Goal: Transaction & Acquisition: Purchase product/service

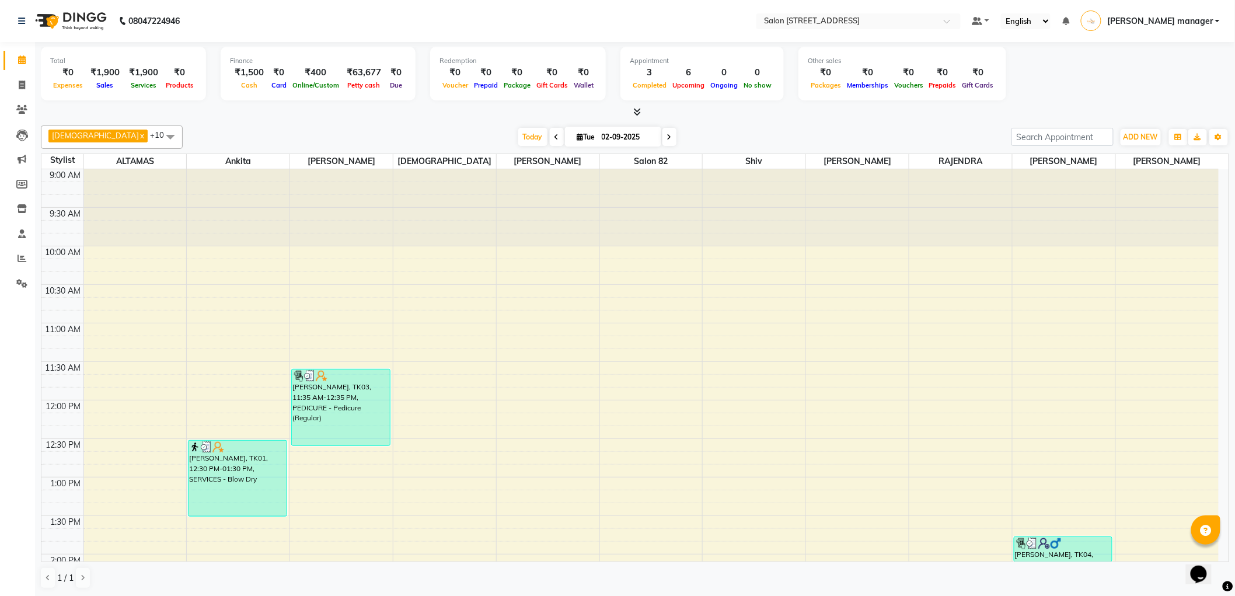
scroll to position [388, 0]
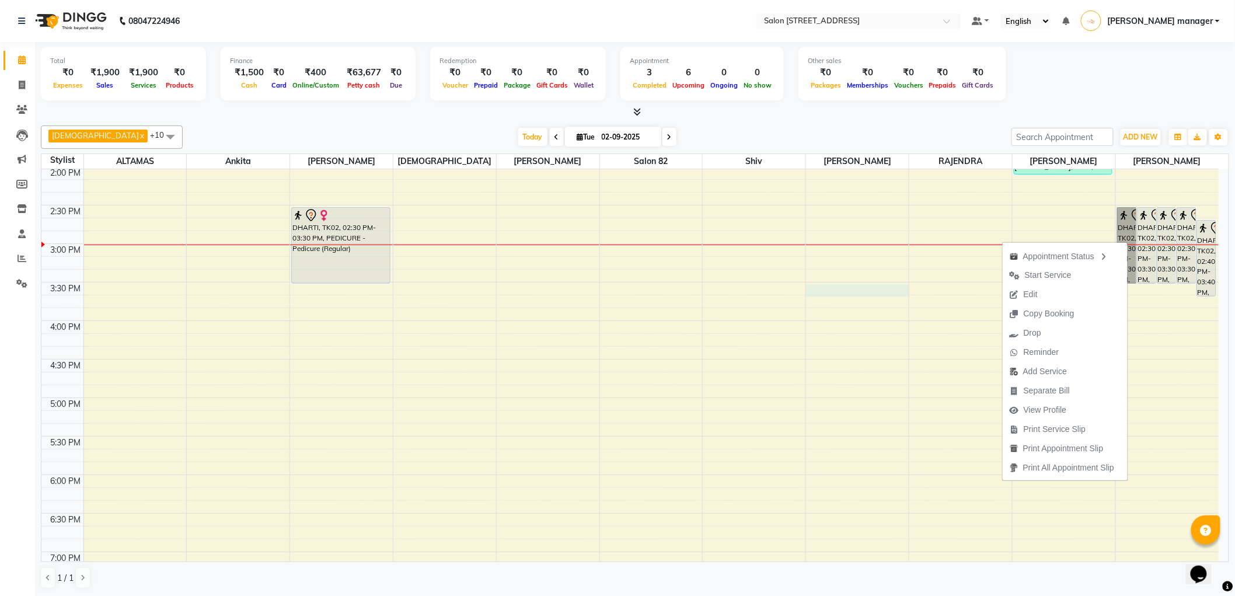
click at [839, 292] on div "9:00 AM 9:30 AM 10:00 AM 10:30 AM 11:00 AM 11:30 AM 12:00 PM 12:30 PM 1:00 PM 1…" at bounding box center [629, 282] width 1177 height 1001
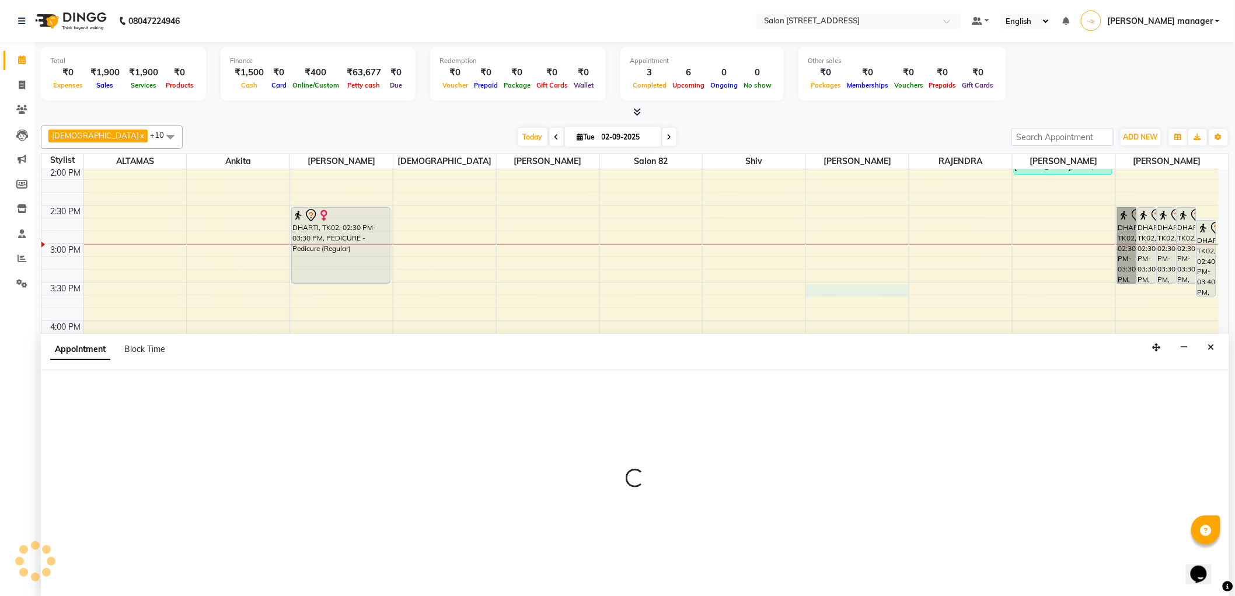
scroll to position [1, 0]
select select "83319"
select select "tentative"
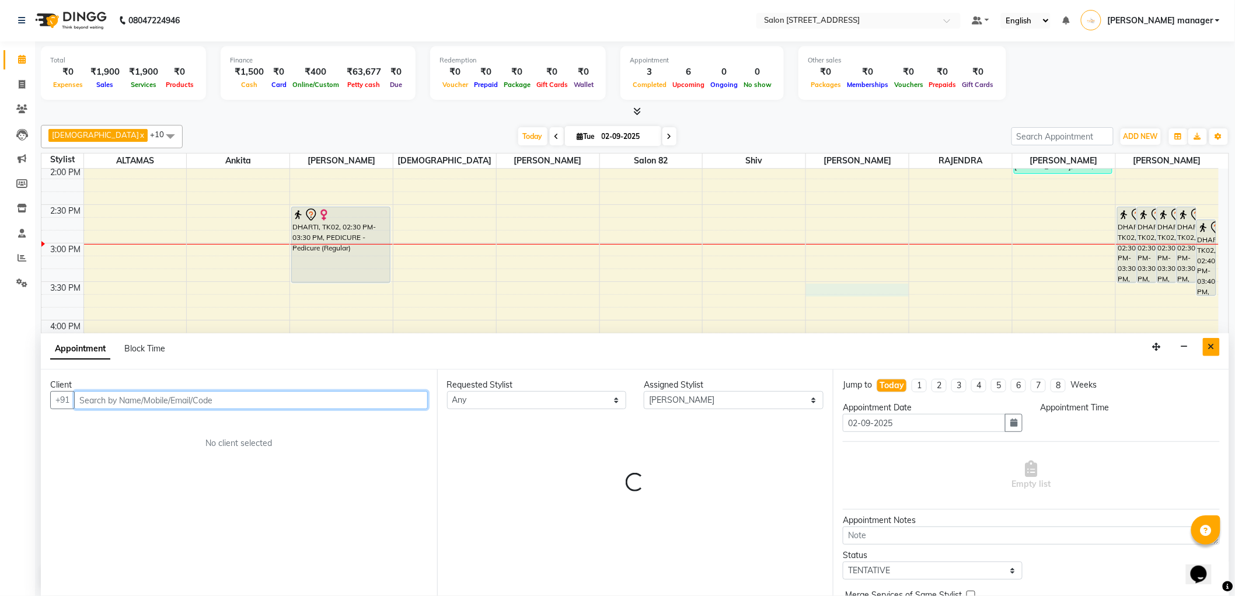
select select "930"
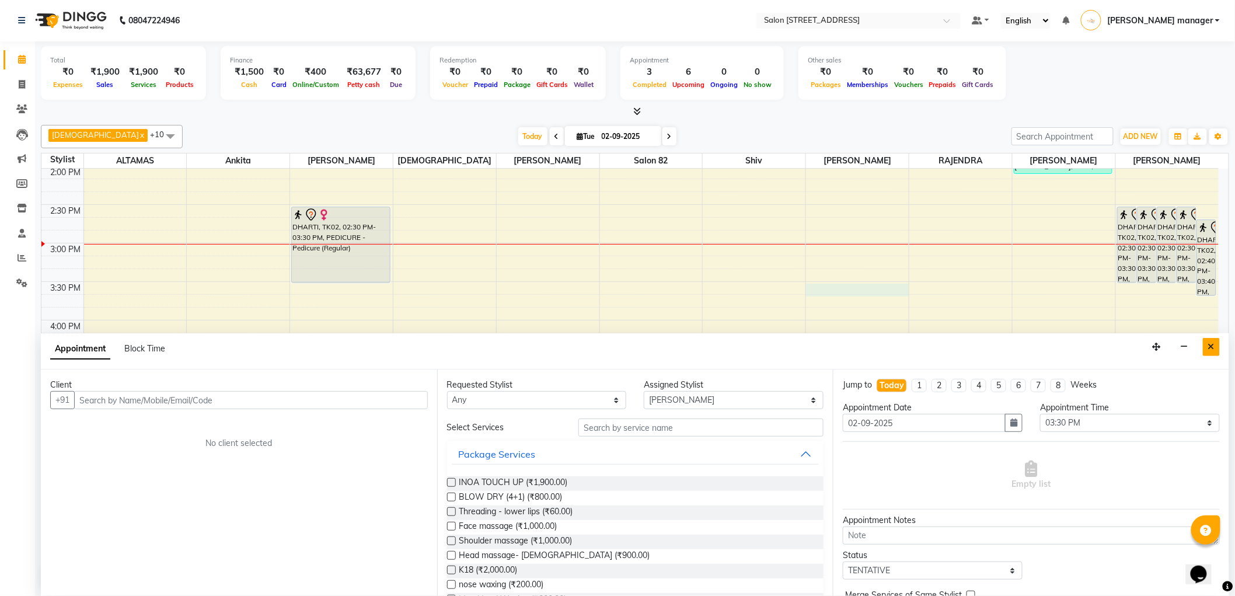
click at [1213, 346] on icon "Close" at bounding box center [1211, 347] width 6 height 8
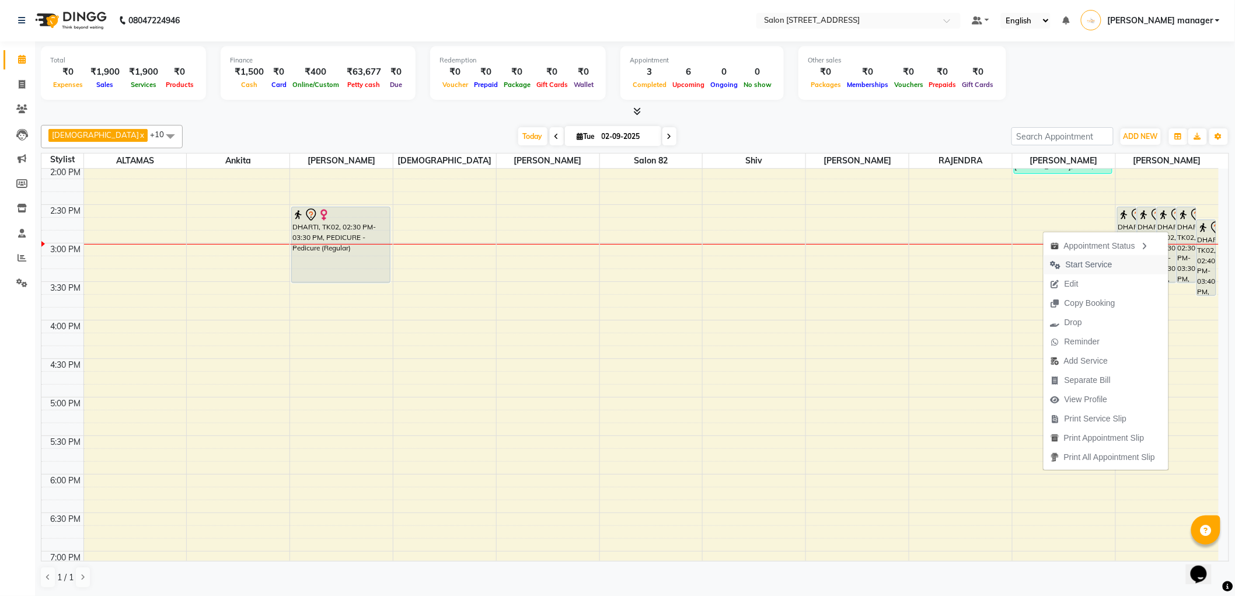
click at [1117, 266] on button "Start Service" at bounding box center [1106, 264] width 125 height 19
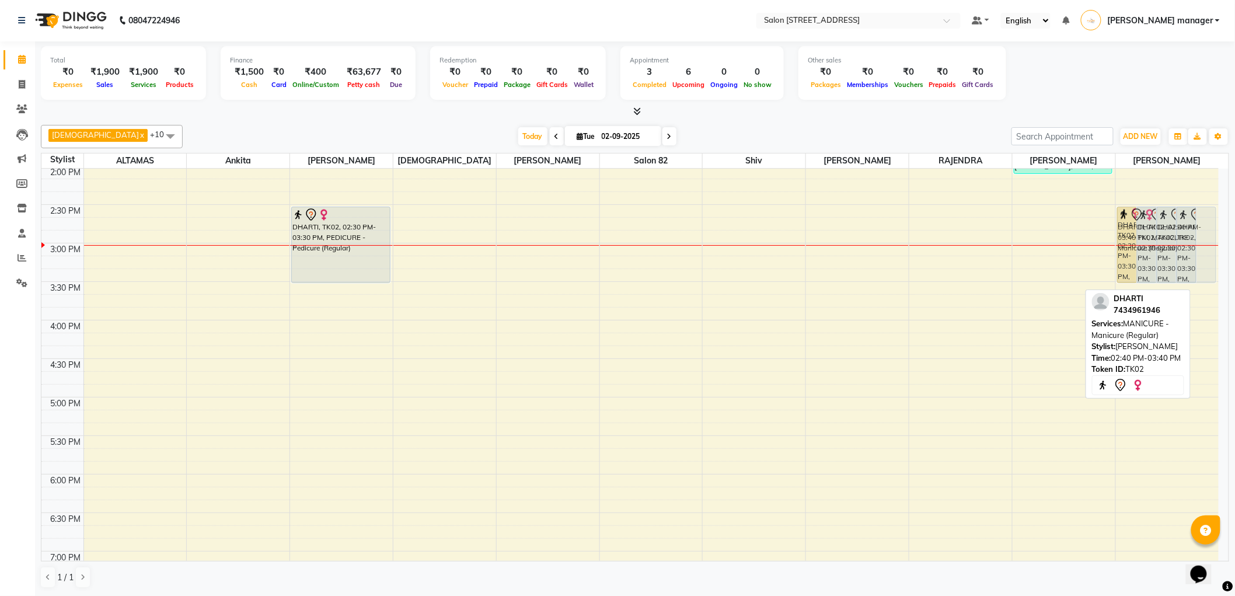
drag, startPoint x: 1207, startPoint y: 247, endPoint x: 1183, endPoint y: 236, distance: 26.4
click at [1183, 236] on div "DHARTI, TK02, 02:30 PM-03:30 PM, THREADING - Eyebrows DHARTI, TK02, 02:30 PM-03…" at bounding box center [1167, 281] width 103 height 1001
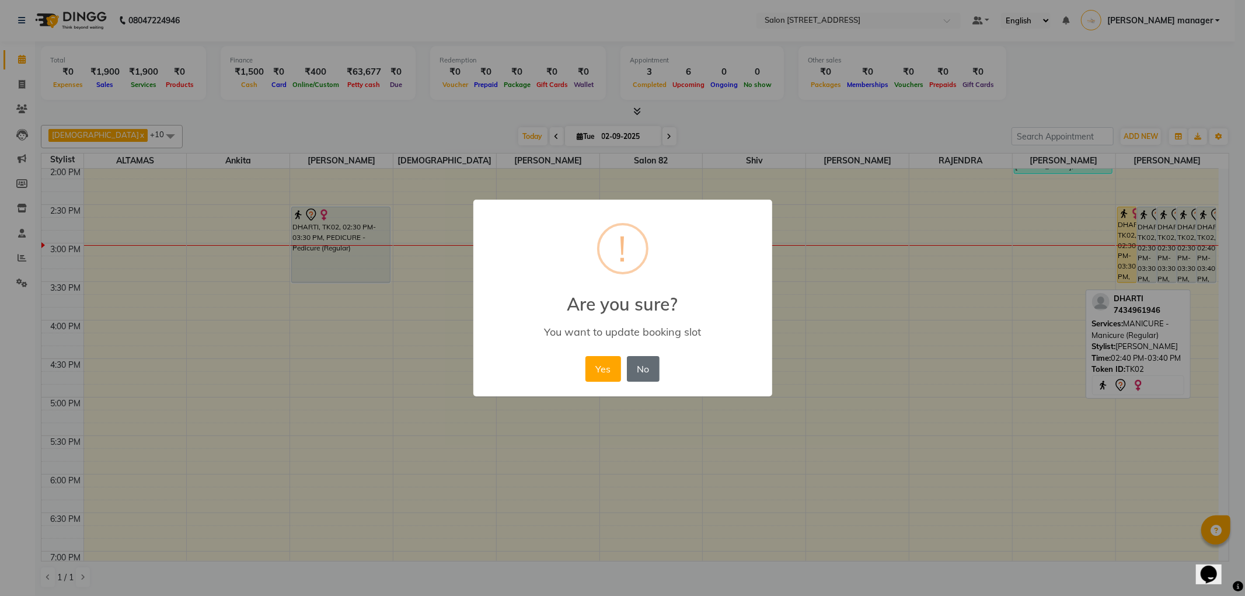
drag, startPoint x: 649, startPoint y: 374, endPoint x: 677, endPoint y: 369, distance: 28.5
click at [650, 374] on button "No" at bounding box center [643, 369] width 33 height 26
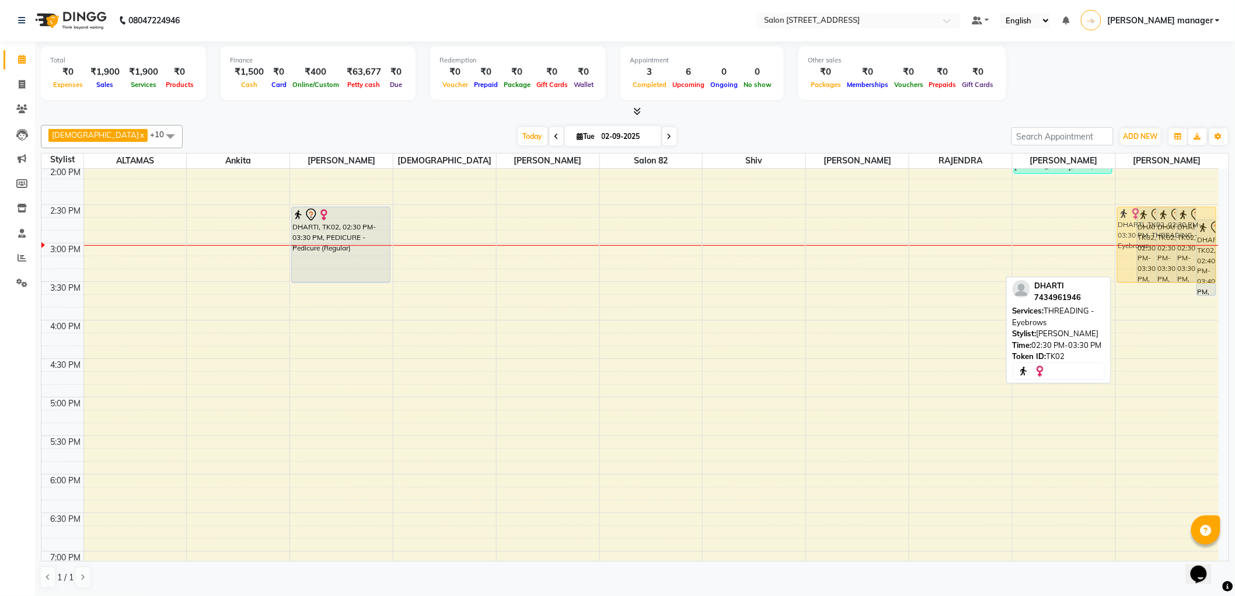
drag, startPoint x: 1124, startPoint y: 248, endPoint x: 1138, endPoint y: 247, distance: 14.6
click at [1138, 247] on div "DHARTI, TK02, 02:30 PM-03:30 PM, THREADING - Eyebrows DHARTI, TK02, 02:30 PM-03…" at bounding box center [1167, 281] width 103 height 1001
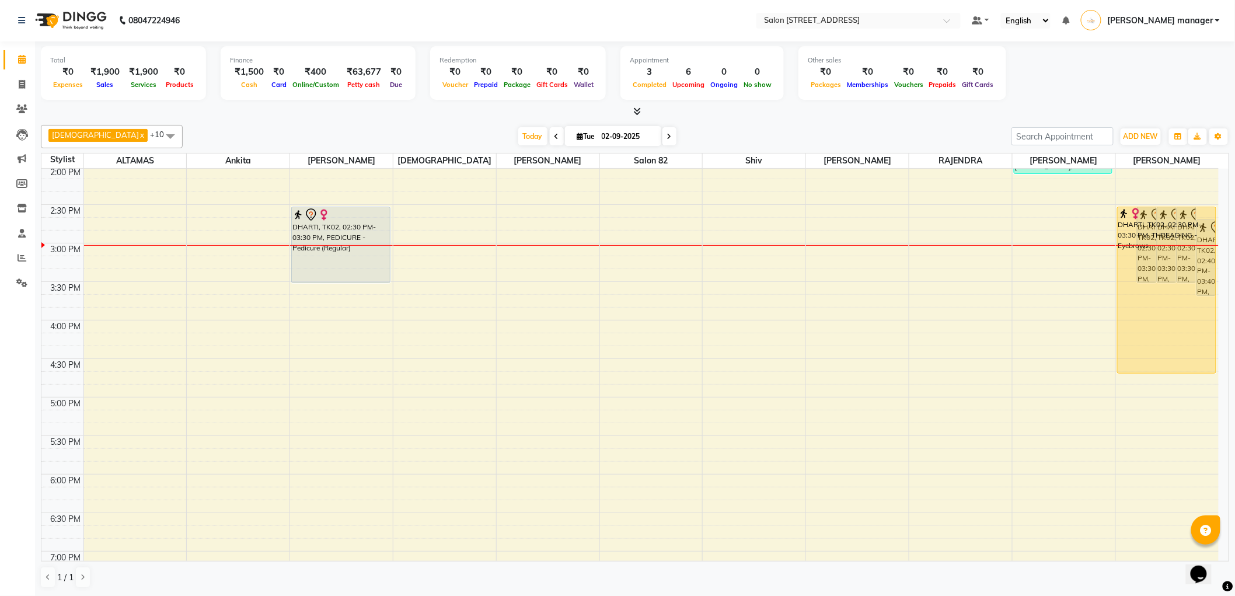
drag, startPoint x: 1127, startPoint y: 281, endPoint x: 1127, endPoint y: 371, distance: 89.9
click at [1127, 371] on div "DHARTI, TK02, 02:30 PM-03:30 PM, THREADING - Eyebrows DHARTI, TK02, 02:30 PM-03…" at bounding box center [1167, 281] width 103 height 1001
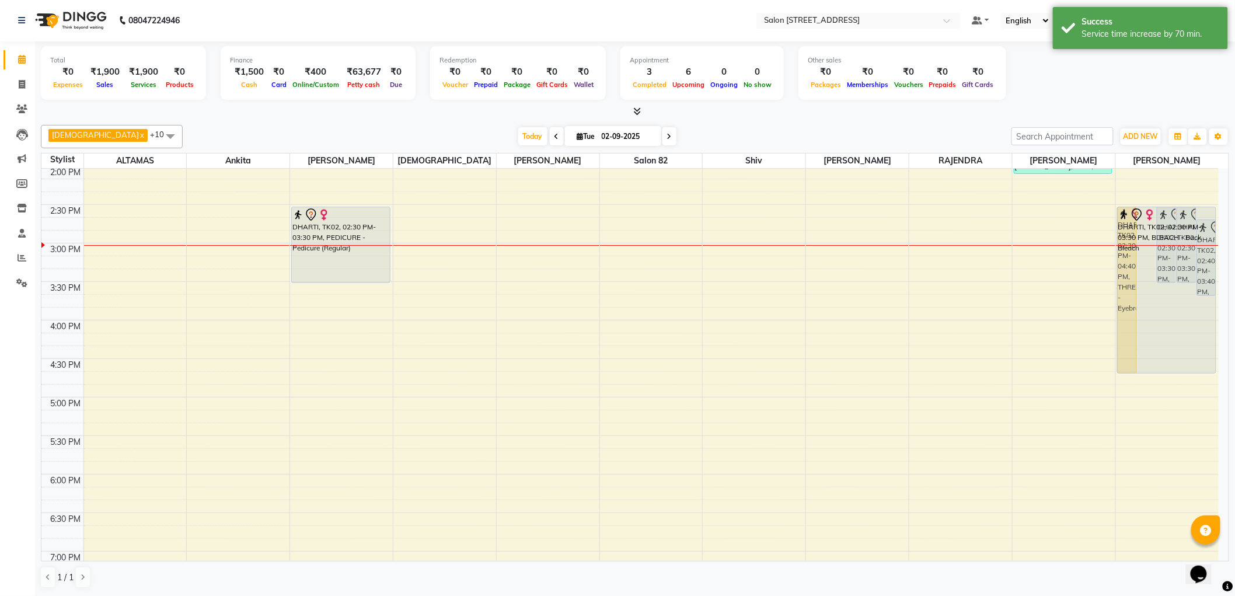
drag, startPoint x: 1147, startPoint y: 279, endPoint x: 1146, endPoint y: 353, distance: 74.1
click at [1146, 360] on div "DHARTI, TK02, 02:30 PM-04:40 PM, THREADING - Eyebrows DHARTI, TK02, 02:30 PM-03…" at bounding box center [1167, 281] width 103 height 1001
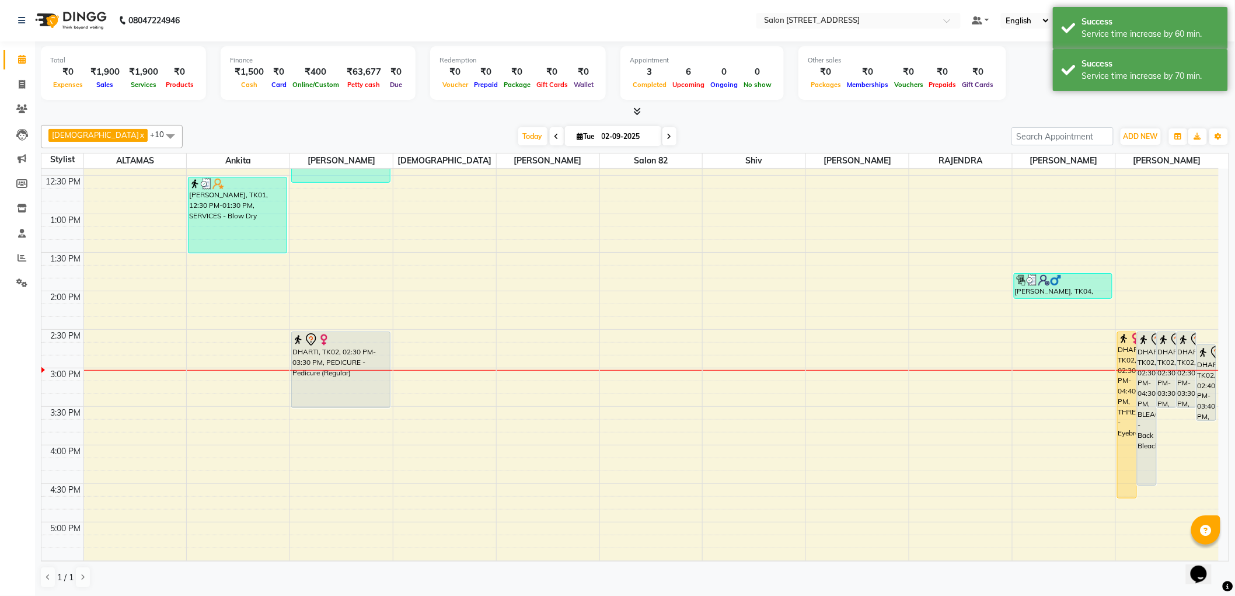
scroll to position [258, 0]
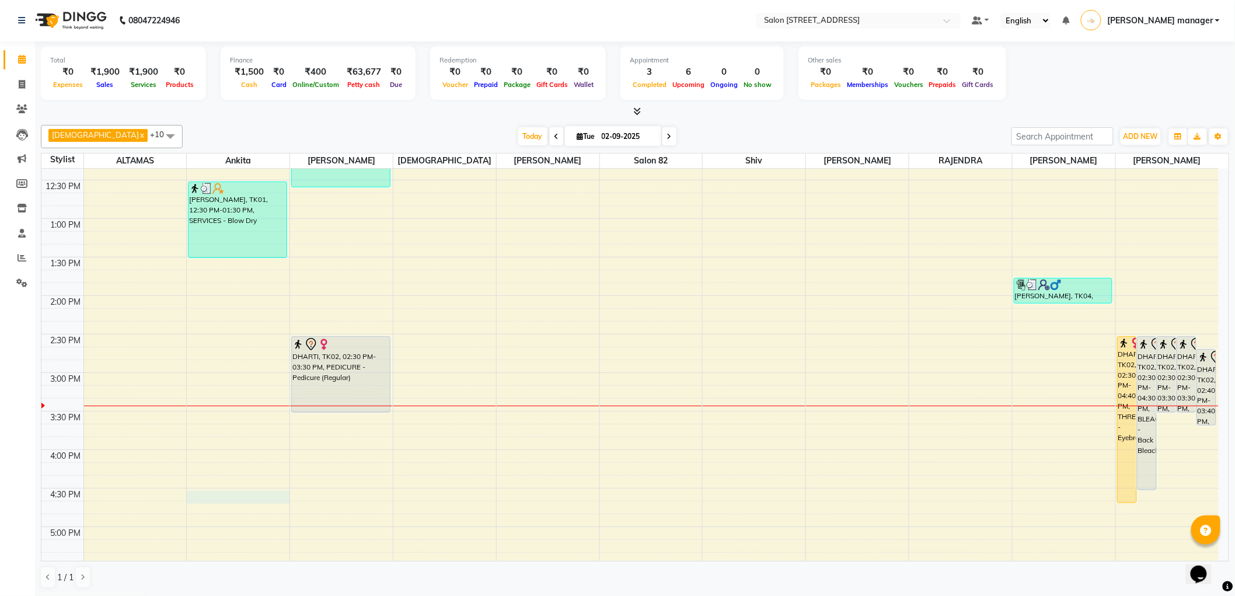
click at [200, 500] on div "9:00 AM 9:30 AM 10:00 AM 10:30 AM 11:00 AM 11:30 AM 12:00 PM 12:30 PM 1:00 PM 1…" at bounding box center [629, 411] width 1177 height 1001
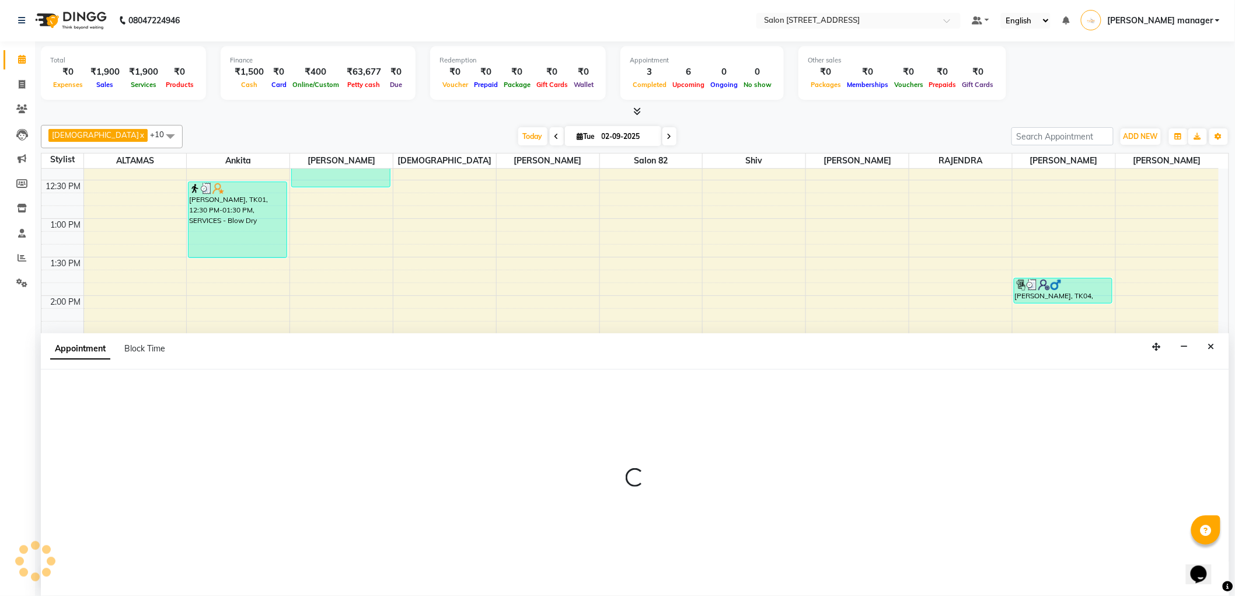
select select "33695"
select select "990"
select select "tentative"
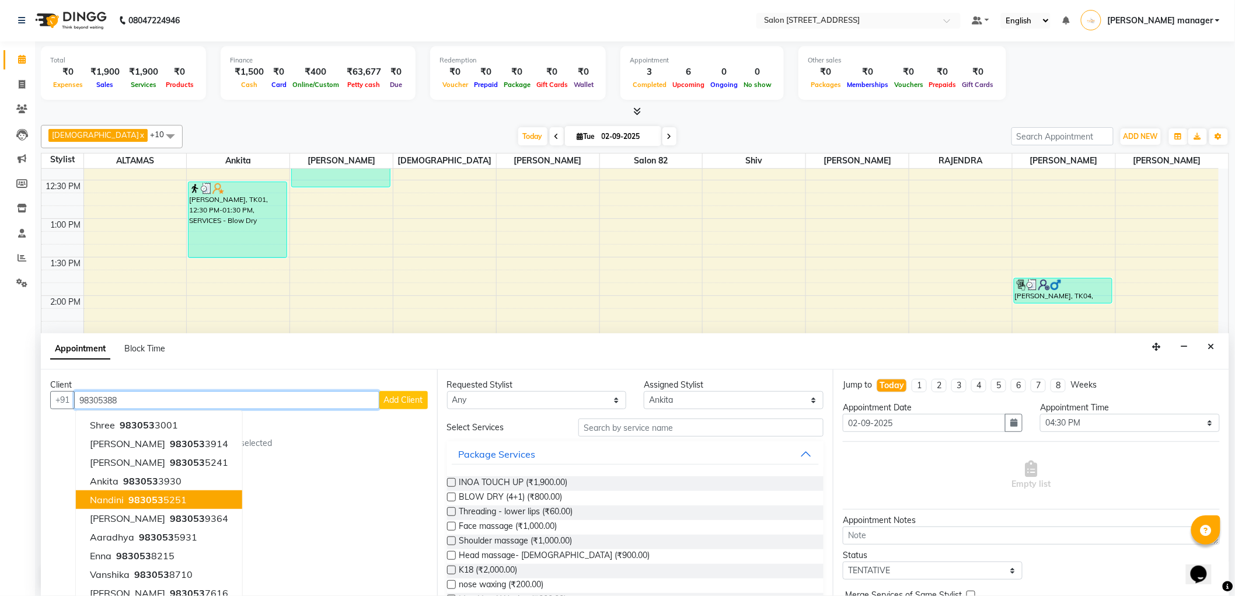
drag, startPoint x: 214, startPoint y: 497, endPoint x: 170, endPoint y: 392, distance: 114.1
click at [170, 392] on input "98305388" at bounding box center [226, 400] width 305 height 18
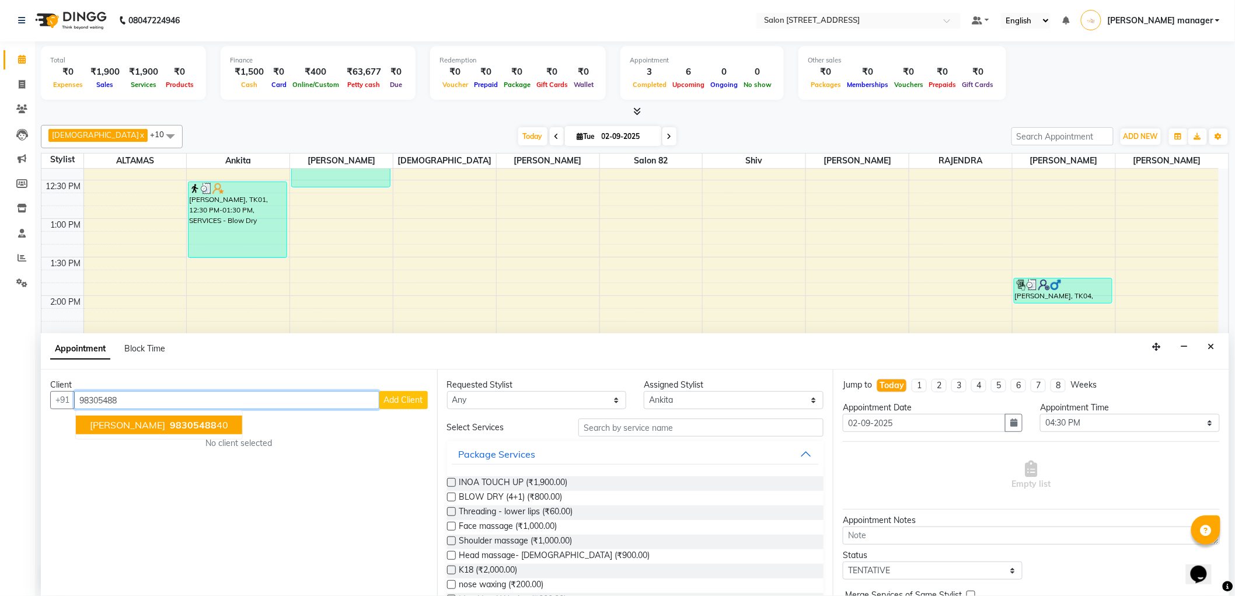
click at [149, 429] on button "varsha dugar 98305488 40" at bounding box center [159, 425] width 166 height 19
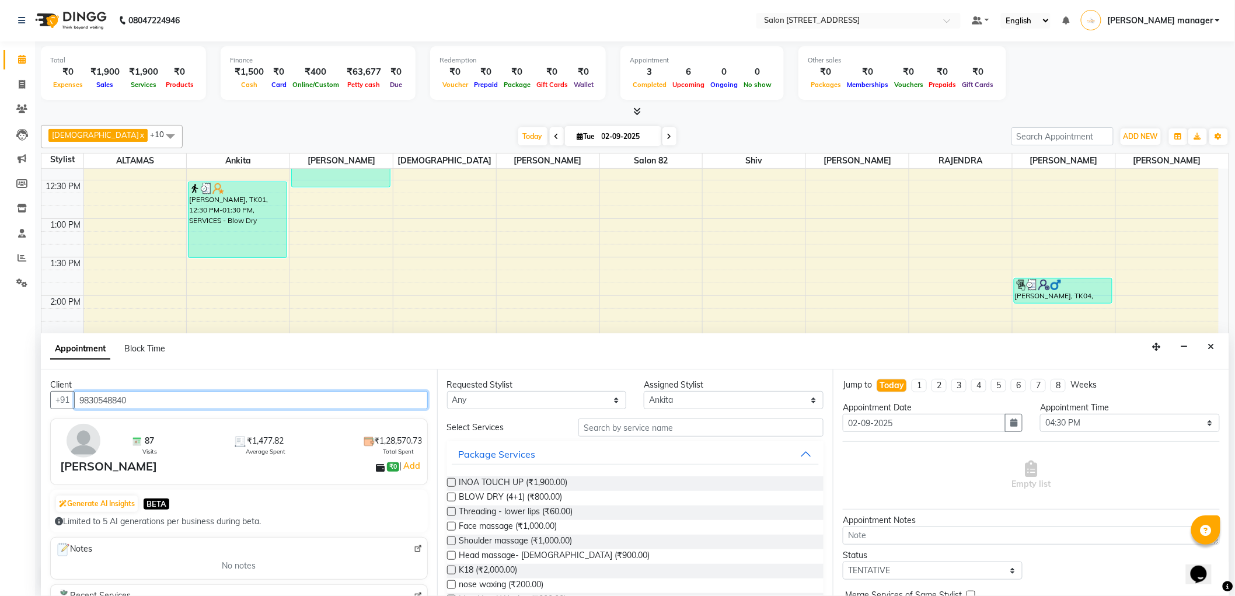
type input "9830548840"
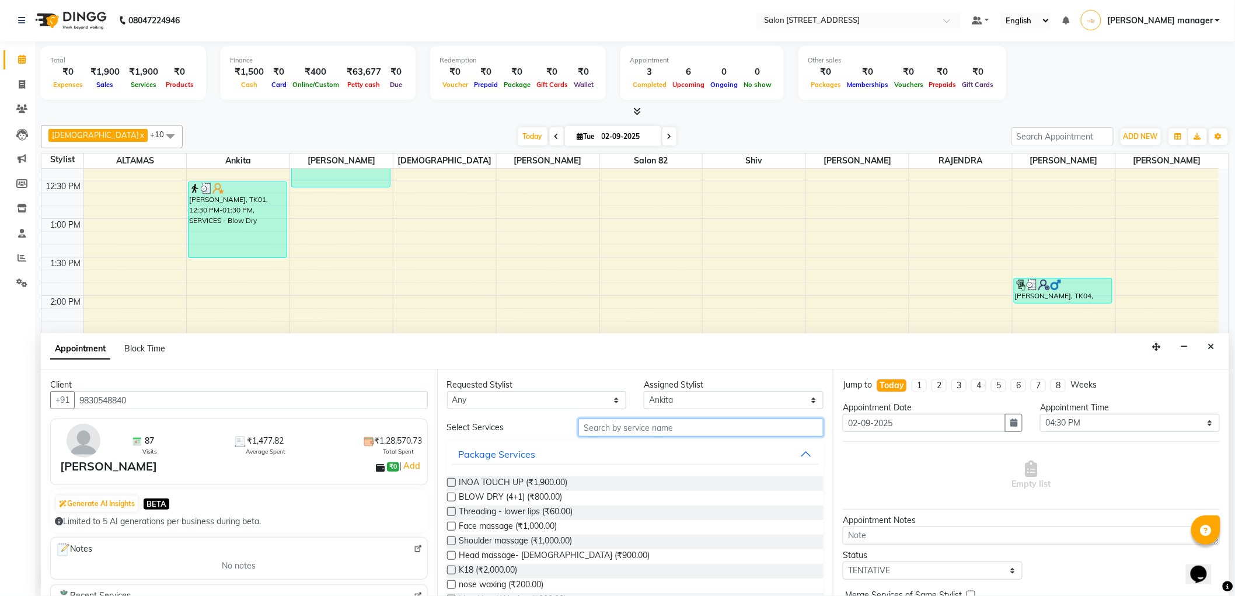
click at [582, 426] on input "text" at bounding box center [700, 428] width 245 height 18
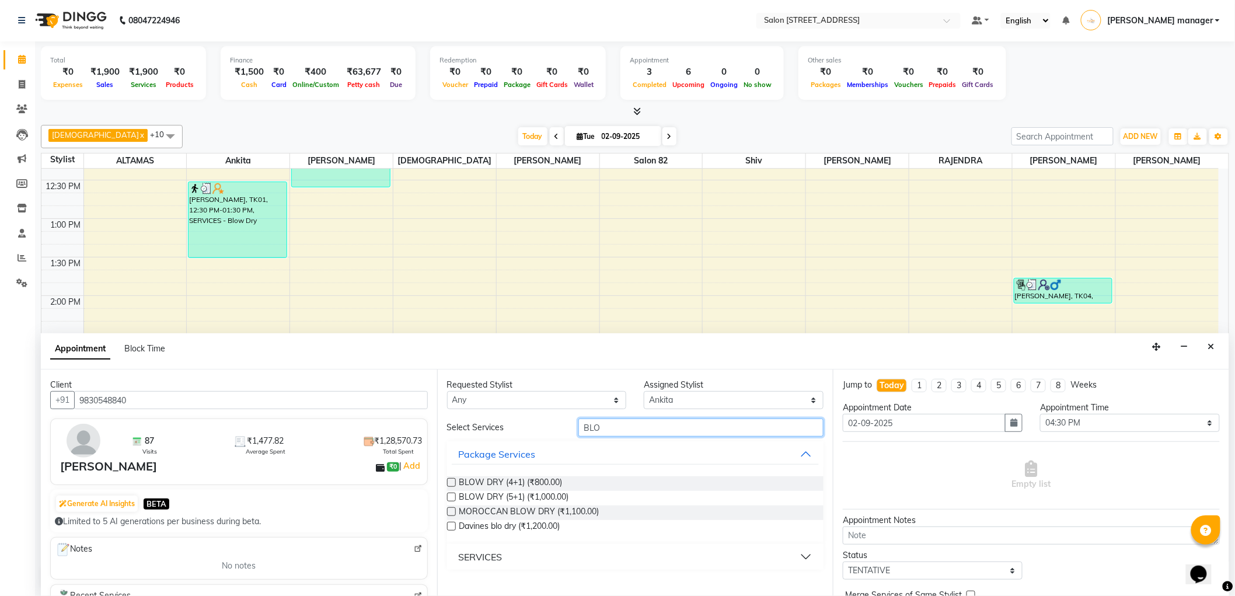
type input "BLO"
click at [538, 548] on button "SERVICES" at bounding box center [636, 556] width 368 height 21
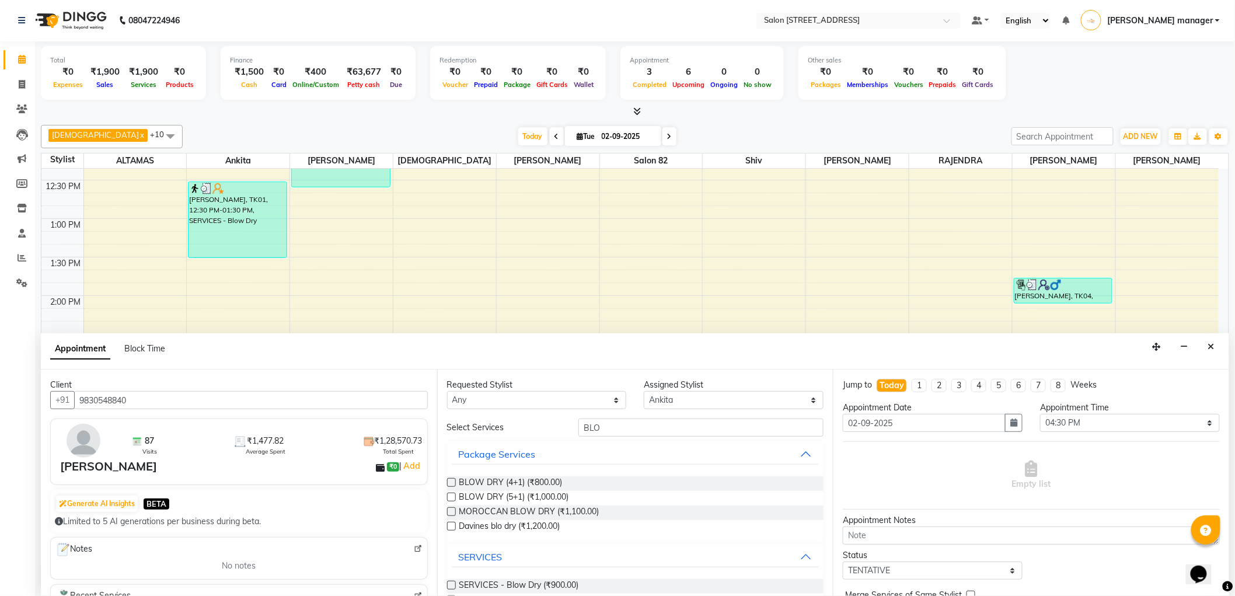
click at [451, 581] on label at bounding box center [451, 585] width 9 height 9
click at [451, 583] on input "checkbox" at bounding box center [451, 587] width 8 height 8
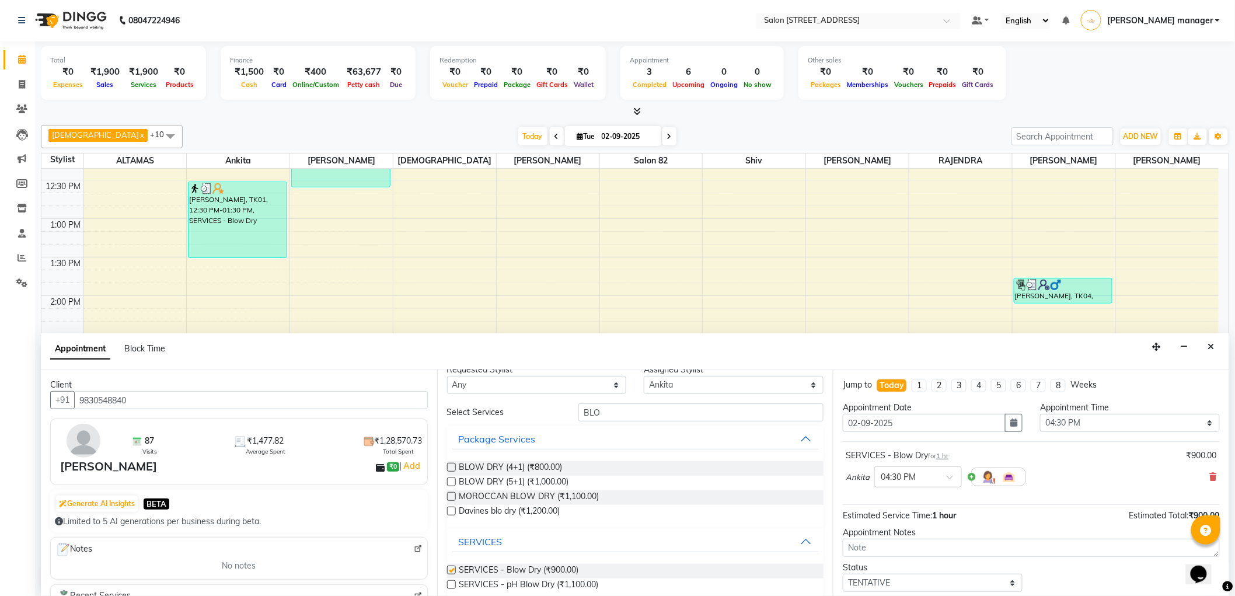
checkbox input "false"
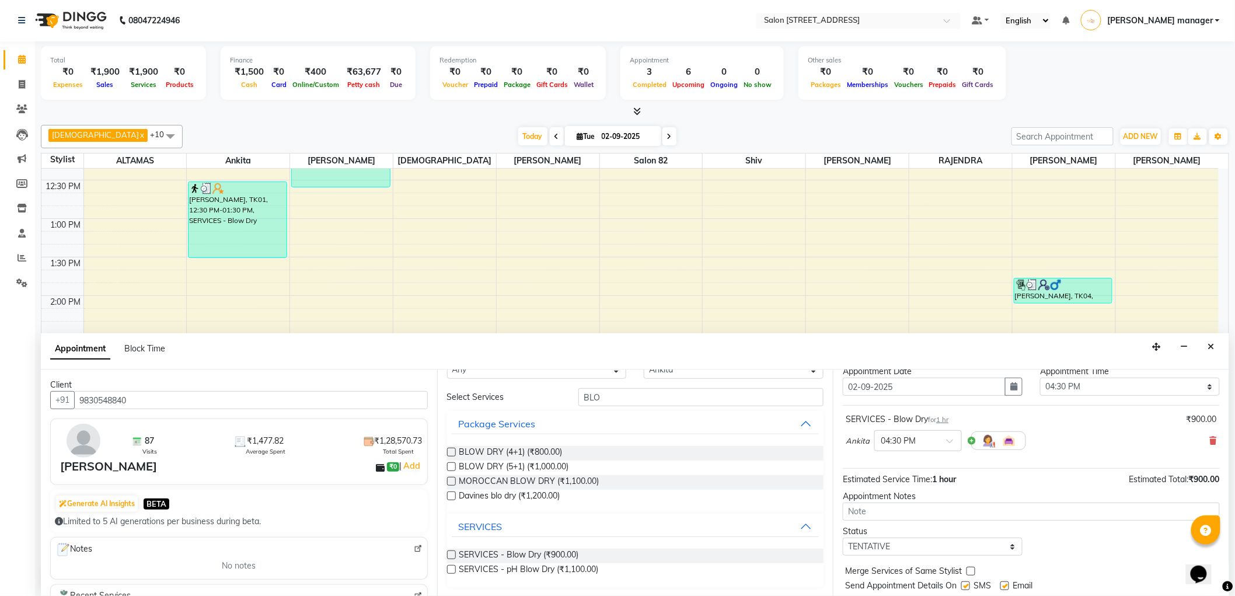
scroll to position [69, 0]
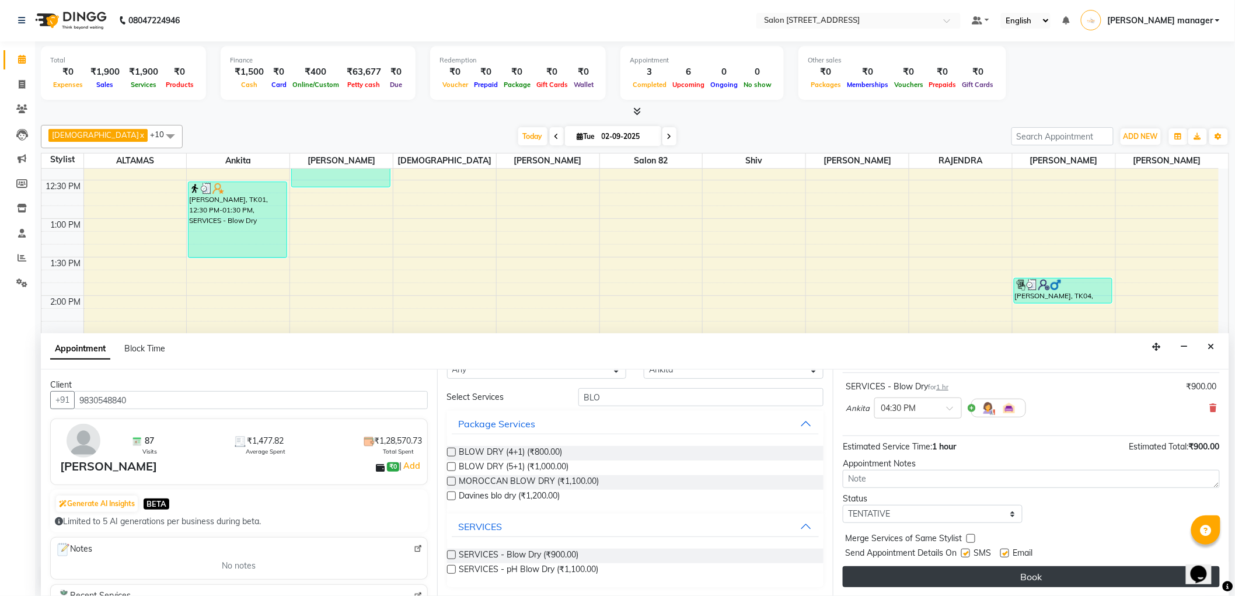
click at [977, 570] on button "Book" at bounding box center [1031, 576] width 377 height 21
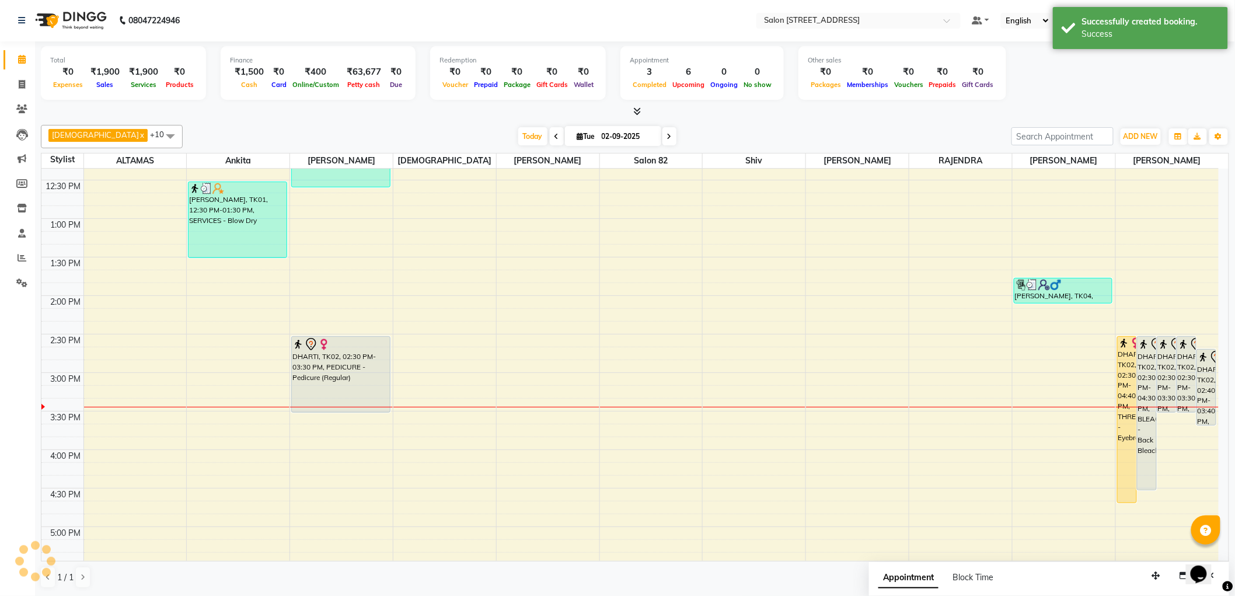
scroll to position [0, 0]
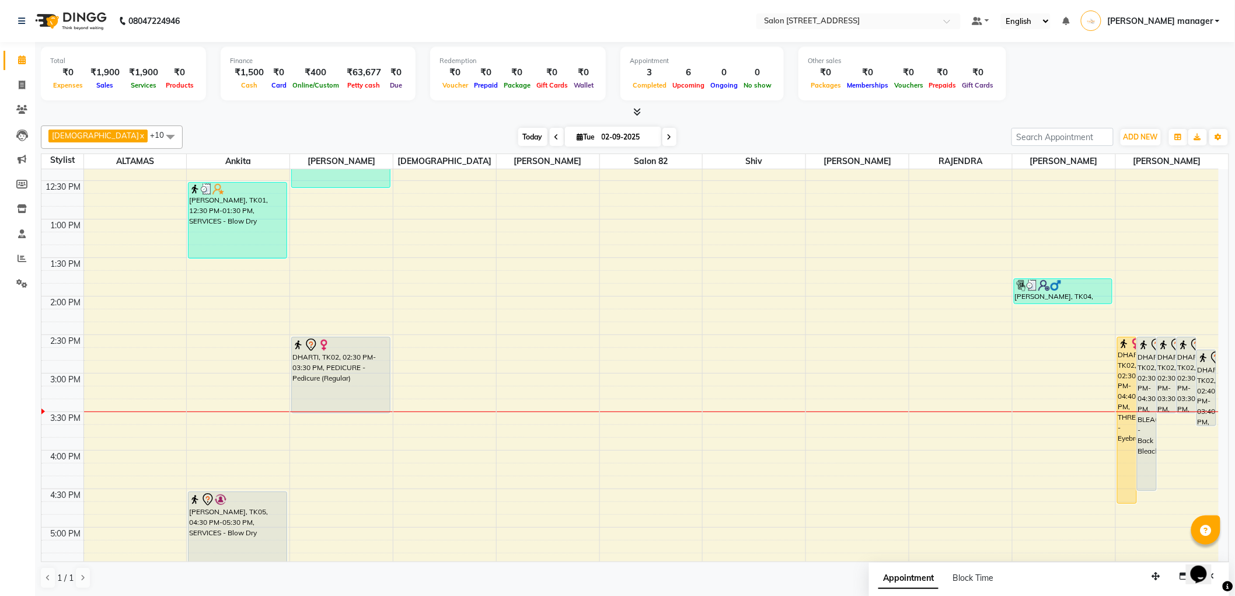
click at [518, 144] on span "Today" at bounding box center [532, 137] width 29 height 18
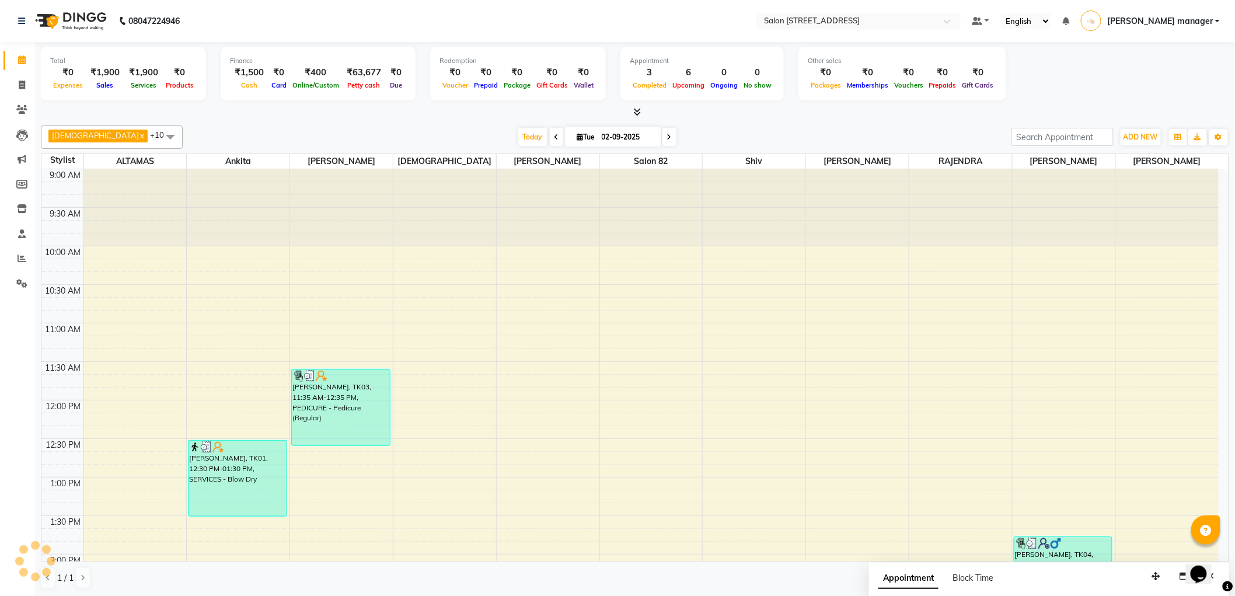
scroll to position [465, 0]
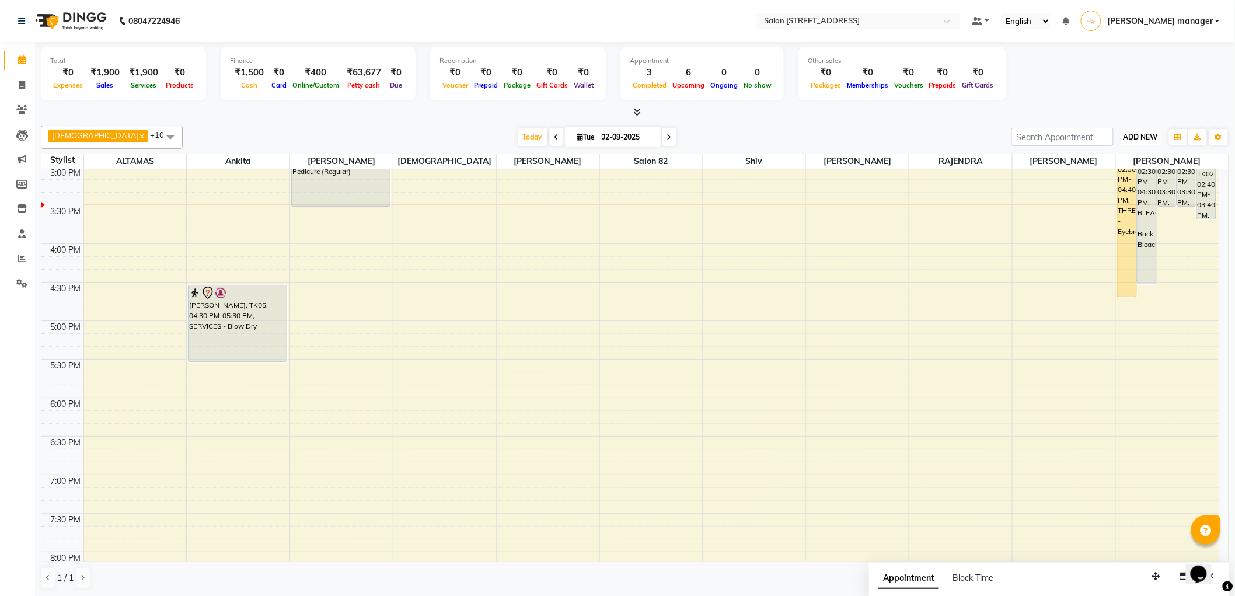
click at [1148, 137] on span "ADD NEW" at bounding box center [1141, 137] width 34 height 9
click at [1139, 184] on link "Add Expense" at bounding box center [1115, 189] width 92 height 15
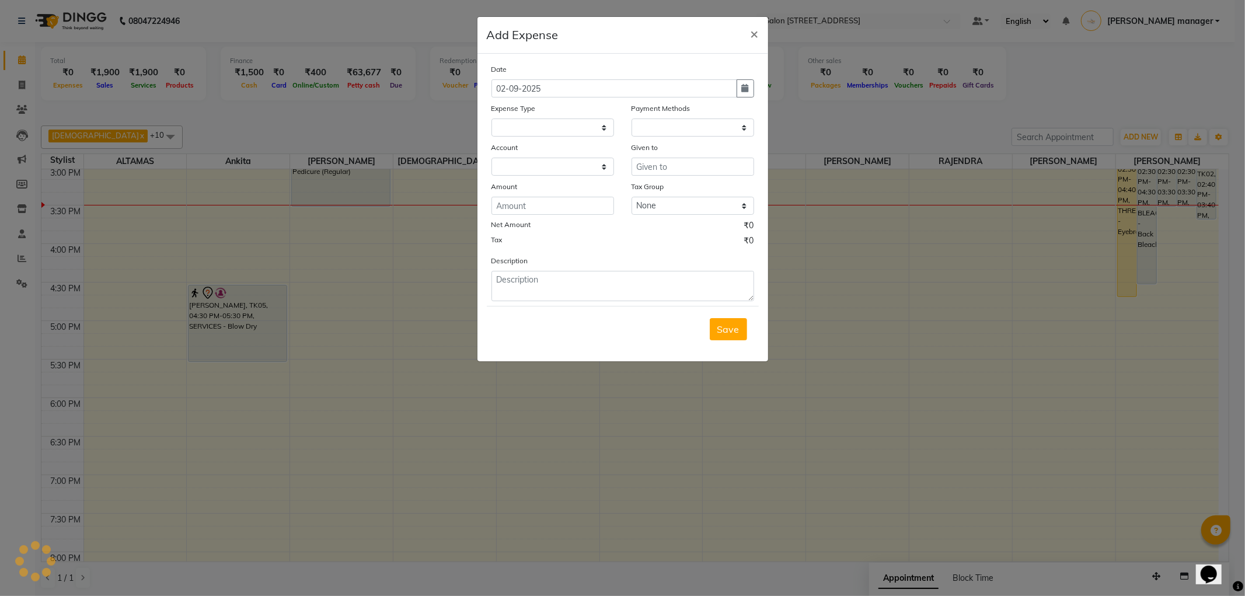
select select
select select "1"
select select "4100"
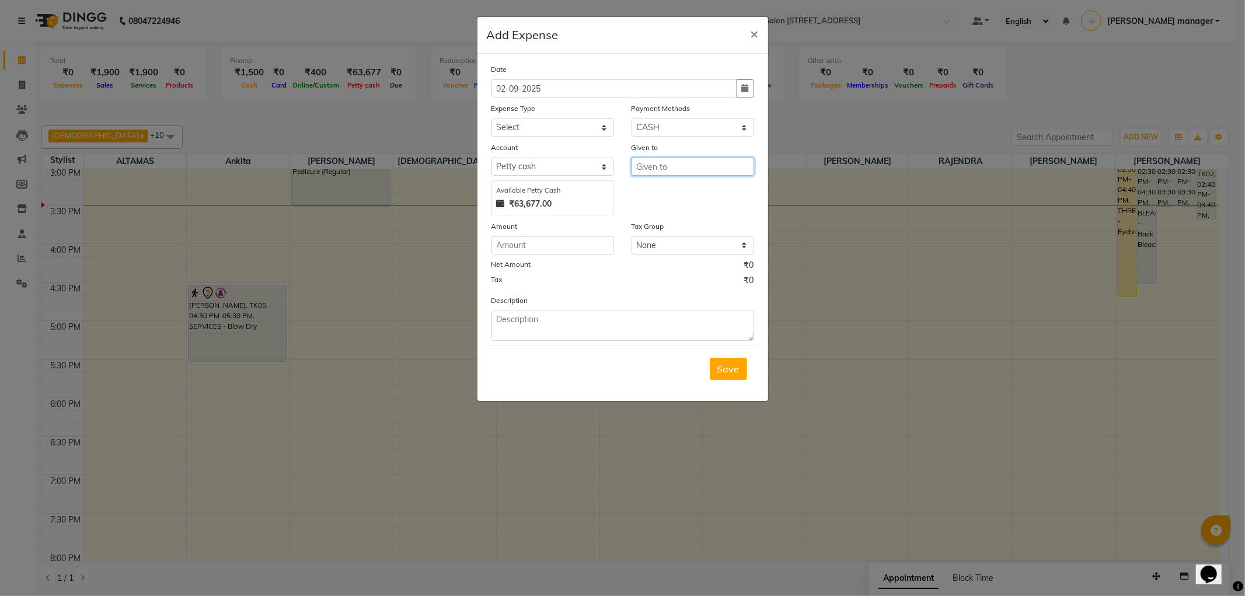
click at [661, 166] on input "text" at bounding box center [693, 167] width 123 height 18
type input "250"
click at [581, 243] on input "number" at bounding box center [553, 245] width 123 height 18
type input "250"
click at [553, 325] on textarea at bounding box center [623, 326] width 263 height 30
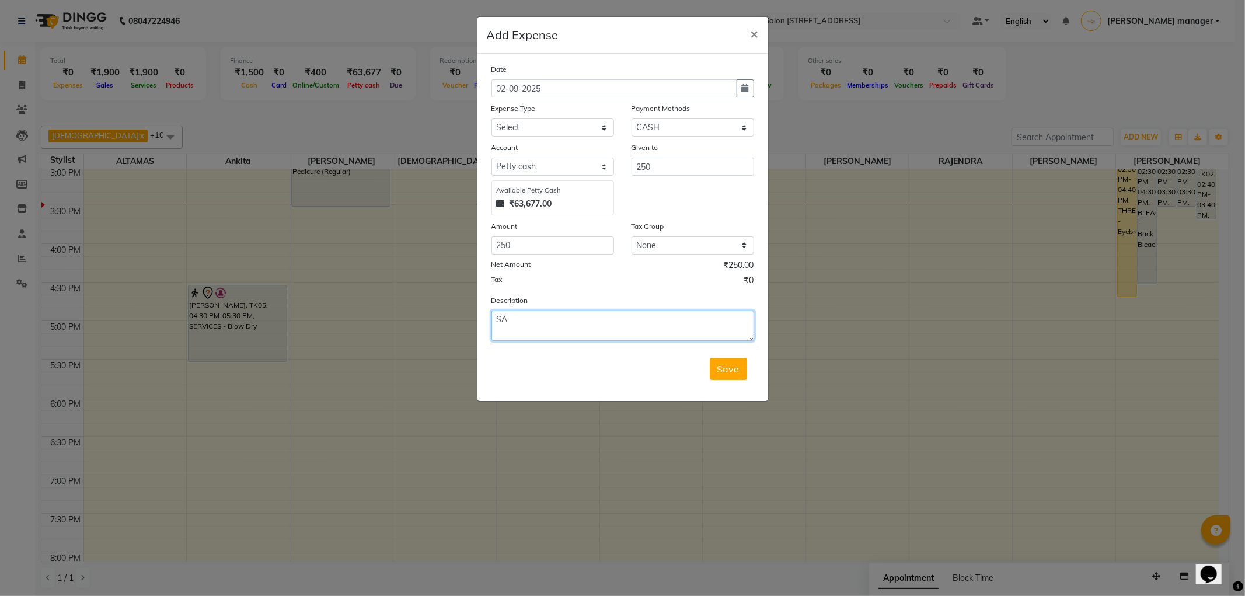
type textarea "S"
type textarea "MILK"
click at [705, 169] on input "250" at bounding box center [693, 167] width 123 height 18
type input "2"
type input "SANJAY"
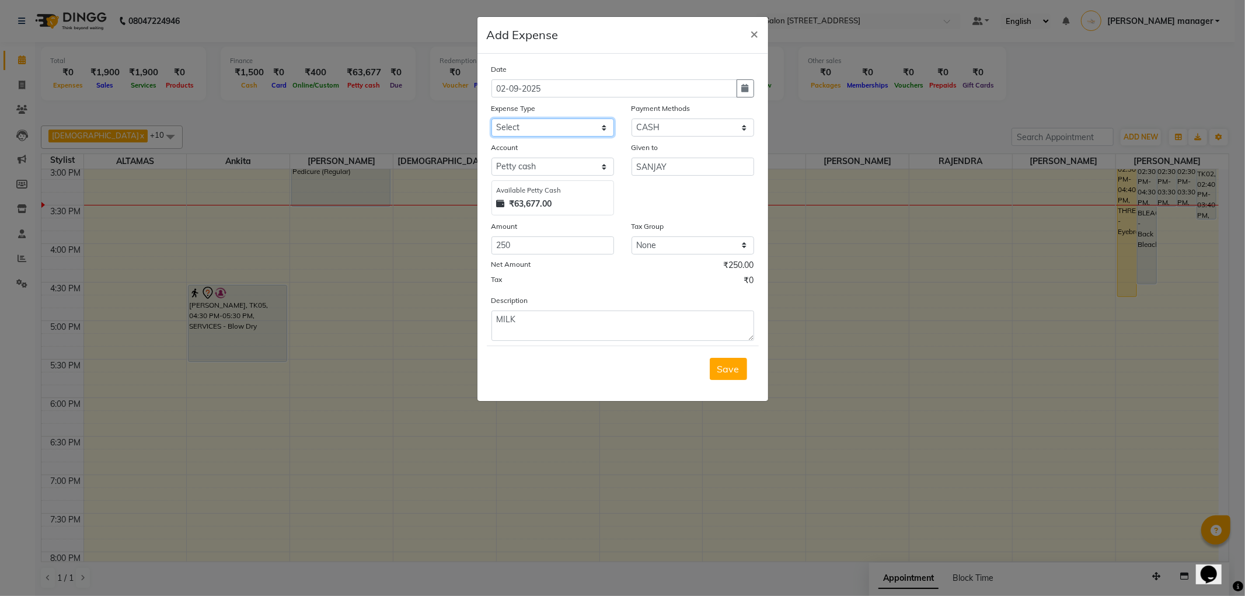
click at [590, 130] on select "Select Advance Salary Bank charges Car maintenance Cash transfer to bank Client…" at bounding box center [553, 128] width 123 height 18
click at [492, 119] on select "Select Advance Salary Bank charges Car maintenance Cash transfer to bank Client…" at bounding box center [553, 128] width 123 height 18
click at [555, 167] on select "Select Petty cash Default account" at bounding box center [553, 167] width 123 height 18
click at [570, 133] on select "Select Advance Salary Bank charges Car maintenance Cash transfer to bank Client…" at bounding box center [553, 128] width 123 height 18
click at [572, 119] on select "Select Advance Salary Bank charges Car maintenance Cash transfer to bank Client…" at bounding box center [553, 128] width 123 height 18
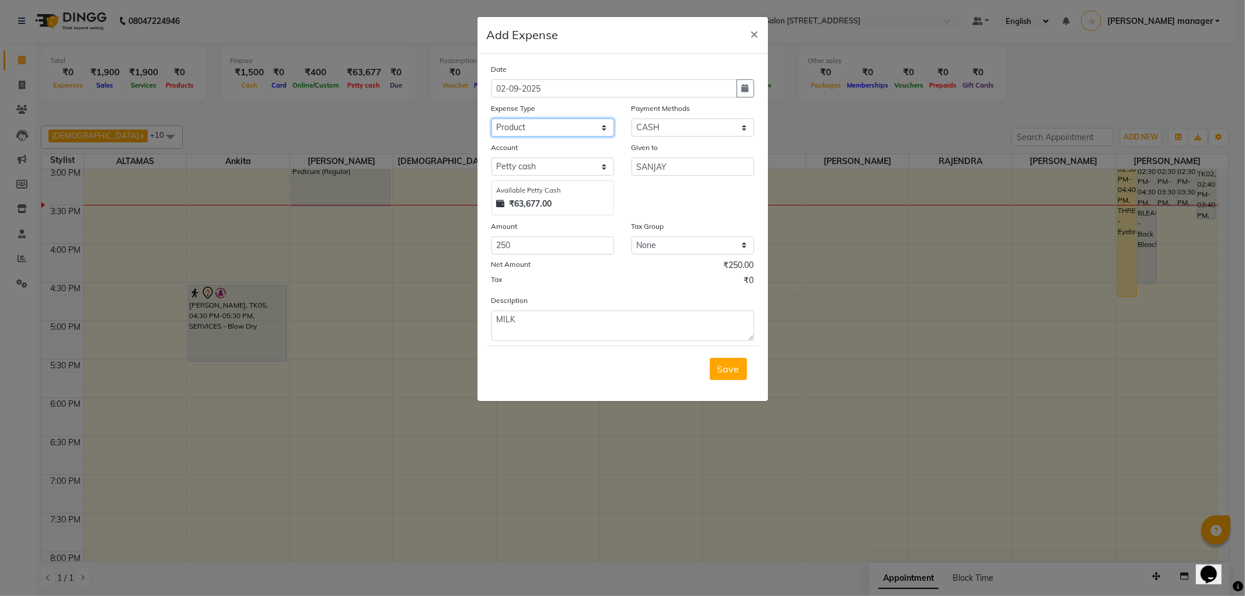
click at [572, 119] on select "Select Advance Salary Bank charges Car maintenance Cash transfer to bank Client…" at bounding box center [553, 128] width 123 height 18
select select "11448"
click at [492, 119] on select "Select Advance Salary Bank charges Car maintenance Cash transfer to bank Client…" at bounding box center [553, 128] width 123 height 18
click at [724, 372] on span "Save" at bounding box center [728, 369] width 22 height 12
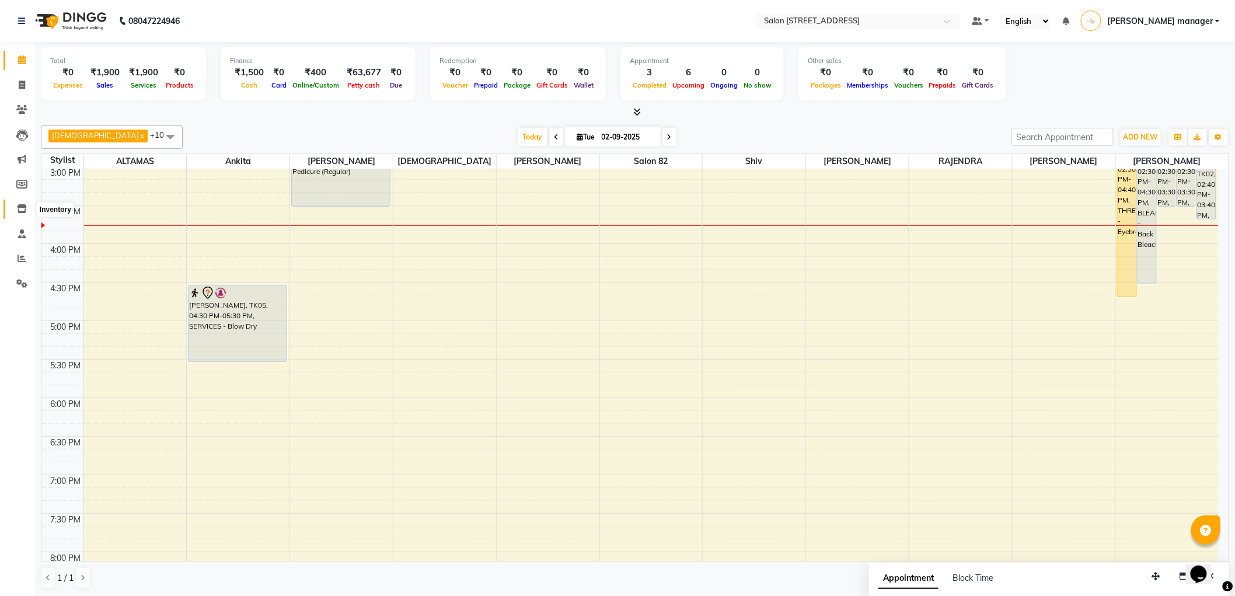
click at [23, 209] on icon at bounding box center [22, 208] width 10 height 9
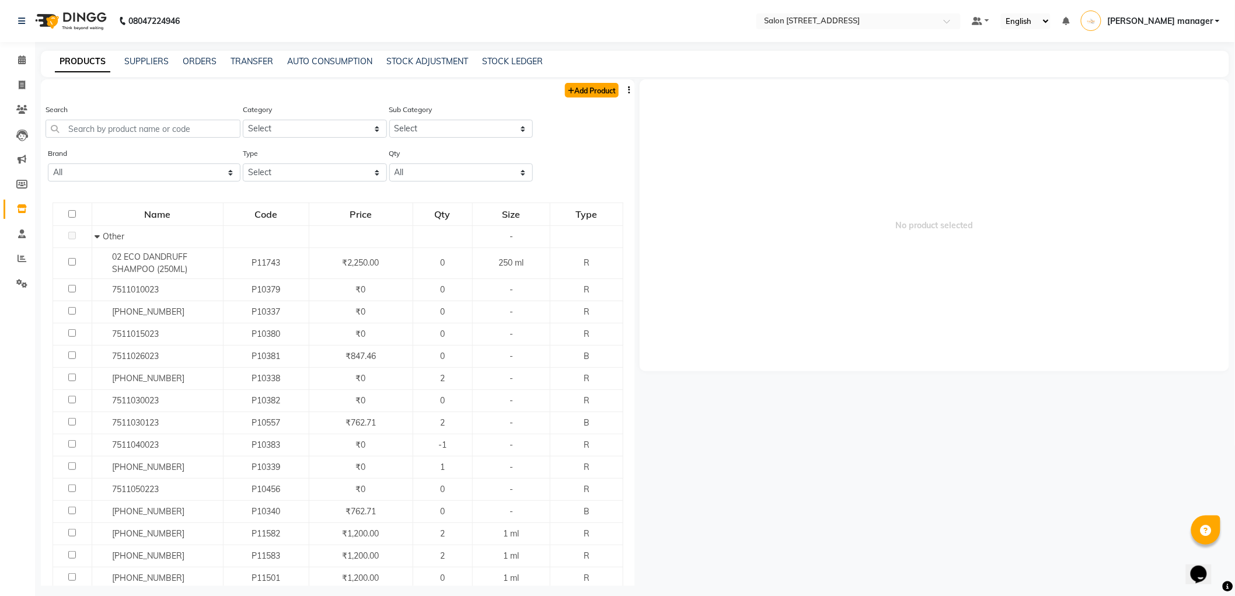
click at [584, 95] on link "Add Product" at bounding box center [592, 90] width 54 height 15
select select "true"
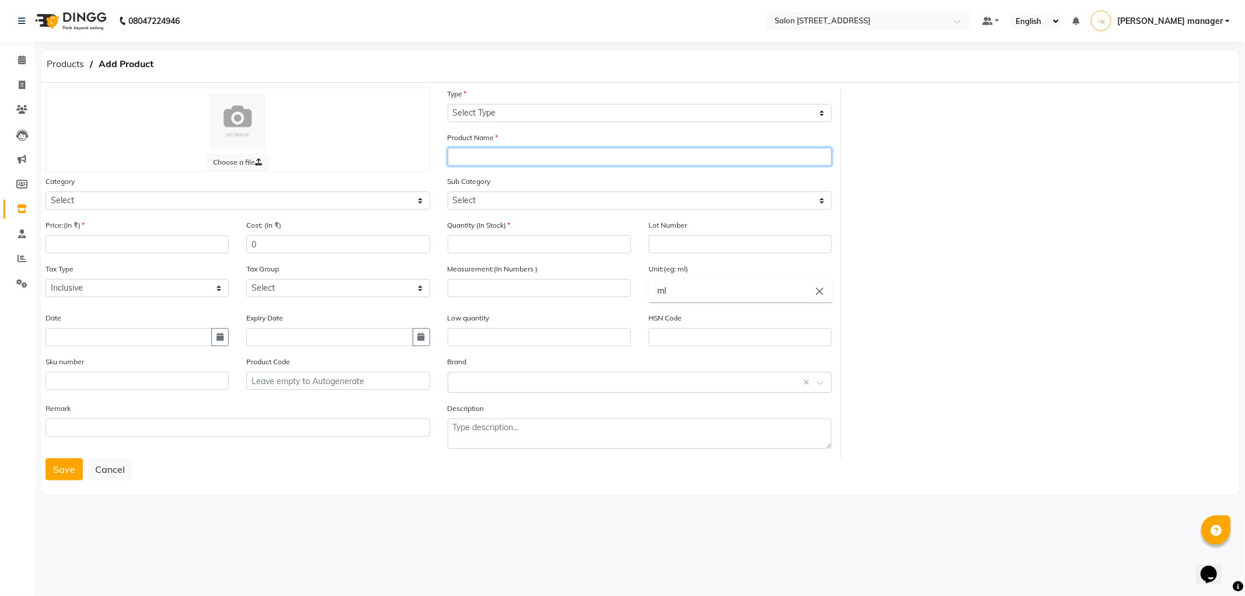
click at [507, 152] on input "text" at bounding box center [640, 157] width 385 height 18
type input "IKONIC CC-03"
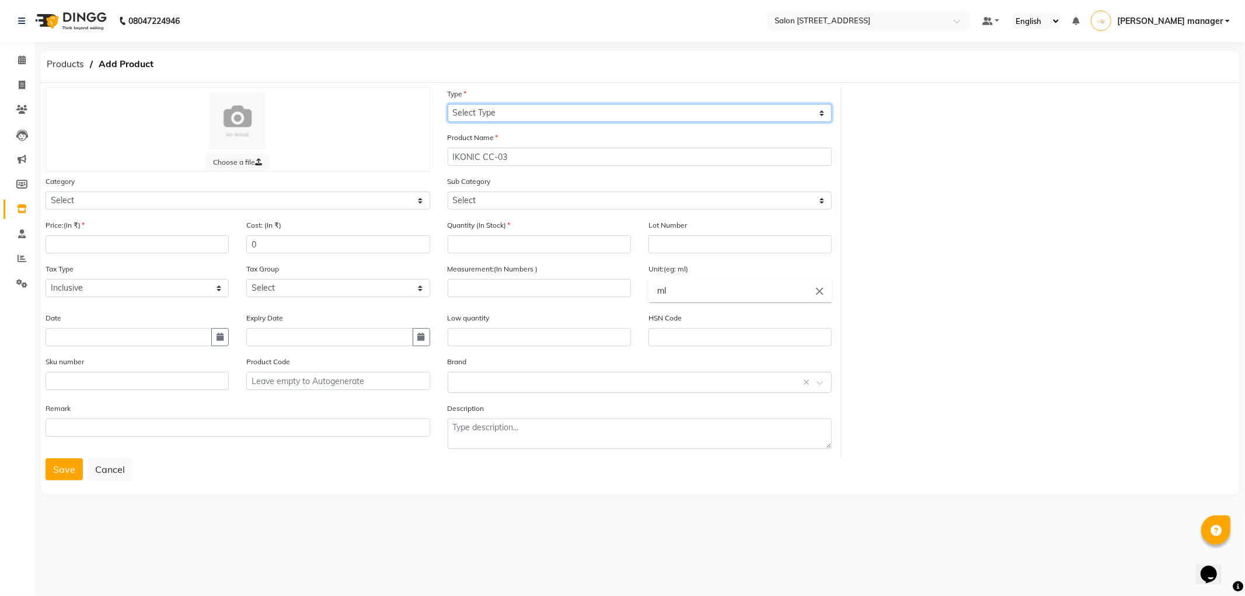
click at [564, 111] on select "Select Type Both Retail Consumable" at bounding box center [640, 113] width 385 height 18
select select "R"
click at [448, 104] on select "Select Type Both Retail Consumable" at bounding box center [640, 113] width 385 height 18
click at [151, 240] on input "number" at bounding box center [137, 244] width 183 height 18
type input "295"
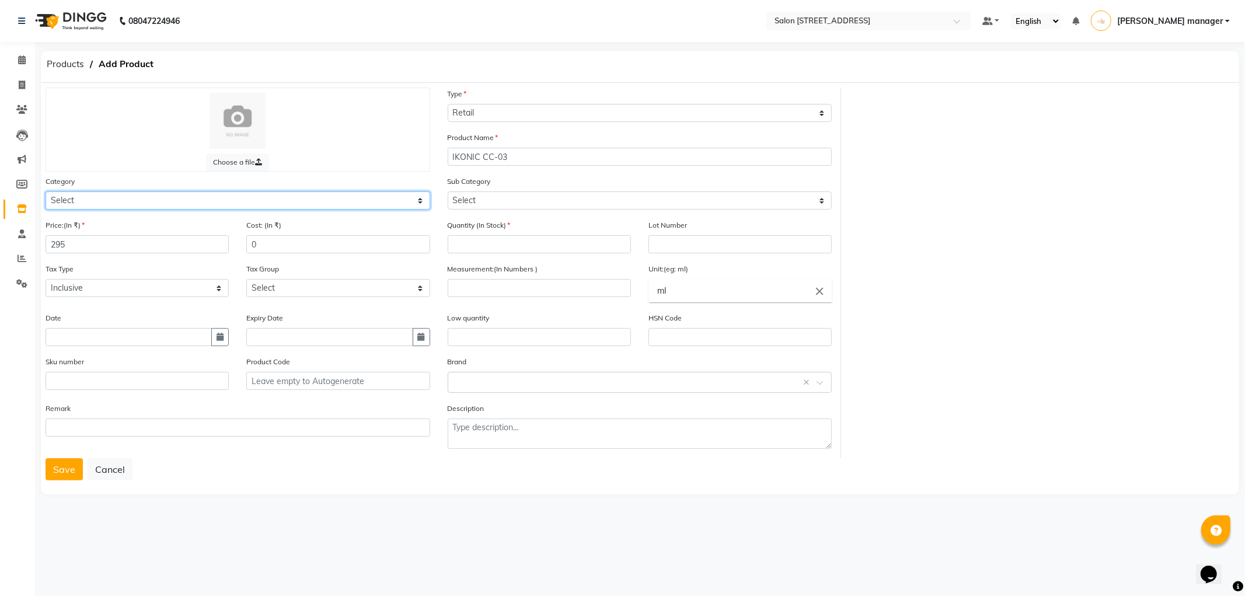
click at [358, 205] on select "Select Hair Skin Makeup Personal Care Appliances Beard Waxing Disposable Thread…" at bounding box center [238, 200] width 385 height 18
select select "761801100"
click at [46, 191] on select "Select Hair Skin Makeup Personal Care Appliances Beard Waxing Disposable Thread…" at bounding box center [238, 200] width 385 height 18
click at [364, 249] on input "0" at bounding box center [337, 244] width 183 height 18
type input "295"
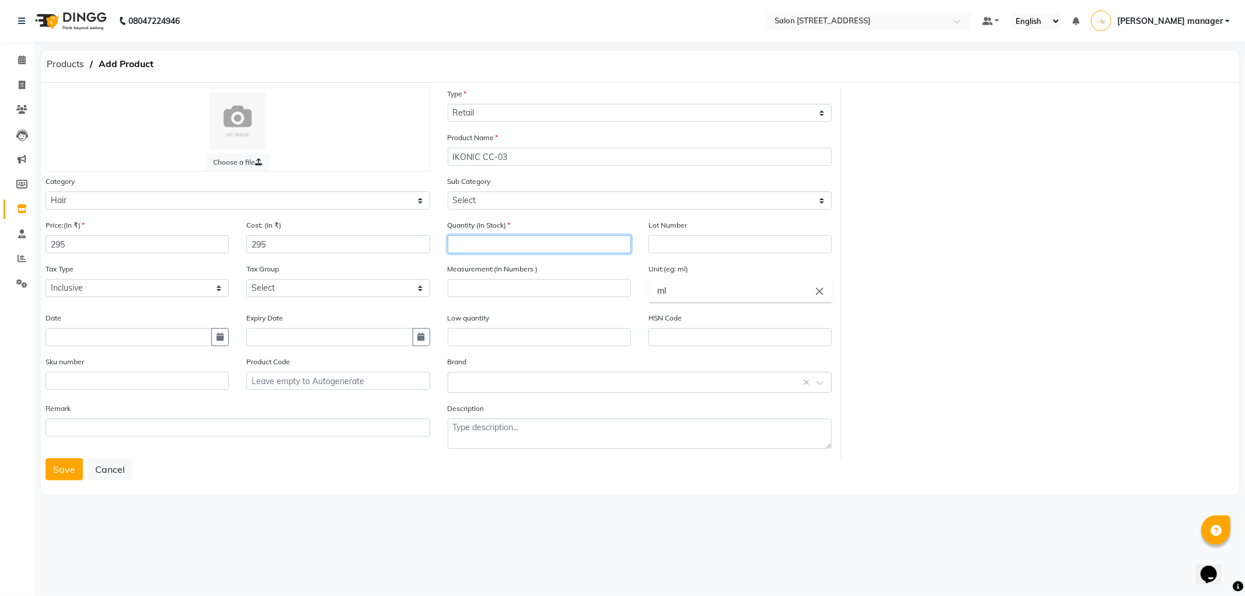
click at [555, 250] on input "number" at bounding box center [539, 244] width 183 height 18
type input "2"
click at [531, 288] on input "number" at bounding box center [539, 288] width 183 height 18
type input "0"
click at [531, 205] on select "Select Conditioner Cream Oil Serum Color Appliances Treatment Styling Kit & Com…" at bounding box center [640, 200] width 385 height 18
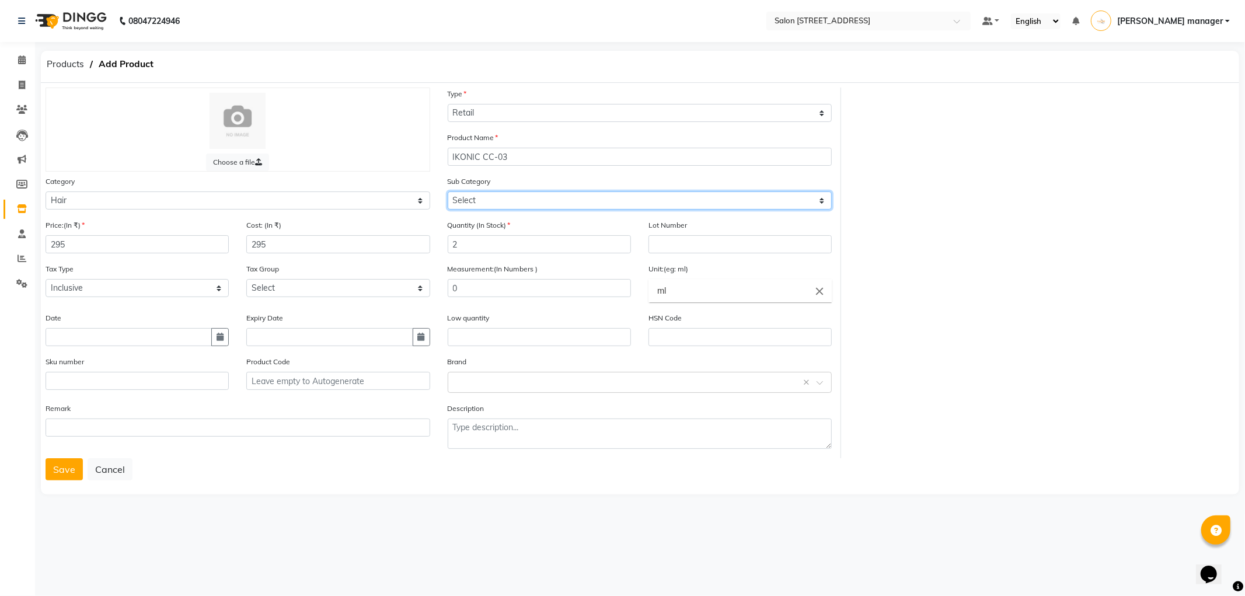
select select "761801111"
click at [448, 191] on select "Select Conditioner Cream Oil Serum Color Appliances Treatment Styling Kit & Com…" at bounding box center [640, 200] width 385 height 18
click at [65, 463] on button "Save" at bounding box center [64, 469] width 37 height 22
click at [66, 473] on button "Save" at bounding box center [64, 469] width 37 height 22
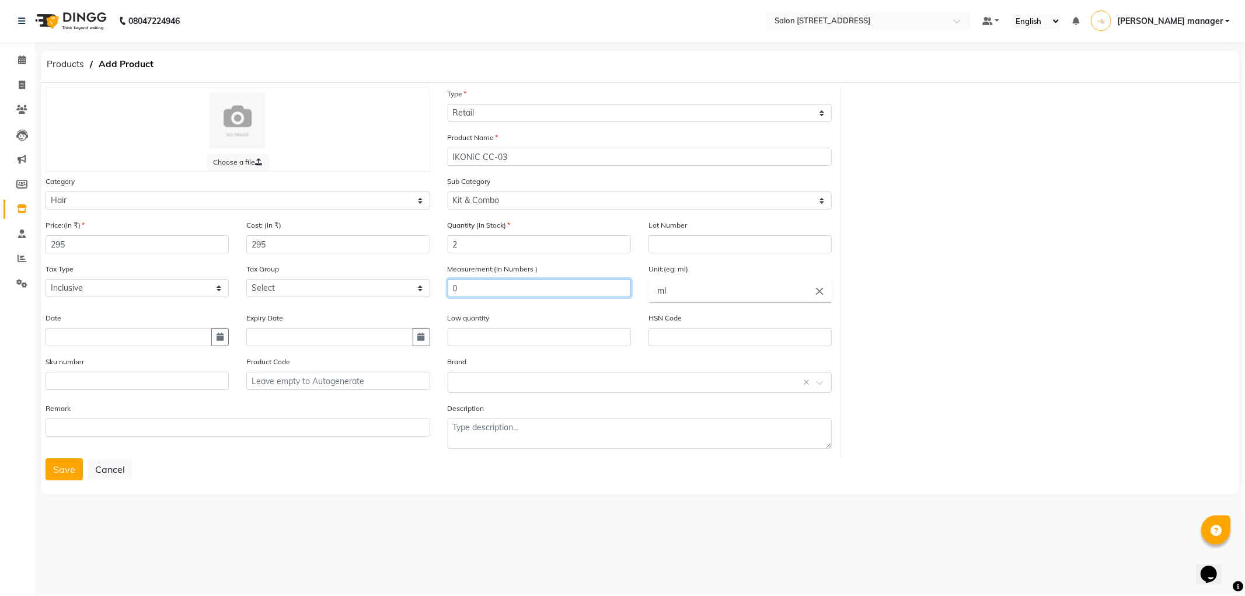
click at [571, 281] on input "0" at bounding box center [539, 288] width 183 height 18
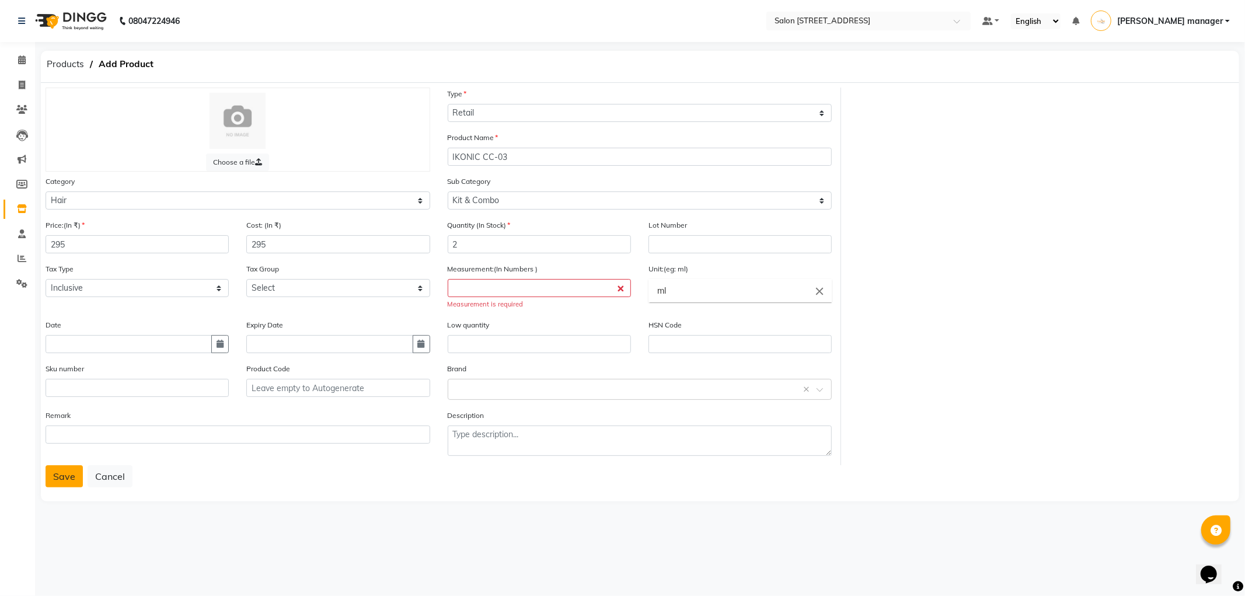
click at [57, 480] on button "Save" at bounding box center [64, 476] width 37 height 22
click at [535, 288] on input "number" at bounding box center [539, 288] width 183 height 18
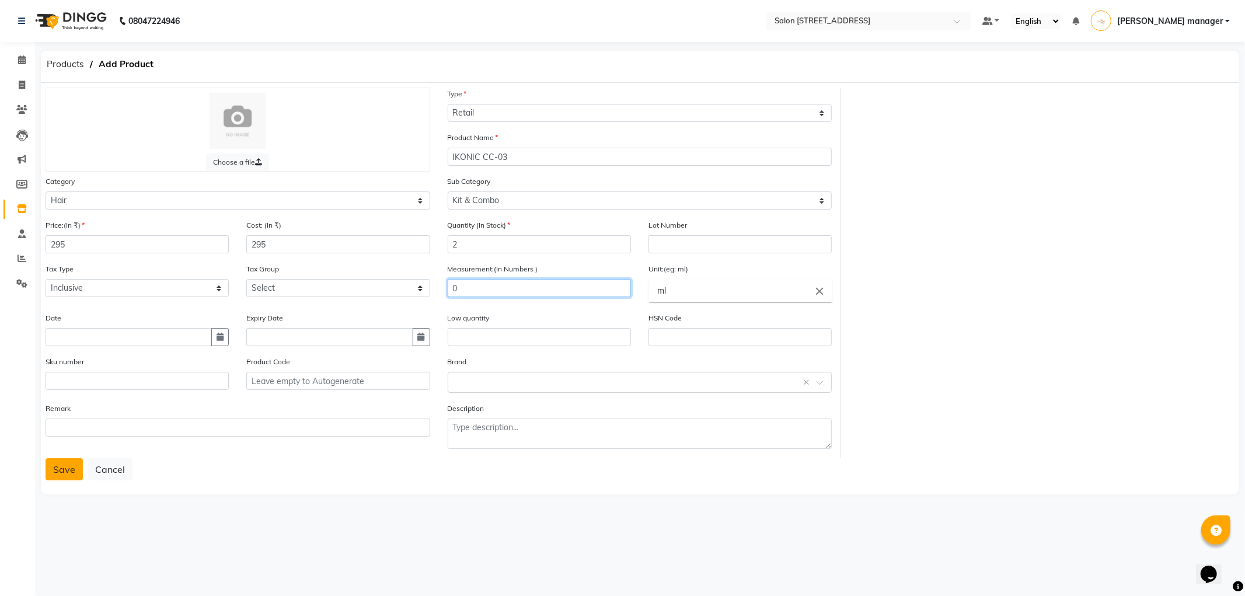
type input "0"
click at [54, 469] on button "Save" at bounding box center [64, 469] width 37 height 22
click at [492, 286] on input "0" at bounding box center [539, 288] width 183 height 18
type input "1"
click at [70, 467] on button "Save" at bounding box center [64, 469] width 37 height 22
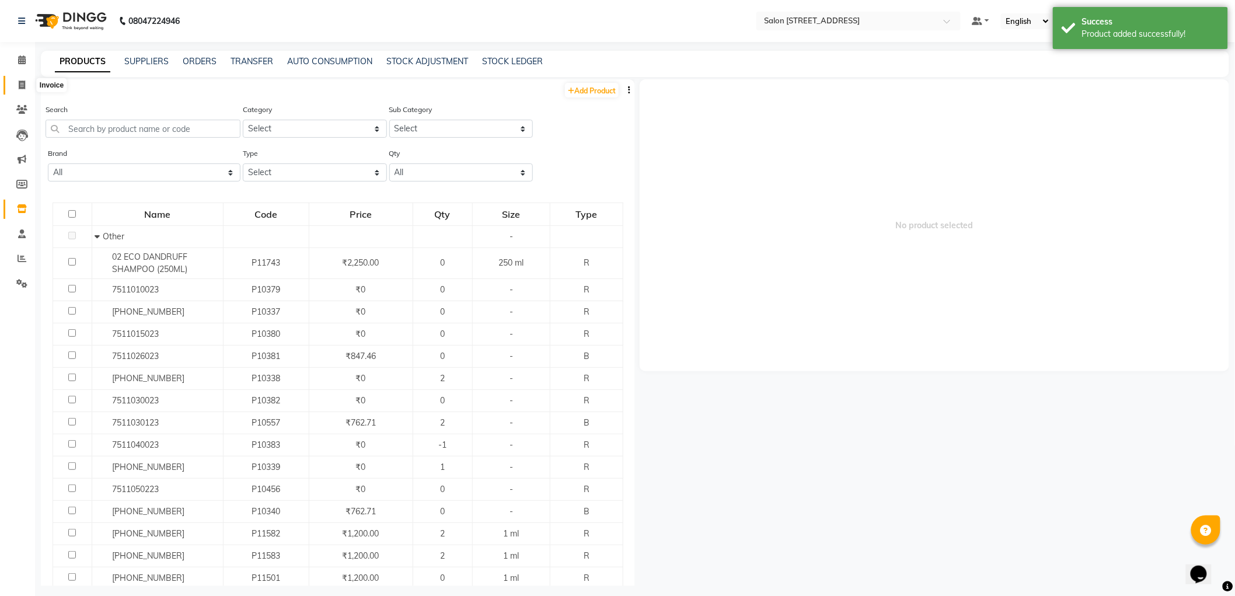
click at [27, 86] on span at bounding box center [22, 85] width 20 height 13
select select "service"
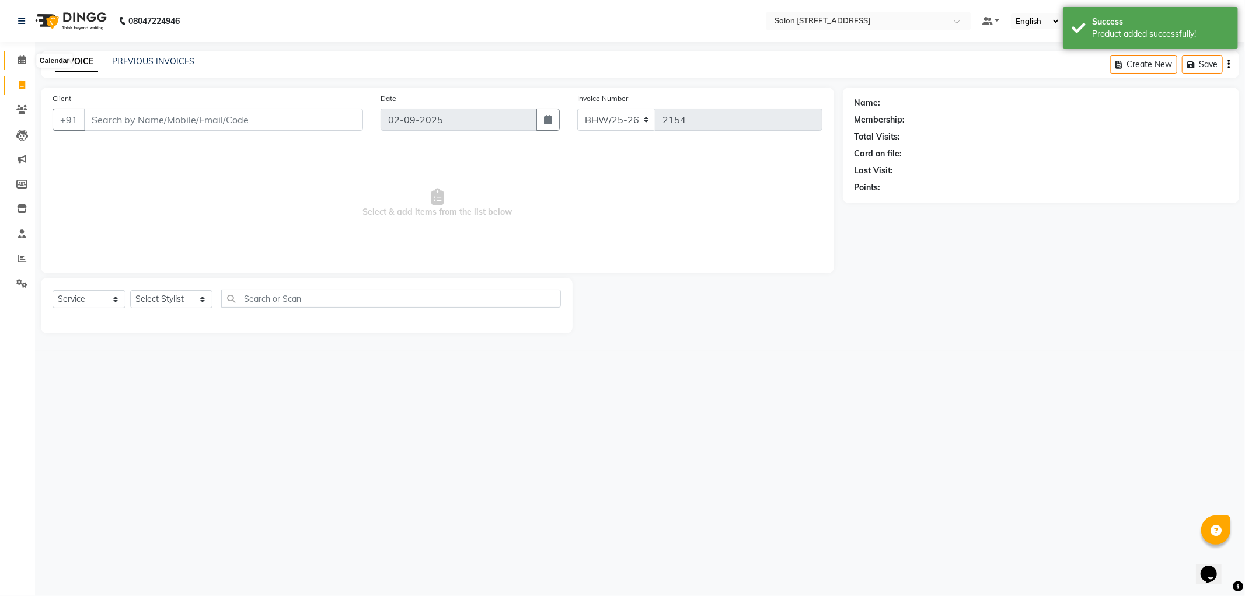
click at [22, 61] on icon at bounding box center [22, 59] width 8 height 9
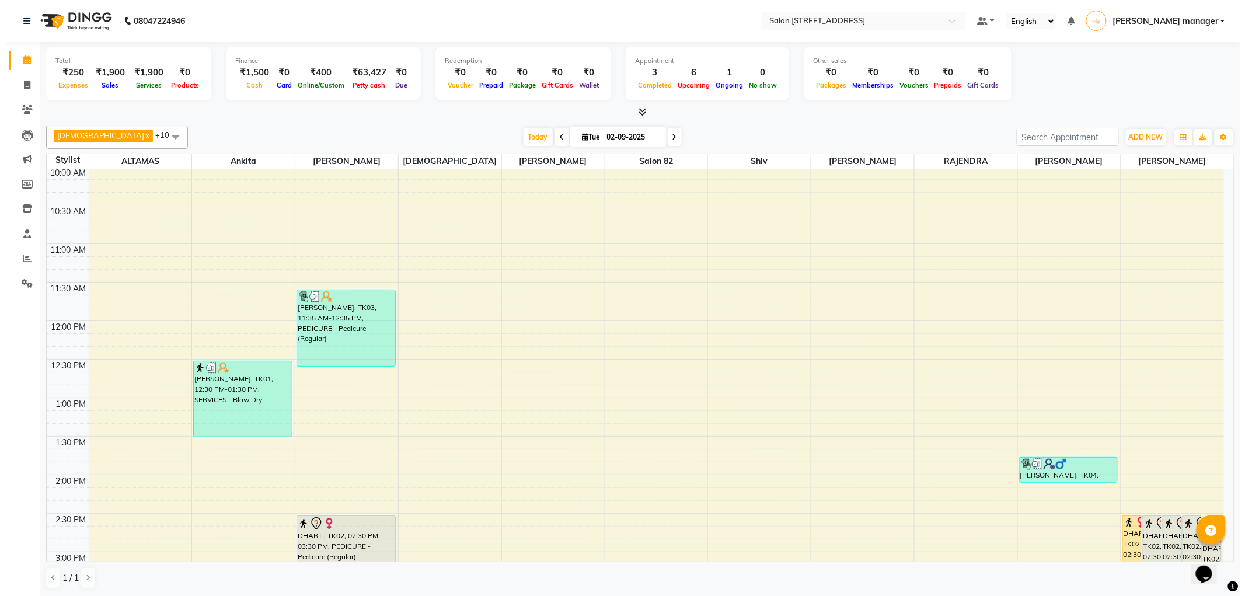
scroll to position [194, 0]
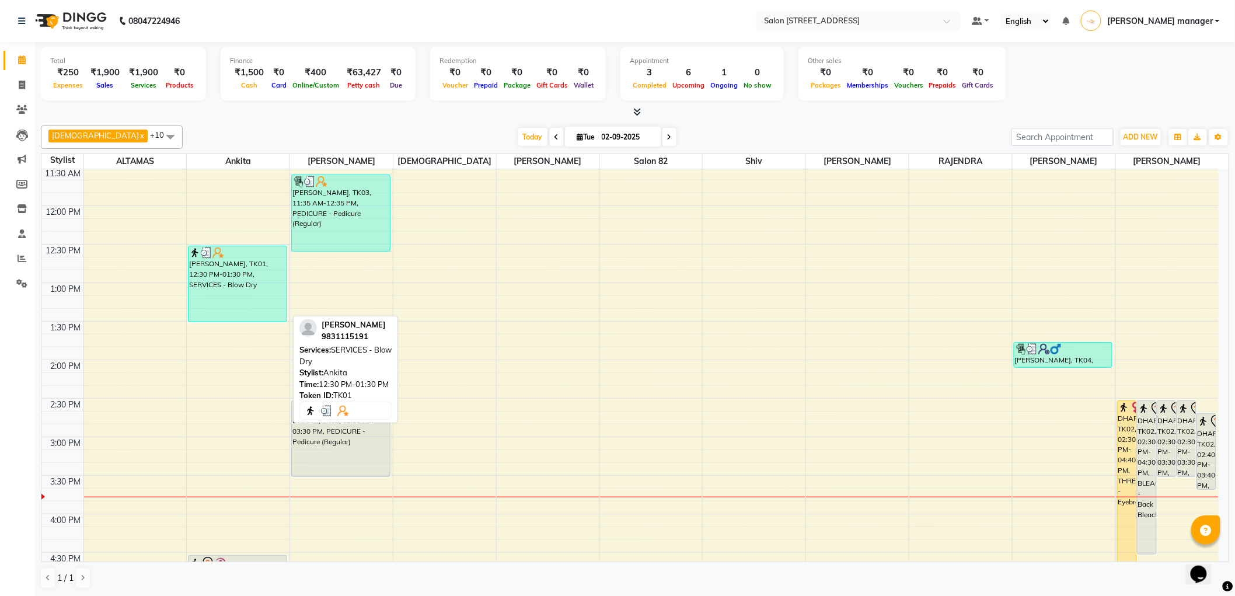
click at [226, 281] on div "pramita malick, TK01, 12:30 PM-01:30 PM, SERVICES - Blow Dry" at bounding box center [237, 283] width 97 height 75
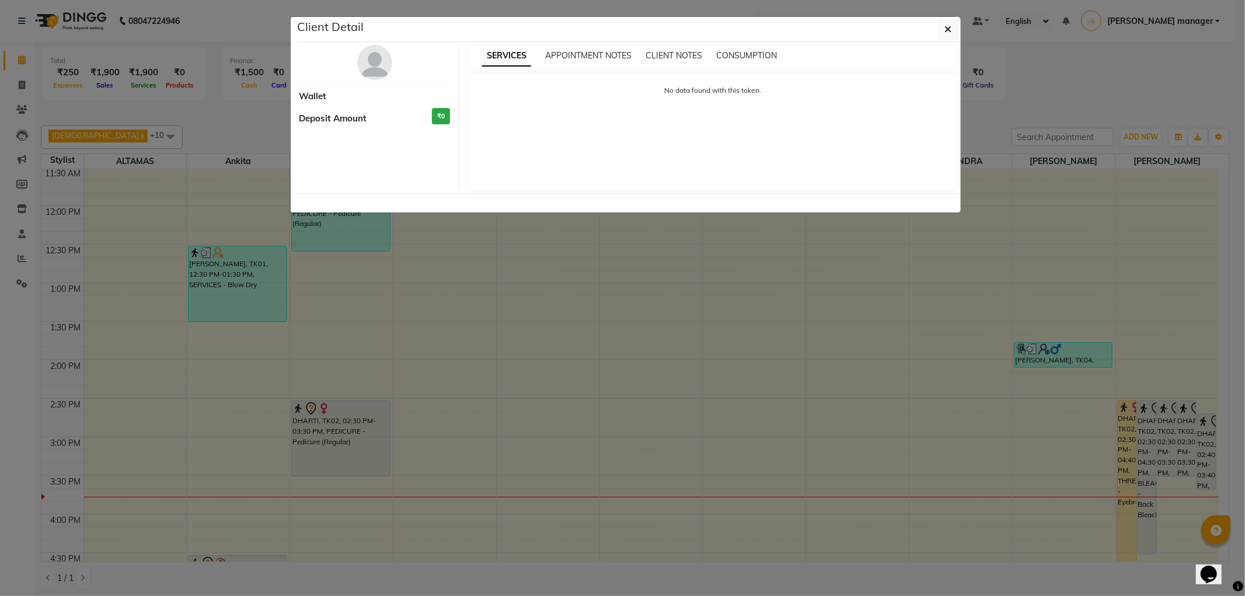
select select "3"
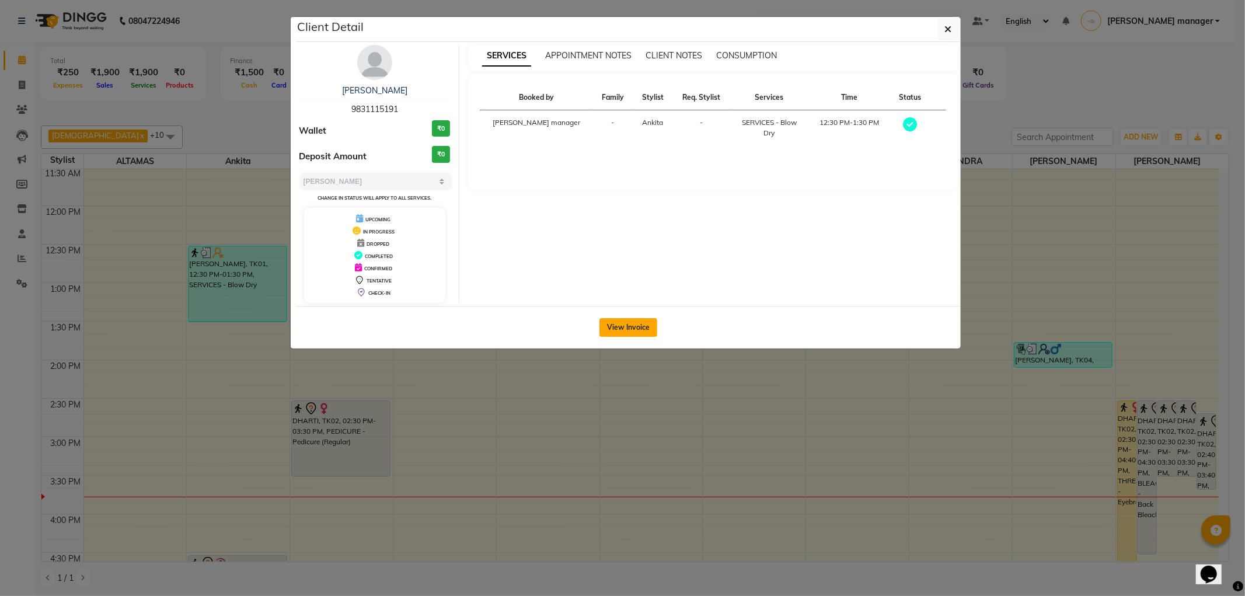
click at [636, 327] on button "View Invoice" at bounding box center [629, 327] width 58 height 19
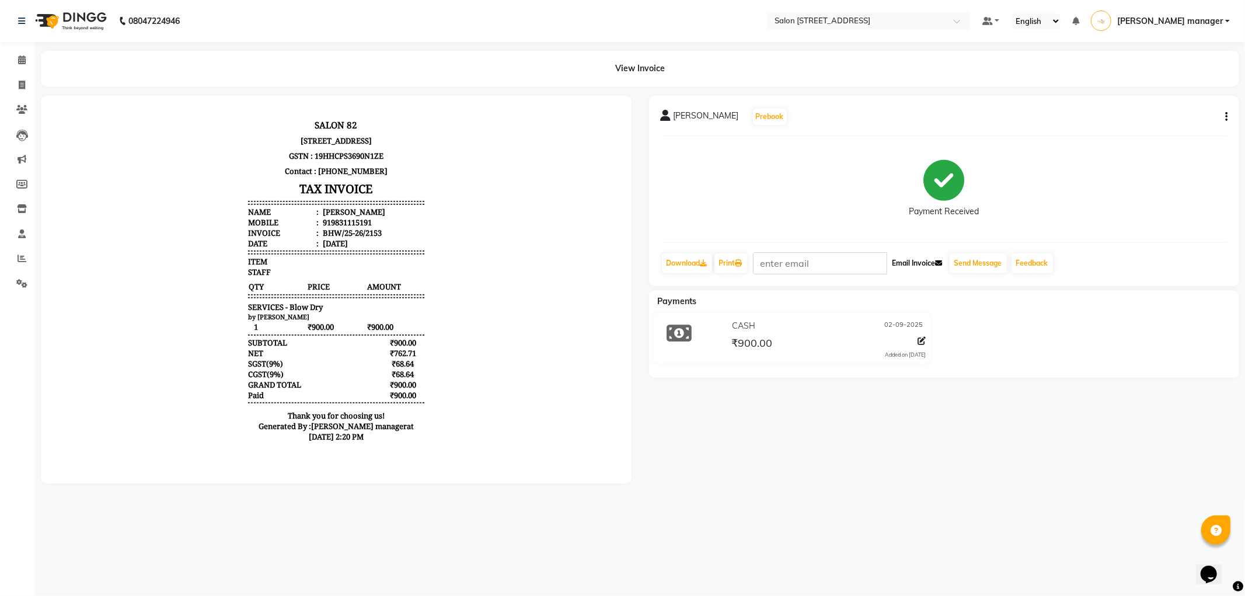
click at [919, 263] on button "Email Invoice" at bounding box center [918, 263] width 60 height 20
click at [1228, 115] on div "pramita malick Prebook Payment Received Download Print Email Invoice Send Messa…" at bounding box center [944, 191] width 591 height 190
click at [1228, 116] on div "pramita malick Prebook Payment Received Download Print Email Invoice Send Messa…" at bounding box center [944, 191] width 591 height 190
click at [1225, 117] on icon "button" at bounding box center [1226, 117] width 2 height 1
click at [1201, 196] on div "Payment Received" at bounding box center [944, 189] width 567 height 88
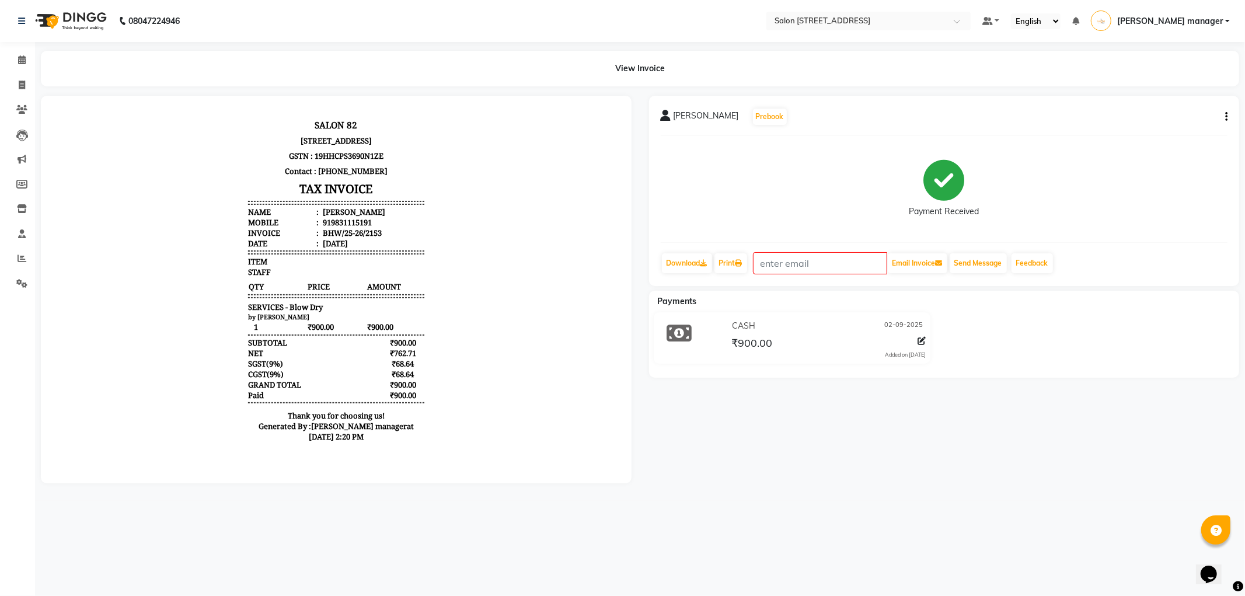
click at [333, 227] on div "919831115191" at bounding box center [345, 222] width 51 height 11
copy div "919831115191"
click at [20, 85] on icon at bounding box center [22, 85] width 6 height 9
select select "service"
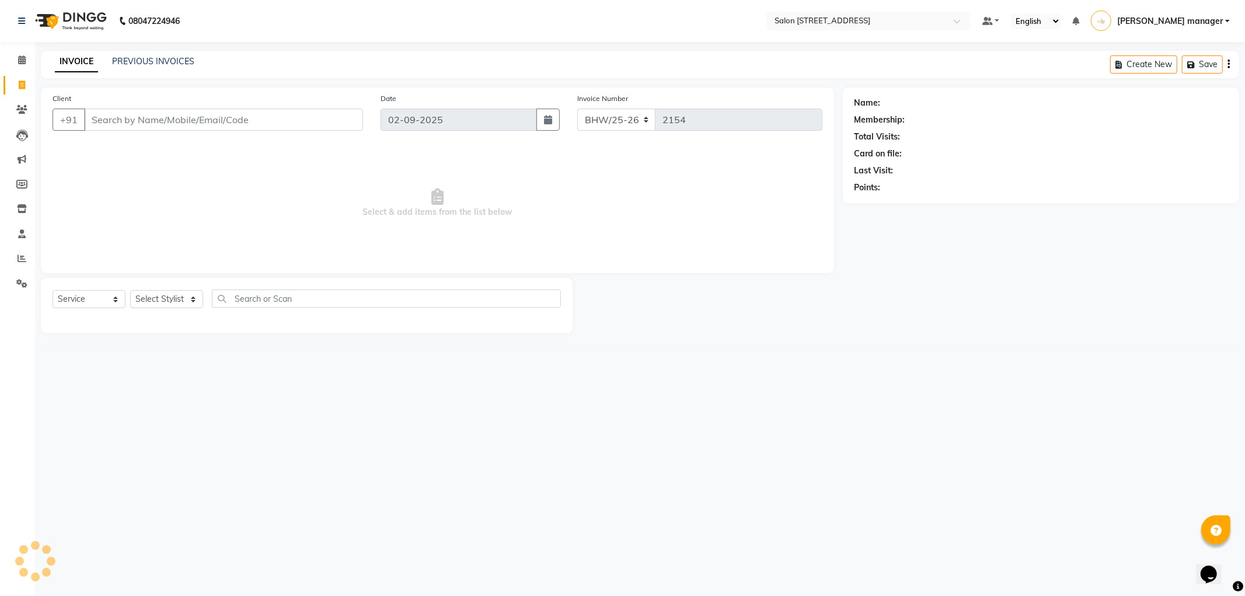
click at [274, 120] on input "Client" at bounding box center [223, 120] width 279 height 22
type input "919831115191"
select select "1: Object"
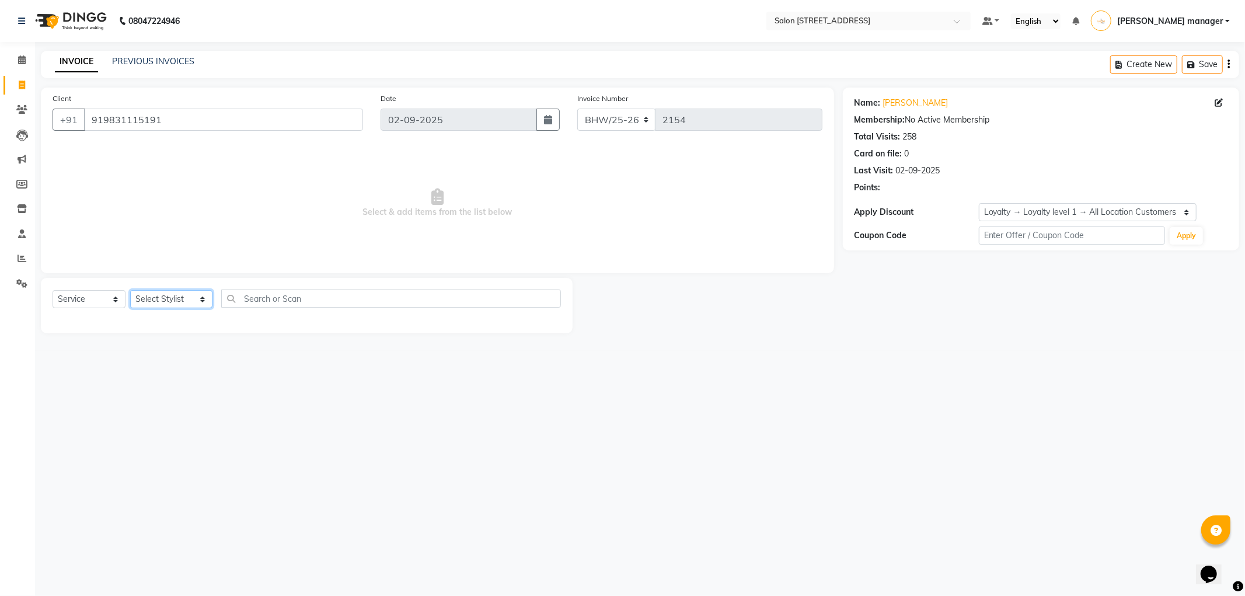
click at [172, 298] on select "Select Stylist Akhtar ALTAMAS Ankita ARZOO BABLU BHARAT BHAWANIPUR BUNNY Doyel …" at bounding box center [171, 299] width 82 height 18
select select "33695"
click at [130, 291] on select "Select Stylist Akhtar ALTAMAS Ankita ARZOO BABLU BHARAT BHAWANIPUR BUNNY Doyel …" at bounding box center [171, 299] width 82 height 18
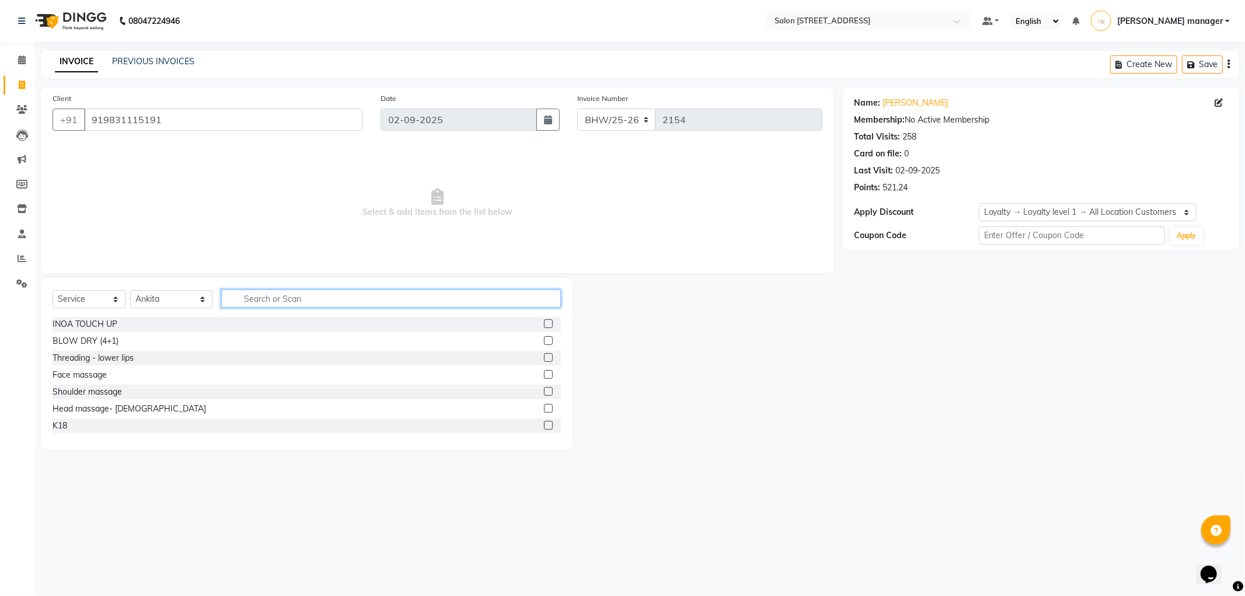
click at [280, 302] on input "text" at bounding box center [391, 299] width 340 height 18
click at [82, 296] on select "Select Service Product Membership Package Voucher Prepaid Gift Card" at bounding box center [89, 299] width 73 height 18
select select "product"
click at [53, 291] on select "Select Service Product Membership Package Voucher Prepaid Gift Card" at bounding box center [89, 299] width 73 height 18
click at [345, 294] on input "text" at bounding box center [391, 299] width 340 height 18
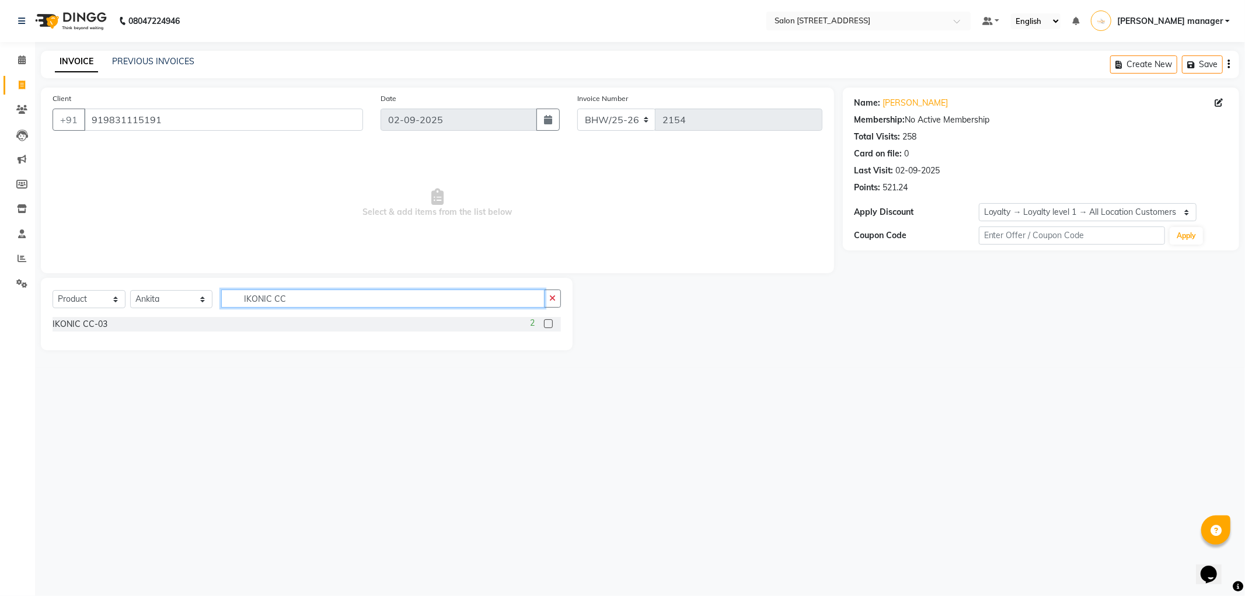
type input "IKONIC CC"
click at [549, 323] on label at bounding box center [548, 323] width 9 height 9
click at [549, 323] on input "checkbox" at bounding box center [548, 324] width 8 height 8
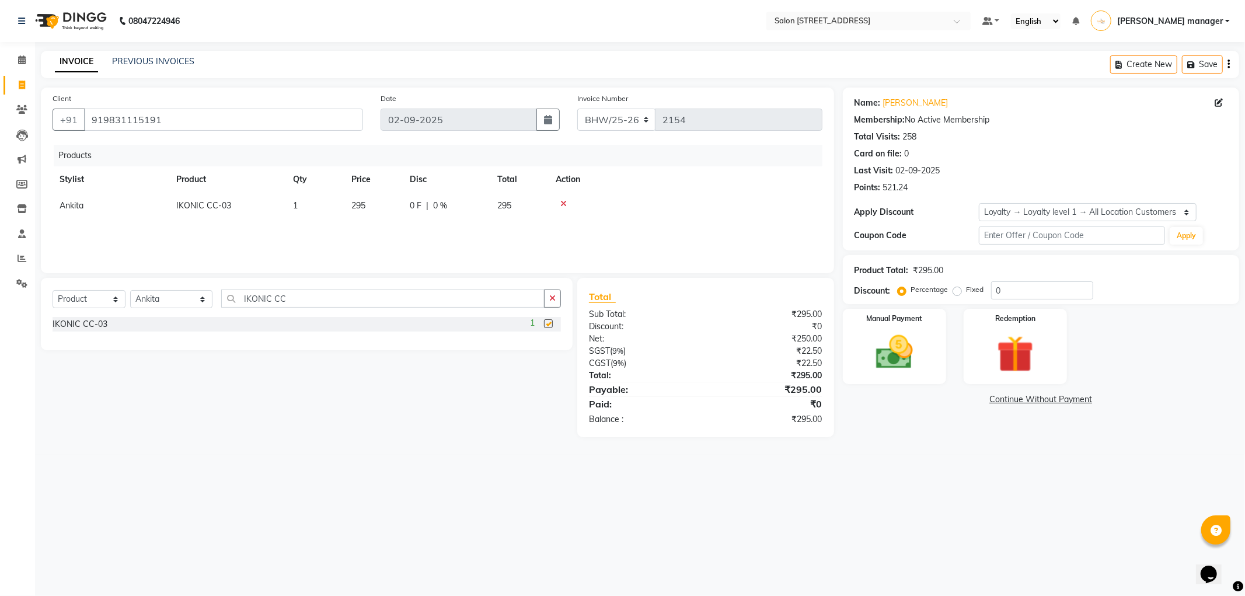
checkbox input "false"
click at [886, 358] on img at bounding box center [894, 352] width 62 height 44
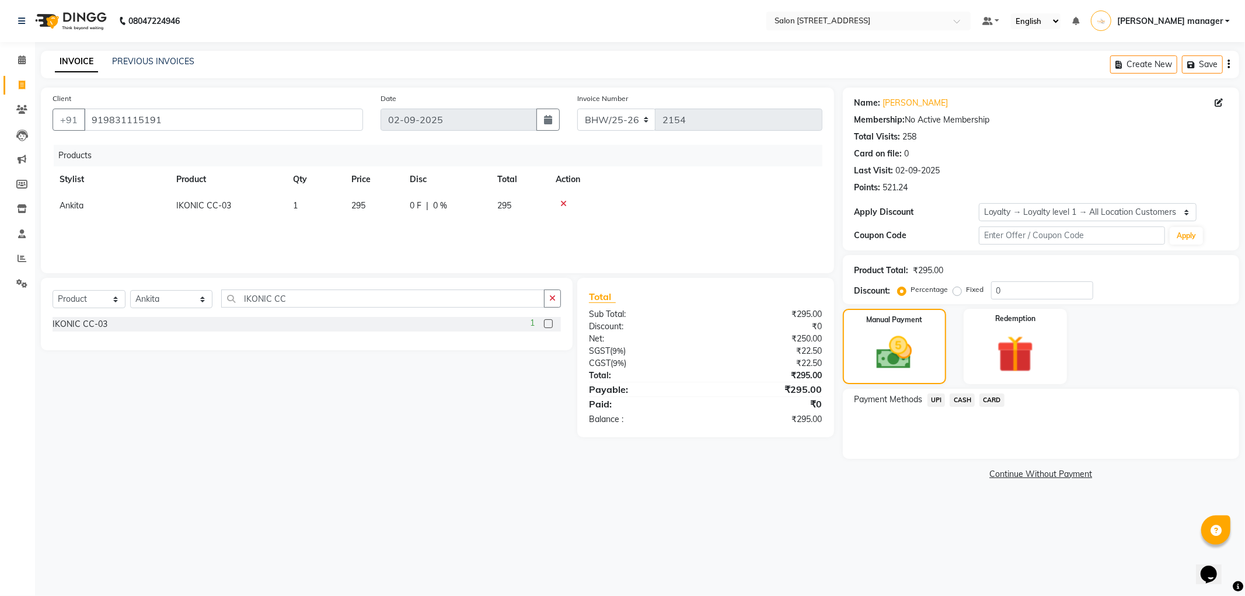
click at [966, 400] on span "CASH" at bounding box center [962, 399] width 25 height 13
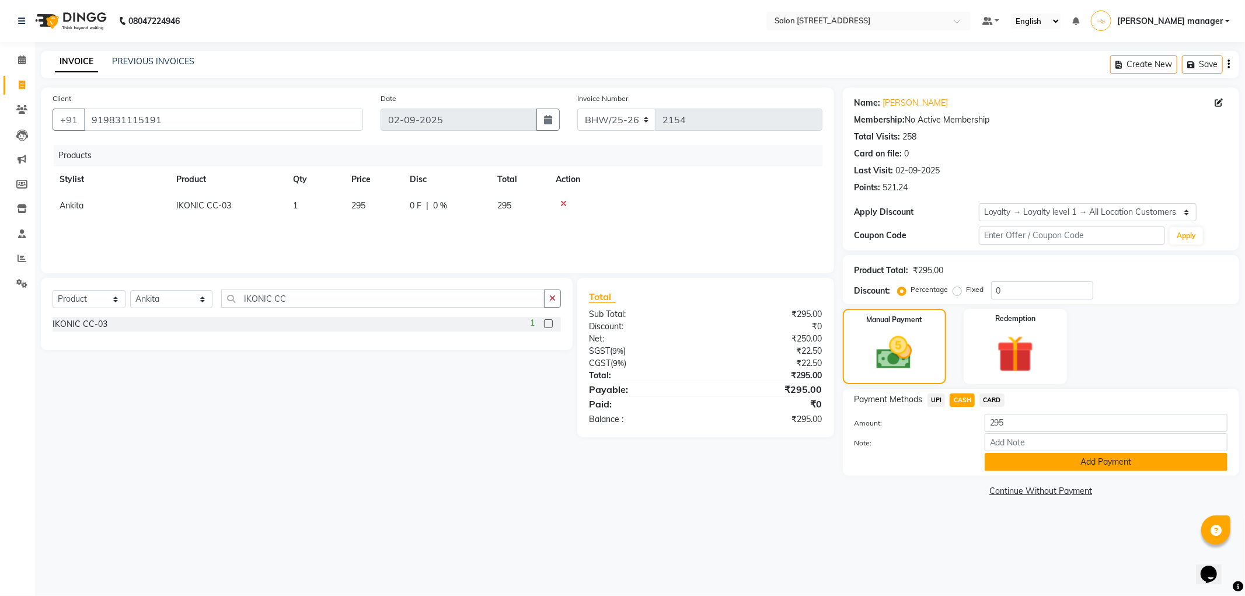
click at [1023, 459] on button "Add Payment" at bounding box center [1106, 462] width 243 height 18
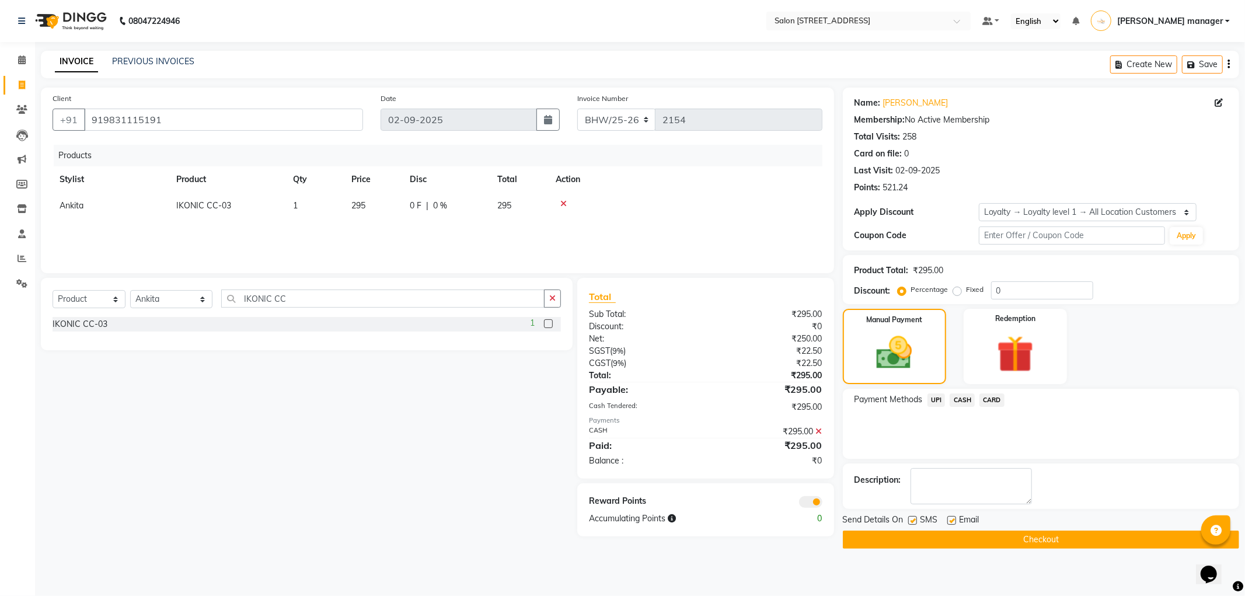
click at [970, 541] on button "Checkout" at bounding box center [1041, 540] width 396 height 18
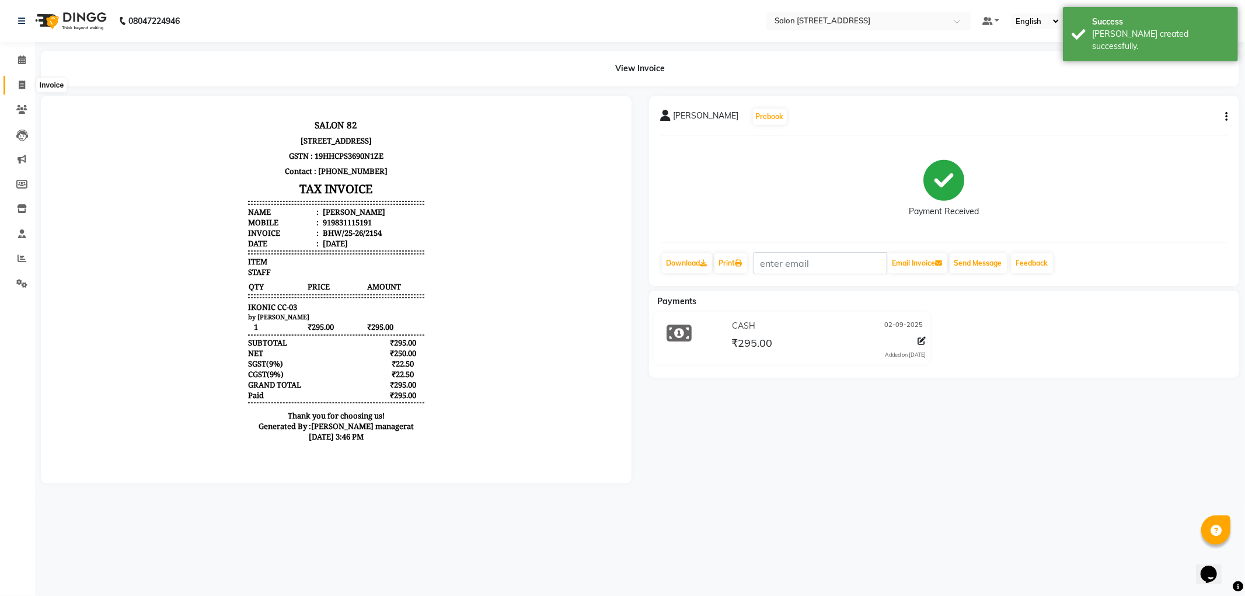
click at [23, 83] on icon at bounding box center [22, 85] width 6 height 9
select select "service"
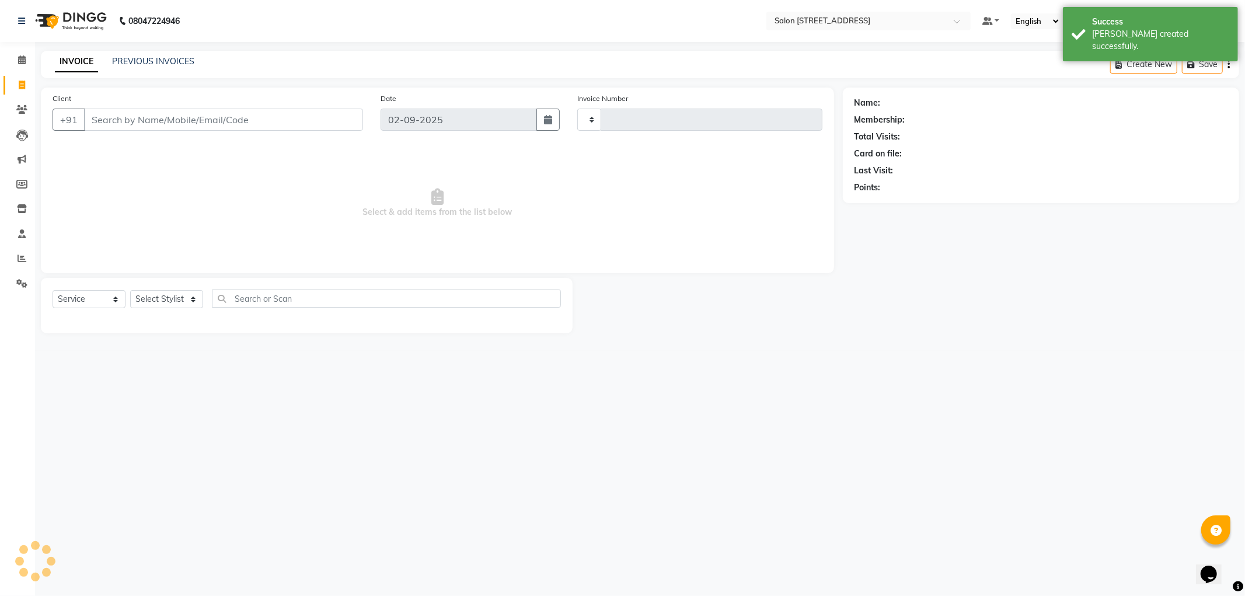
type input "2155"
select select "8704"
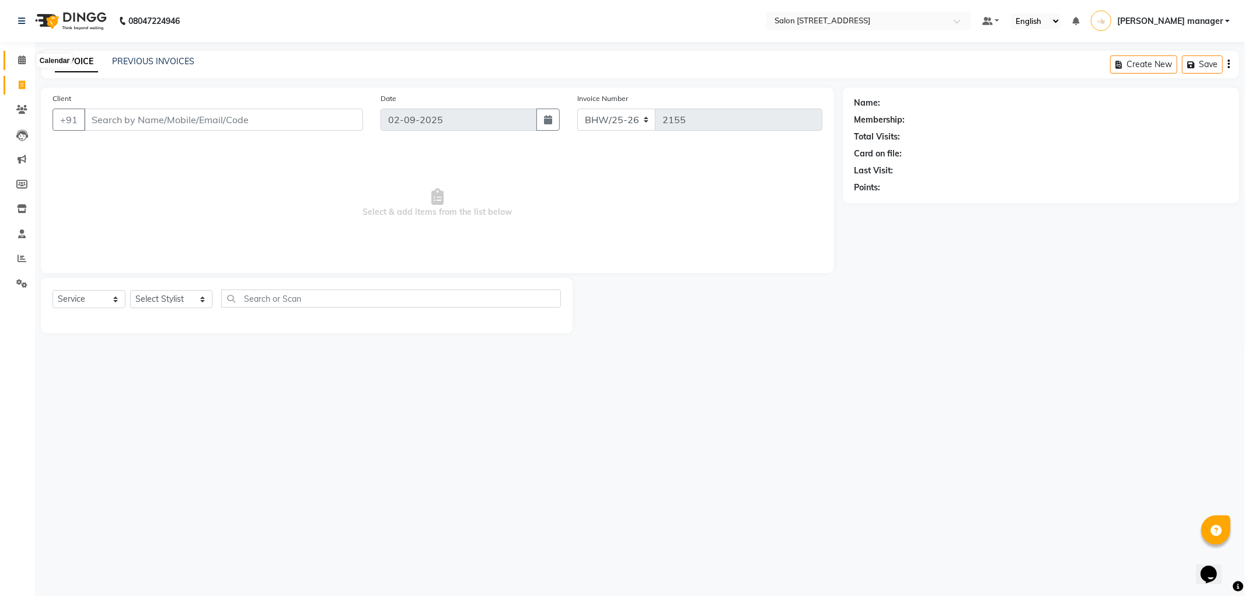
click at [23, 66] on span at bounding box center [22, 60] width 20 height 13
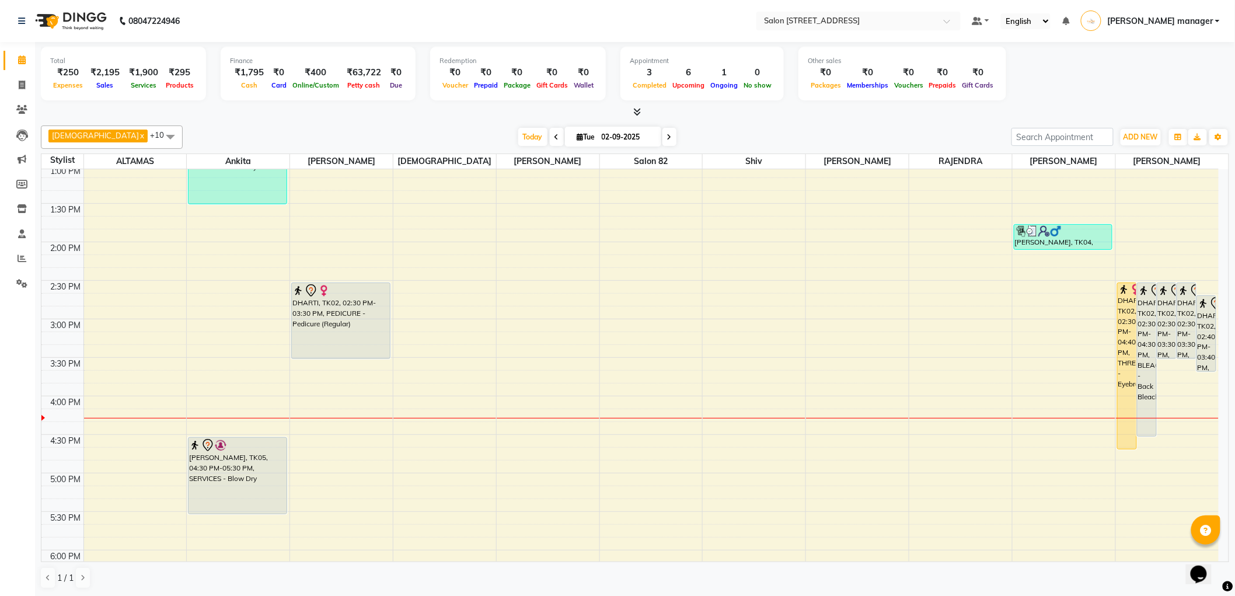
scroll to position [324, 0]
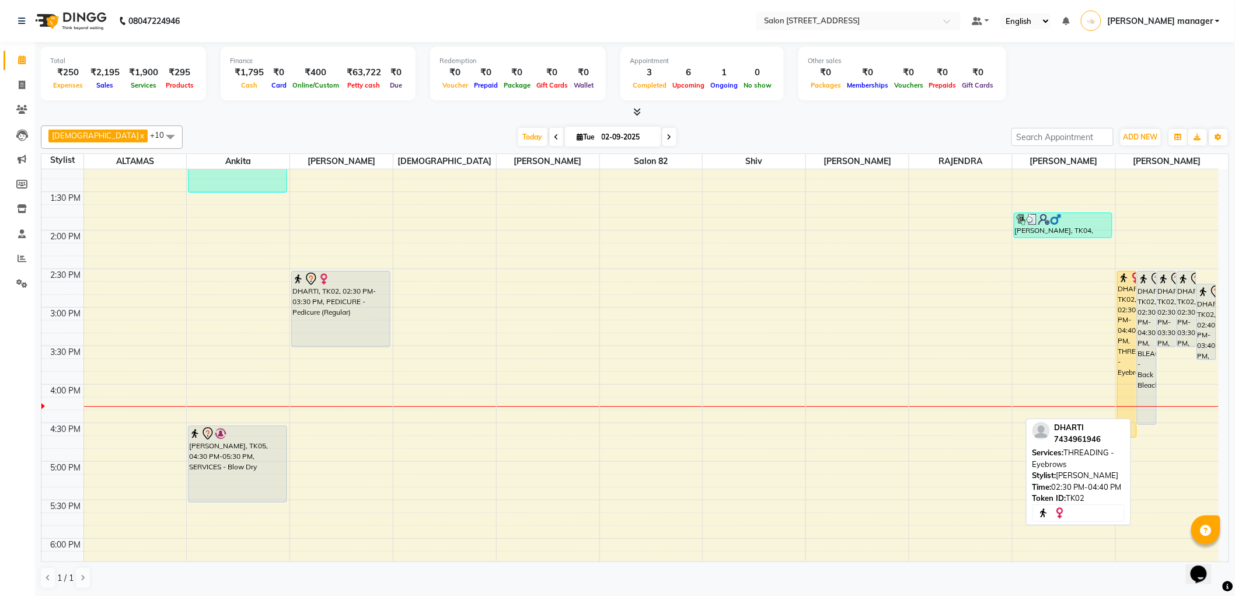
click at [1124, 312] on div "DHARTI, TK02, 02:30 PM-04:40 PM, THREADING - Eyebrows" at bounding box center [1127, 354] width 19 height 166
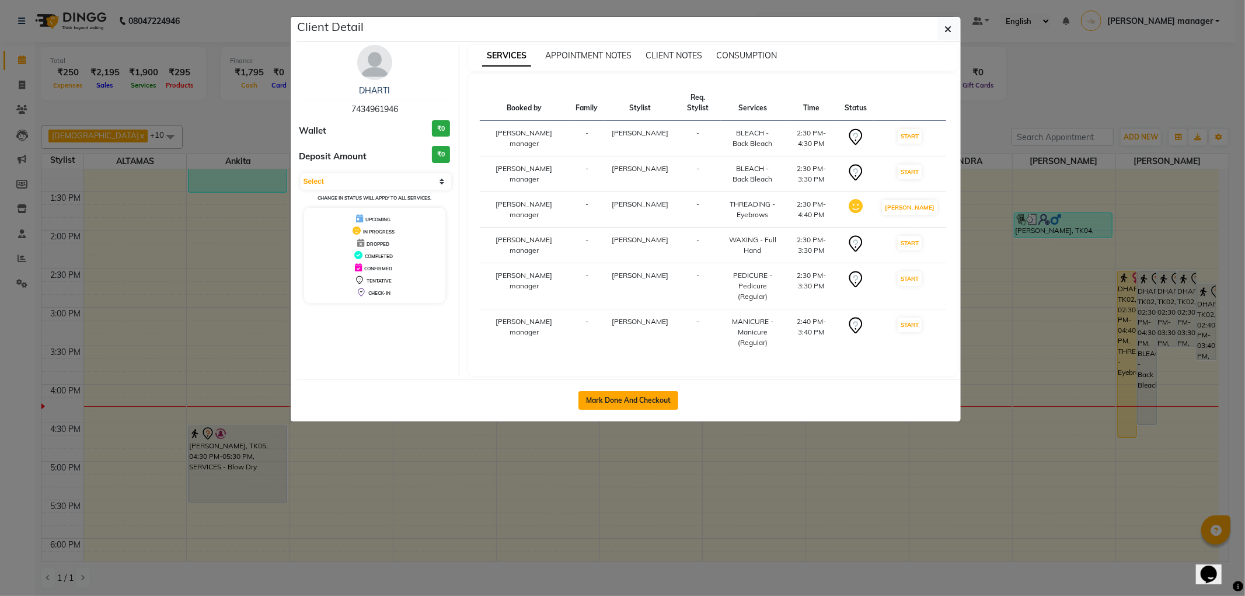
click at [602, 391] on button "Mark Done And Checkout" at bounding box center [628, 400] width 100 height 19
select select "service"
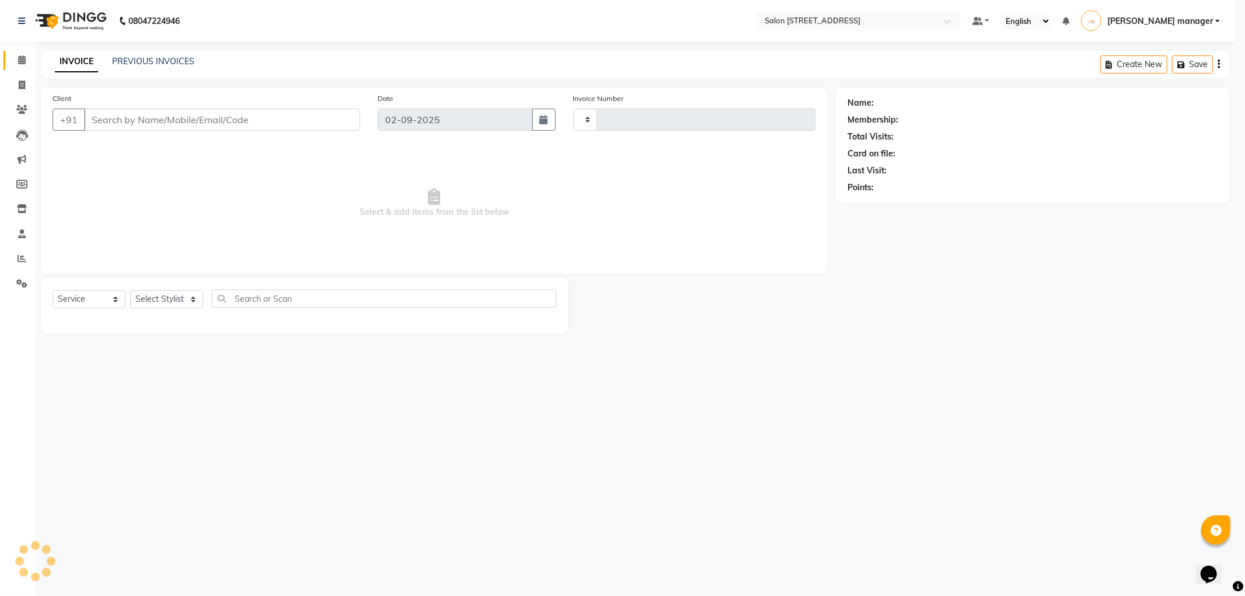
type input "2155"
select select "8704"
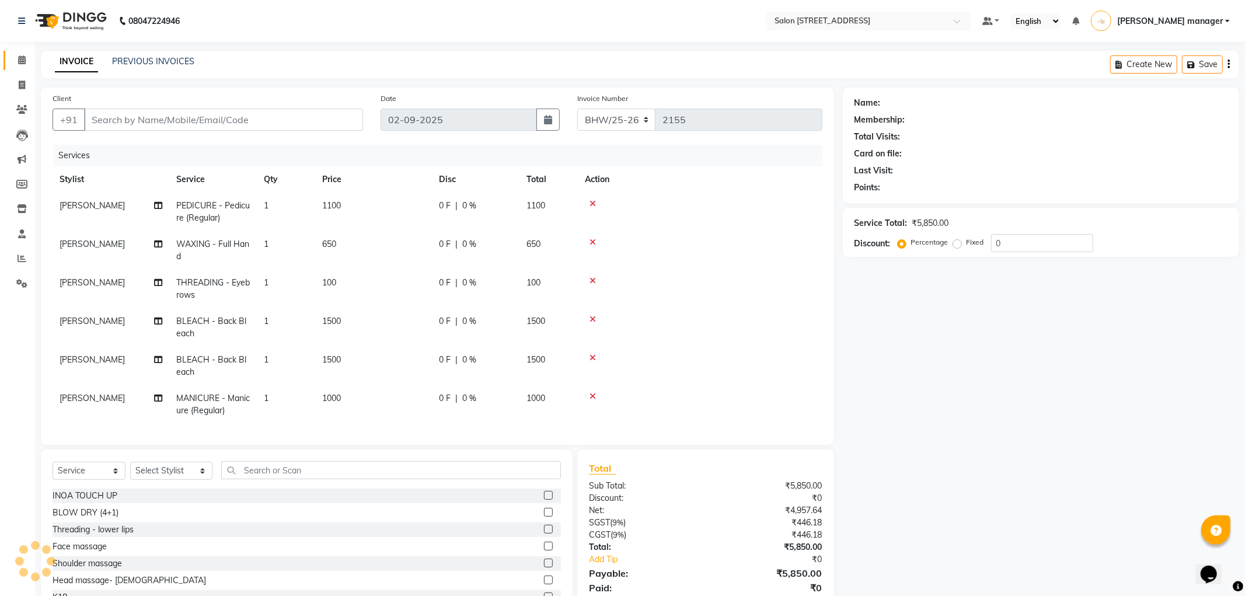
type input "7434961946"
select select "85232"
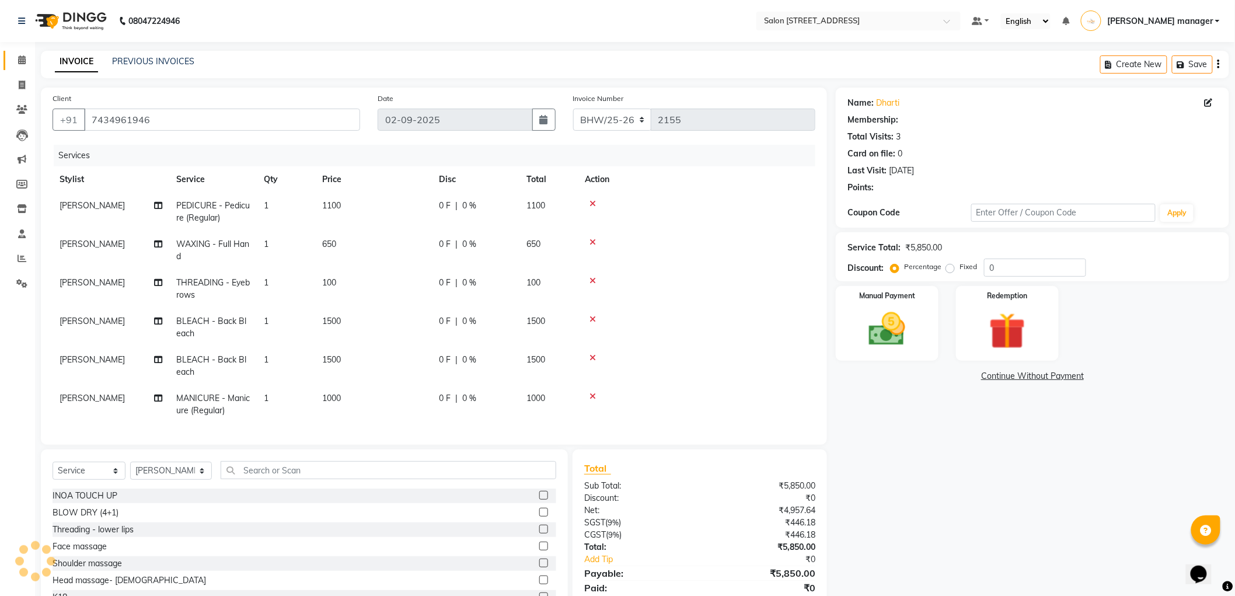
select select "1: Object"
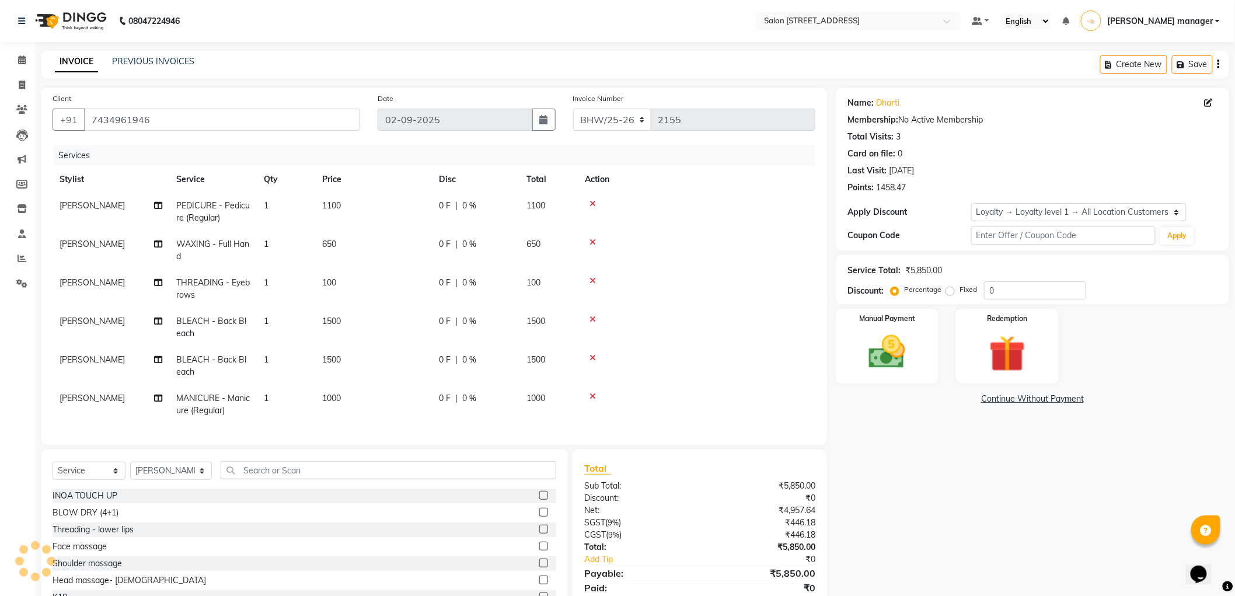
click at [590, 203] on icon at bounding box center [593, 204] width 6 height 8
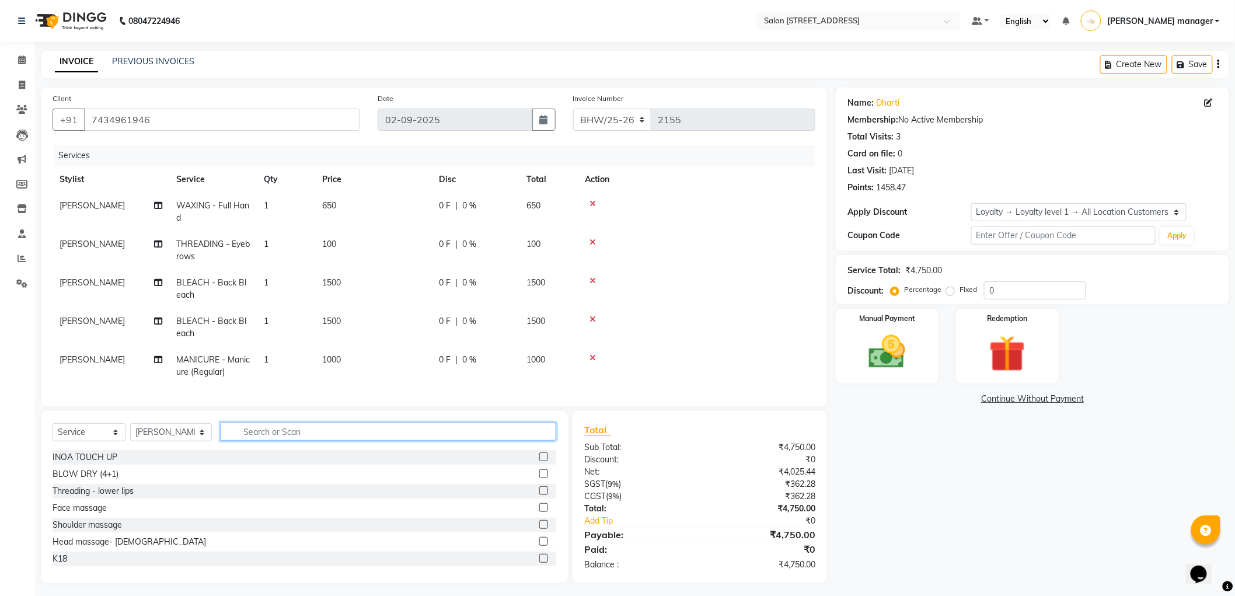
click at [293, 437] on input "text" at bounding box center [389, 432] width 336 height 18
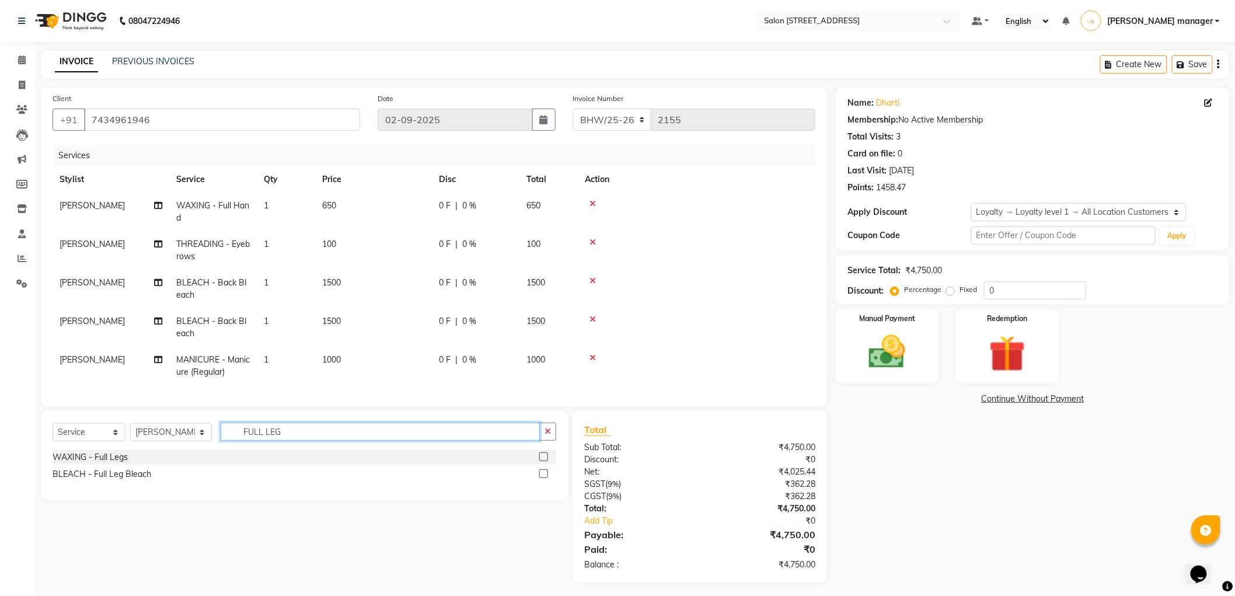
type input "FULL LEG"
click at [545, 461] on label at bounding box center [543, 456] width 9 height 9
click at [545, 461] on input "checkbox" at bounding box center [543, 458] width 8 height 8
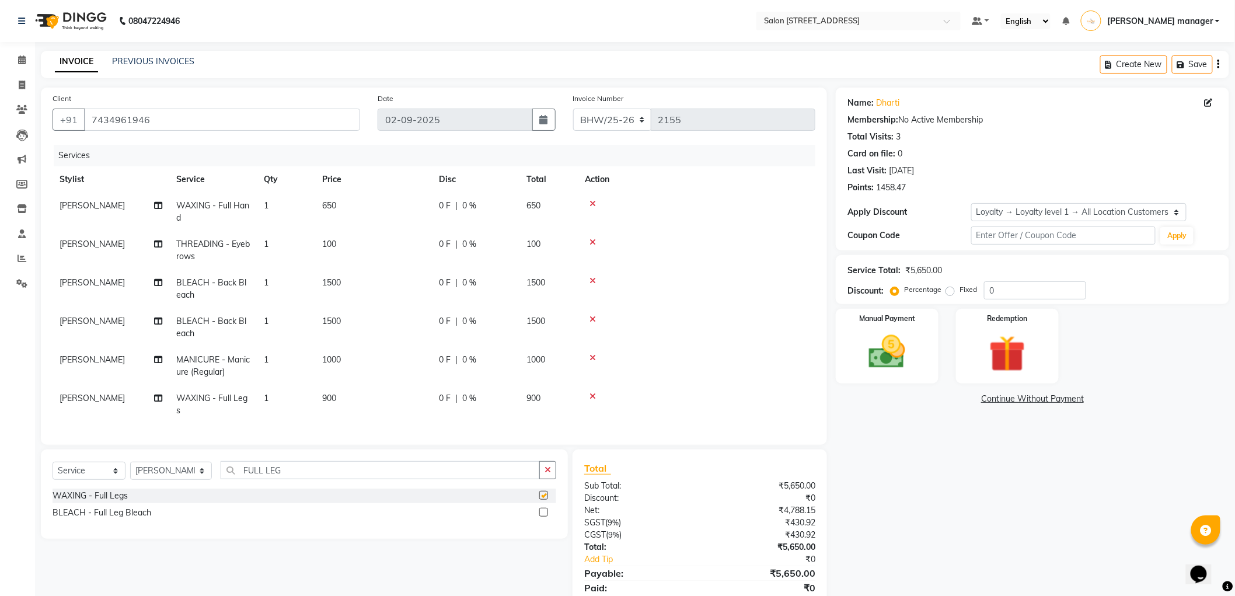
checkbox input "false"
click at [444, 476] on input "FULL LEG" at bounding box center [380, 470] width 319 height 18
type input "F"
type input "UNDERA"
click at [546, 500] on label at bounding box center [543, 495] width 9 height 9
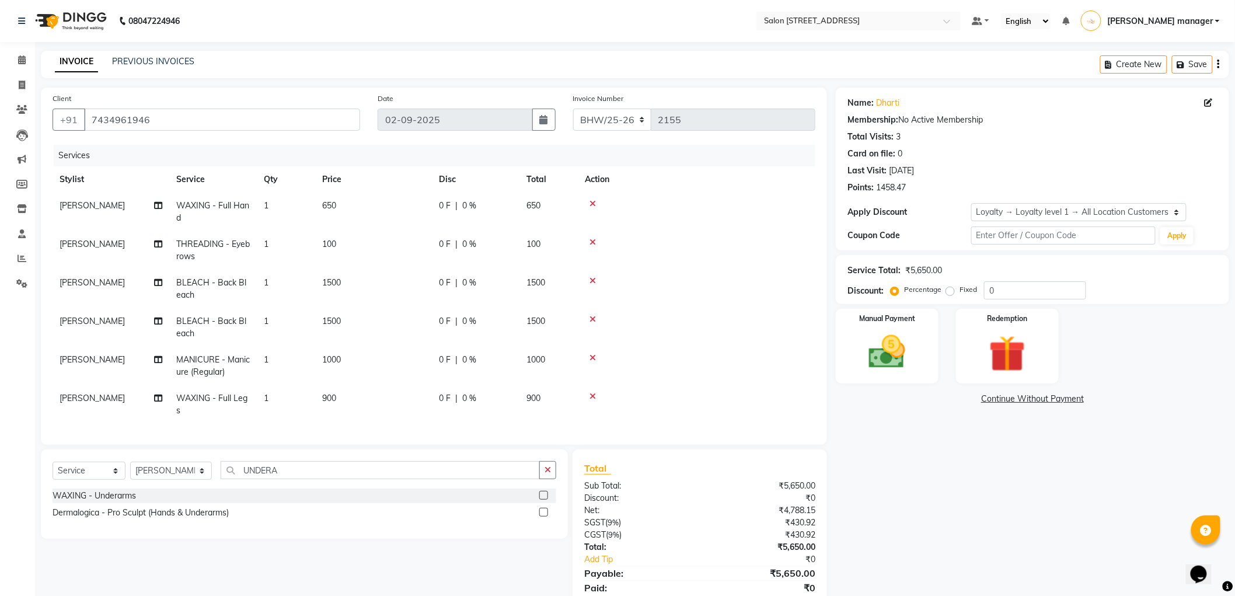
click at [546, 500] on input "checkbox" at bounding box center [543, 496] width 8 height 8
click at [545, 499] on label at bounding box center [543, 498] width 9 height 9
click at [545, 499] on input "checkbox" at bounding box center [543, 500] width 8 height 8
checkbox input "false"
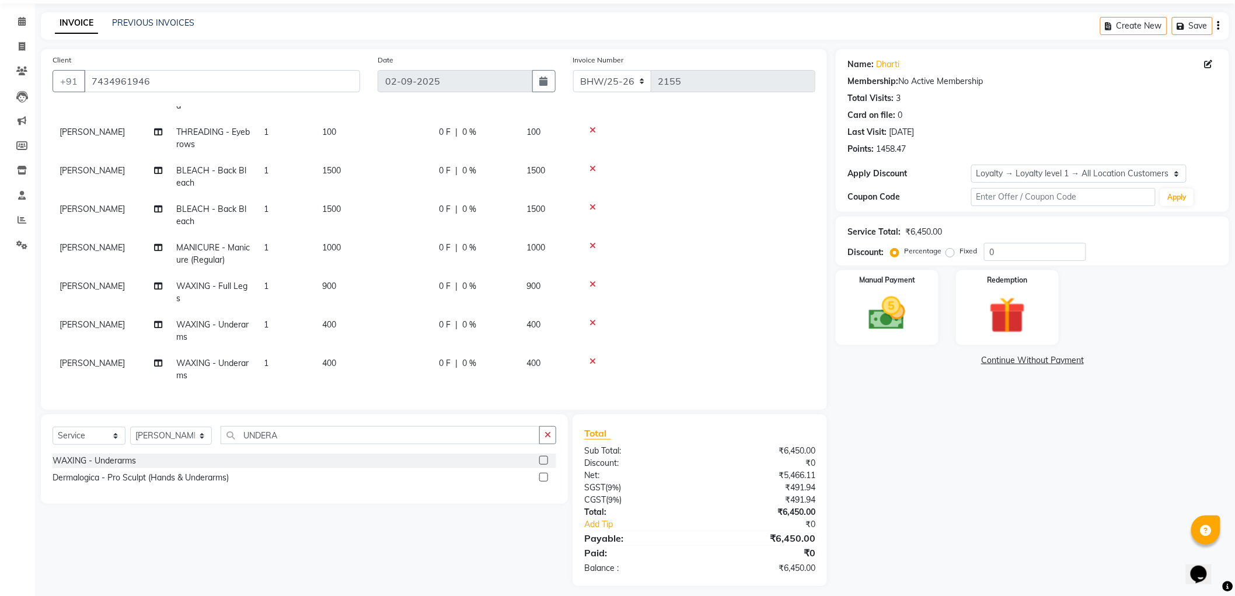
scroll to position [46, 0]
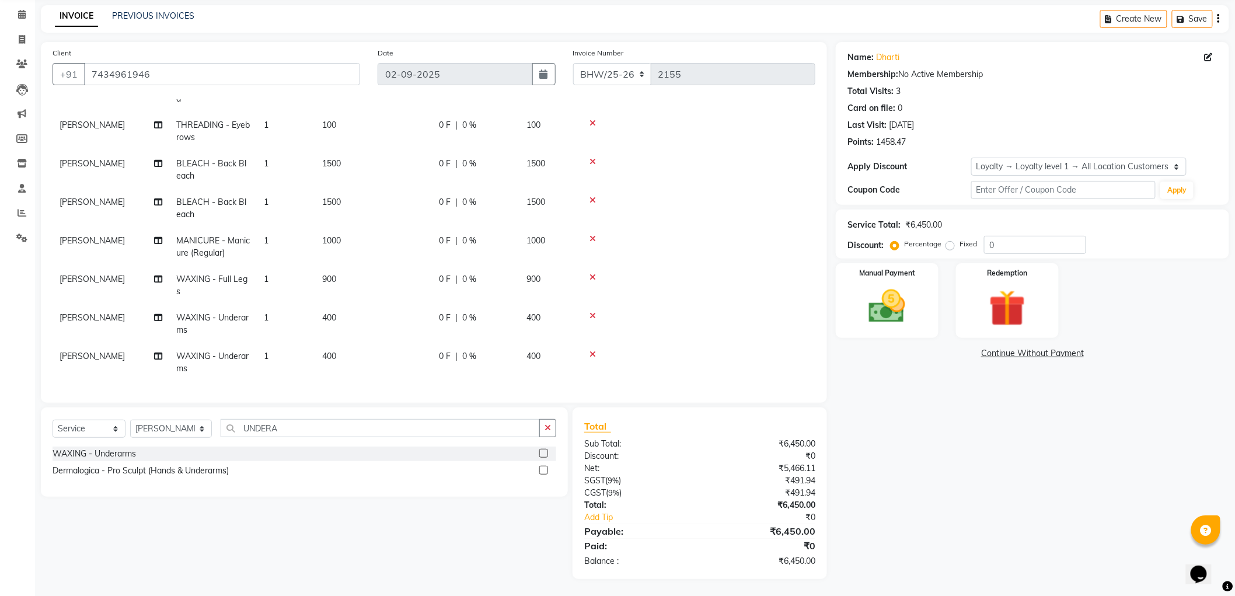
click at [592, 350] on icon at bounding box center [593, 354] width 6 height 8
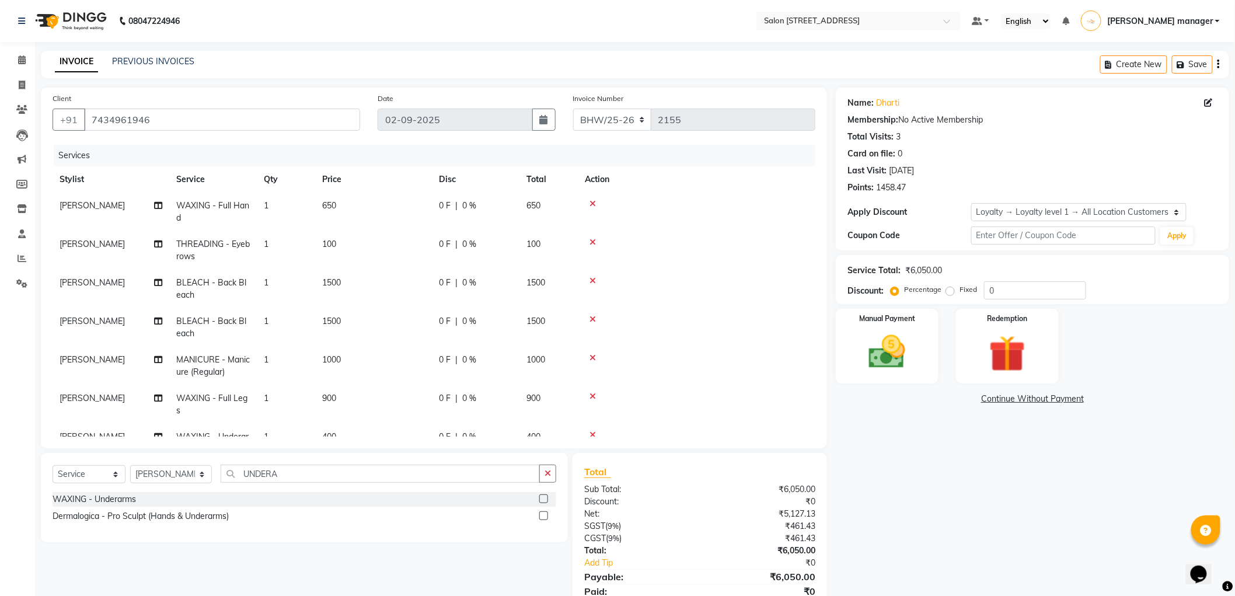
scroll to position [44, 0]
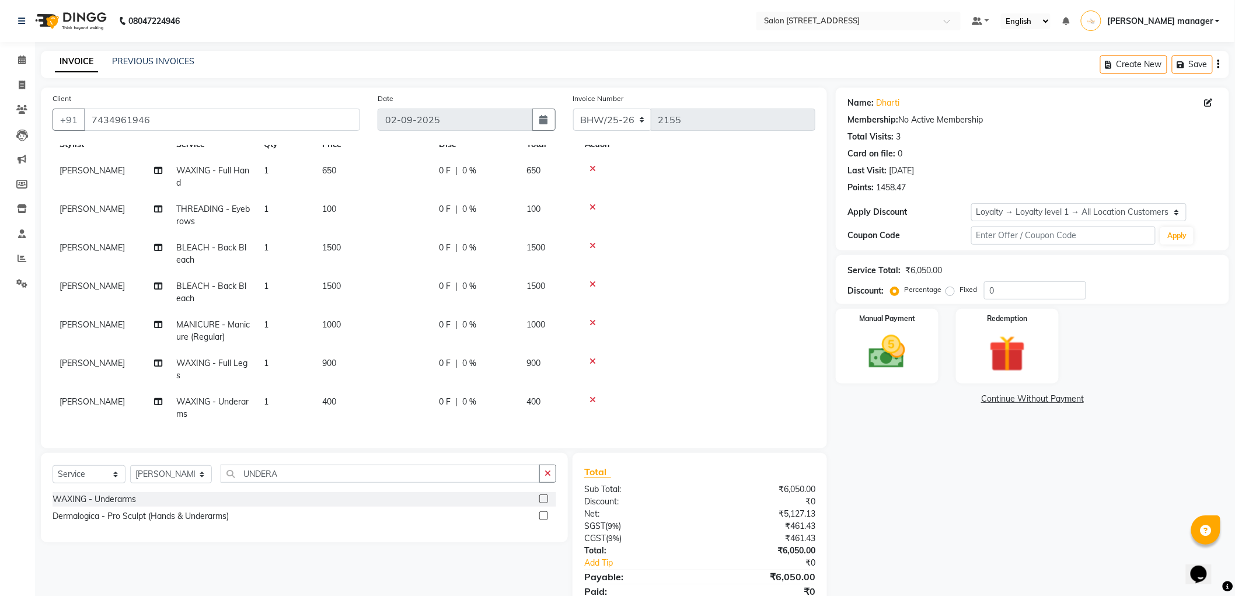
click at [594, 319] on icon at bounding box center [593, 323] width 6 height 8
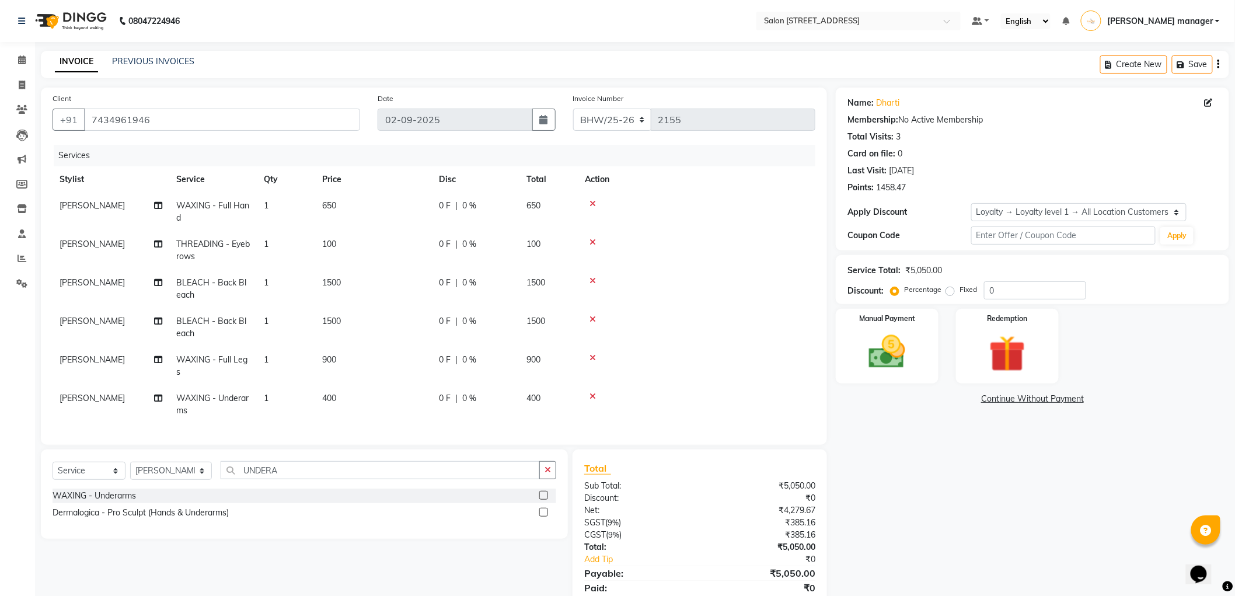
scroll to position [43, 0]
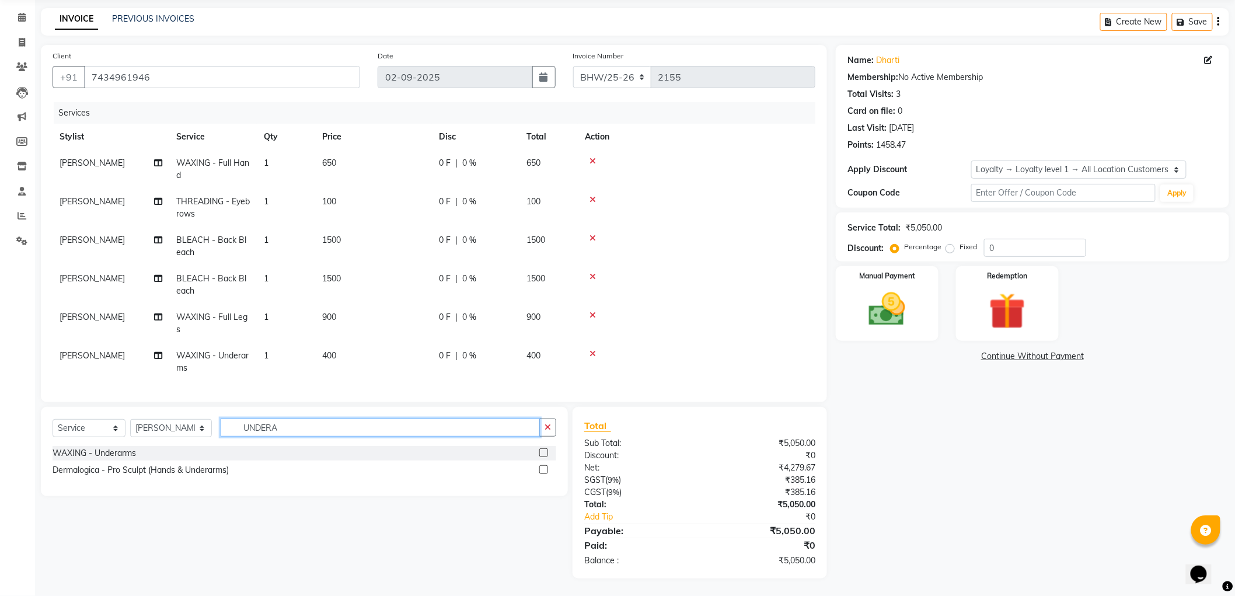
click at [310, 425] on input "UNDERA" at bounding box center [380, 428] width 319 height 18
type input "U"
type input "BACK PO"
click at [542, 452] on label at bounding box center [543, 452] width 9 height 9
click at [542, 452] on input "checkbox" at bounding box center [543, 453] width 8 height 8
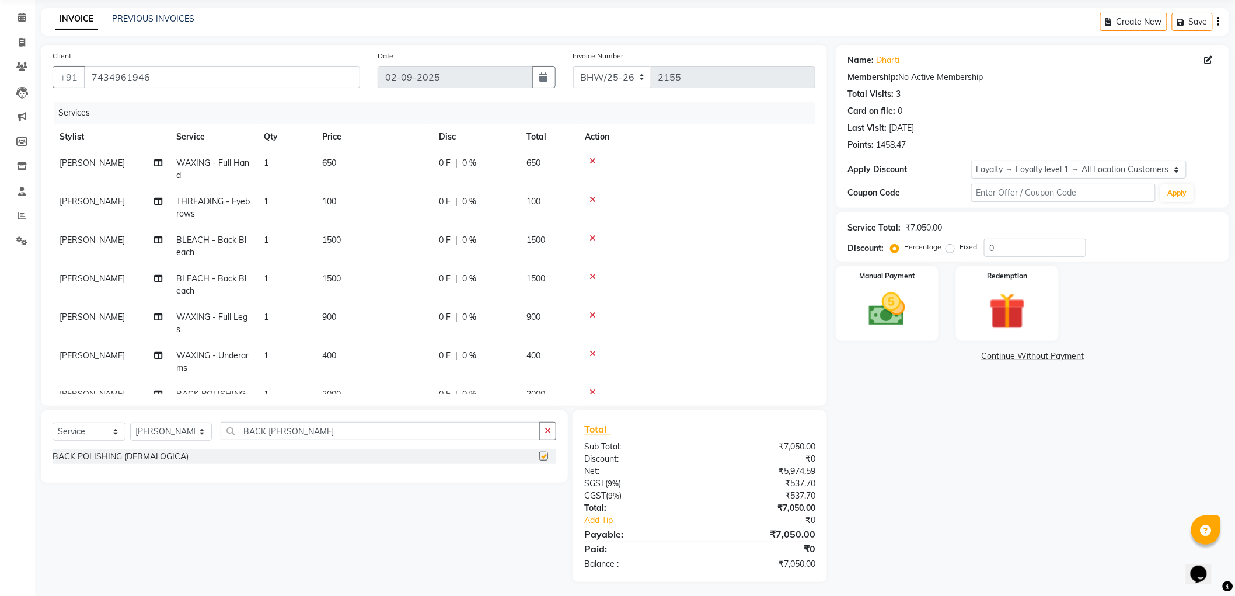
checkbox input "false"
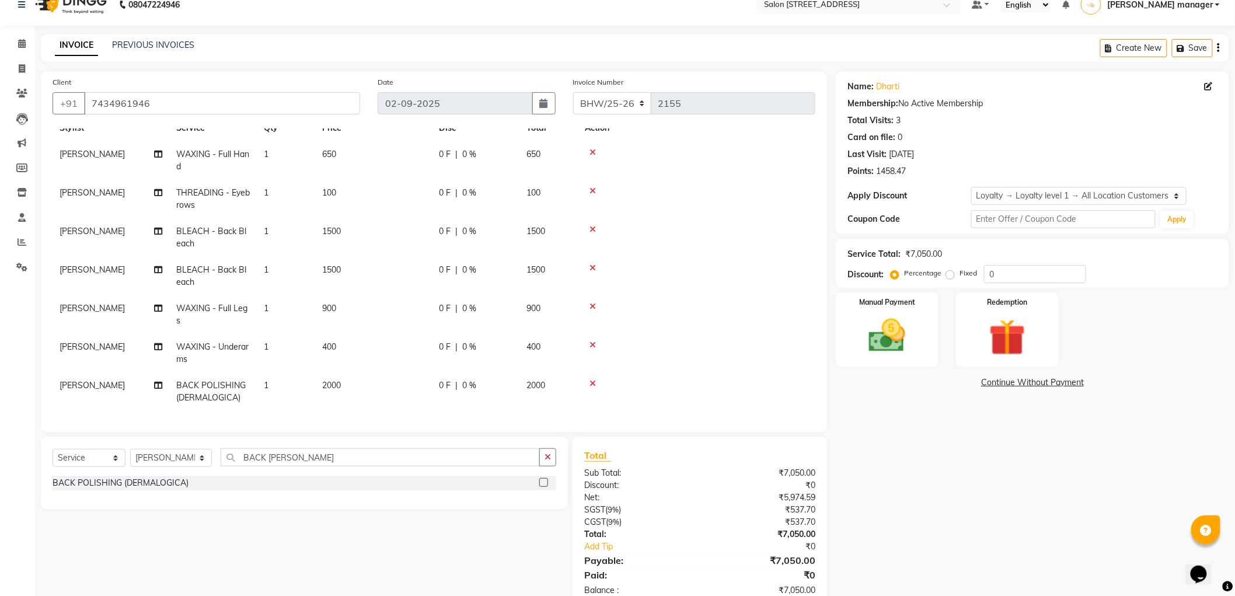
scroll to position [46, 0]
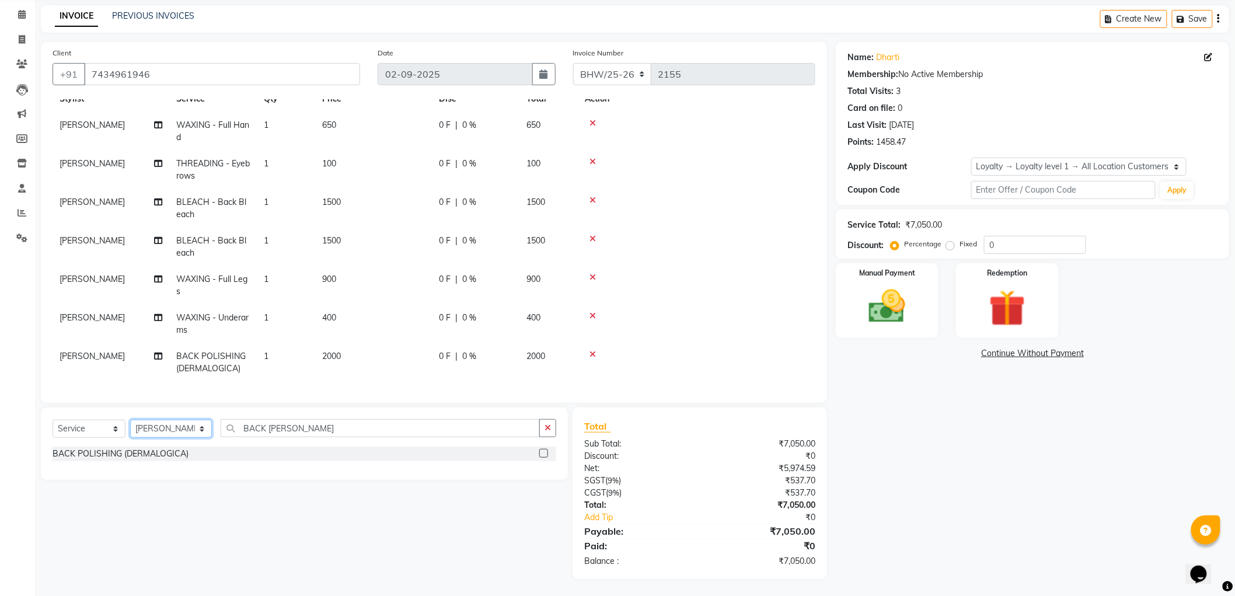
click at [177, 427] on select "Select Stylist Akhtar ALTAMAS Ankita ARZOO BABLU BHARAT BHAWANIPUR BUNNY Doyel …" at bounding box center [171, 429] width 82 height 18
select select "33709"
click at [130, 420] on select "Select Stylist Akhtar ALTAMAS Ankita ARZOO BABLU BHARAT BHAWANIPUR BUNNY Doyel …" at bounding box center [171, 429] width 82 height 18
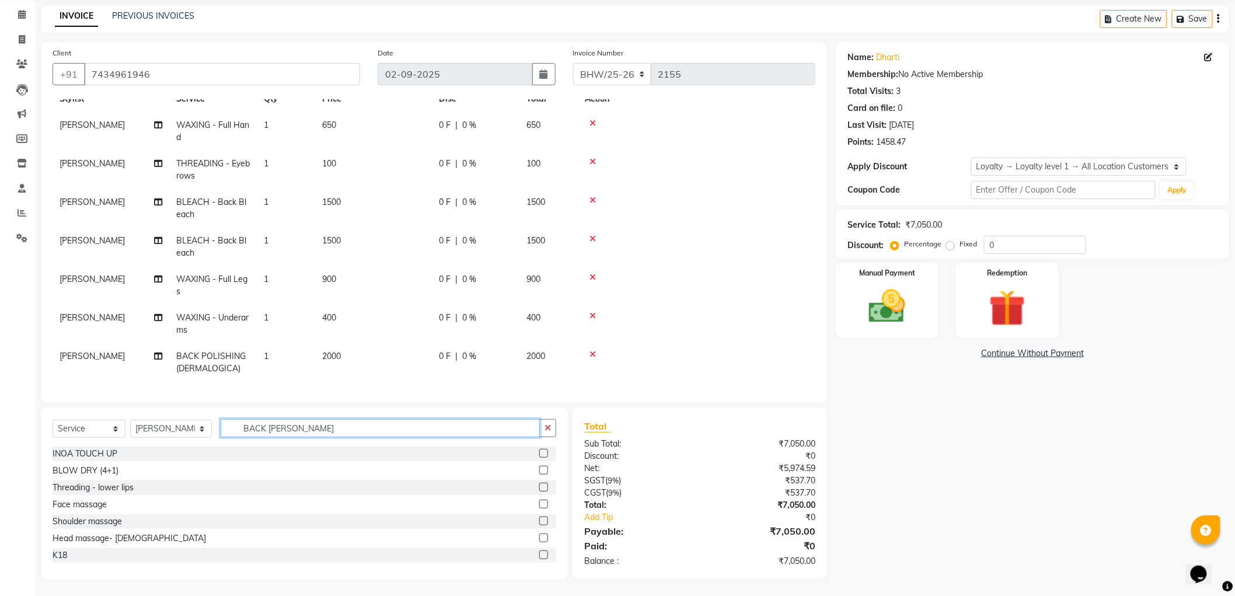
click at [305, 430] on input "BACK PO" at bounding box center [380, 428] width 319 height 18
type input "B"
type input "PEDICURE"
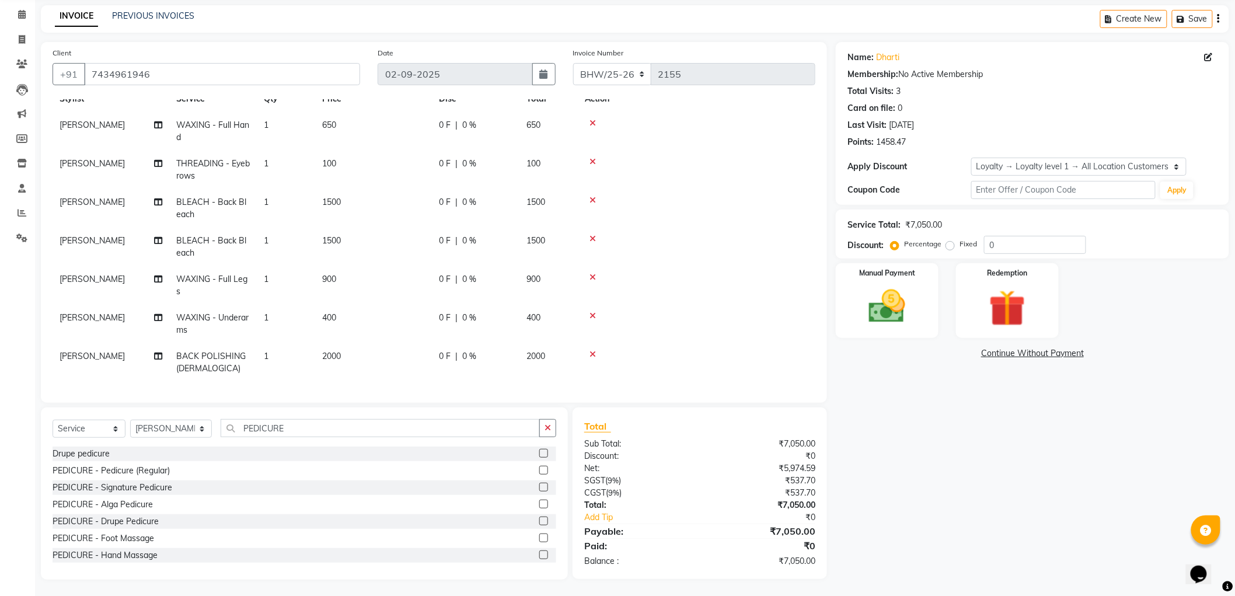
click at [539, 454] on label at bounding box center [543, 453] width 9 height 9
click at [539, 454] on input "checkbox" at bounding box center [543, 454] width 8 height 8
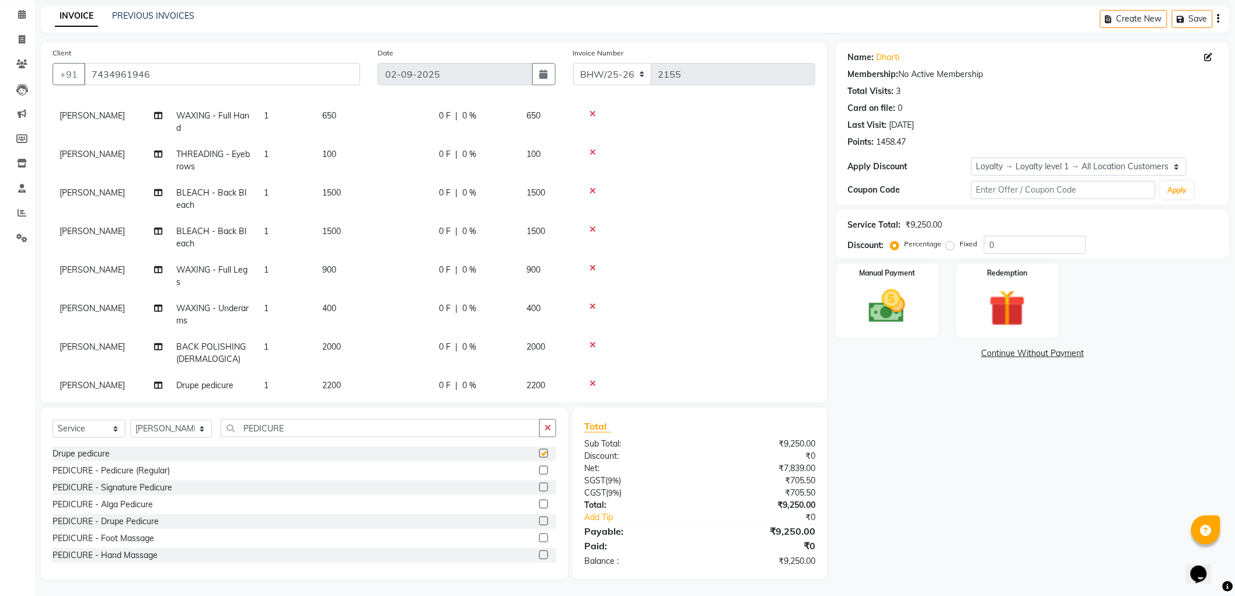
checkbox input "false"
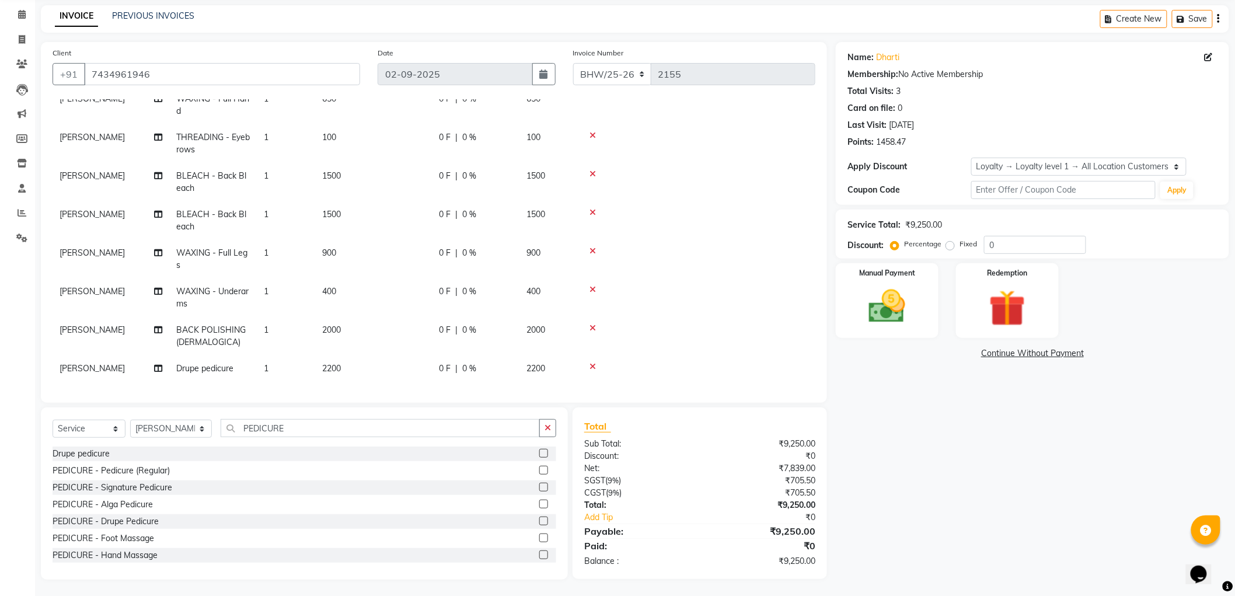
click at [591, 363] on icon at bounding box center [593, 367] width 6 height 8
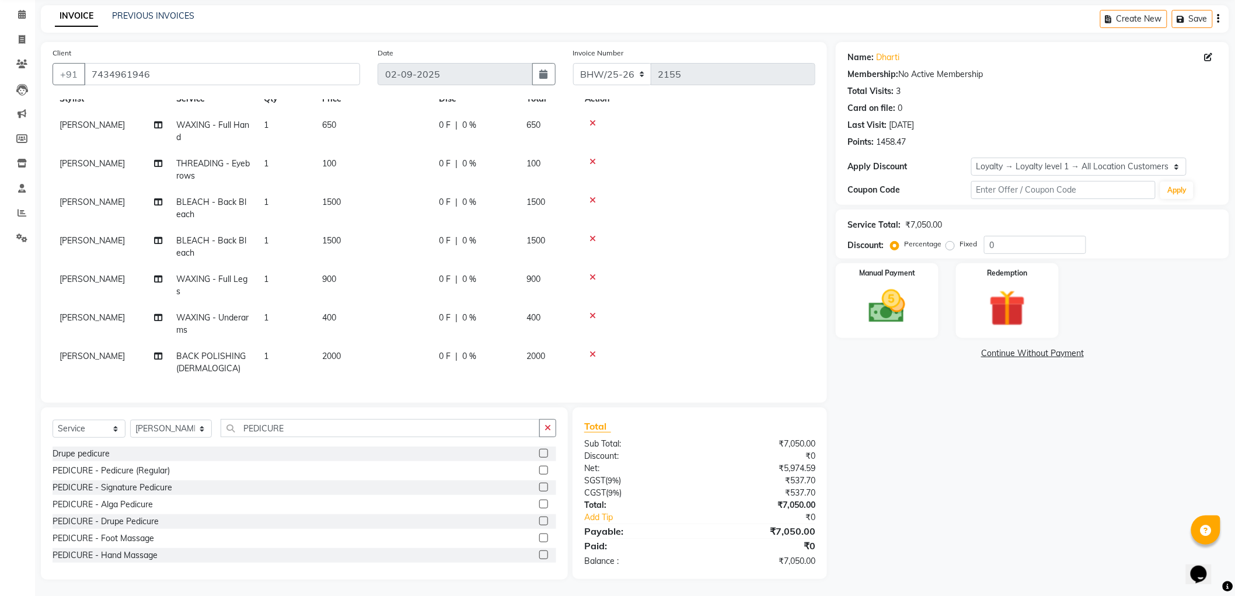
click at [539, 469] on label at bounding box center [543, 470] width 9 height 9
click at [539, 469] on input "checkbox" at bounding box center [543, 471] width 8 height 8
checkbox input "false"
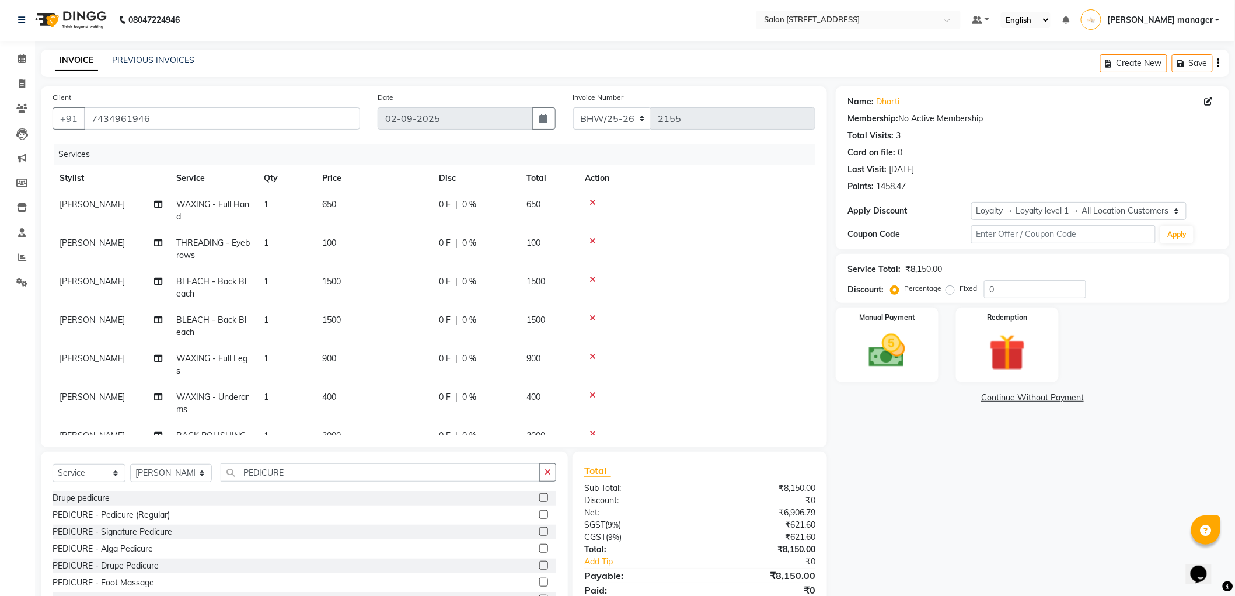
scroll to position [0, 0]
click at [332, 127] on input "7434961946" at bounding box center [222, 120] width 276 height 22
click at [166, 126] on input "7434961946" at bounding box center [222, 120] width 276 height 22
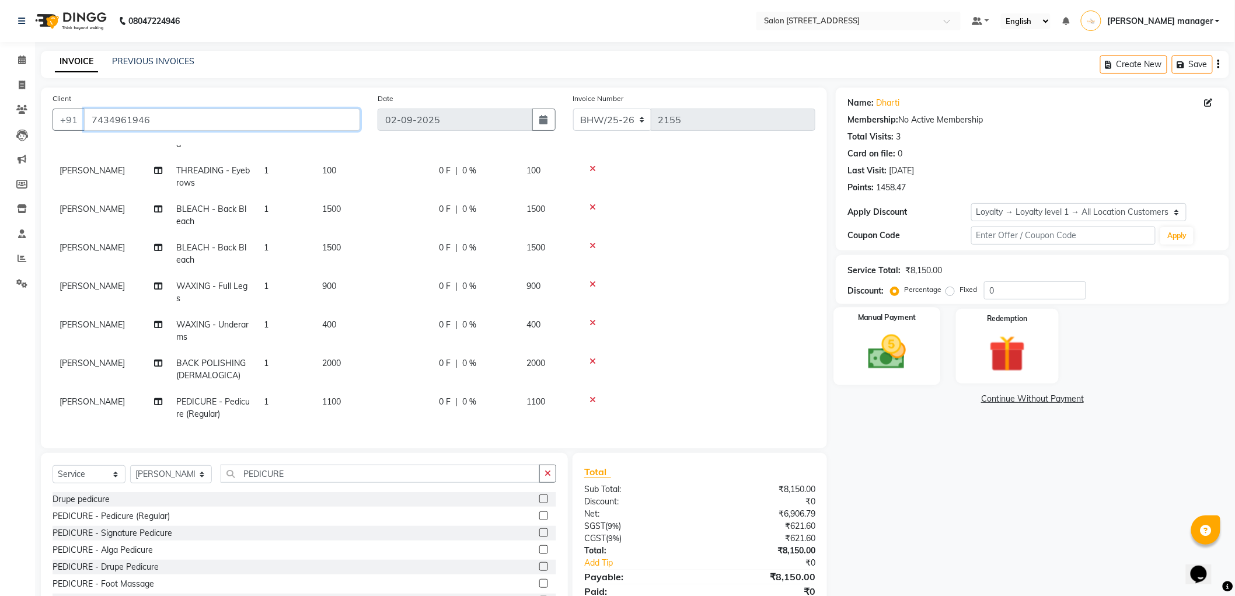
scroll to position [47, 0]
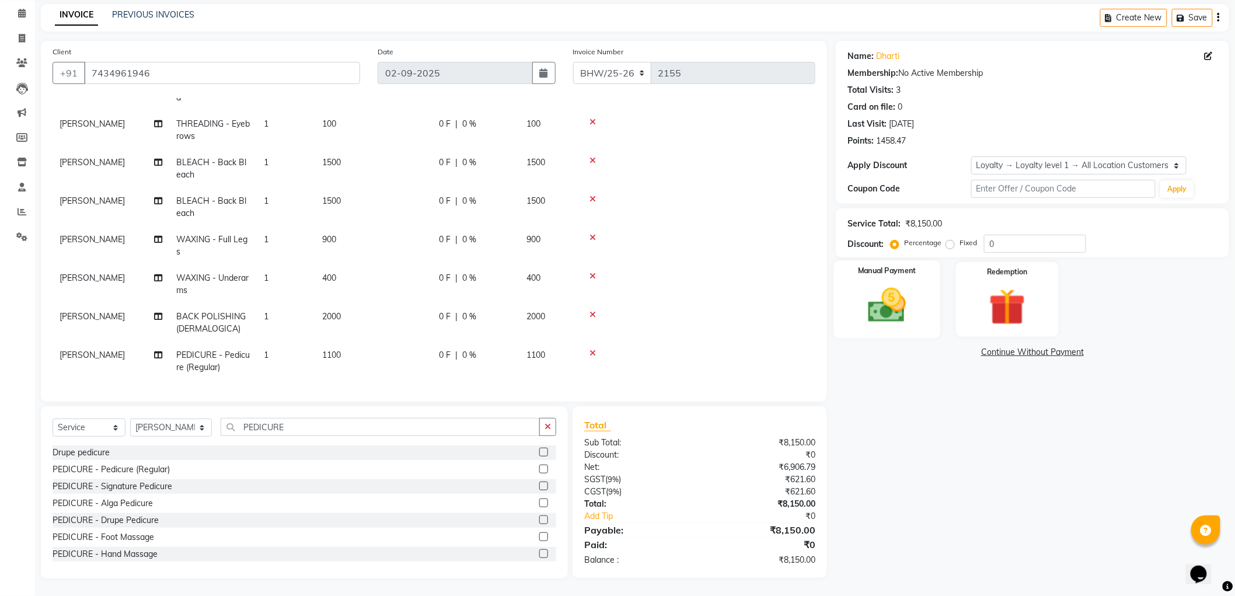
click at [923, 281] on div "Manual Payment" at bounding box center [887, 299] width 107 height 78
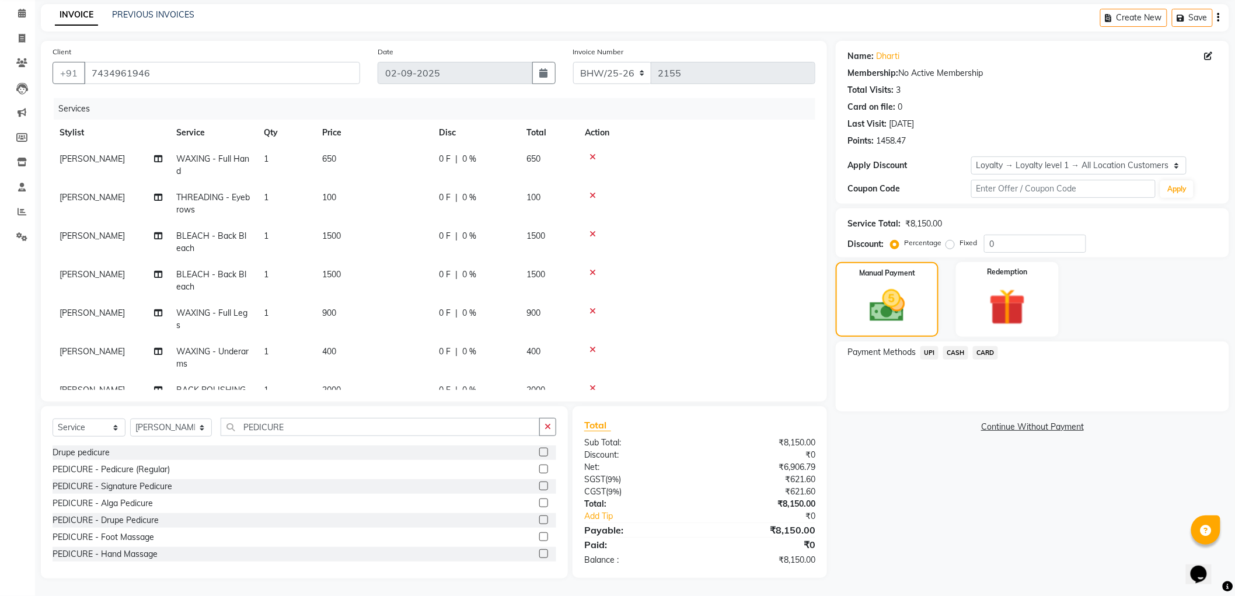
scroll to position [65, 0]
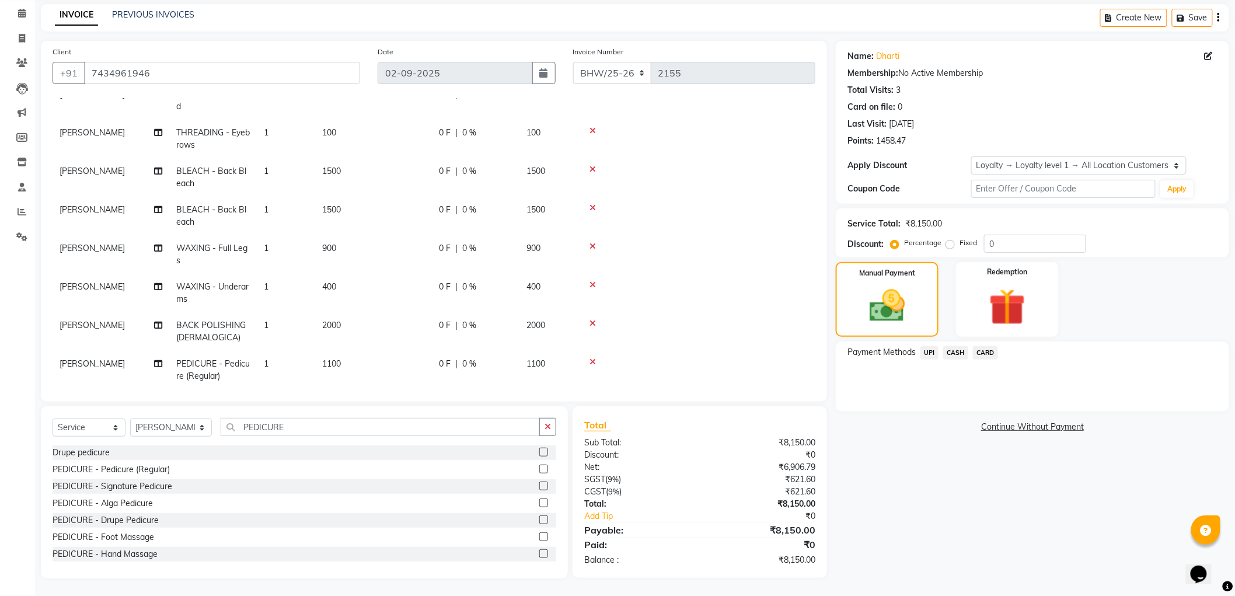
click at [590, 165] on icon at bounding box center [593, 169] width 6 height 8
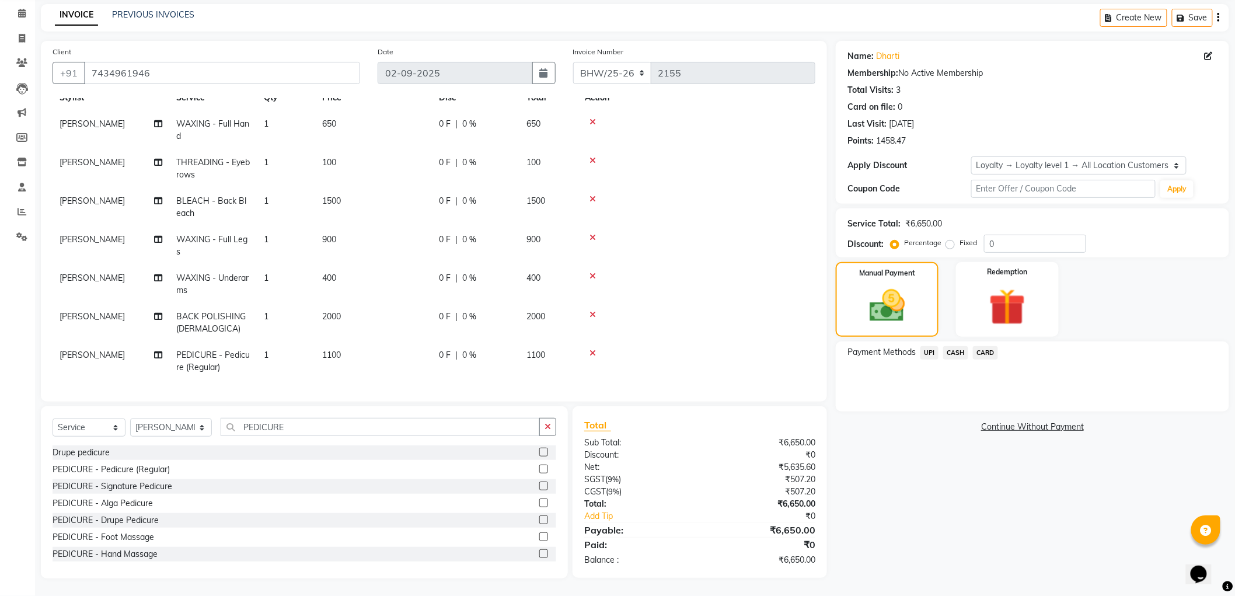
click at [594, 195] on icon at bounding box center [593, 199] width 6 height 8
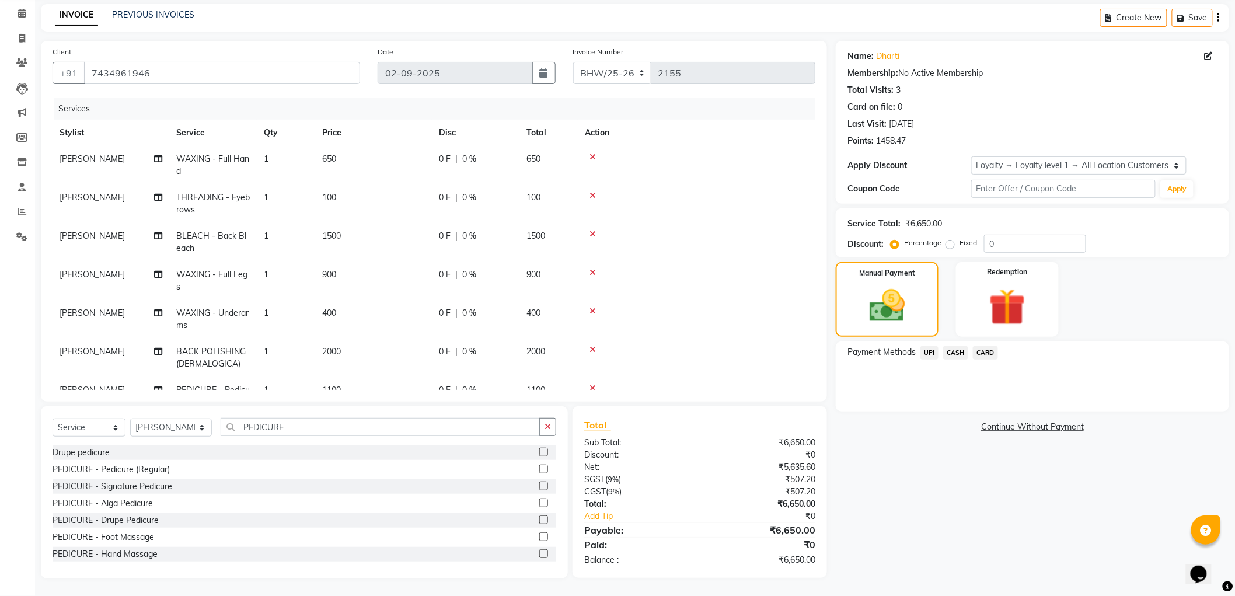
scroll to position [43, 0]
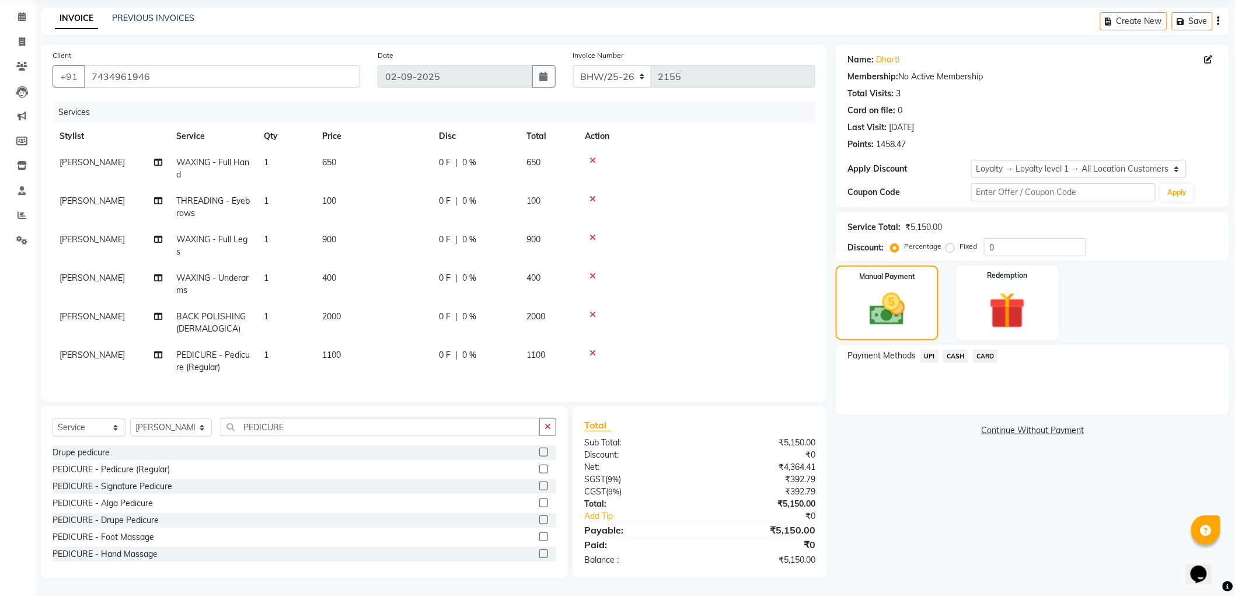
click at [954, 353] on span "CASH" at bounding box center [955, 356] width 25 height 13
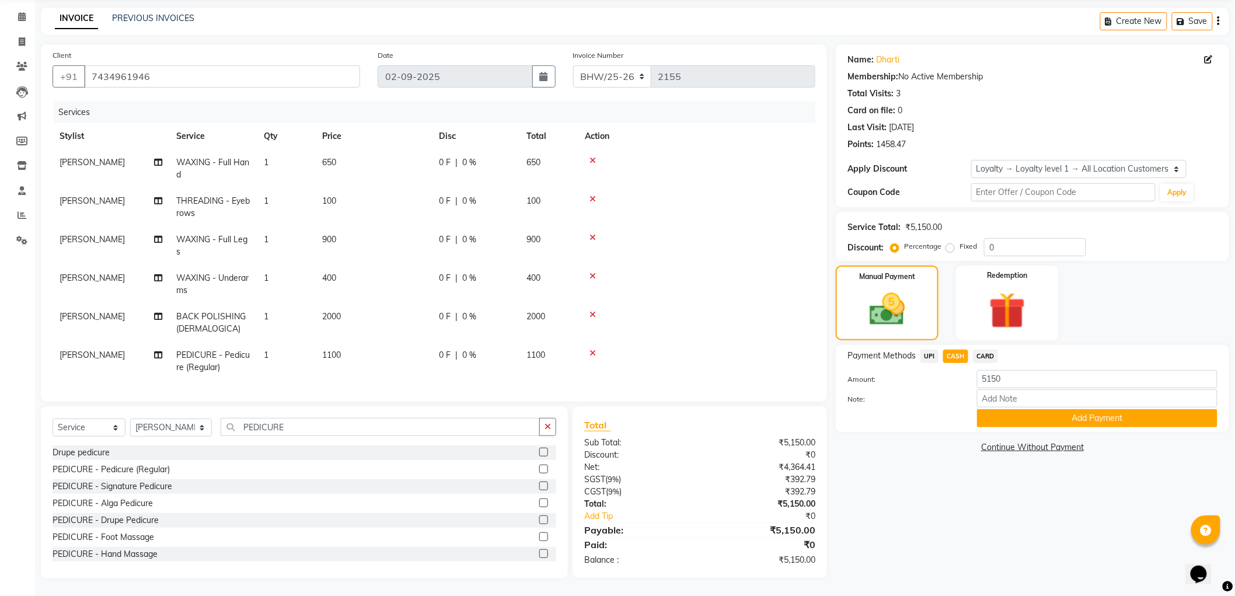
click at [928, 358] on span "UPI" at bounding box center [930, 356] width 18 height 13
click at [1036, 422] on button "Add Payment" at bounding box center [1097, 418] width 241 height 18
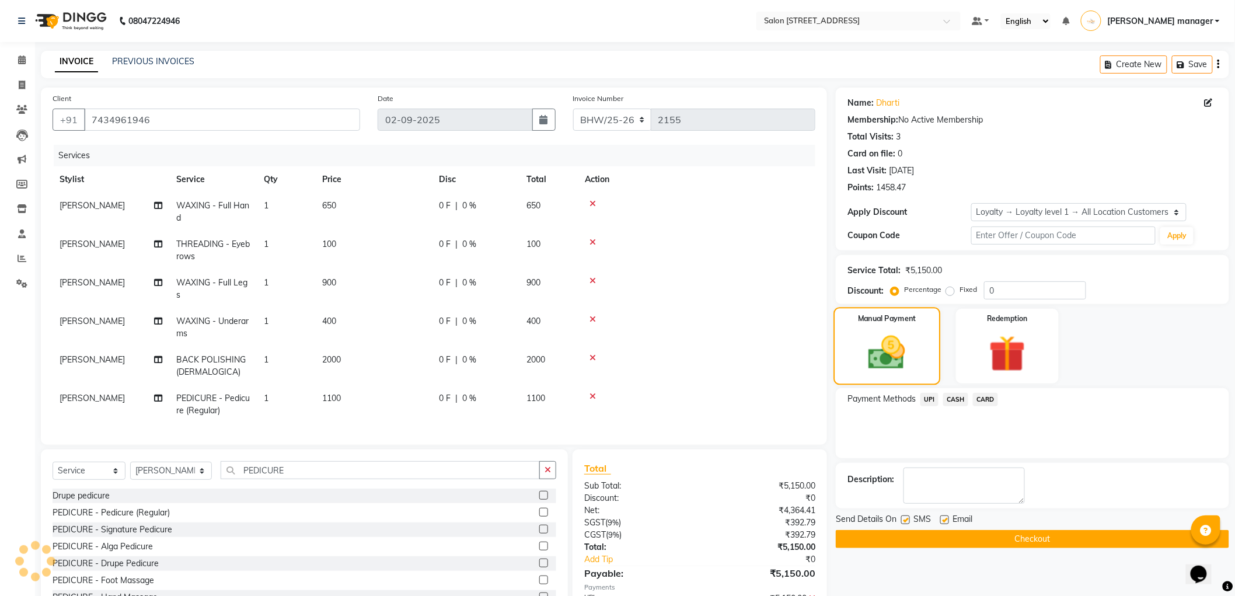
scroll to position [65, 0]
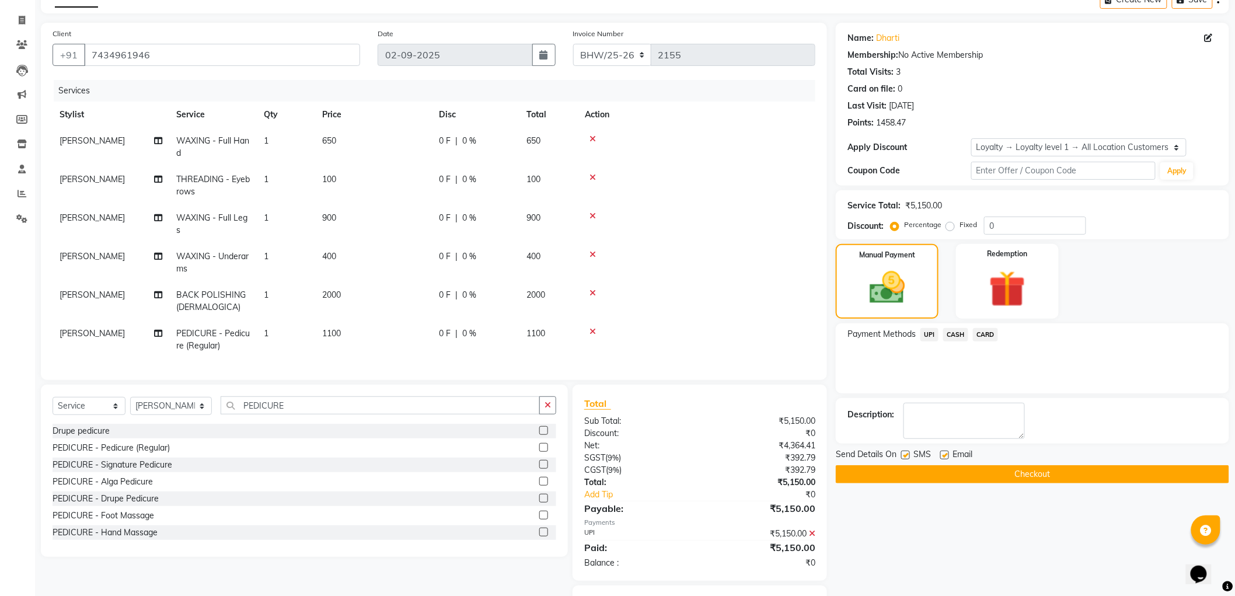
click at [930, 330] on span "UPI" at bounding box center [930, 334] width 18 height 13
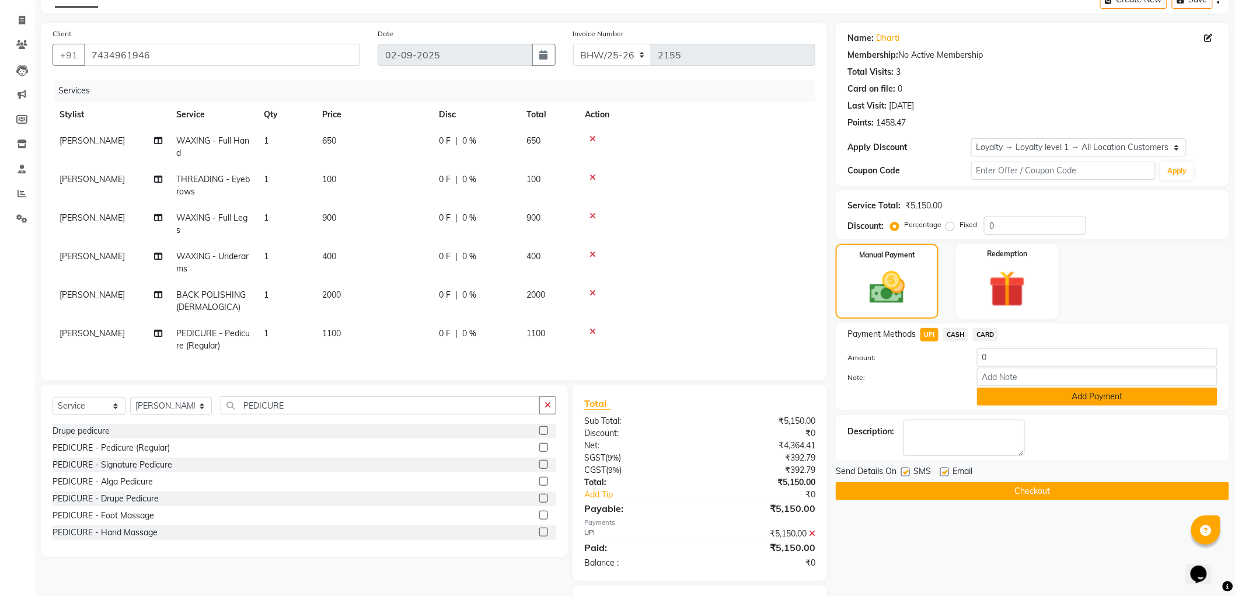
click at [1023, 398] on button "Add Payment" at bounding box center [1097, 397] width 241 height 18
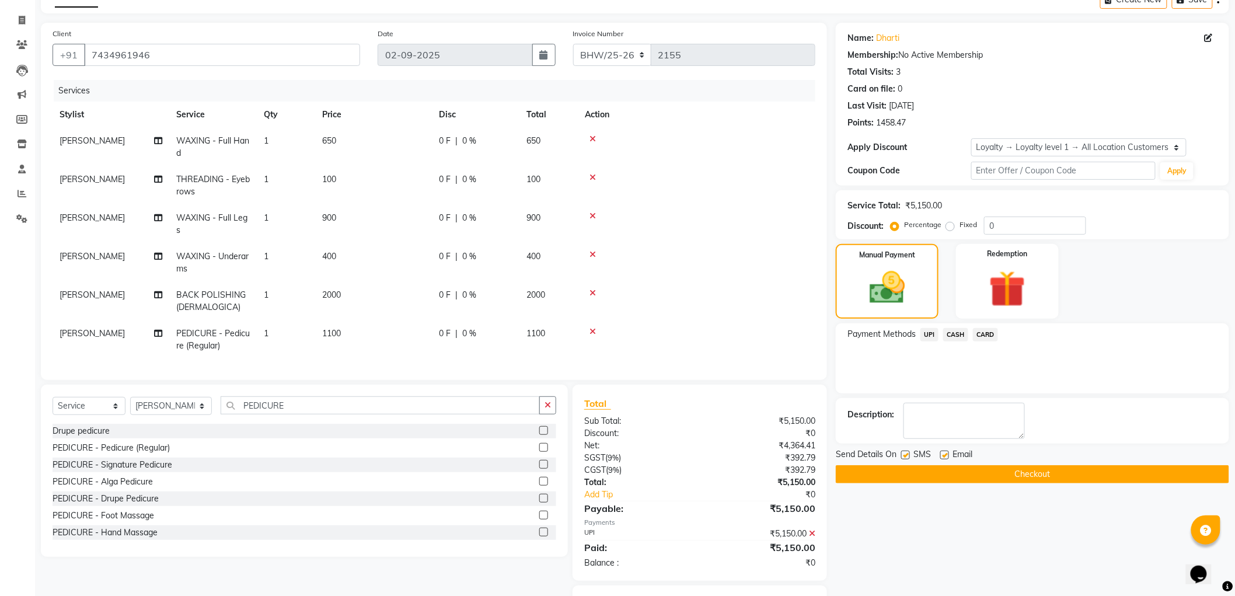
click at [890, 473] on button "Checkout" at bounding box center [1032, 474] width 393 height 18
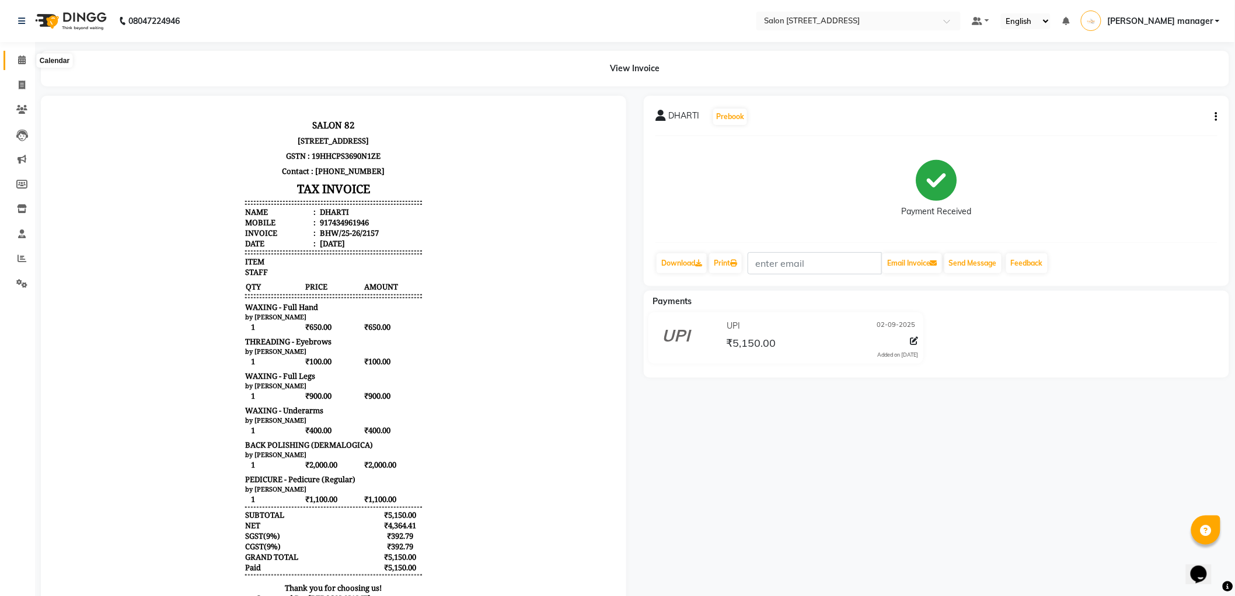
click at [22, 60] on icon at bounding box center [22, 59] width 8 height 9
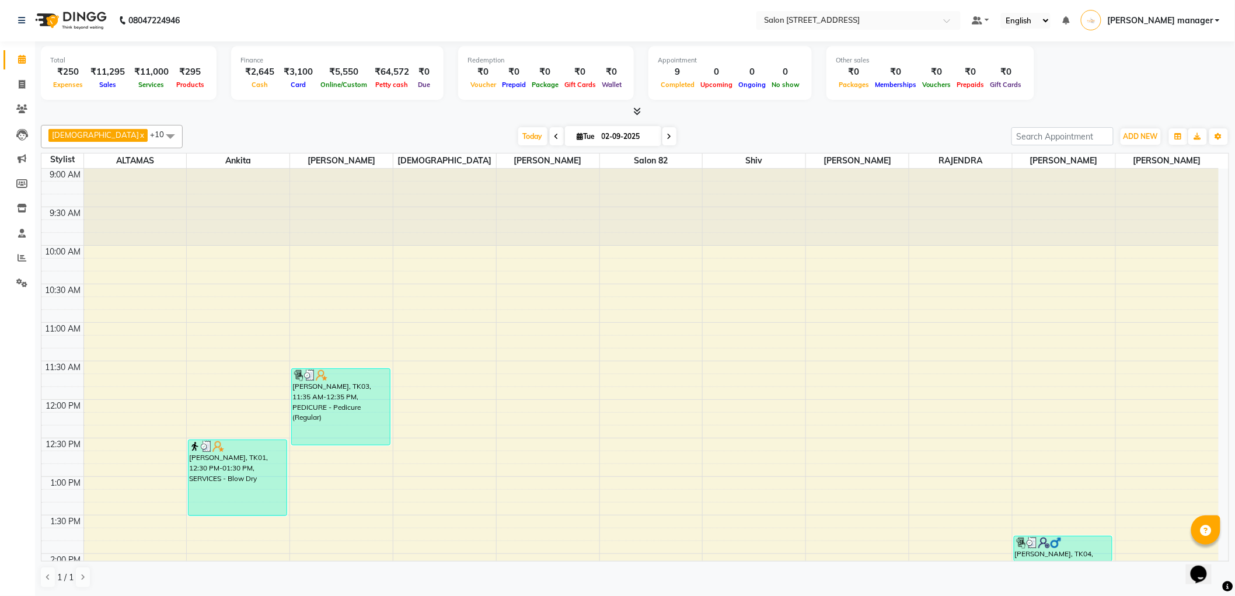
scroll to position [194, 0]
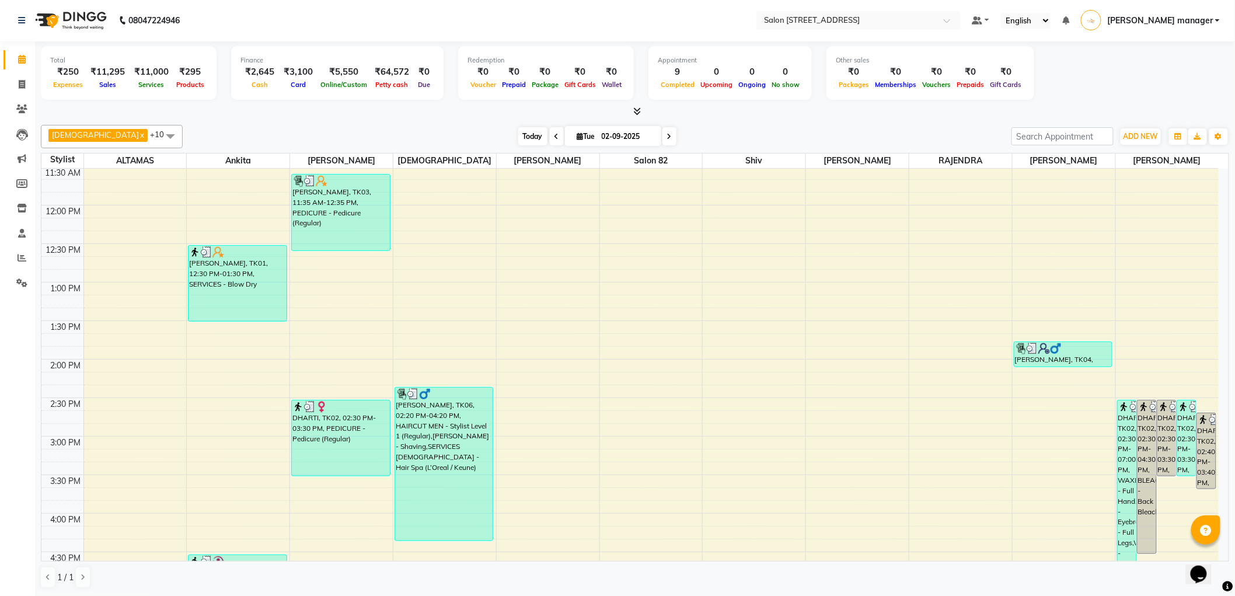
click at [518, 142] on span "Today" at bounding box center [532, 136] width 29 height 18
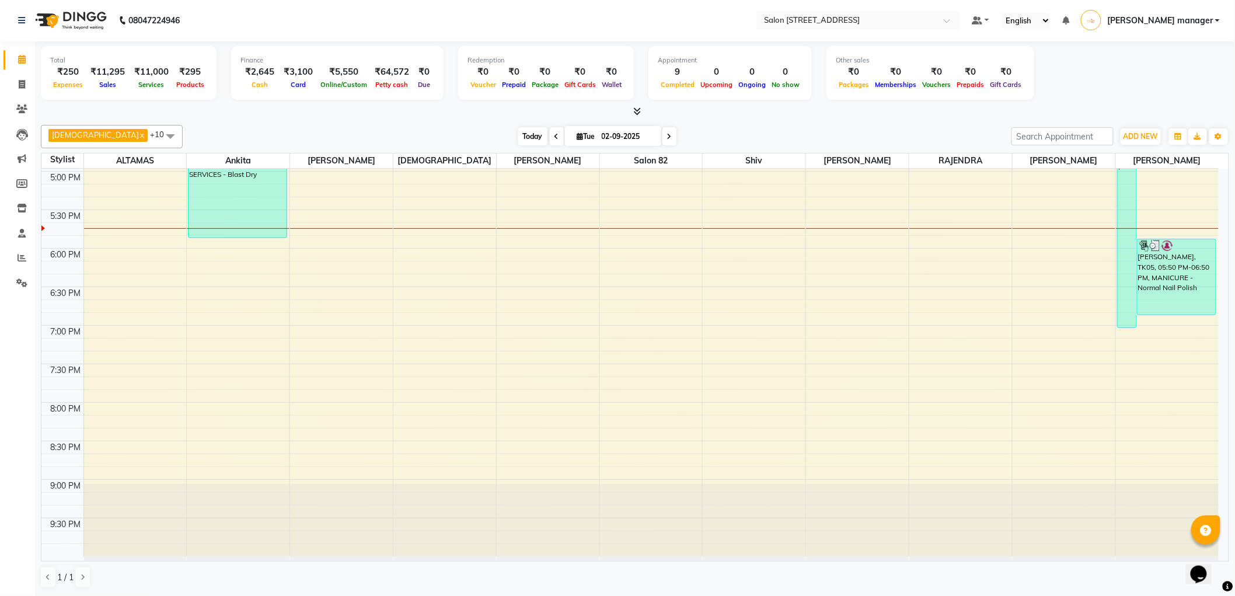
click at [518, 132] on span "Today" at bounding box center [532, 136] width 29 height 18
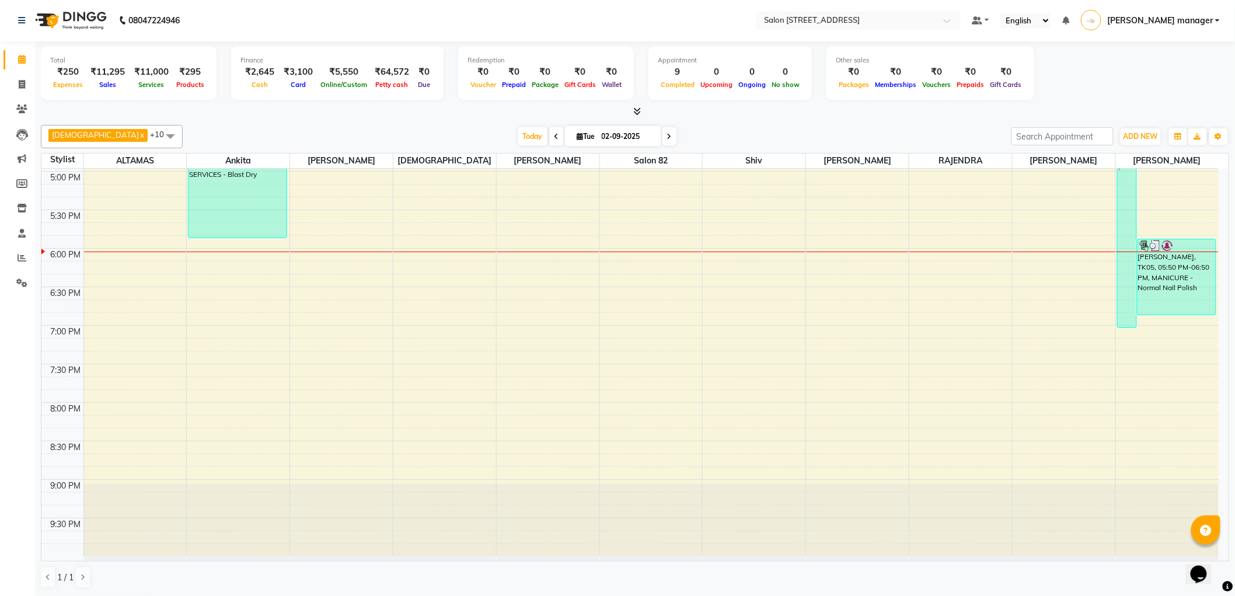
click at [518, 134] on span "Today" at bounding box center [532, 136] width 29 height 18
click at [406, 108] on div at bounding box center [635, 112] width 1189 height 12
click at [602, 141] on input "02-09-2025" at bounding box center [627, 137] width 58 height 18
select select "9"
select select "2025"
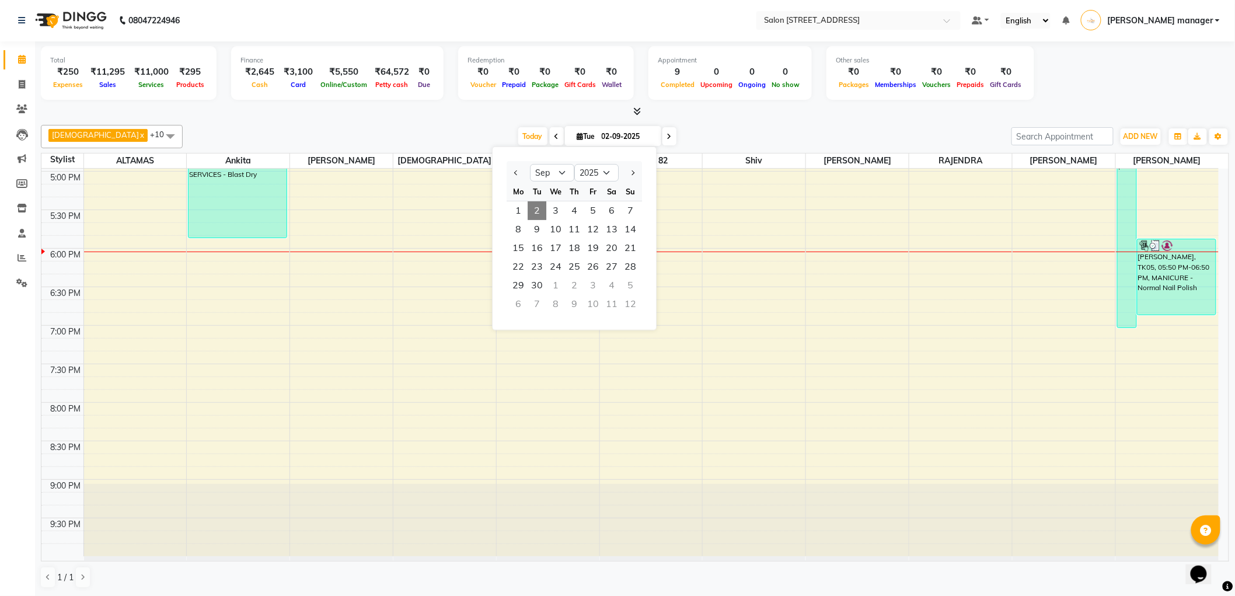
click at [769, 98] on div "Appointment 9 Completed 0 Upcoming 0 Ongoing 0 No show" at bounding box center [730, 73] width 163 height 54
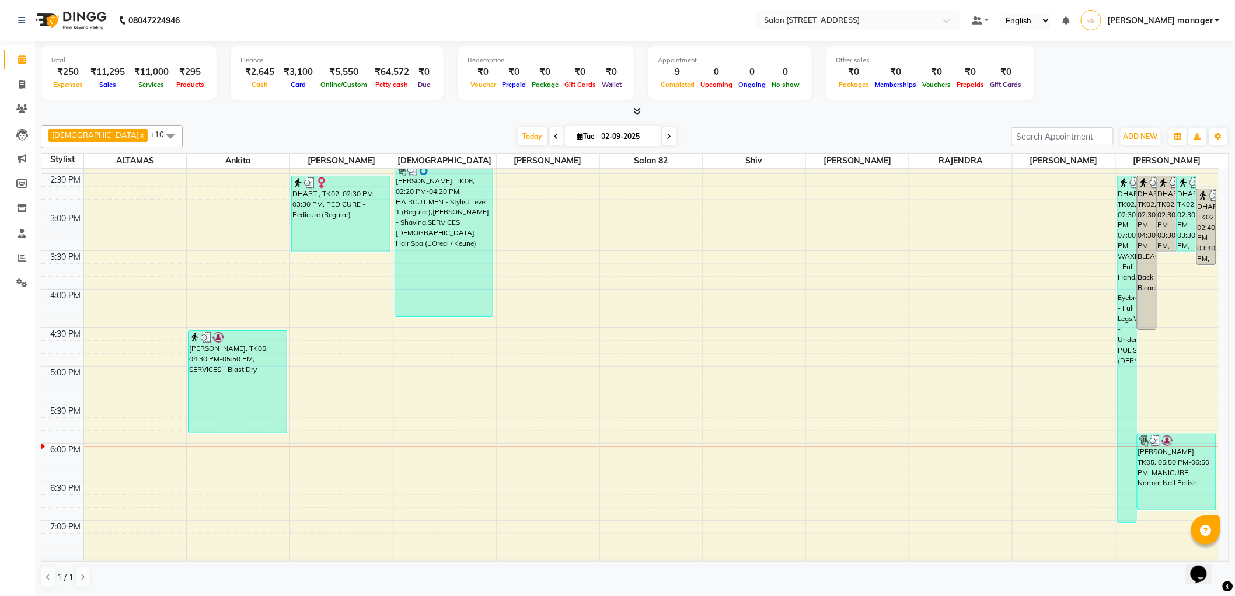
scroll to position [483, 0]
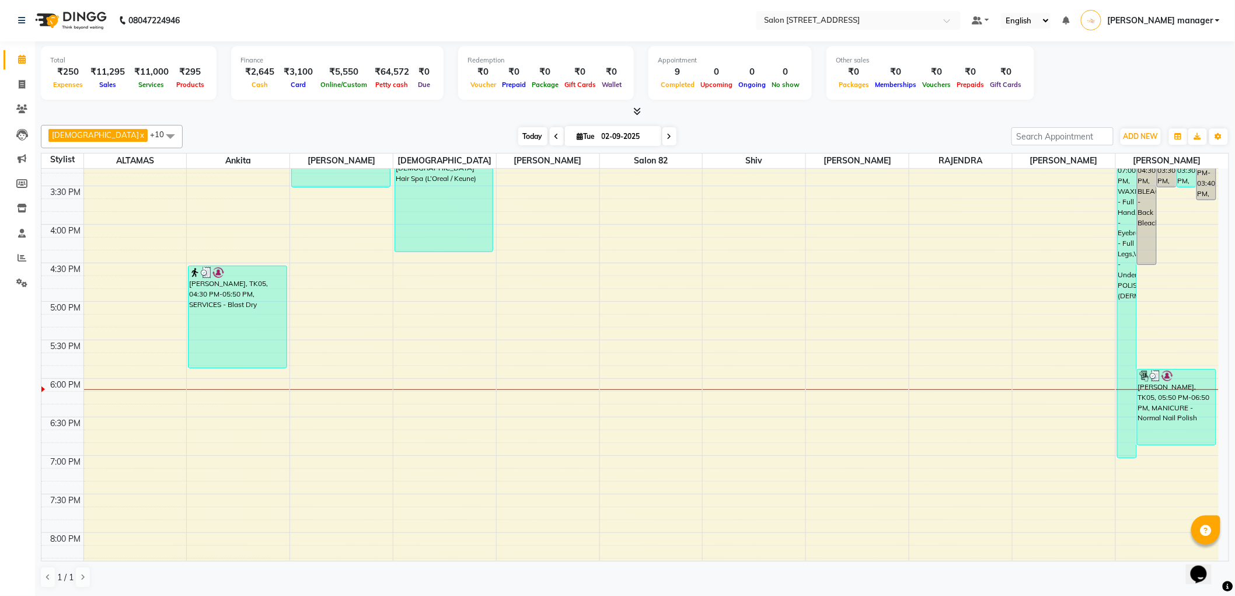
click at [518, 137] on span "Today" at bounding box center [532, 136] width 29 height 18
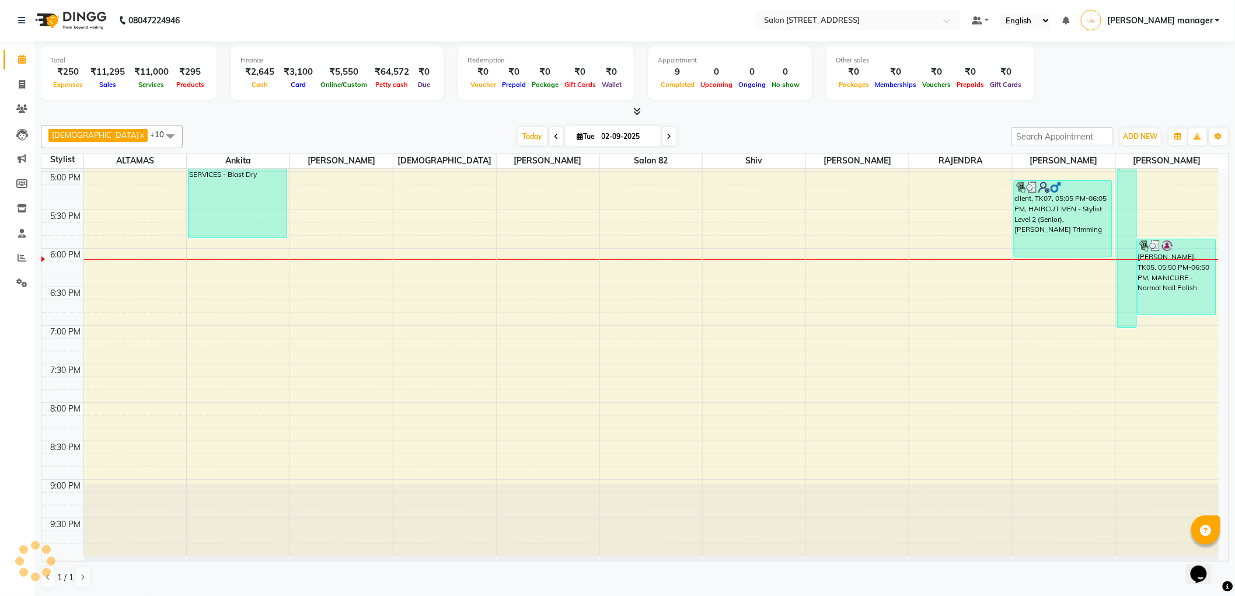
drag, startPoint x: 322, startPoint y: 126, endPoint x: 196, endPoint y: 120, distance: 125.7
click at [316, 126] on div "Krishna x RAJU PRAMANIK x Ankita x ALTAMAS x Salon 82 x BABLU x SUKLA x Naushad…" at bounding box center [635, 136] width 1189 height 23
click at [12, 83] on span at bounding box center [22, 84] width 20 height 13
select select "service"
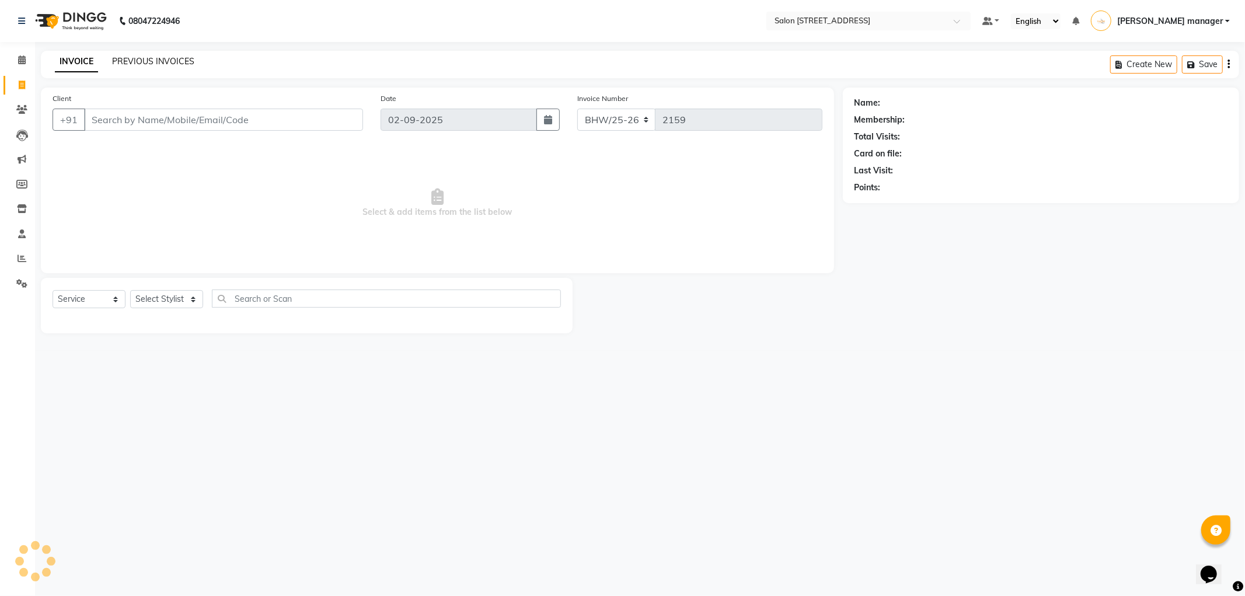
click at [173, 58] on link "PREVIOUS INVOICES" at bounding box center [153, 61] width 82 height 11
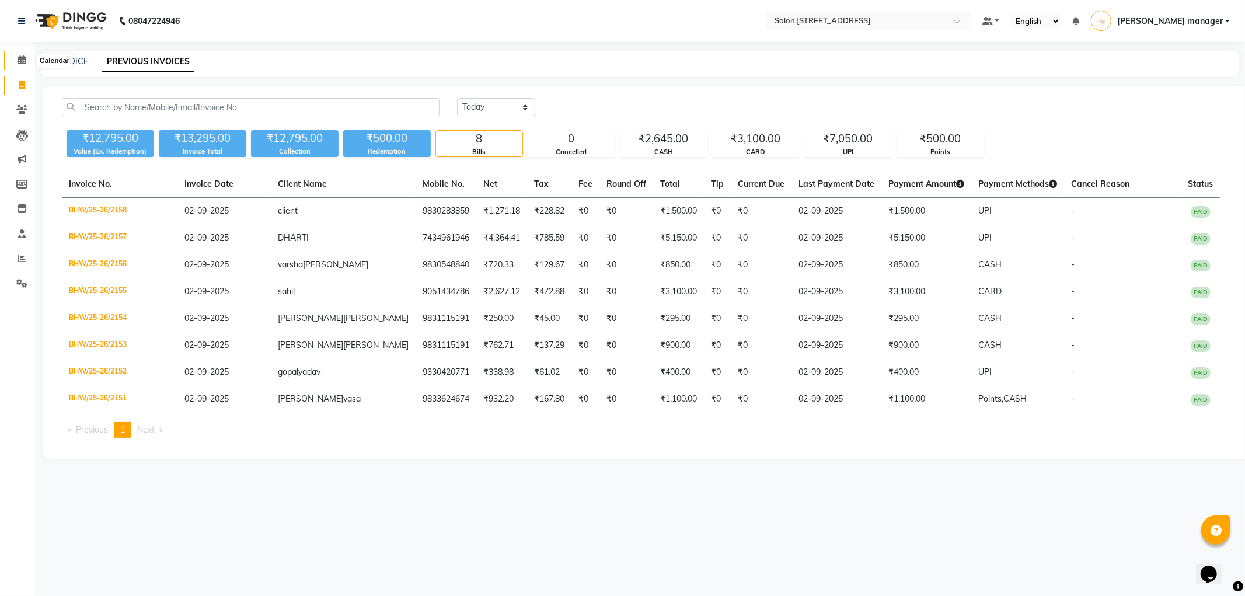
click at [19, 55] on icon at bounding box center [22, 59] width 8 height 9
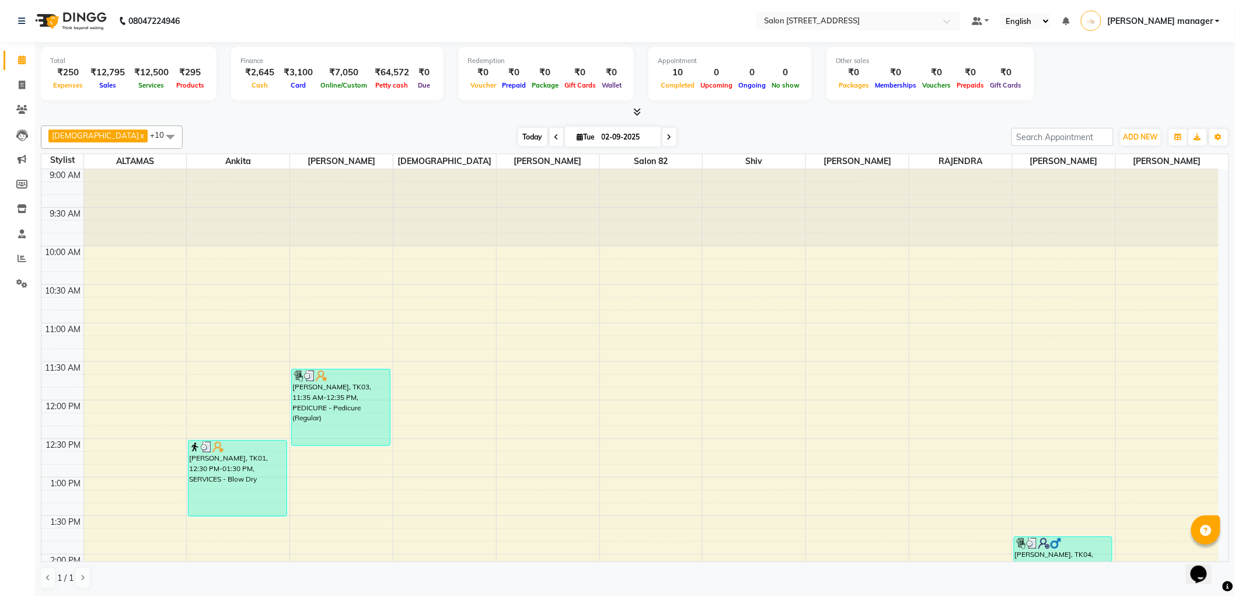
click at [518, 131] on span "Today" at bounding box center [532, 137] width 29 height 18
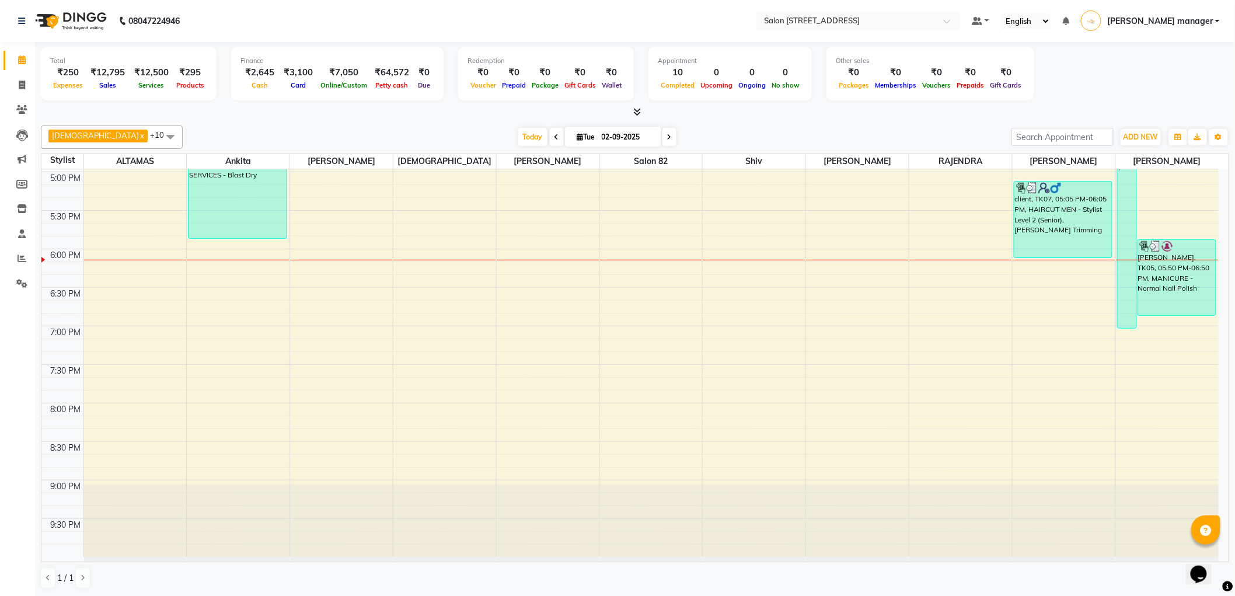
click at [431, 128] on div "Today Tue 02-09-2025" at bounding box center [597, 137] width 817 height 18
click at [458, 129] on div "Today Tue 02-09-2025" at bounding box center [597, 137] width 817 height 18
click at [518, 134] on span "Today" at bounding box center [532, 137] width 29 height 18
click at [416, 121] on div "Krishna x RAJU PRAMANIK x Ankita x ALTAMAS x Salon 82 x BABLU x SUKLA x Naushad…" at bounding box center [635, 357] width 1189 height 473
click at [518, 133] on span "Today" at bounding box center [532, 137] width 29 height 18
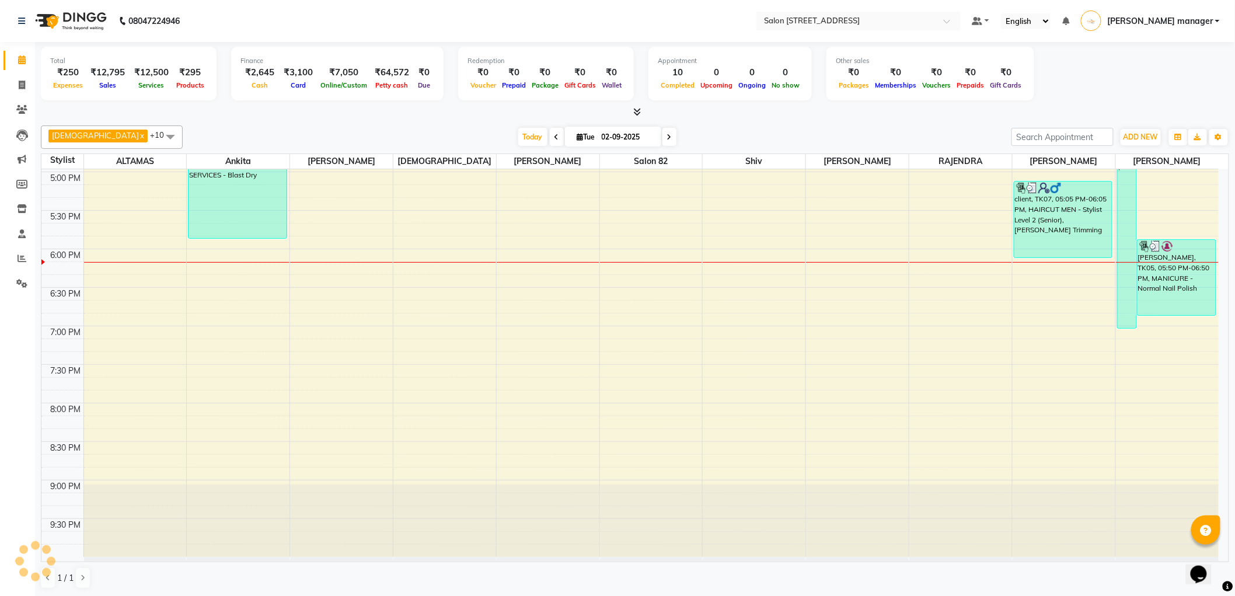
click at [412, 131] on div "Today Tue 02-09-2025" at bounding box center [597, 137] width 817 height 18
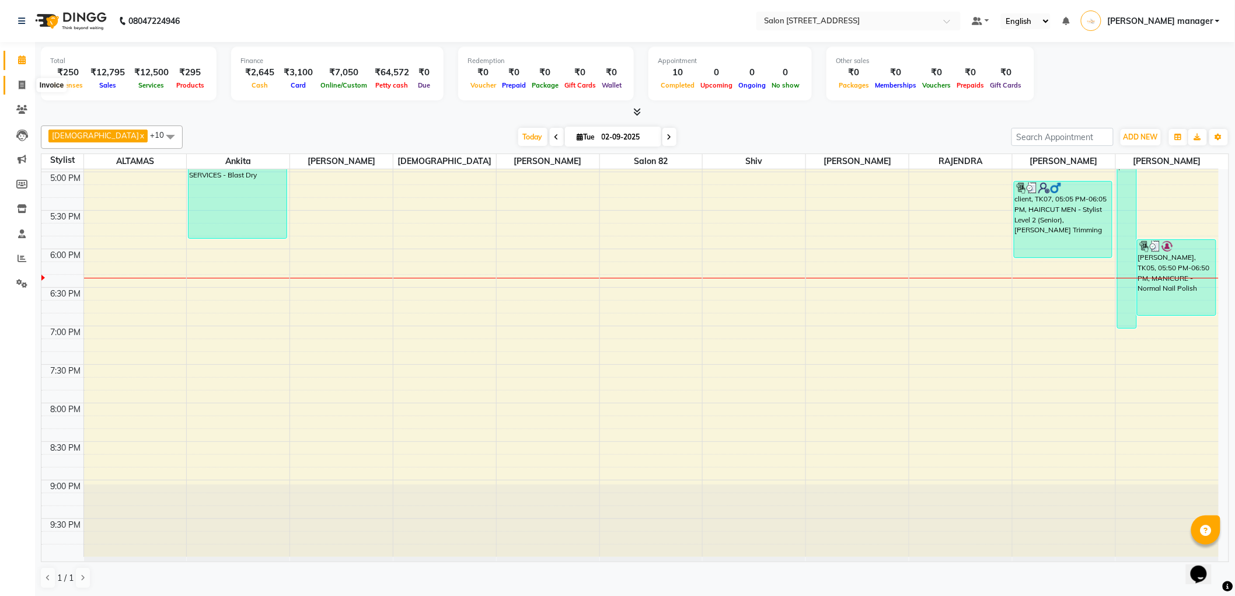
click at [19, 85] on icon at bounding box center [22, 85] width 6 height 9
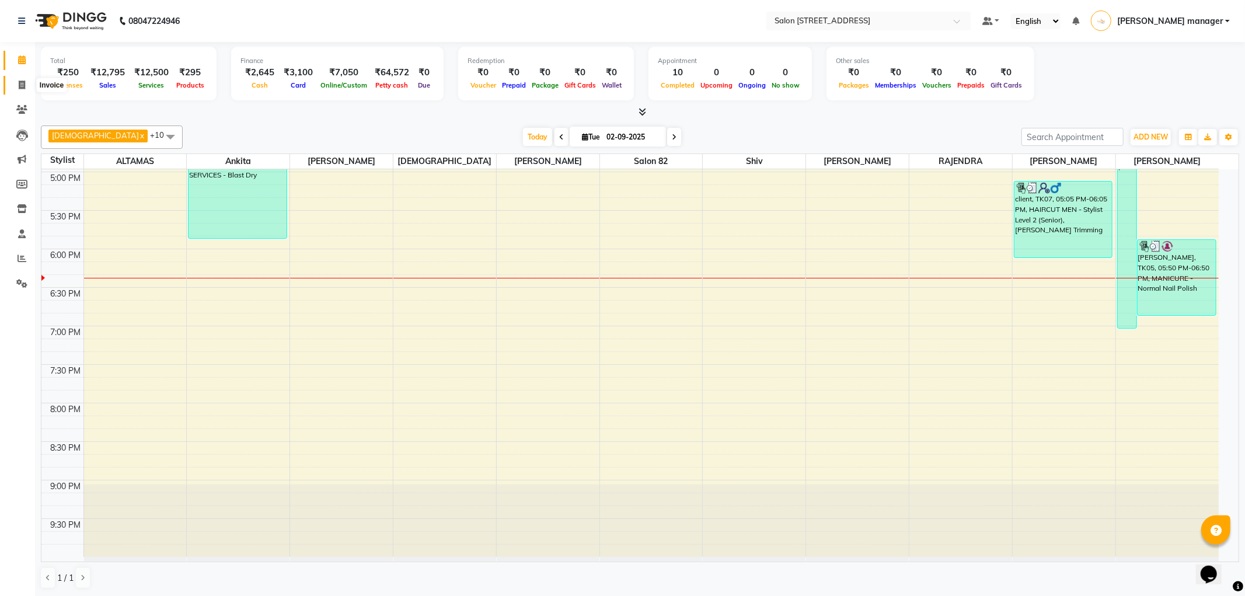
select select "service"
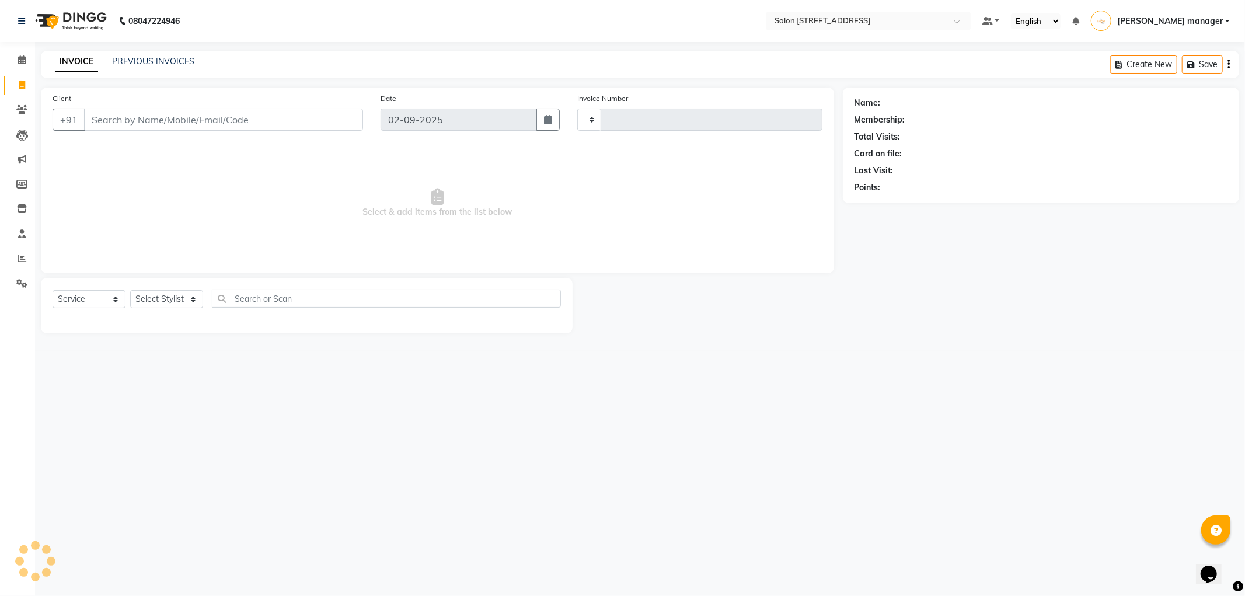
type input "2159"
select select "8704"
click at [168, 59] on link "PREVIOUS INVOICES" at bounding box center [153, 61] width 82 height 11
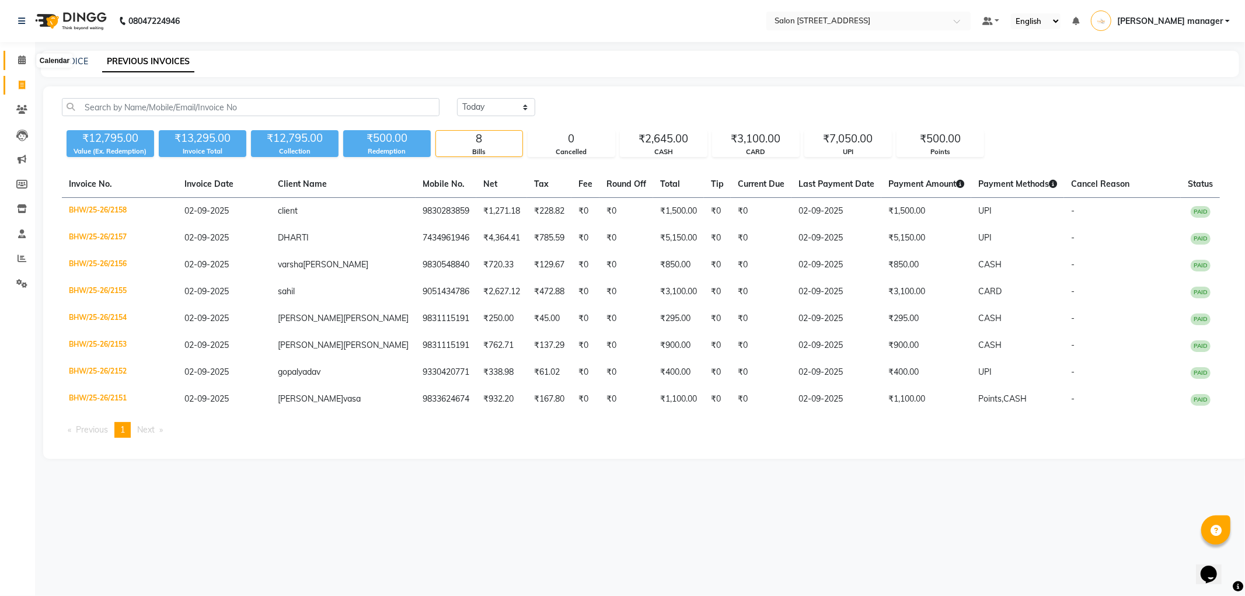
click at [23, 61] on icon at bounding box center [22, 59] width 8 height 9
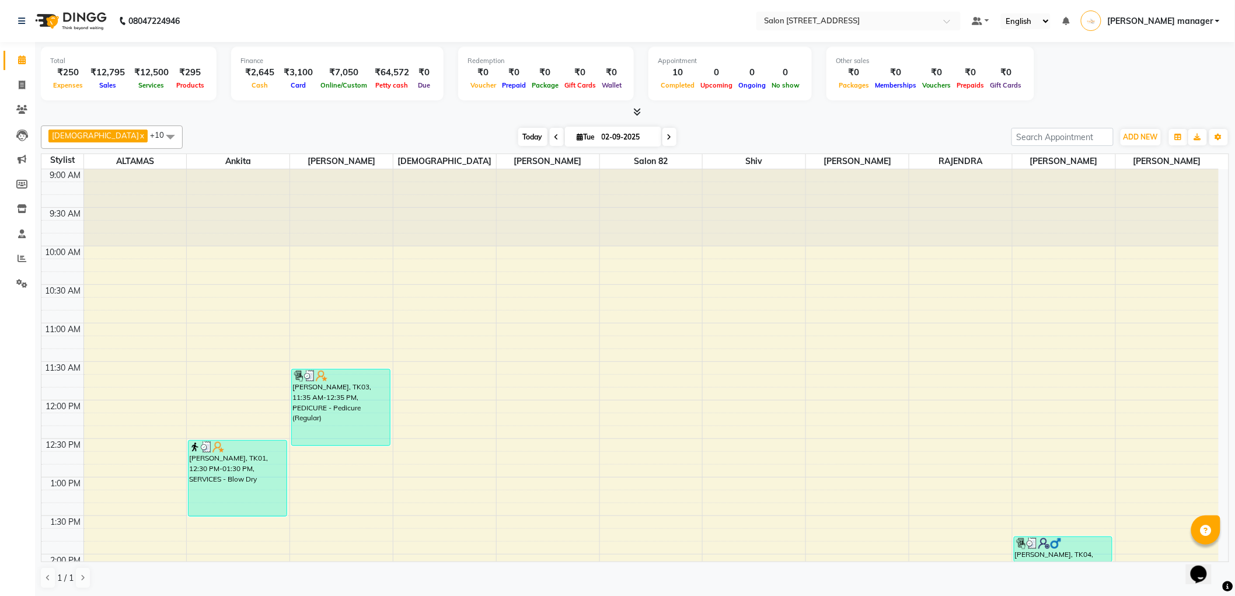
click at [518, 131] on span "Today" at bounding box center [532, 137] width 29 height 18
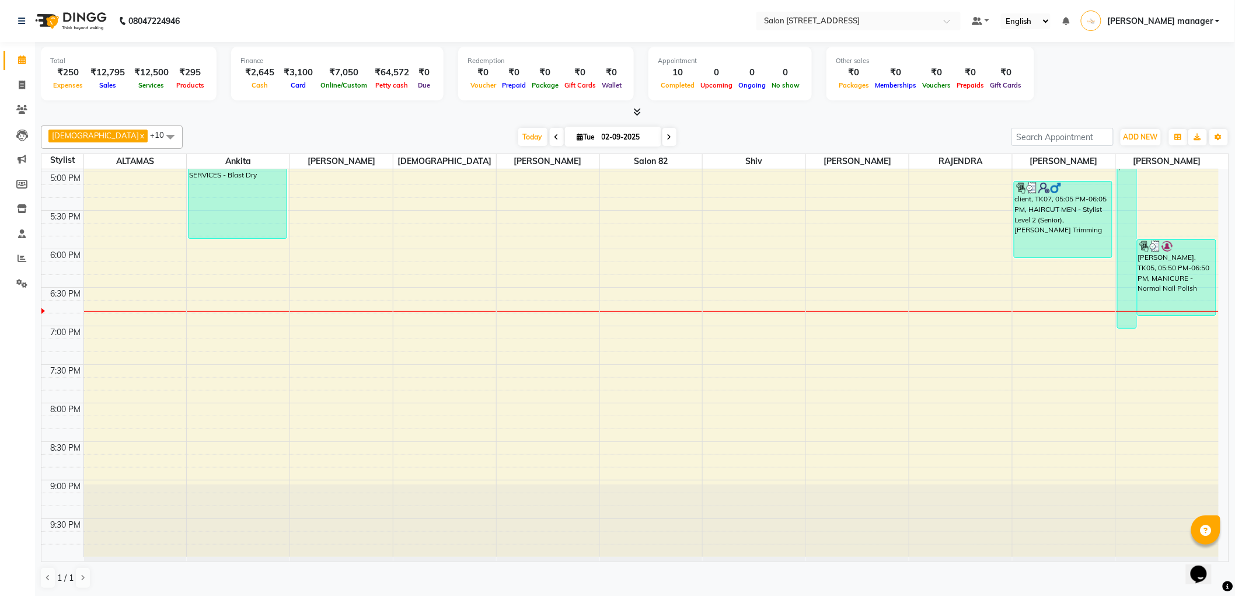
click at [711, 113] on div at bounding box center [635, 112] width 1189 height 12
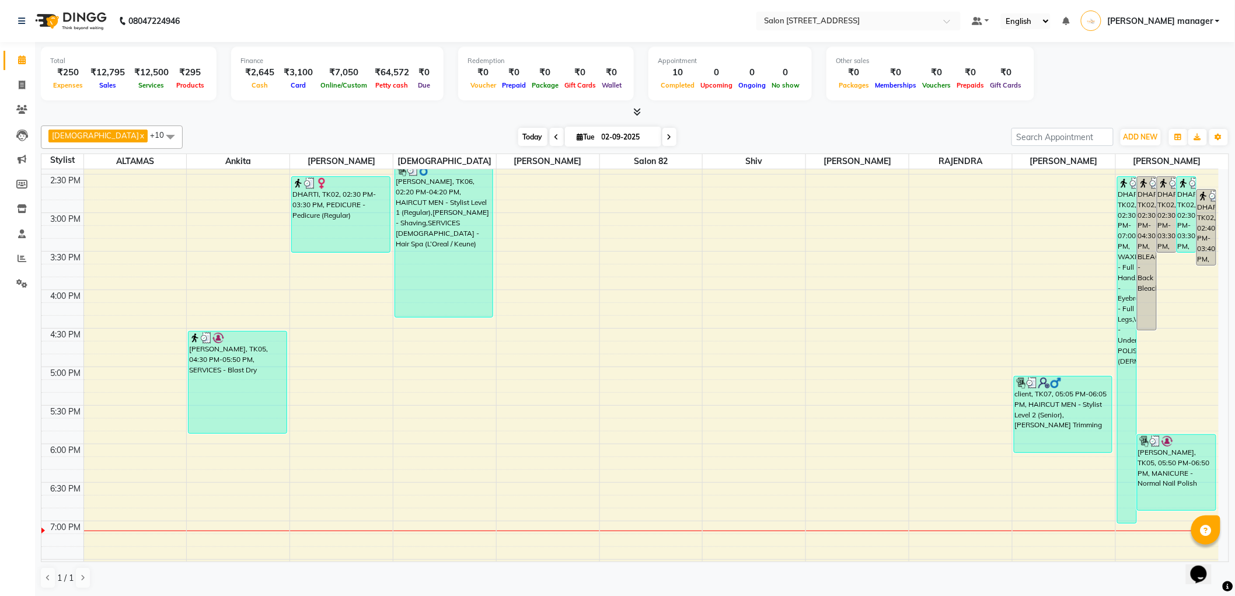
click at [518, 135] on span "Today" at bounding box center [532, 137] width 29 height 18
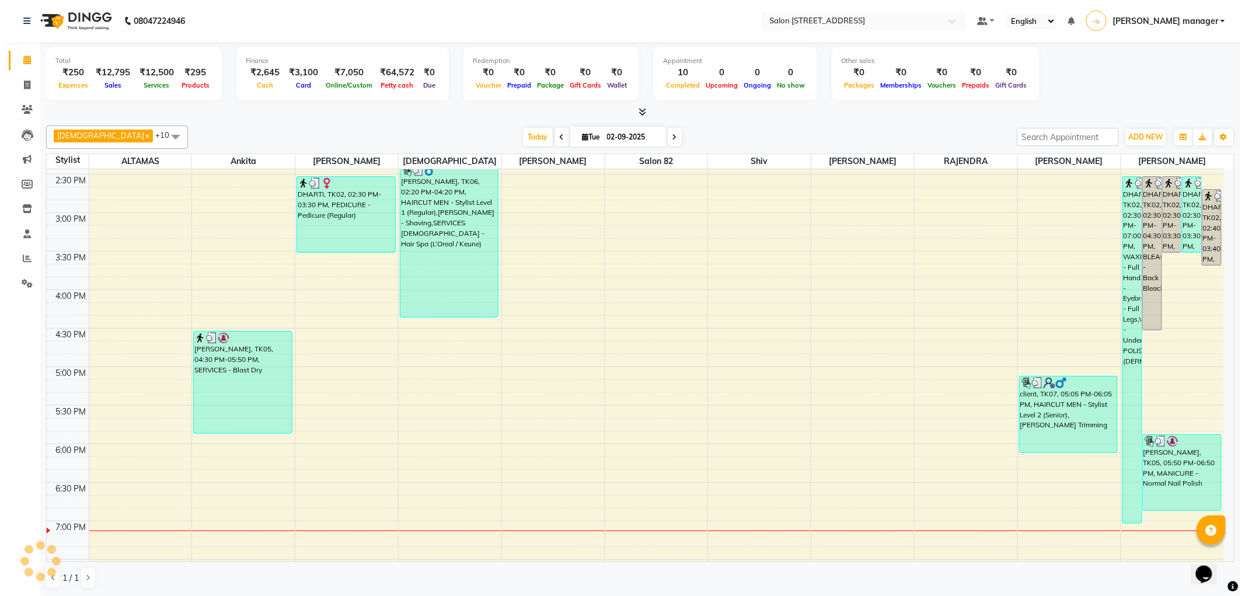
scroll to position [614, 0]
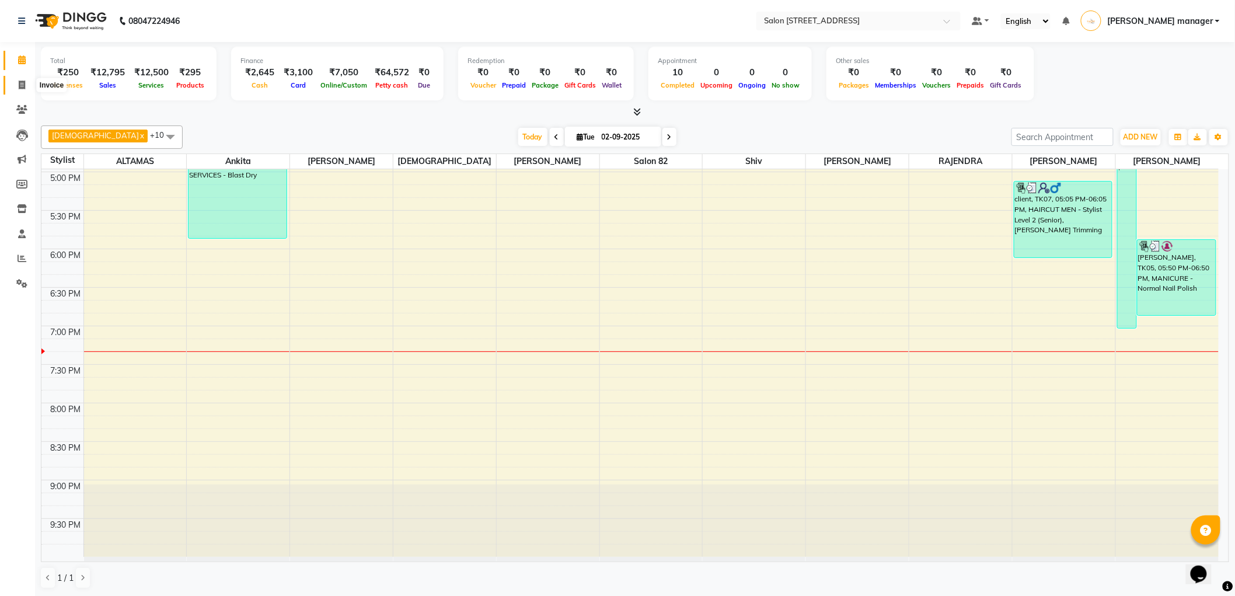
click at [19, 82] on icon at bounding box center [22, 85] width 6 height 9
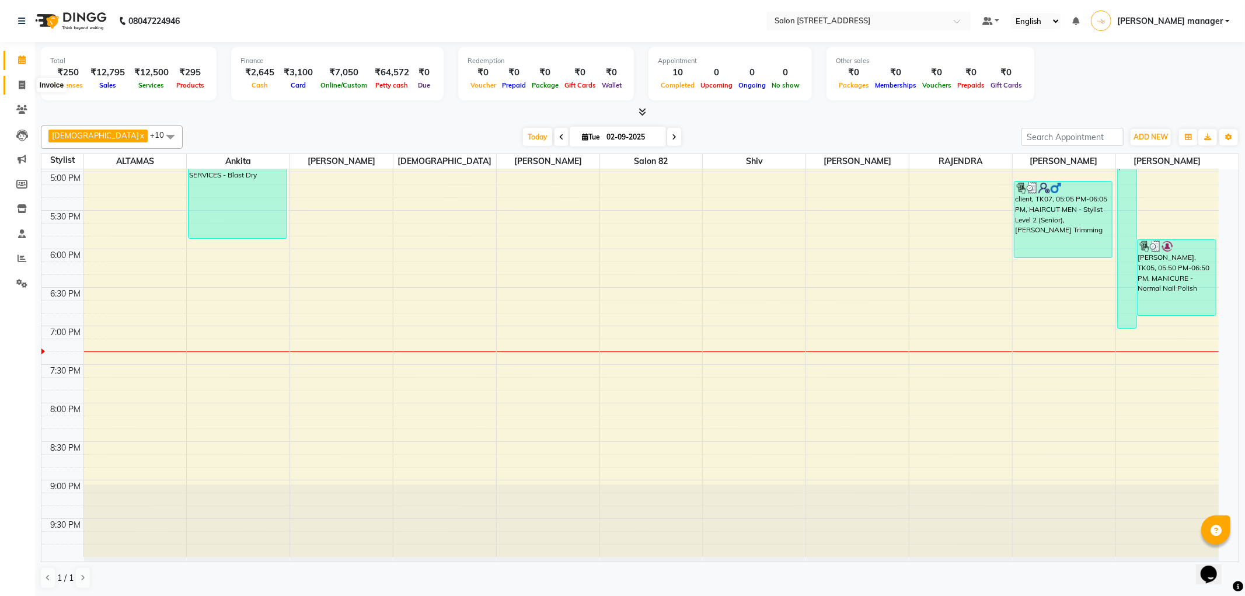
select select "service"
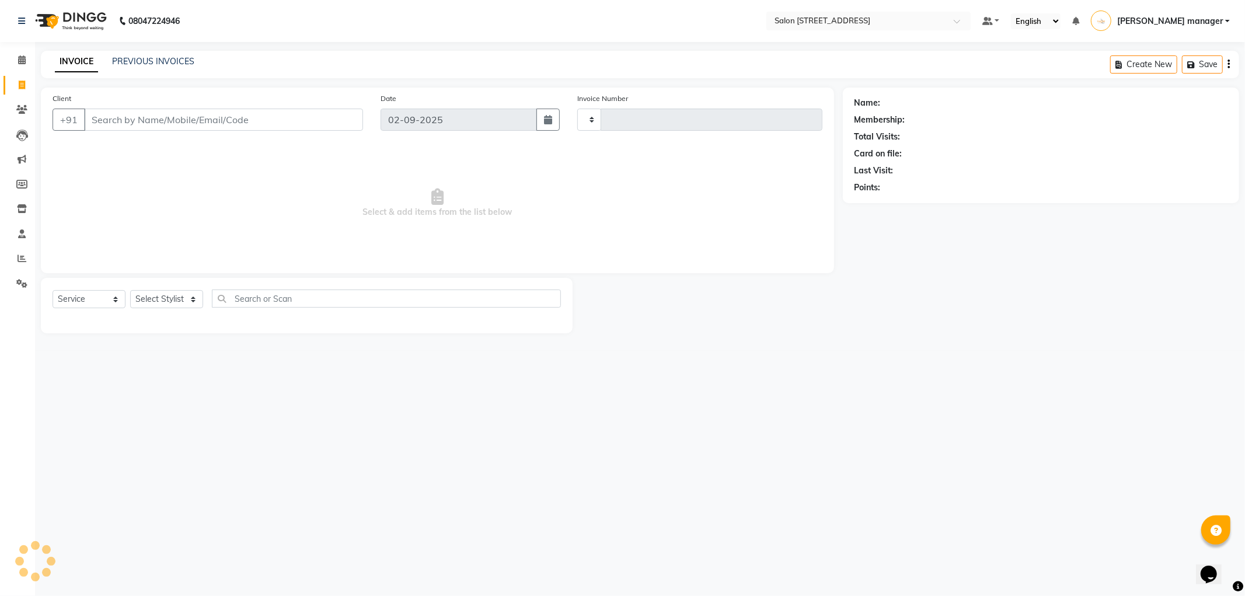
type input "2159"
select select "8704"
click at [161, 302] on select "Select Stylist Akhtar ALTAMAS Ankita ARZOO BABLU BHARAT BHAWANIPUR BUNNY Doyel …" at bounding box center [171, 299] width 82 height 18
select select "33707"
click at [130, 291] on select "Select Stylist Akhtar ALTAMAS Ankita ARZOO BABLU BHARAT BHAWANIPUR BUNNY Doyel …" at bounding box center [171, 299] width 82 height 18
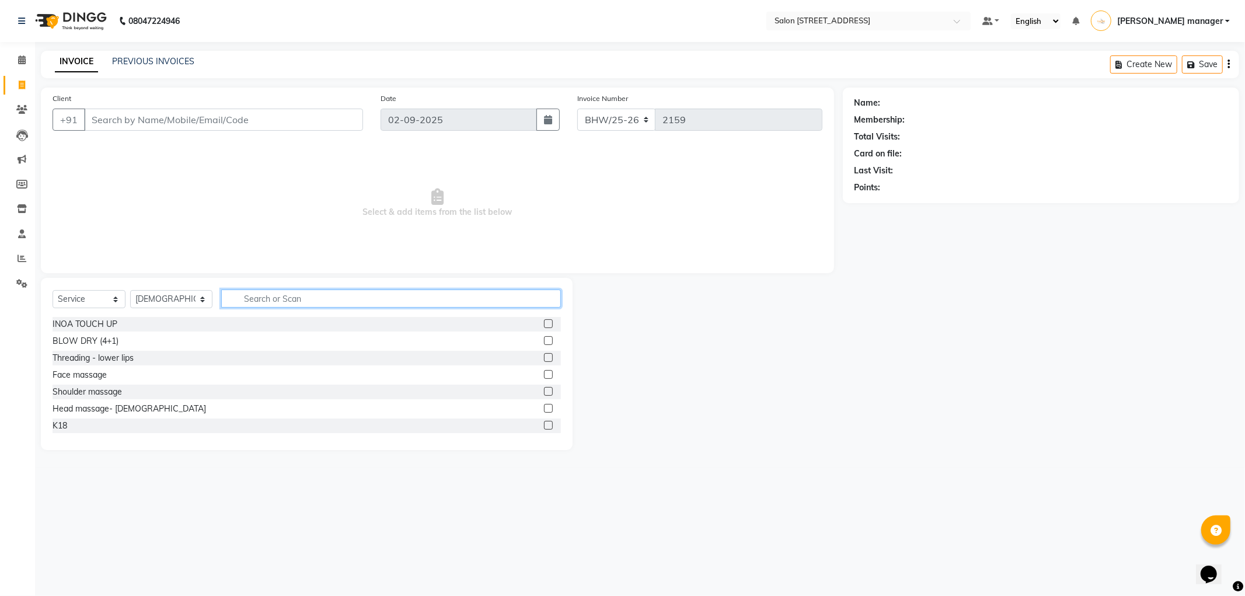
click at [250, 304] on input "text" at bounding box center [391, 299] width 340 height 18
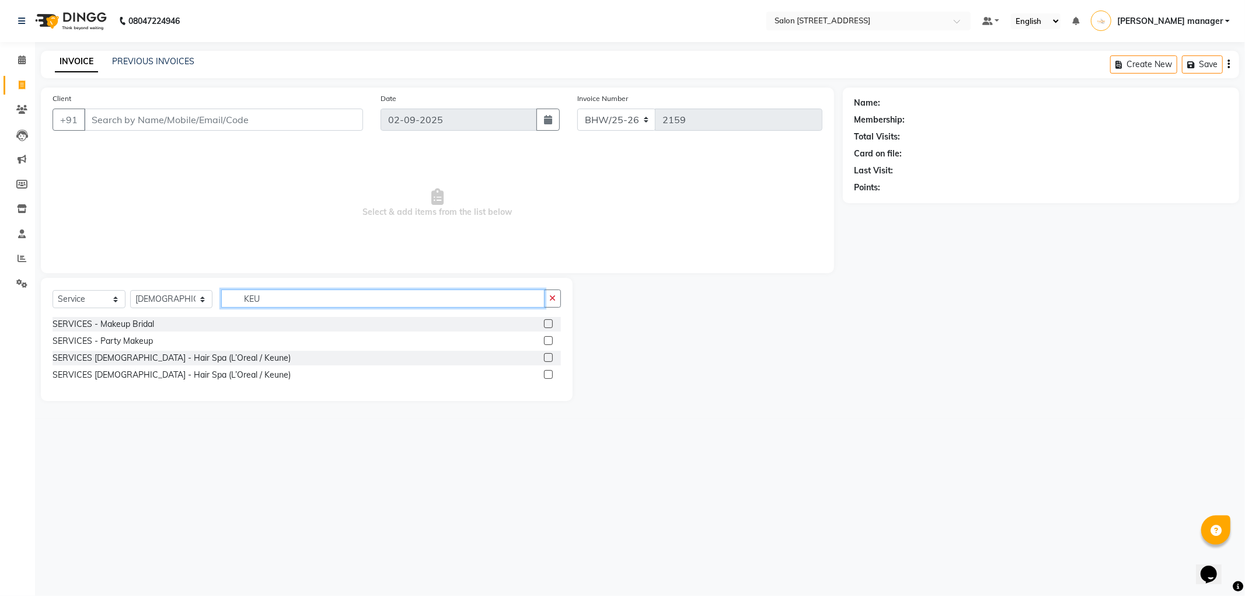
type input "KEU"
click at [546, 357] on label at bounding box center [548, 357] width 9 height 9
click at [546, 357] on input "checkbox" at bounding box center [548, 358] width 8 height 8
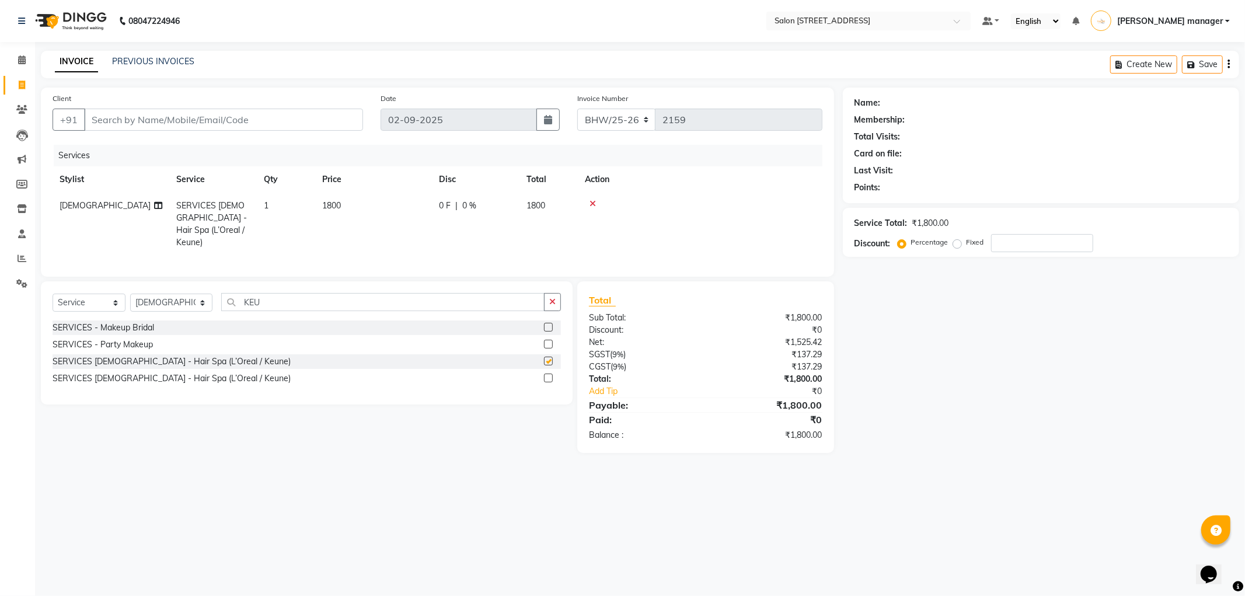
checkbox input "false"
click at [379, 201] on td "1800" at bounding box center [373, 224] width 117 height 63
select select "33707"
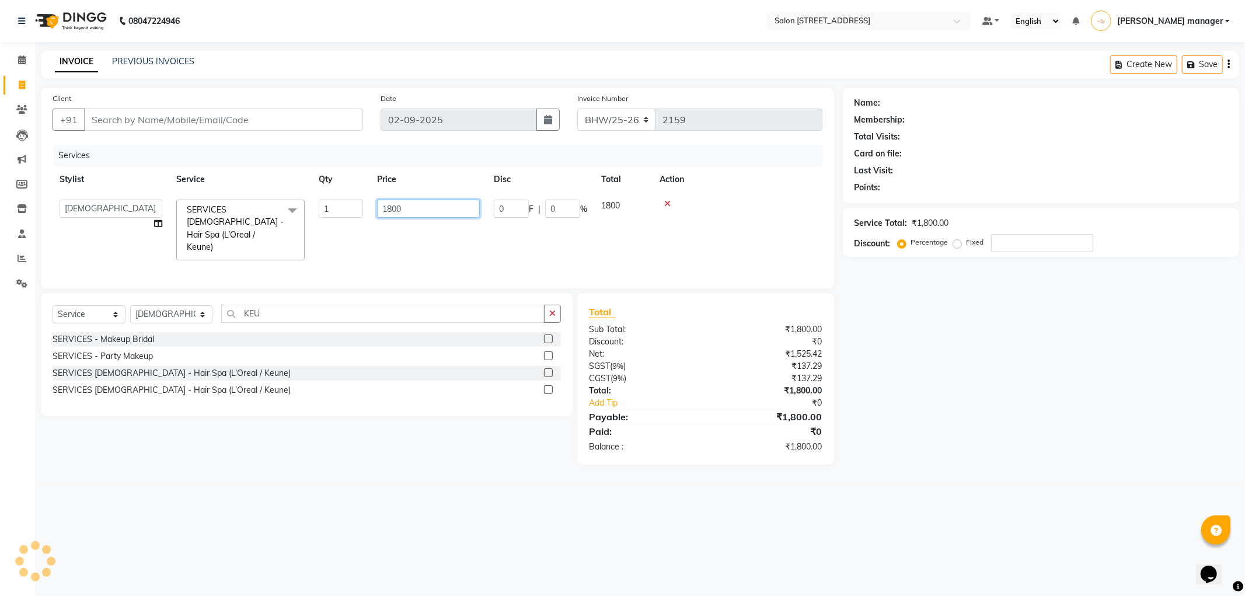
drag, startPoint x: 416, startPoint y: 212, endPoint x: 298, endPoint y: 211, distance: 117.9
click at [298, 211] on tr "Akhtar ALTAMAS Ankita ARZOO BABLU BHARAT BHAWANIPUR BUNNY Doyel Faizal Farjana …" at bounding box center [438, 230] width 770 height 75
type input "2500"
click at [308, 167] on tr "Stylist Service Qty Price Disc Total Action" at bounding box center [438, 179] width 770 height 26
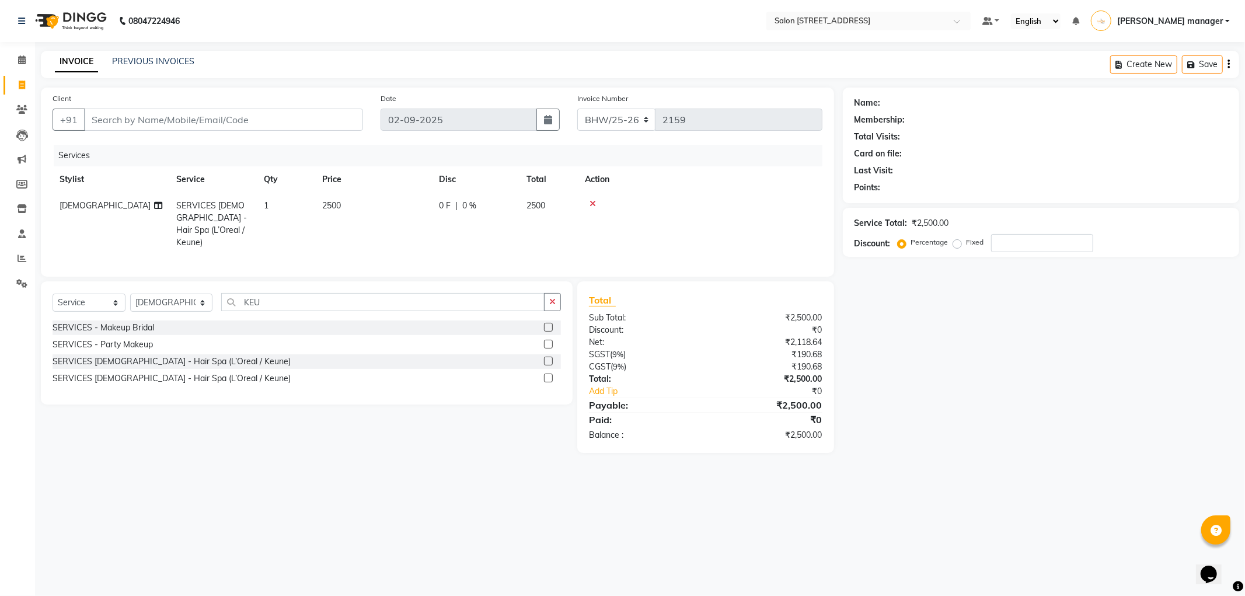
click at [220, 102] on div "Client +91" at bounding box center [208, 116] width 328 height 48
click at [220, 117] on input "Client" at bounding box center [223, 120] width 279 height 22
click at [531, 67] on div "INVOICE PREVIOUS INVOICES Create New Save" at bounding box center [640, 64] width 1198 height 27
click at [142, 302] on select "Select Stylist Akhtar ALTAMAS Ankita ARZOO BABLU BHARAT BHAWANIPUR BUNNY Doyel …" at bounding box center [171, 303] width 82 height 18
select select "85232"
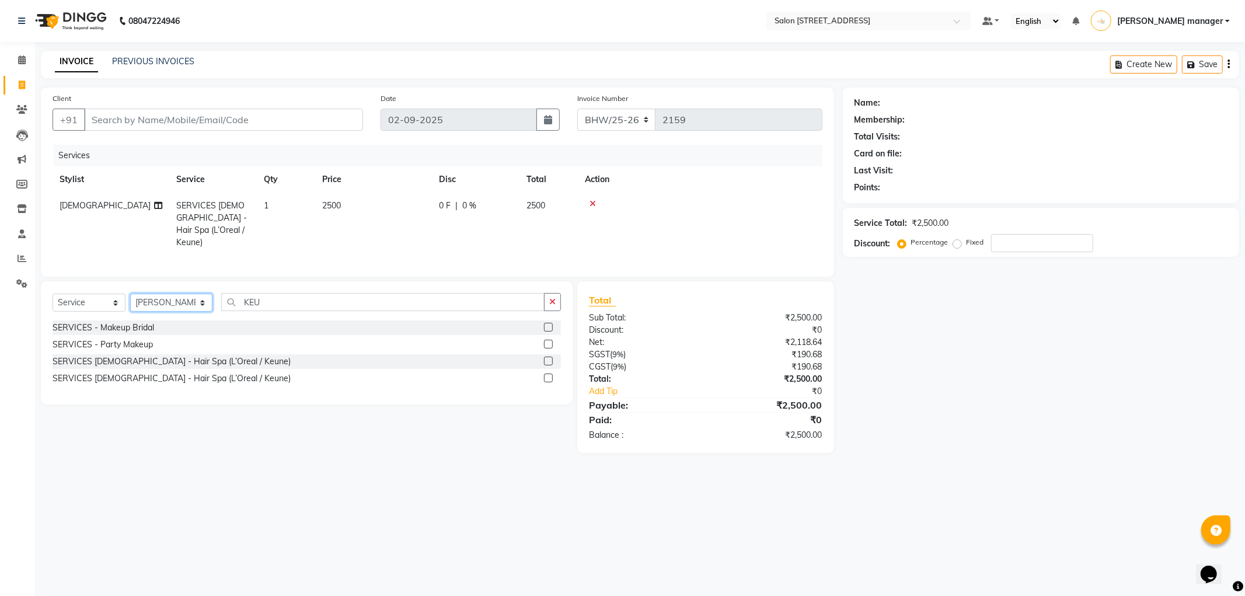
click at [130, 294] on select "Select Stylist Akhtar ALTAMAS Ankita ARZOO BABLU BHARAT BHAWANIPUR BUNNY Doyel …" at bounding box center [171, 303] width 82 height 18
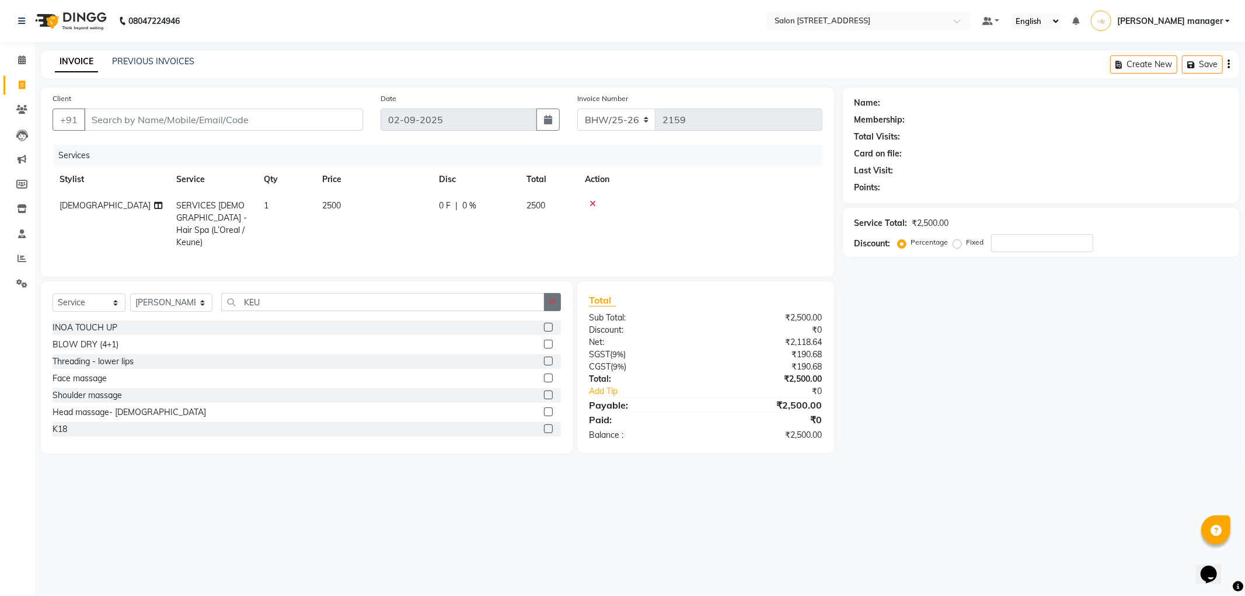
click at [558, 301] on button "button" at bounding box center [552, 302] width 17 height 18
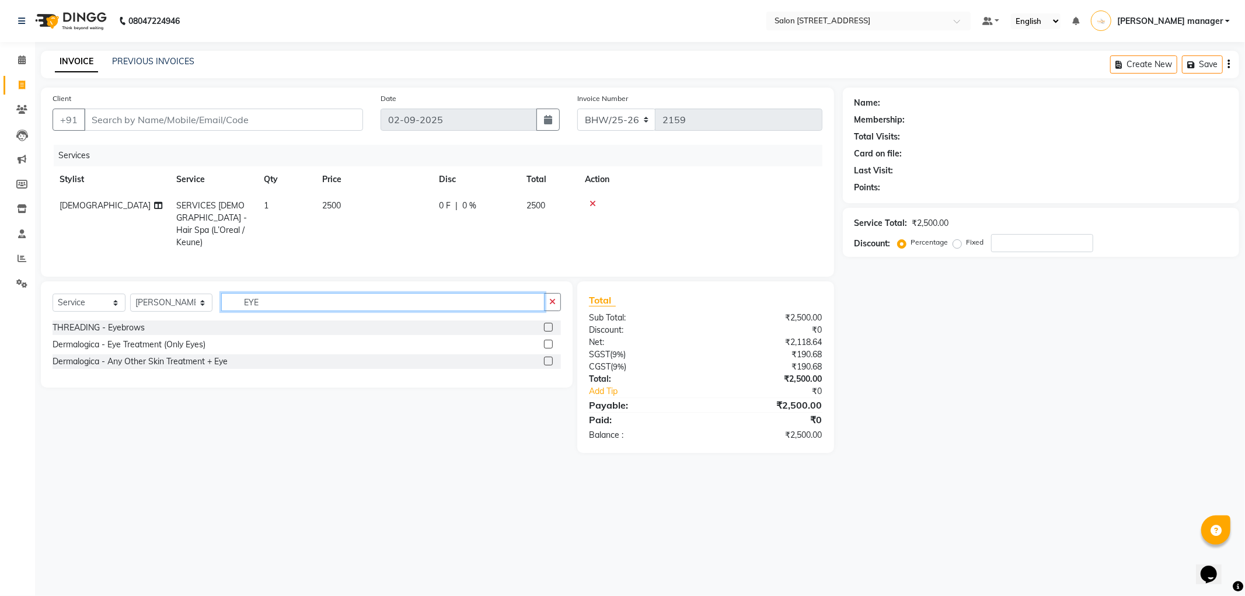
type input "EYE"
click at [549, 320] on div at bounding box center [552, 327] width 17 height 15
click at [547, 325] on label at bounding box center [548, 327] width 9 height 9
click at [547, 325] on input "checkbox" at bounding box center [548, 328] width 8 height 8
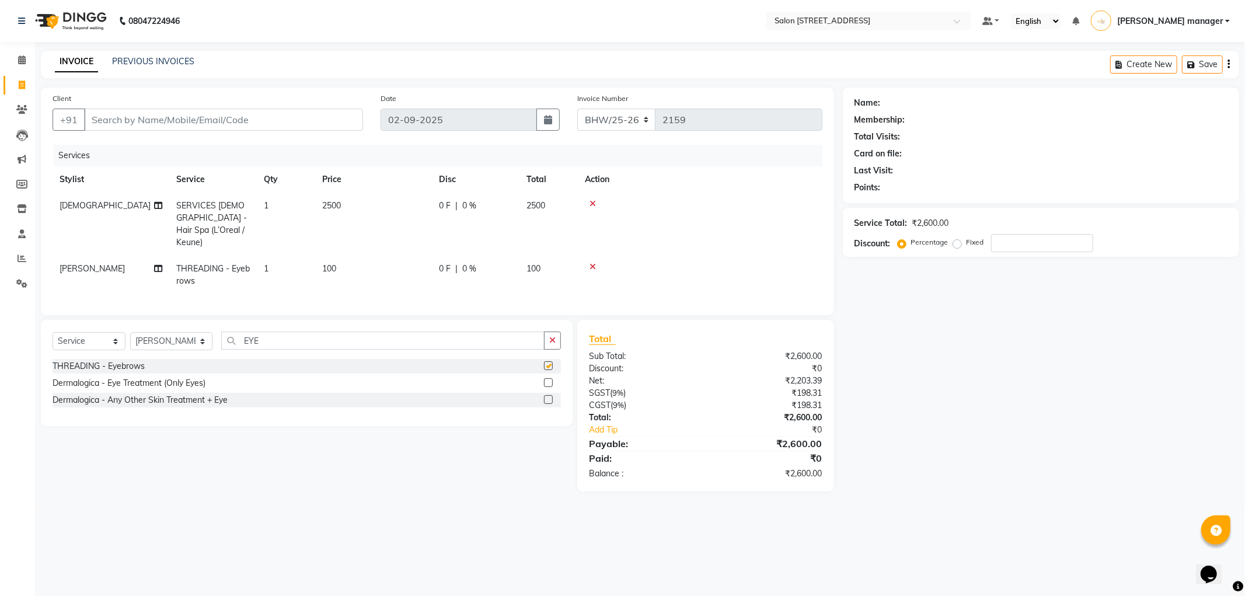
checkbox input "false"
click at [275, 126] on input "Client" at bounding box center [223, 120] width 279 height 22
type input "9"
type input "0"
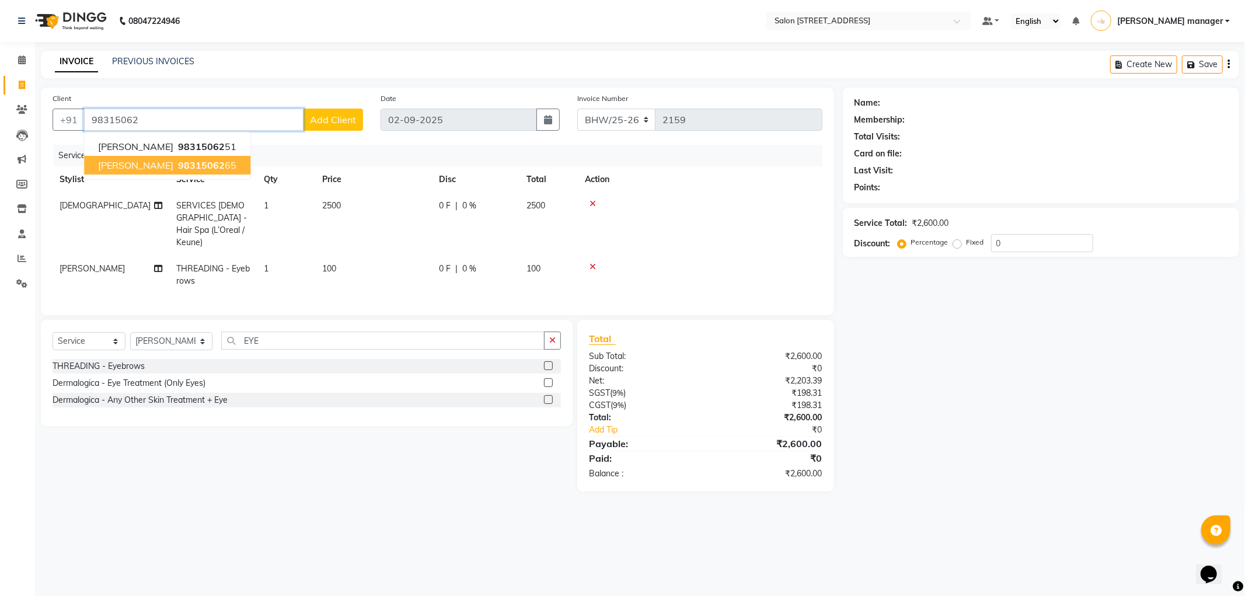
click at [225, 163] on span "98315062" at bounding box center [201, 165] width 47 height 12
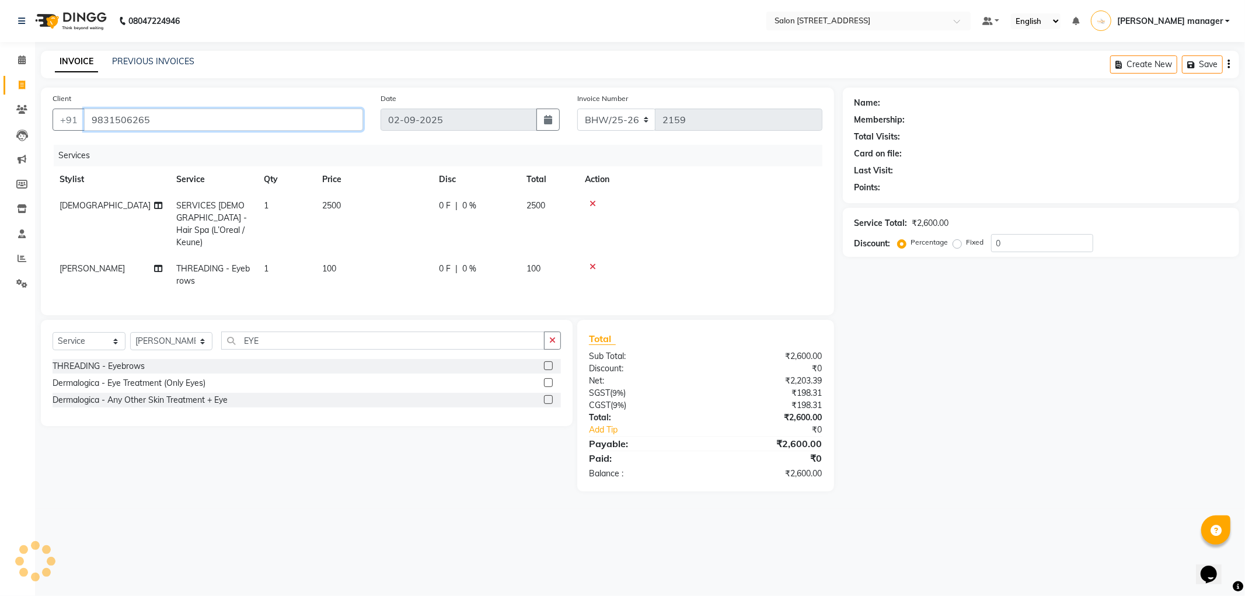
type input "9831506265"
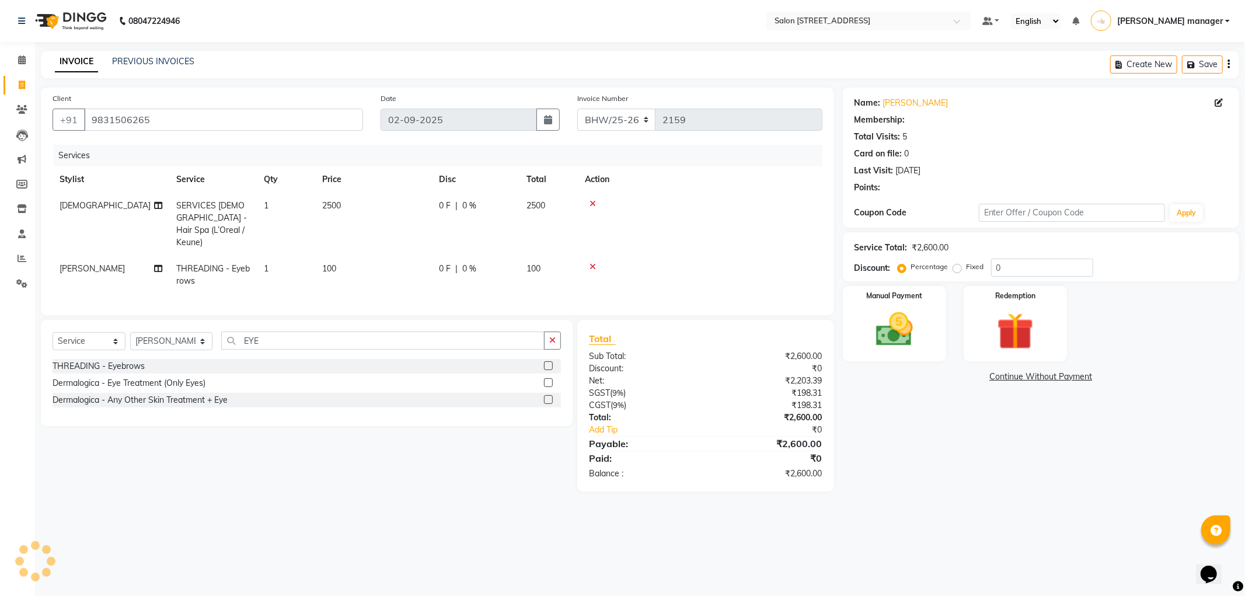
select select "1: Object"
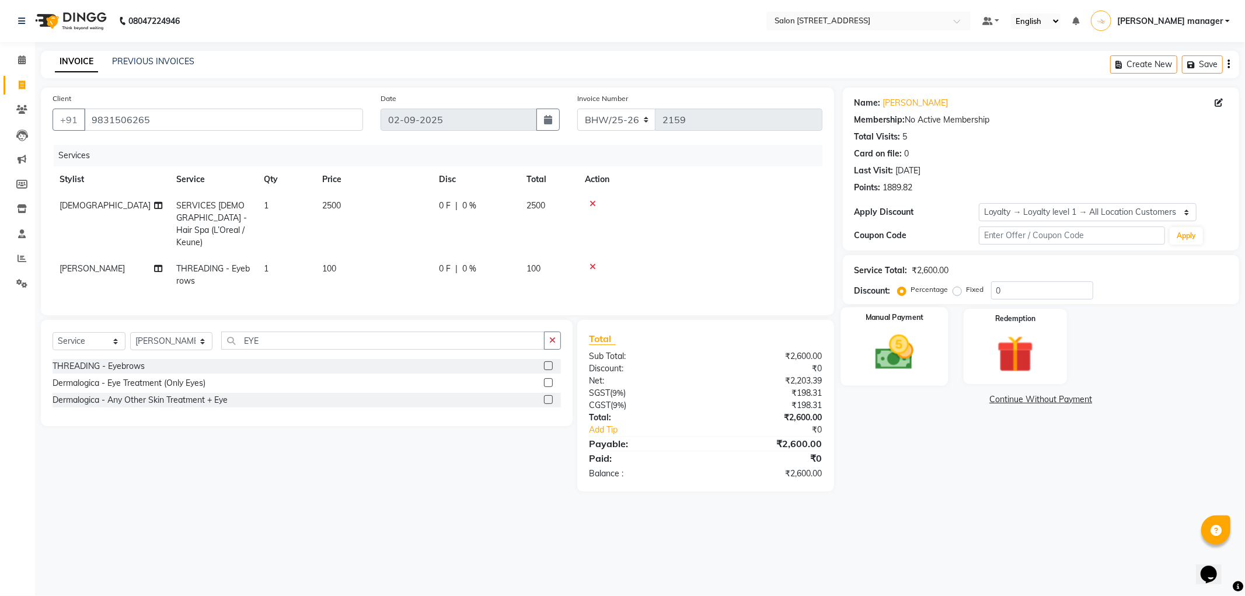
click at [919, 362] on img at bounding box center [894, 352] width 62 height 44
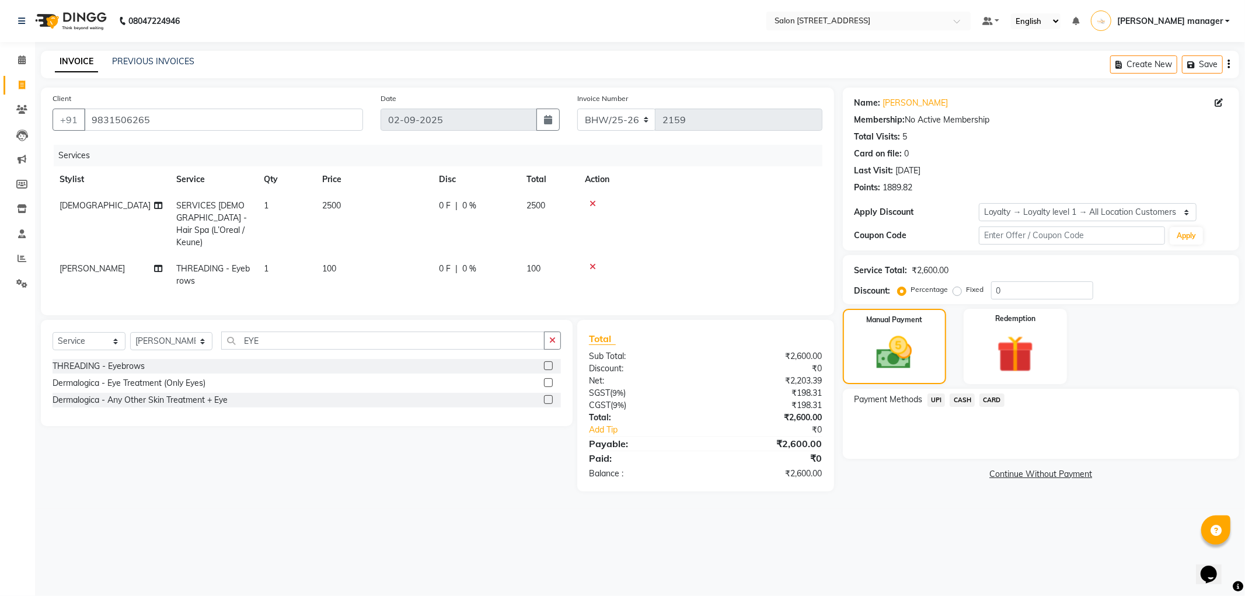
click at [989, 399] on span "CARD" at bounding box center [992, 399] width 25 height 13
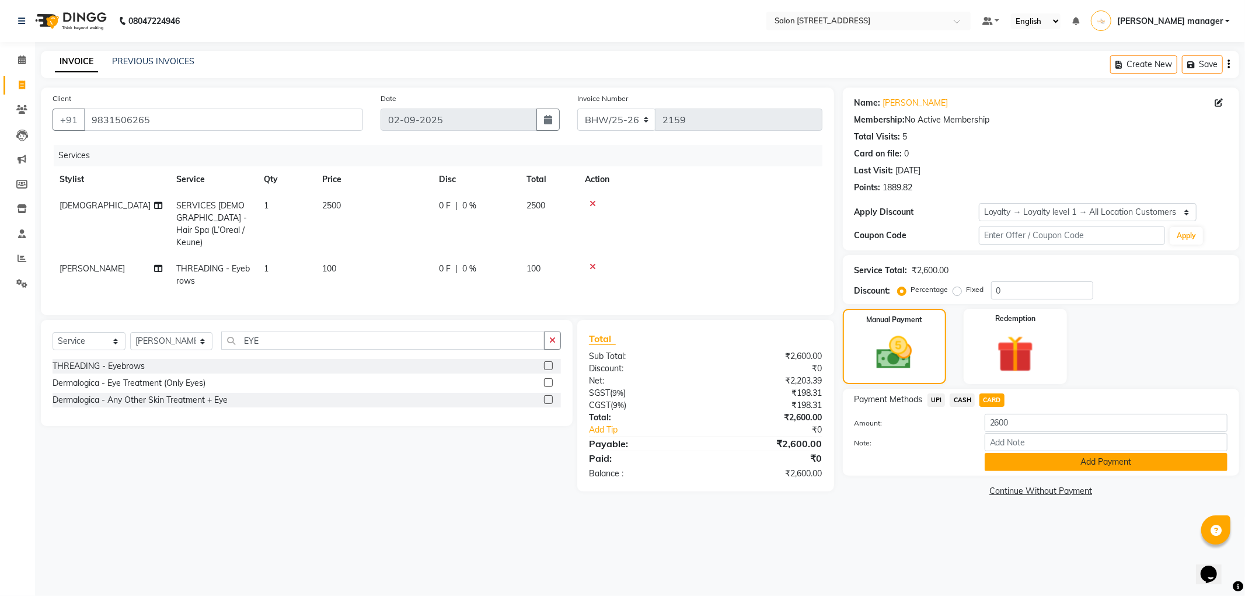
click at [1002, 461] on button "Add Payment" at bounding box center [1106, 462] width 243 height 18
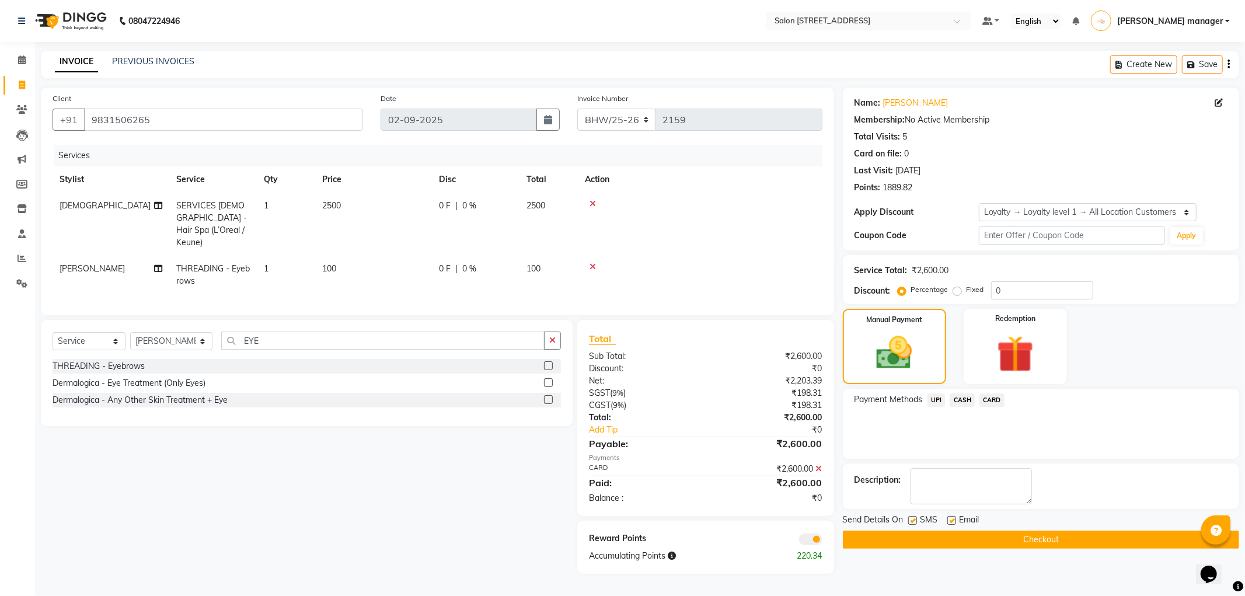
click at [994, 537] on button "Checkout" at bounding box center [1041, 540] width 396 height 18
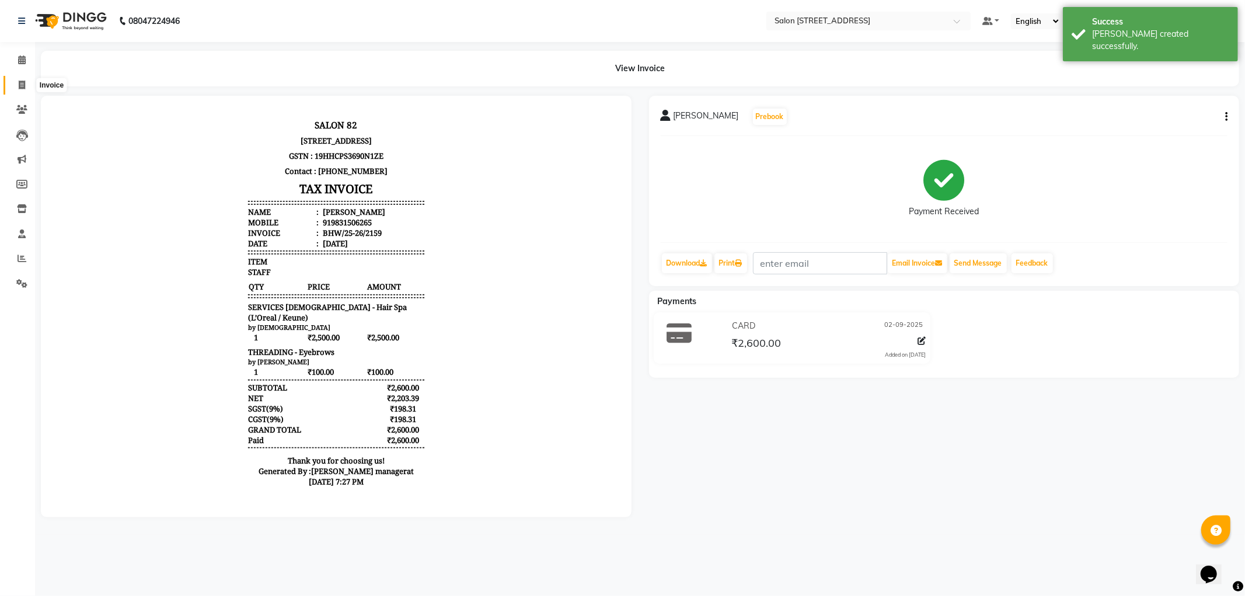
click at [25, 86] on icon at bounding box center [22, 85] width 6 height 9
select select "service"
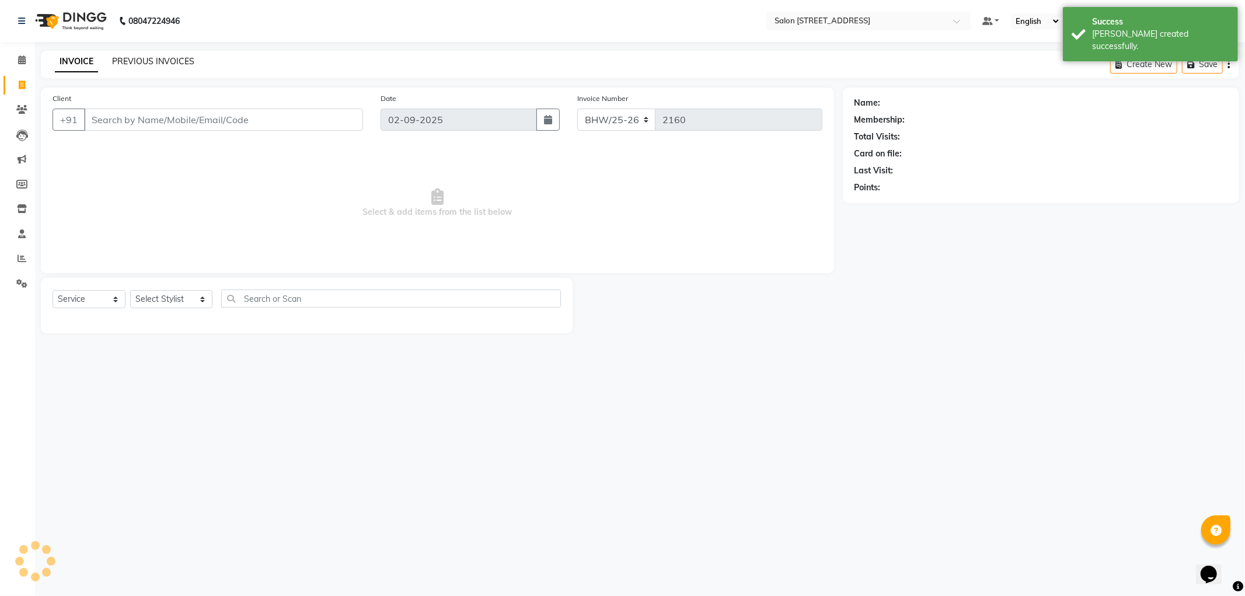
click at [161, 60] on link "PREVIOUS INVOICES" at bounding box center [153, 61] width 82 height 11
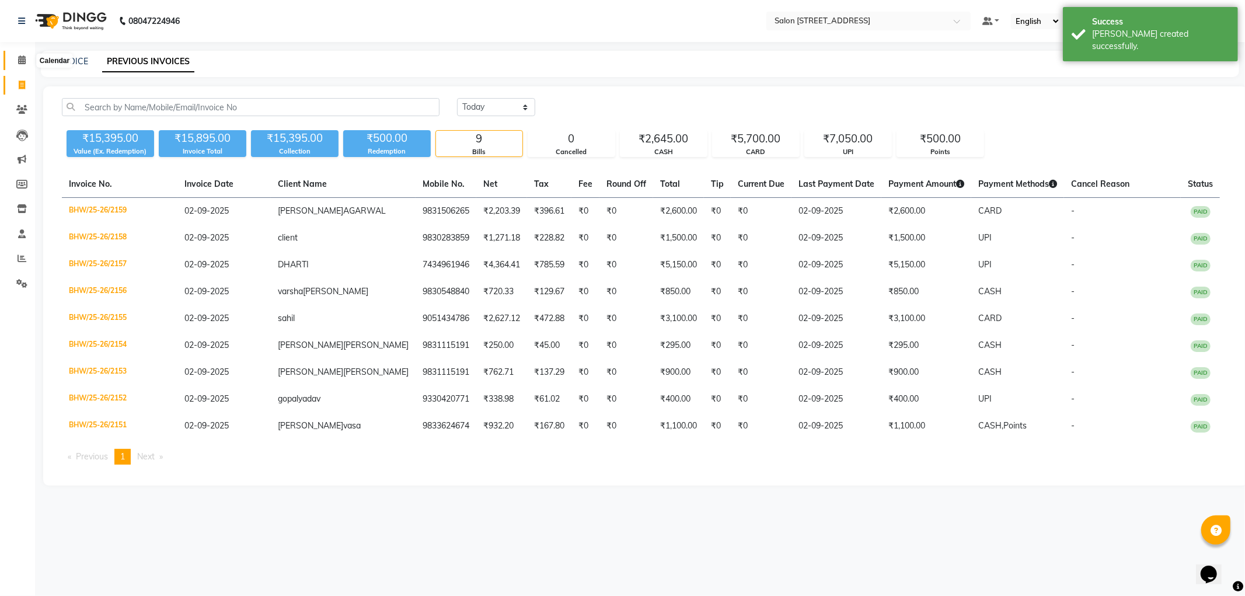
click at [21, 56] on icon at bounding box center [22, 59] width 8 height 9
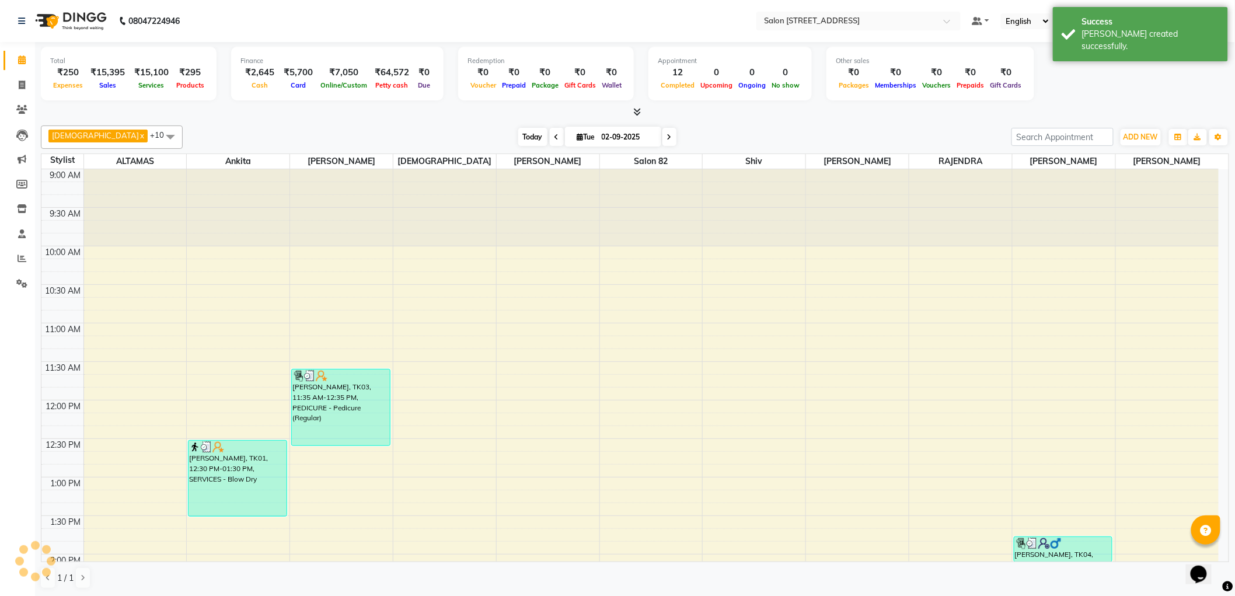
click at [518, 131] on span "Today" at bounding box center [532, 137] width 29 height 18
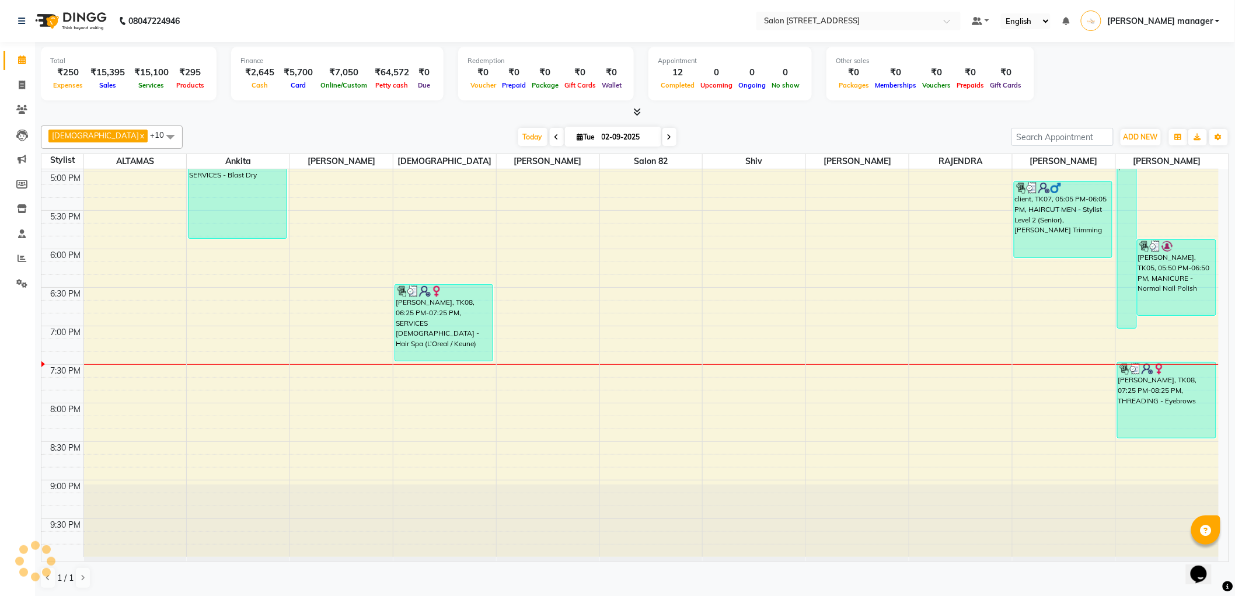
click at [410, 132] on div "Today Tue 02-09-2025" at bounding box center [597, 137] width 817 height 18
click at [518, 136] on span "Today" at bounding box center [532, 137] width 29 height 18
click at [375, 141] on div "Today Tue 02-09-2025" at bounding box center [597, 137] width 817 height 18
click at [21, 86] on icon at bounding box center [22, 85] width 6 height 9
select select "service"
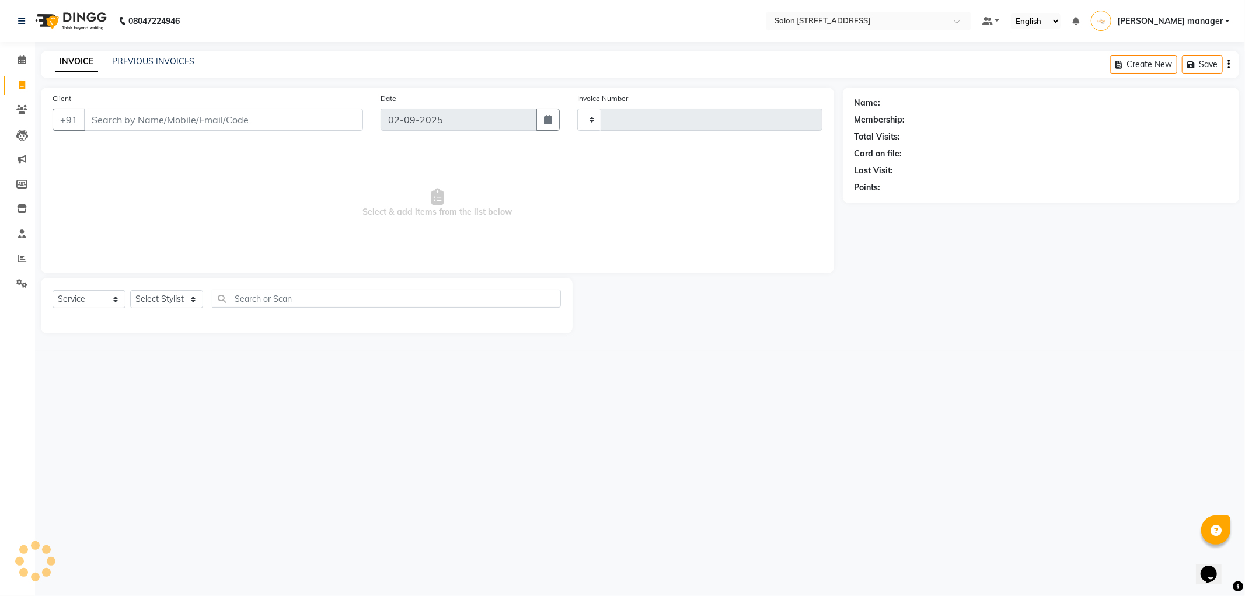
type input "2160"
select select "8704"
click at [170, 60] on link "PREVIOUS INVOICES" at bounding box center [153, 61] width 82 height 11
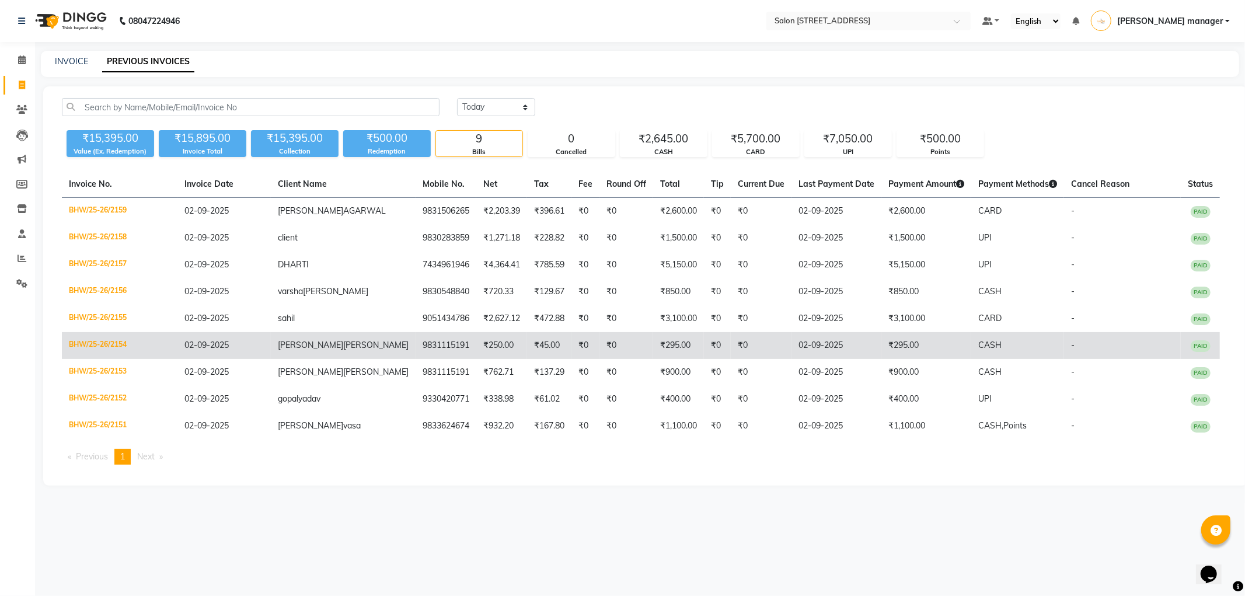
click at [340, 347] on td "pramita malick" at bounding box center [343, 345] width 145 height 27
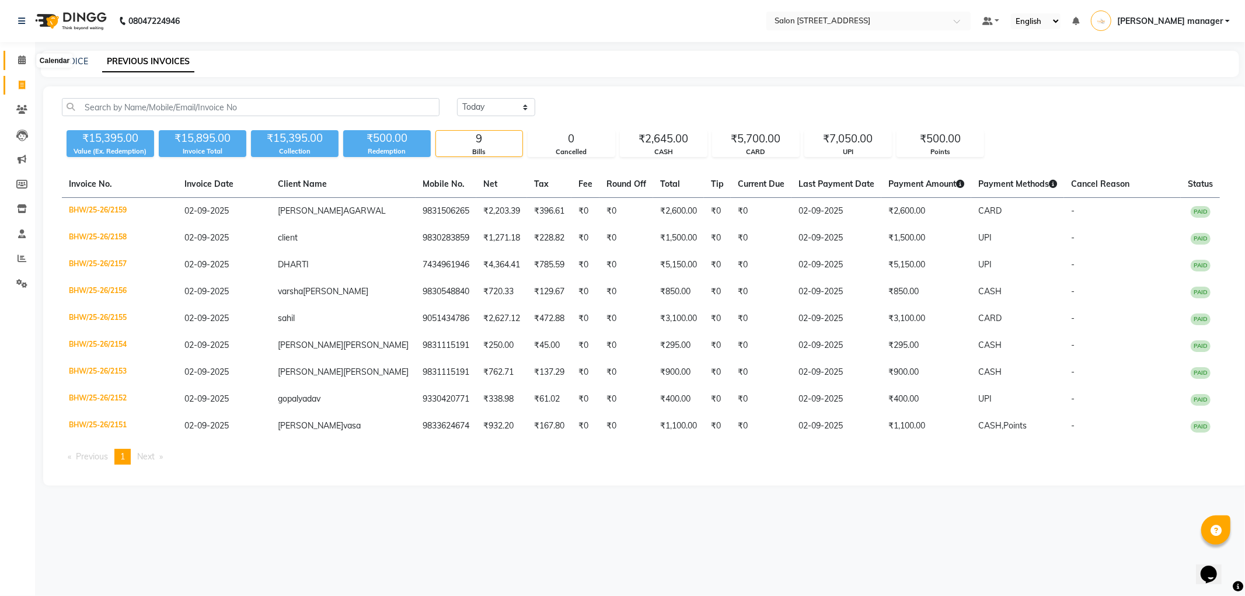
click at [16, 61] on span at bounding box center [22, 60] width 20 height 13
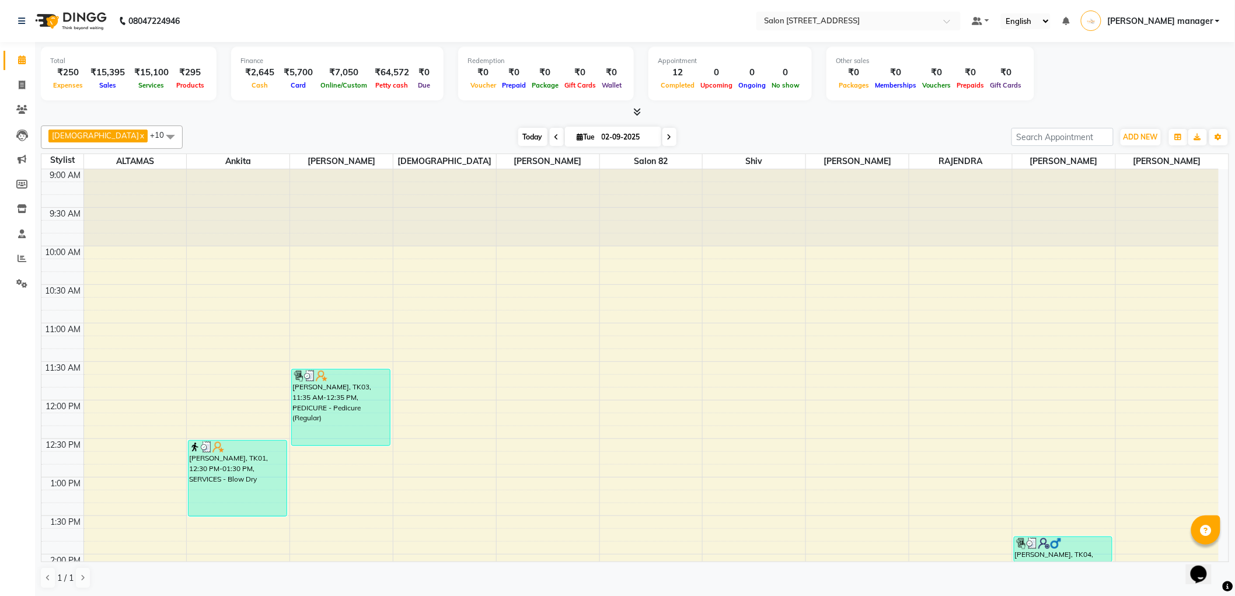
click at [518, 130] on span "Today" at bounding box center [532, 137] width 29 height 18
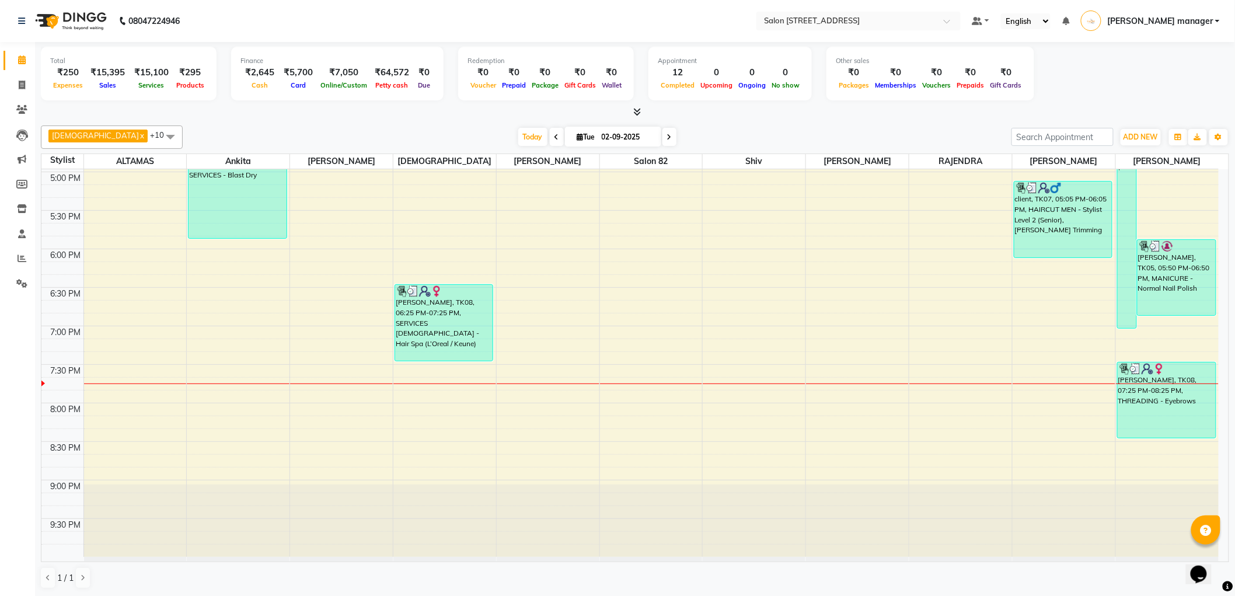
click at [350, 115] on div at bounding box center [635, 112] width 1189 height 12
click at [24, 82] on icon at bounding box center [22, 85] width 6 height 9
select select "service"
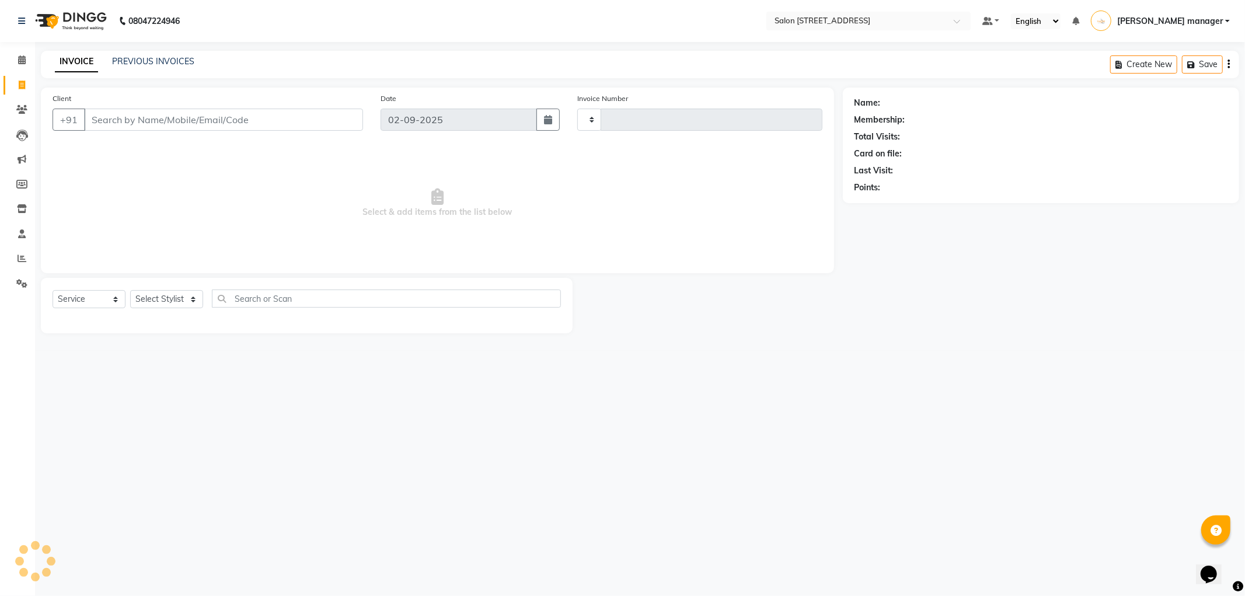
type input "2160"
select select "8704"
type input "V"
drag, startPoint x: 169, startPoint y: 299, endPoint x: 170, endPoint y: 311, distance: 11.7
click at [169, 299] on select "Select Stylist Akhtar ALTAMAS Ankita ARZOO BABLU BHARAT BHAWANIPUR BUNNY Doyel …" at bounding box center [171, 299] width 82 height 18
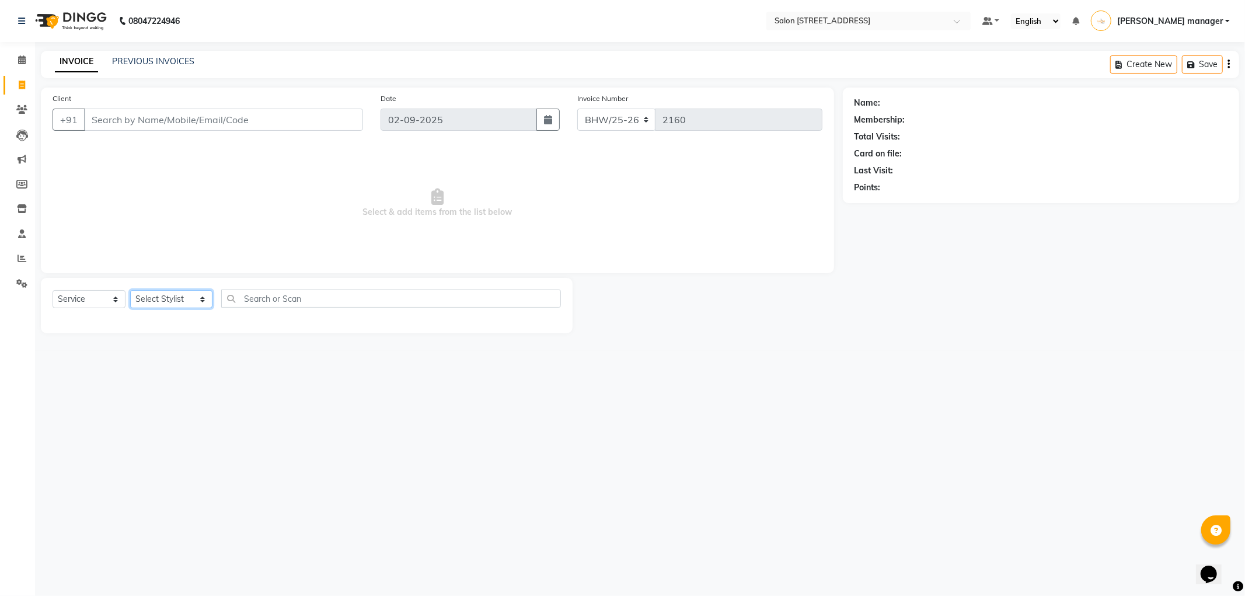
select select "77075"
click at [130, 291] on select "Select Stylist Akhtar ALTAMAS Ankita ARZOO BABLU BHARAT BHAWANIPUR BUNNY Doyel …" at bounding box center [171, 299] width 82 height 18
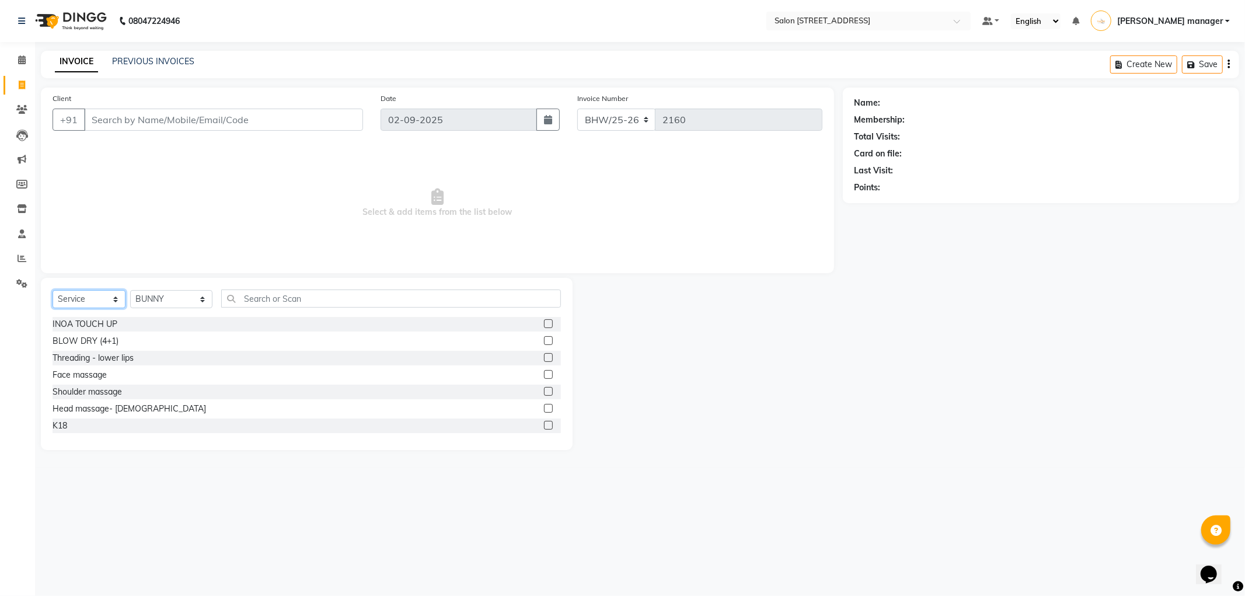
click at [103, 298] on select "Select Service Product Membership Package Voucher Prepaid Gift Card" at bounding box center [89, 299] width 73 height 18
select select "product"
click at [53, 291] on select "Select Service Product Membership Package Voucher Prepaid Gift Card" at bounding box center [89, 299] width 73 height 18
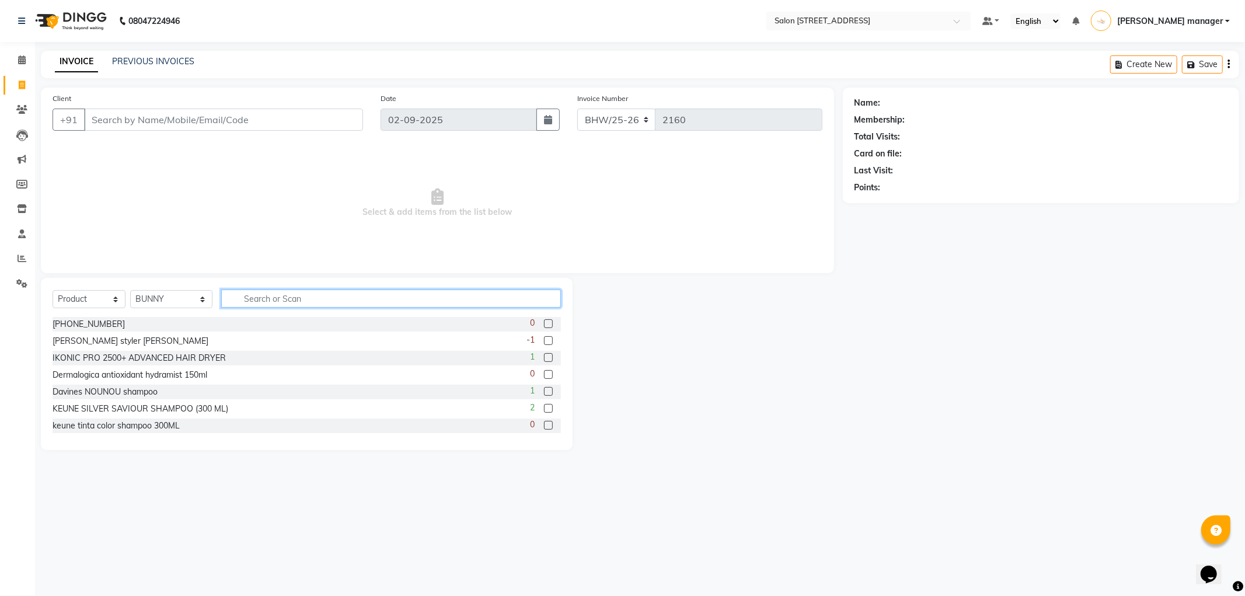
click at [259, 297] on input "text" at bounding box center [391, 299] width 340 height 18
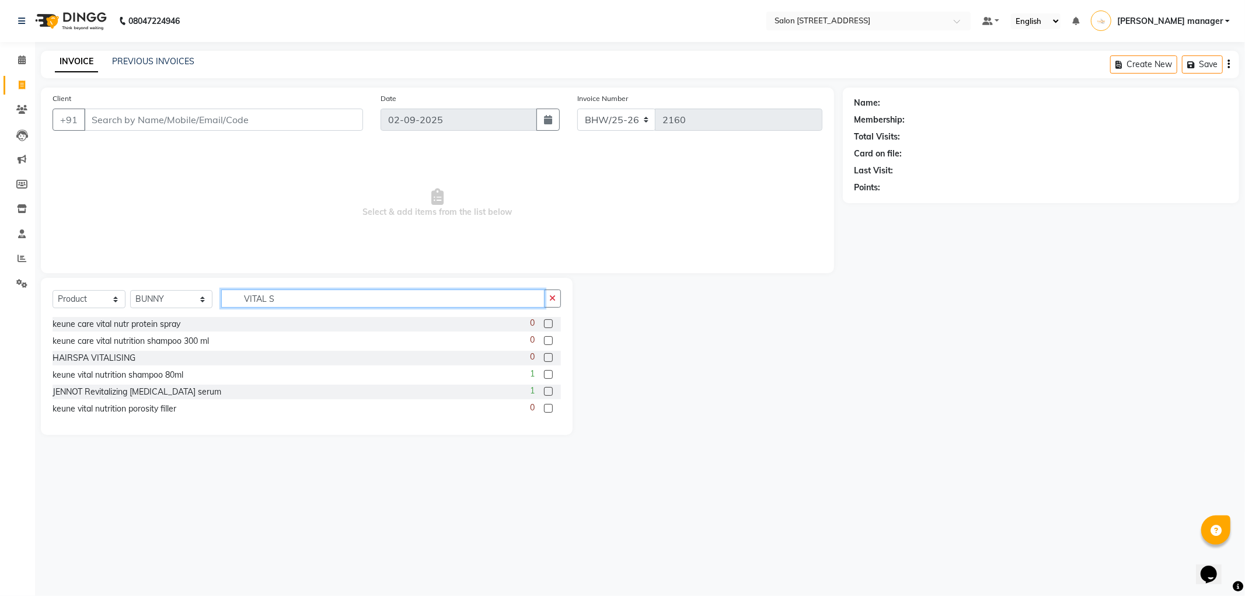
type input "VITAL S"
click at [547, 340] on label at bounding box center [548, 340] width 9 height 9
click at [547, 340] on input "checkbox" at bounding box center [548, 341] width 8 height 8
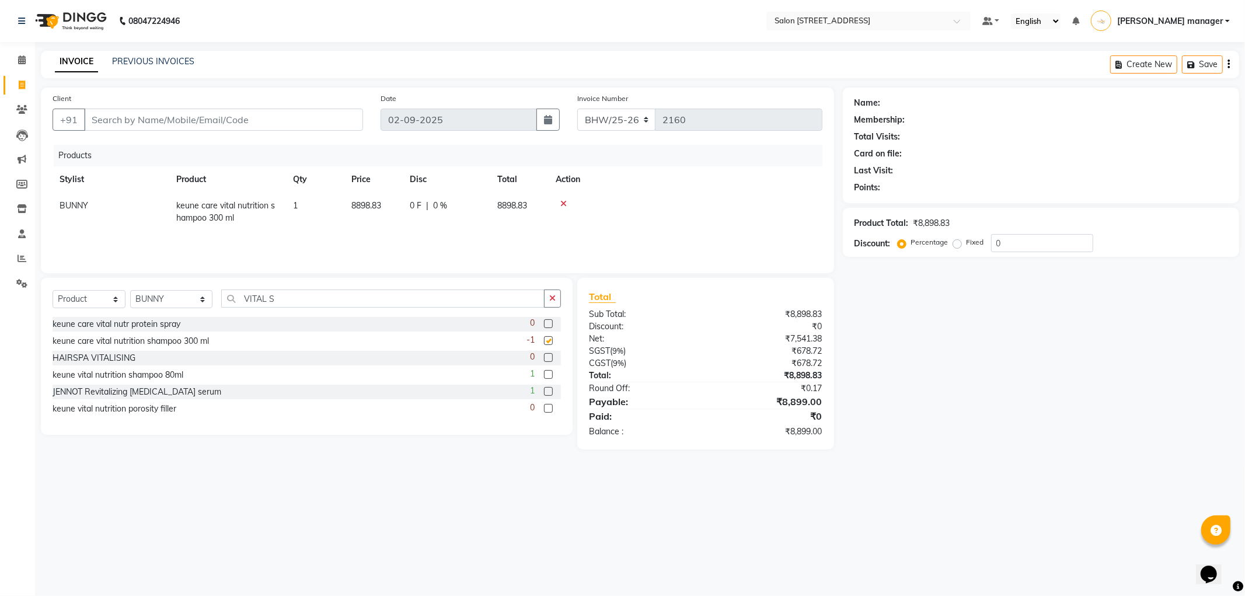
checkbox input "false"
click at [20, 57] on icon at bounding box center [22, 59] width 8 height 9
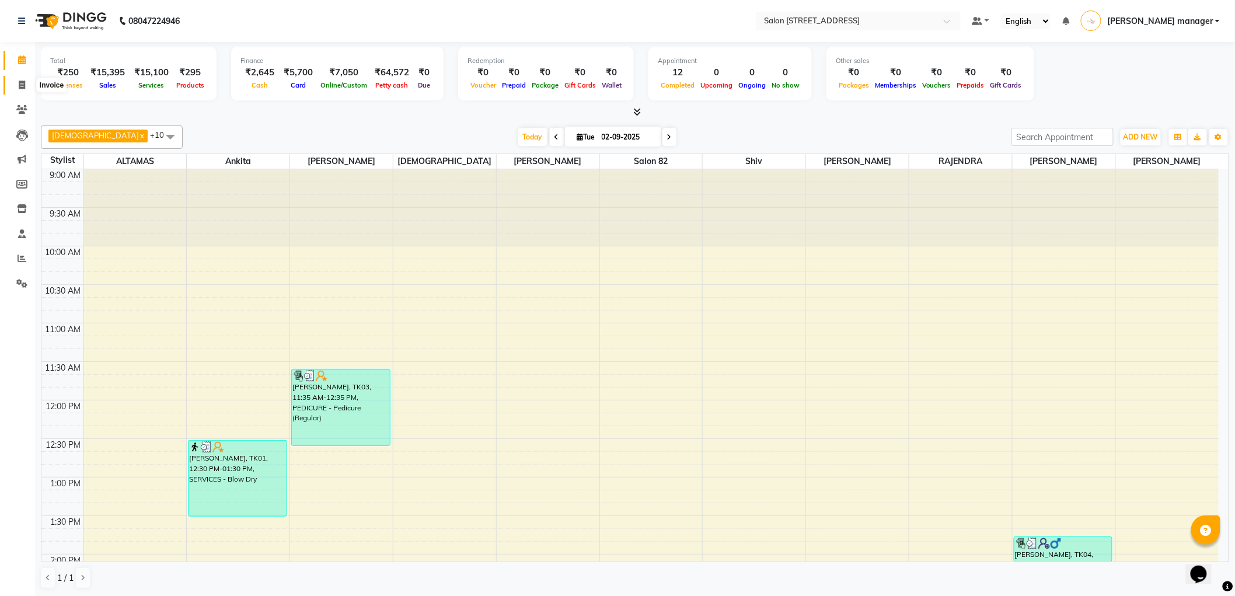
click at [22, 85] on icon at bounding box center [22, 85] width 6 height 9
select select "service"
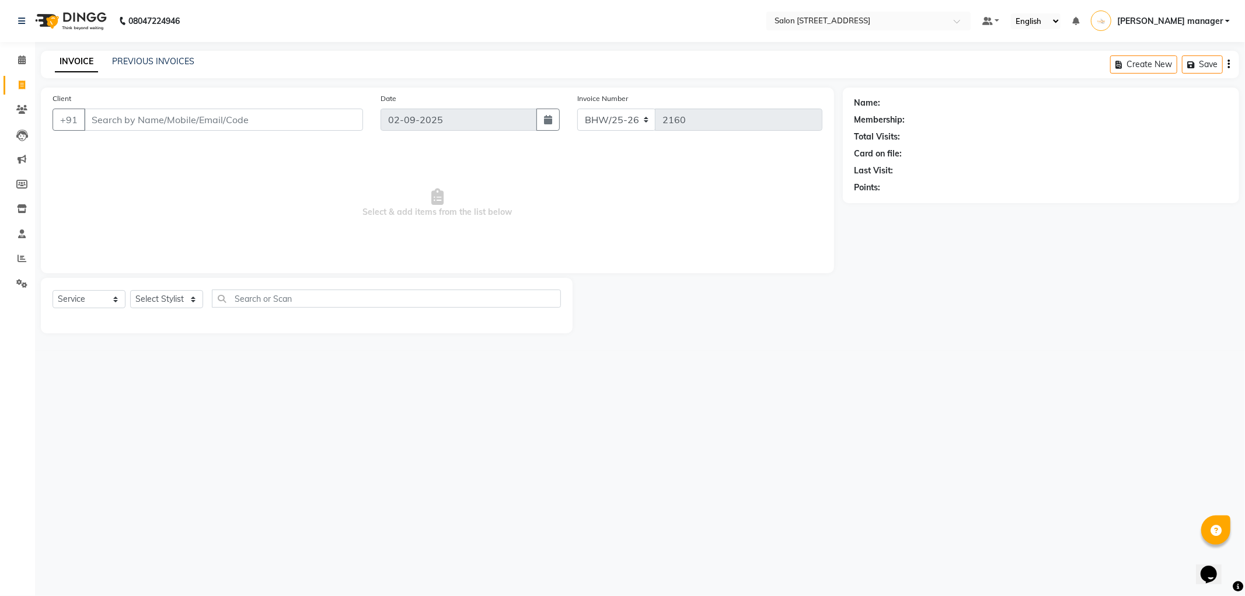
click at [117, 117] on input "Client" at bounding box center [223, 120] width 279 height 22
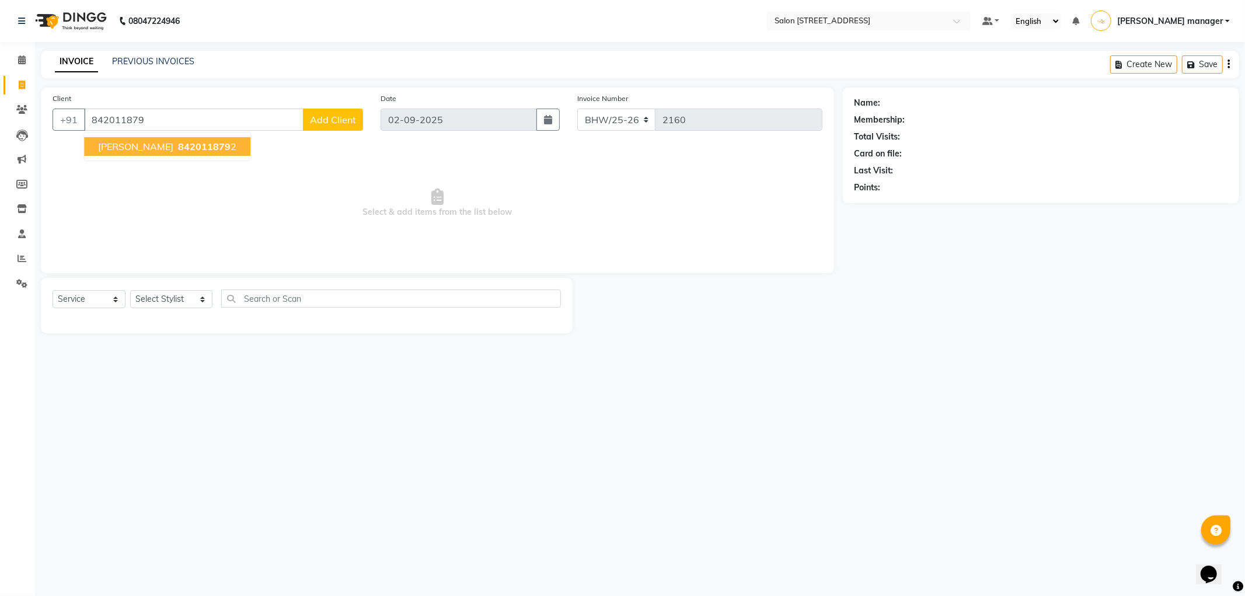
click at [178, 143] on span "842011879" at bounding box center [204, 147] width 53 height 12
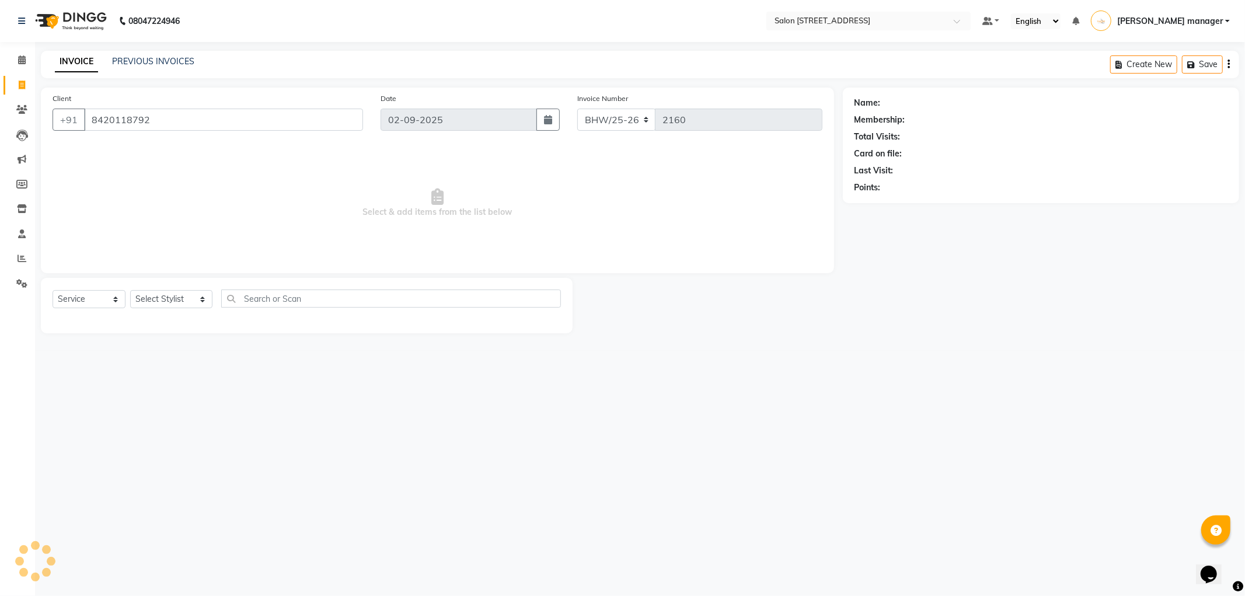
type input "8420118792"
select select "1: Object"
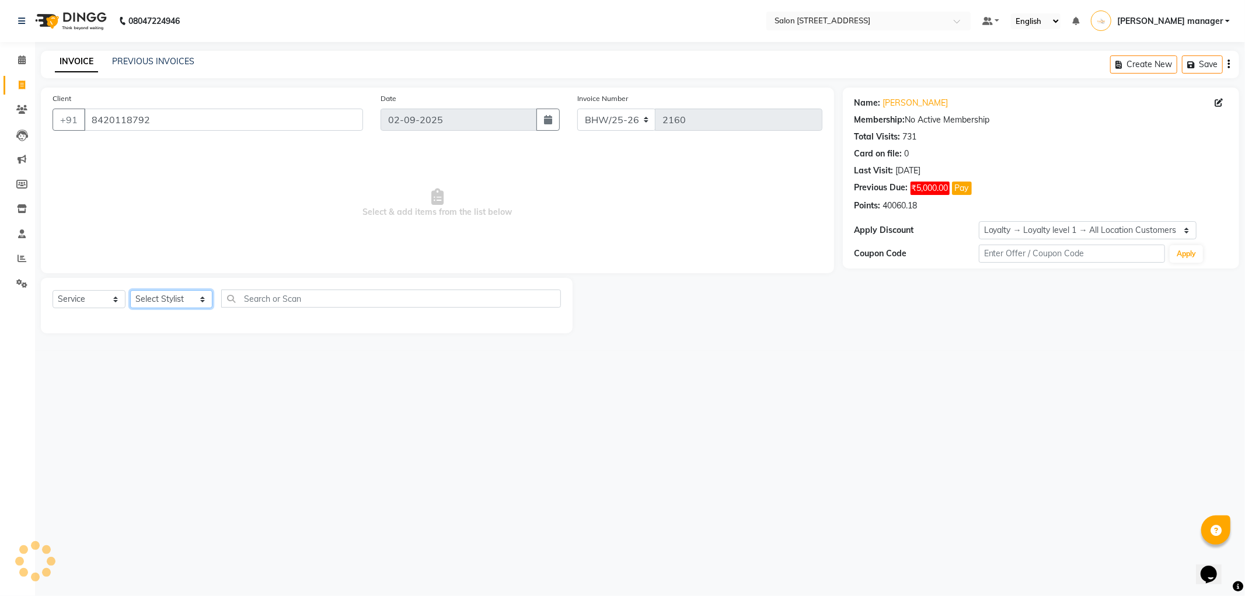
click at [168, 304] on select "Select Stylist Akhtar ALTAMAS Ankita ARZOO BABLU BHARAT BHAWANIPUR BUNNY Doyel …" at bounding box center [171, 299] width 82 height 18
select select "33698"
click at [130, 291] on select "Select Stylist Akhtar ALTAMAS Ankita ARZOO BABLU BHARAT BHAWANIPUR BUNNY Doyel …" at bounding box center [171, 299] width 82 height 18
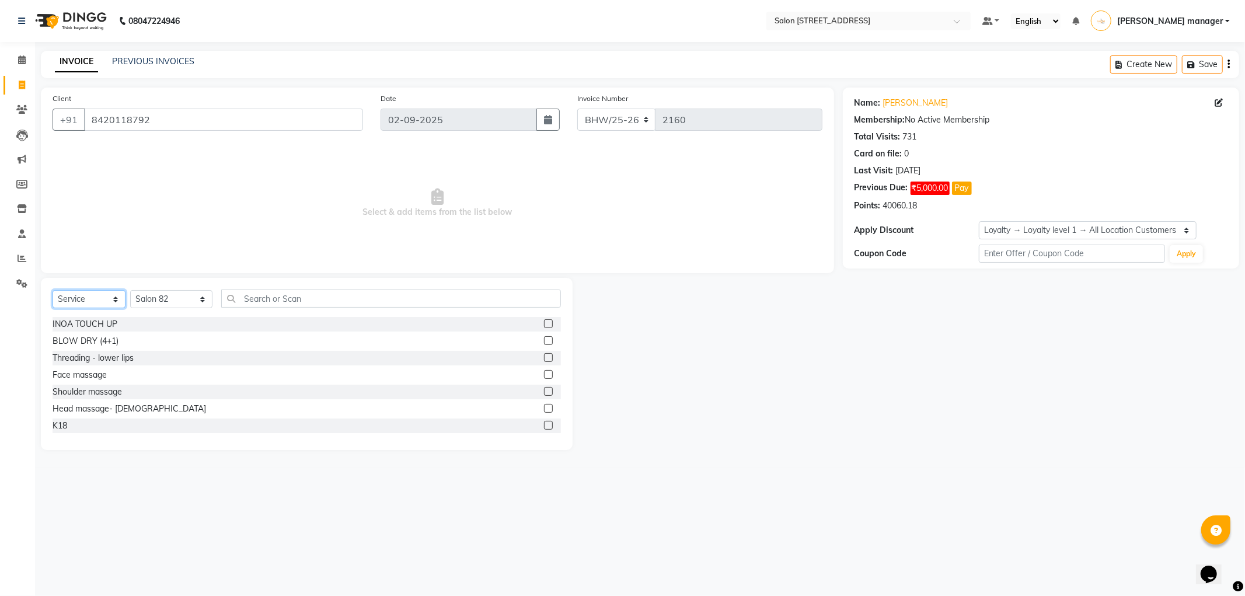
click at [86, 302] on select "Select Service Product Membership Package Voucher Prepaid Gift Card" at bounding box center [89, 299] width 73 height 18
select select "product"
click at [53, 291] on select "Select Service Product Membership Package Voucher Prepaid Gift Card" at bounding box center [89, 299] width 73 height 18
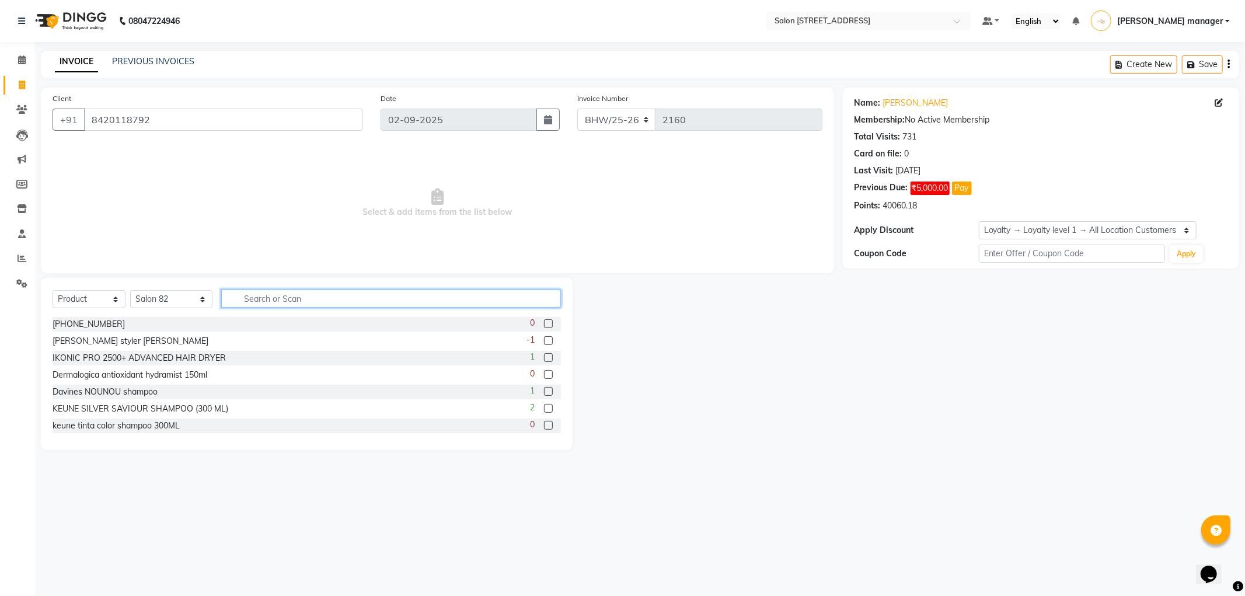
click at [267, 299] on input "text" at bounding box center [391, 299] width 340 height 18
type input "VITAL"
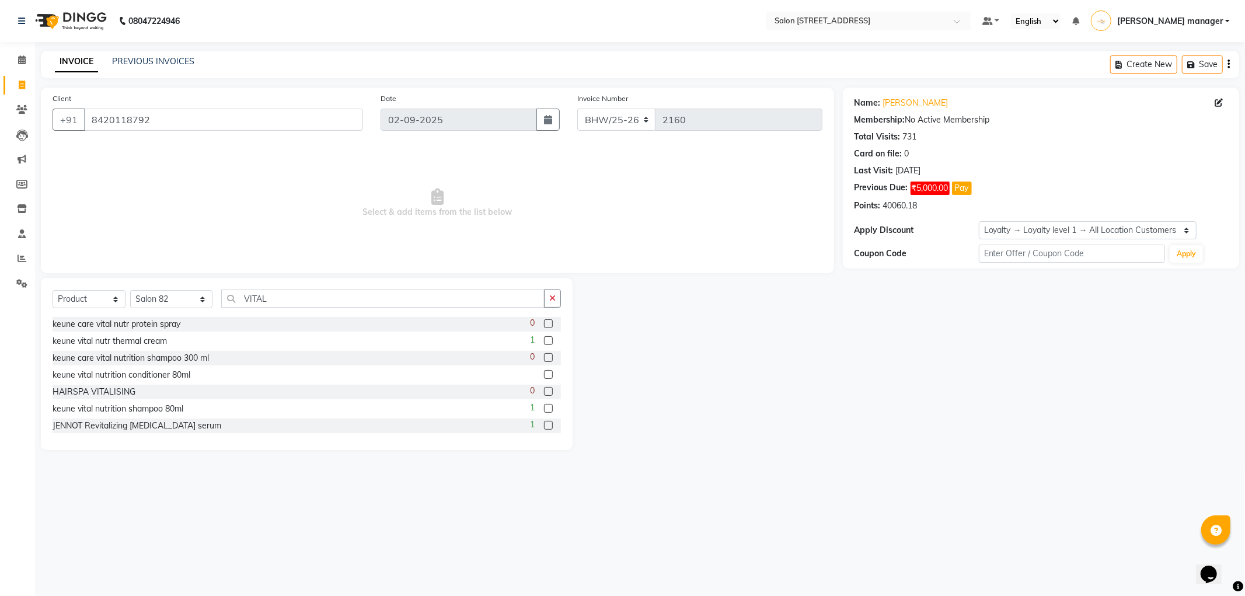
click at [544, 355] on label at bounding box center [548, 357] width 9 height 9
click at [544, 355] on input "checkbox" at bounding box center [548, 358] width 8 height 8
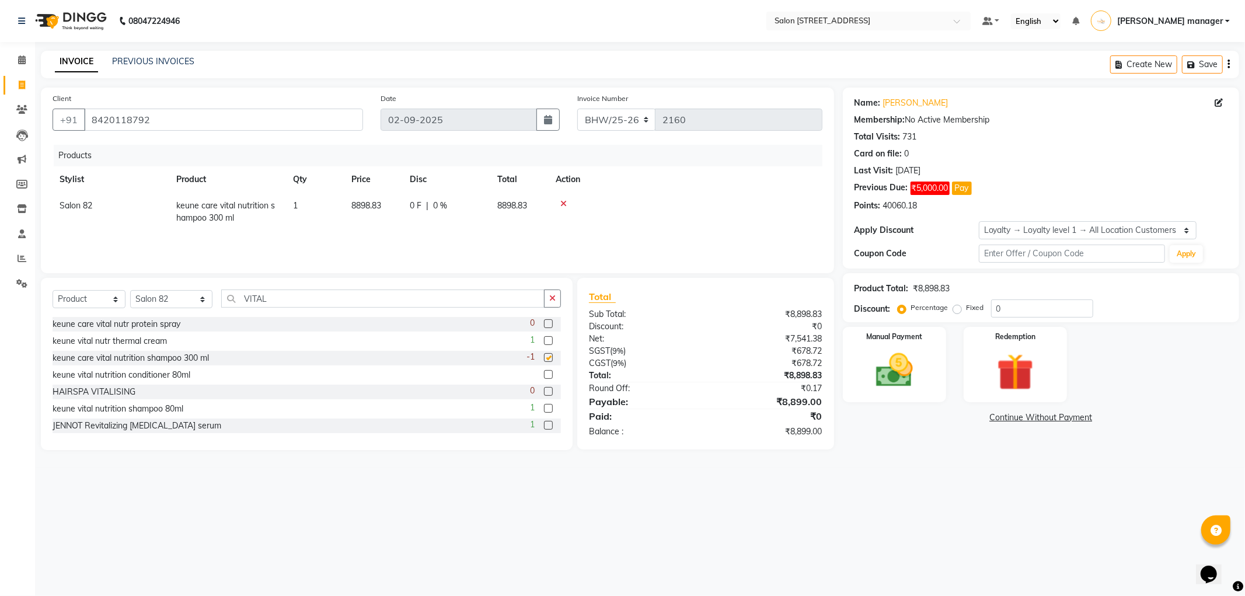
checkbox input "false"
click at [385, 205] on td "8898.83" at bounding box center [373, 212] width 58 height 39
select select "33698"
drag, startPoint x: 388, startPoint y: 208, endPoint x: 314, endPoint y: 207, distance: 74.1
click at [314, 207] on tr "Akhtar ALTAMAS Ankita ARZOO BABLU BHARAT BHAWANIPUR BUNNY Doyel Faizal Farjana …" at bounding box center [438, 212] width 770 height 39
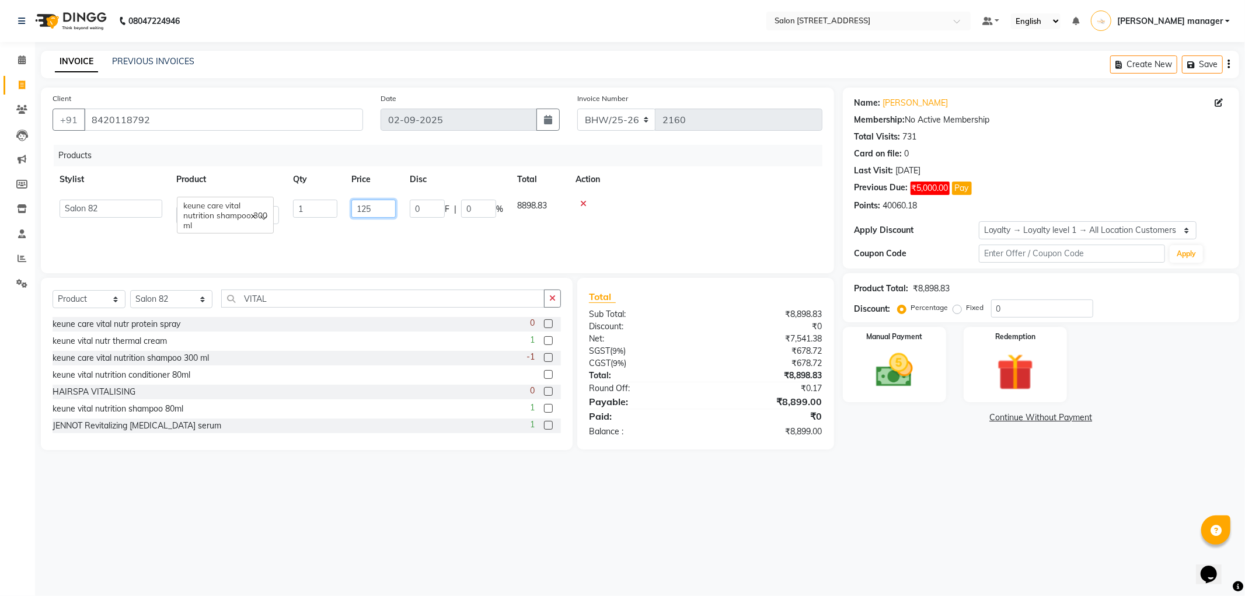
type input "1250"
click at [500, 176] on tr "Stylist Product Qty Price Disc Total Action" at bounding box center [438, 179] width 770 height 26
click at [900, 357] on img at bounding box center [894, 370] width 62 height 44
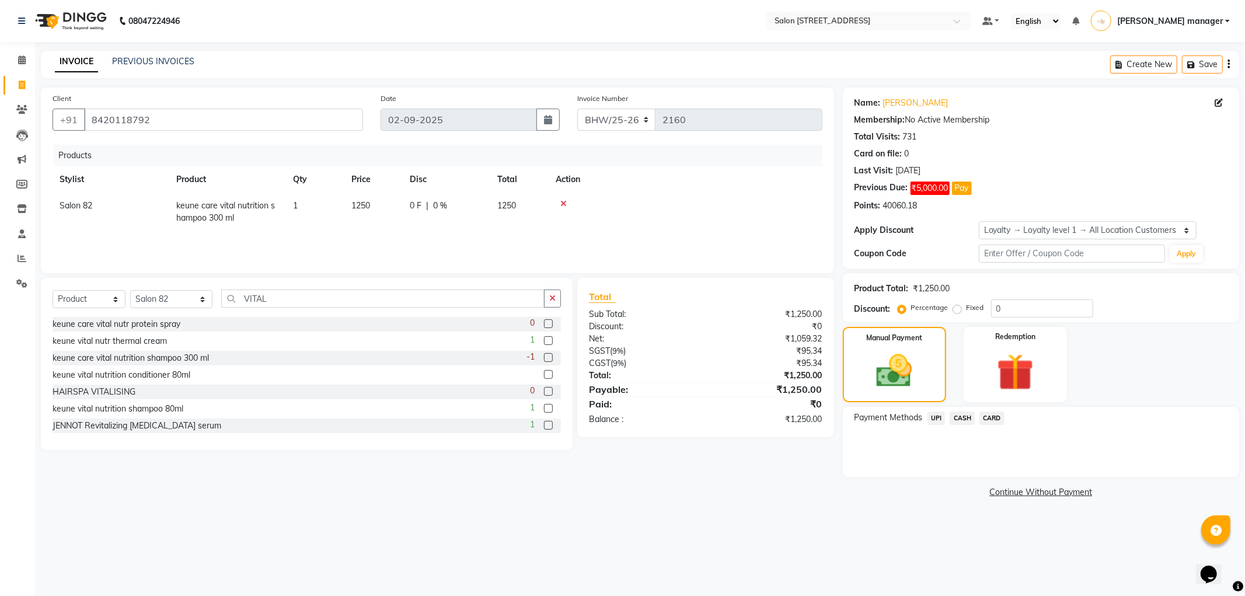
click at [936, 419] on span "UPI" at bounding box center [937, 418] width 18 height 13
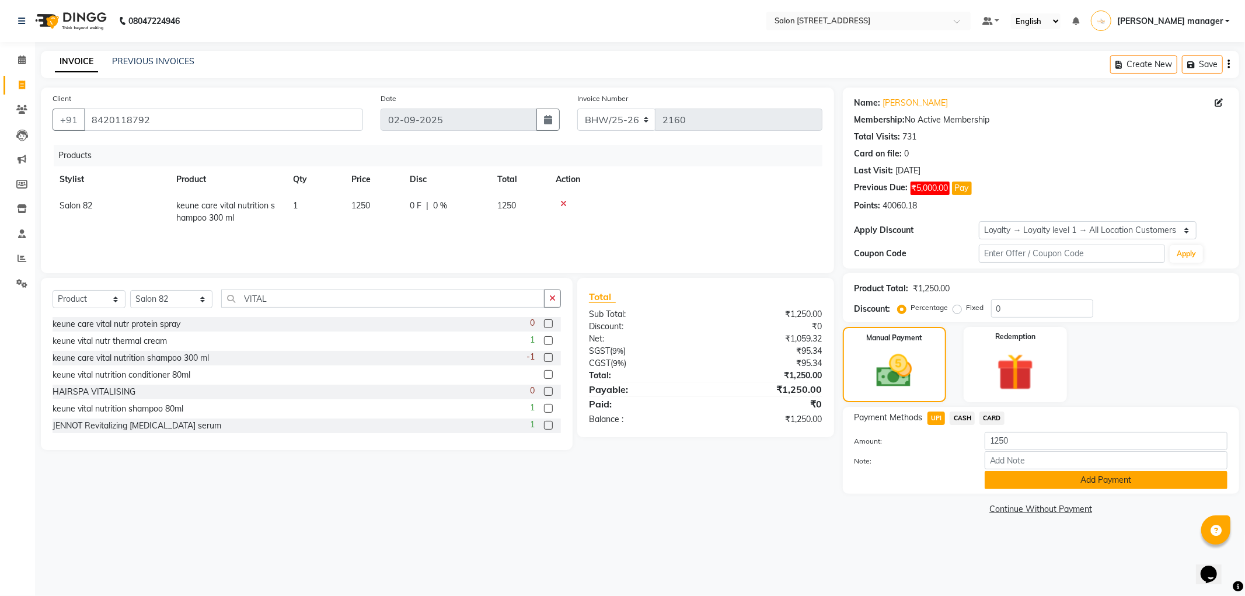
click at [1003, 474] on button "Add Payment" at bounding box center [1106, 480] width 243 height 18
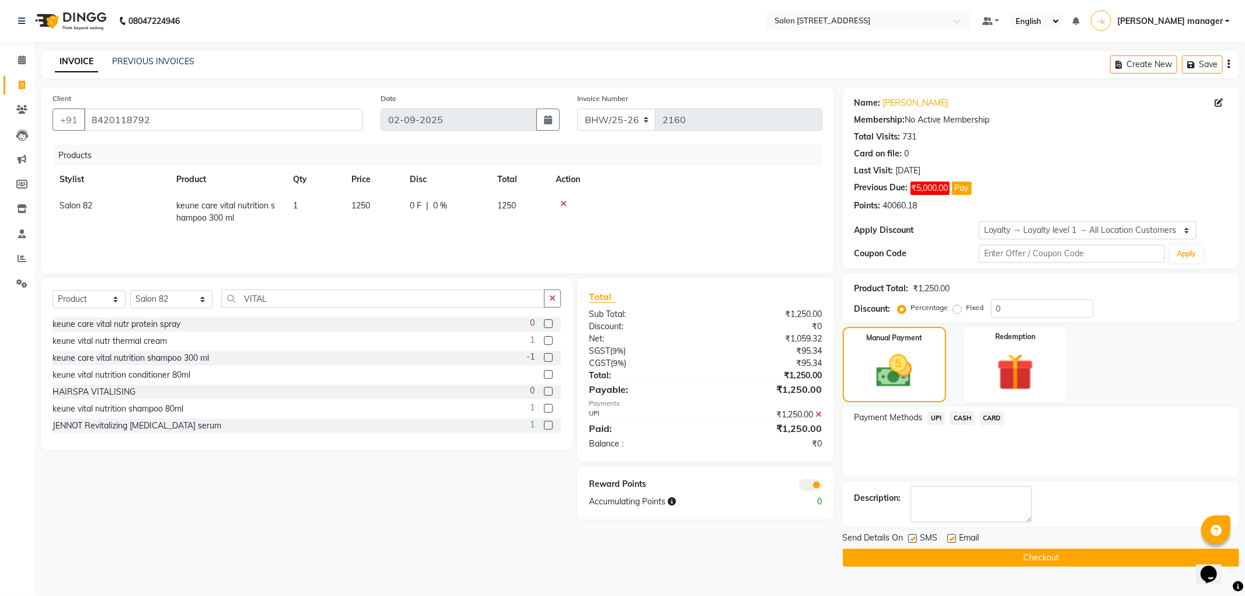
click at [995, 557] on button "Checkout" at bounding box center [1041, 558] width 396 height 18
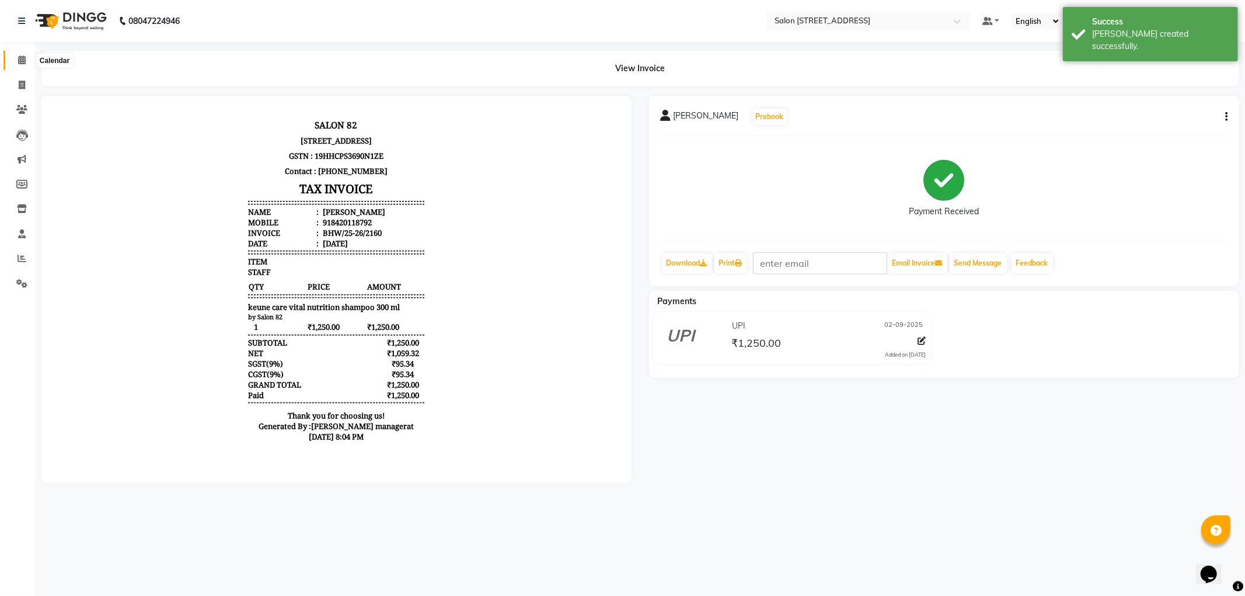
click at [20, 57] on icon at bounding box center [22, 59] width 8 height 9
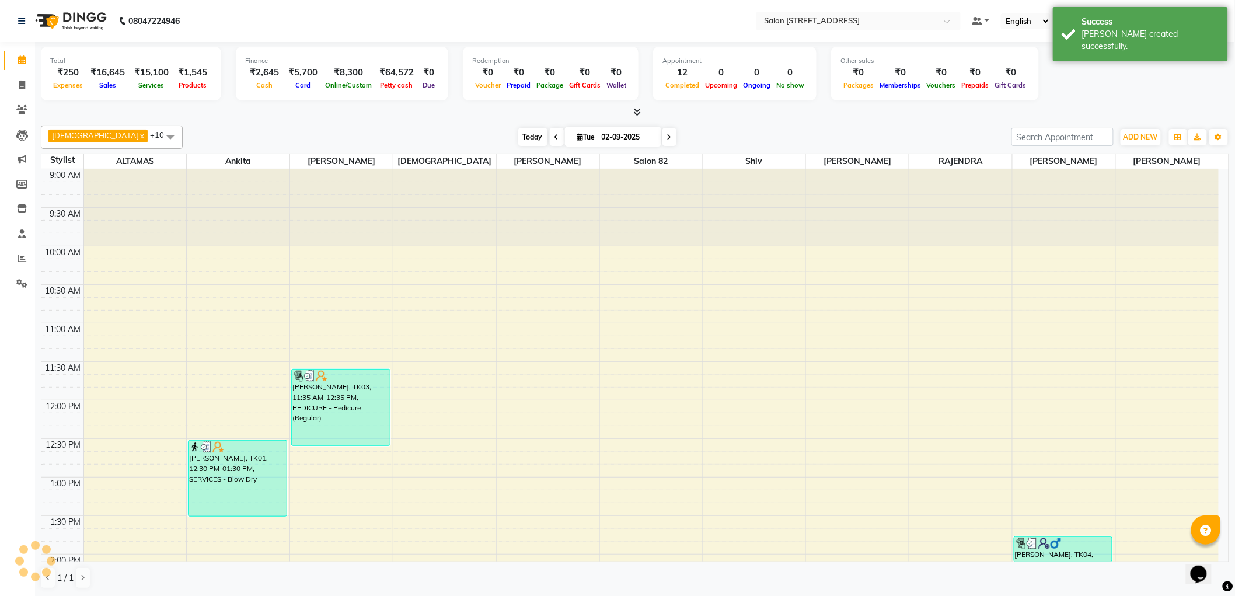
click at [518, 134] on span "Today" at bounding box center [532, 137] width 29 height 18
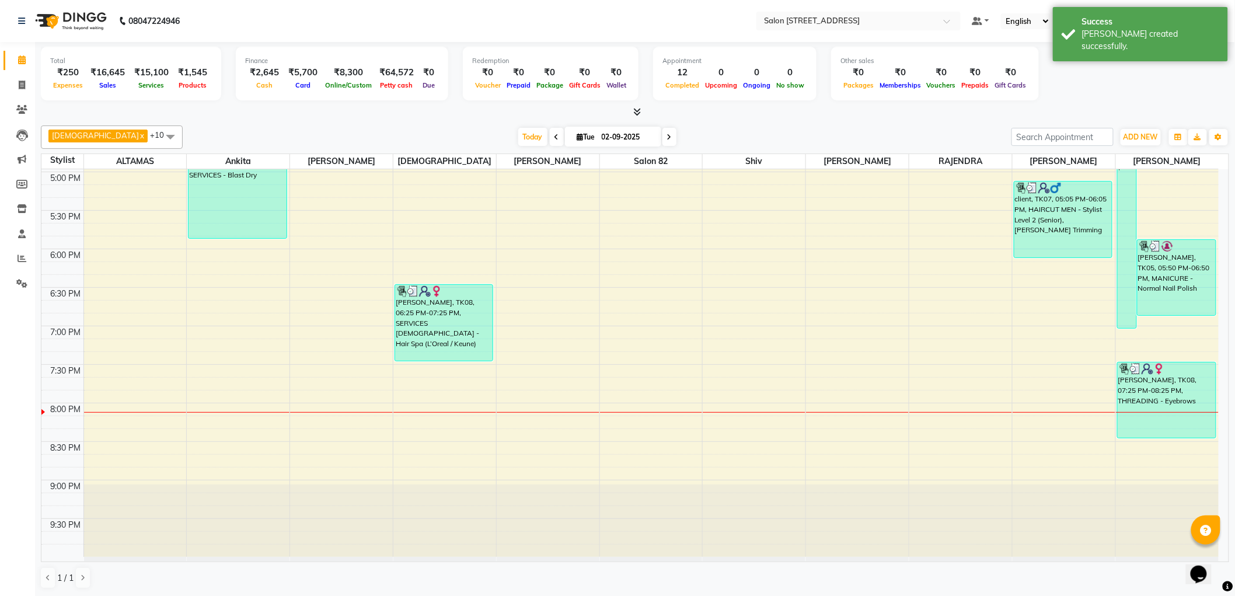
click at [803, 114] on div at bounding box center [635, 112] width 1189 height 12
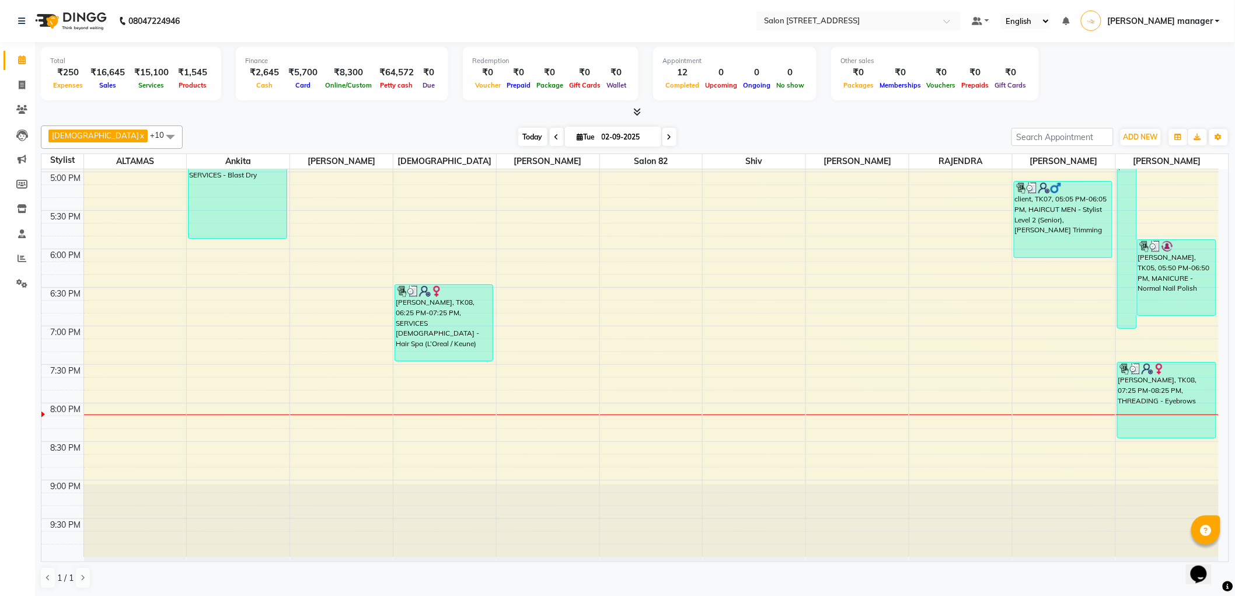
click at [518, 138] on span "Today" at bounding box center [532, 137] width 29 height 18
click at [389, 137] on div "Today Tue 02-09-2025" at bounding box center [597, 137] width 817 height 18
click at [22, 81] on icon at bounding box center [22, 85] width 6 height 9
select select "service"
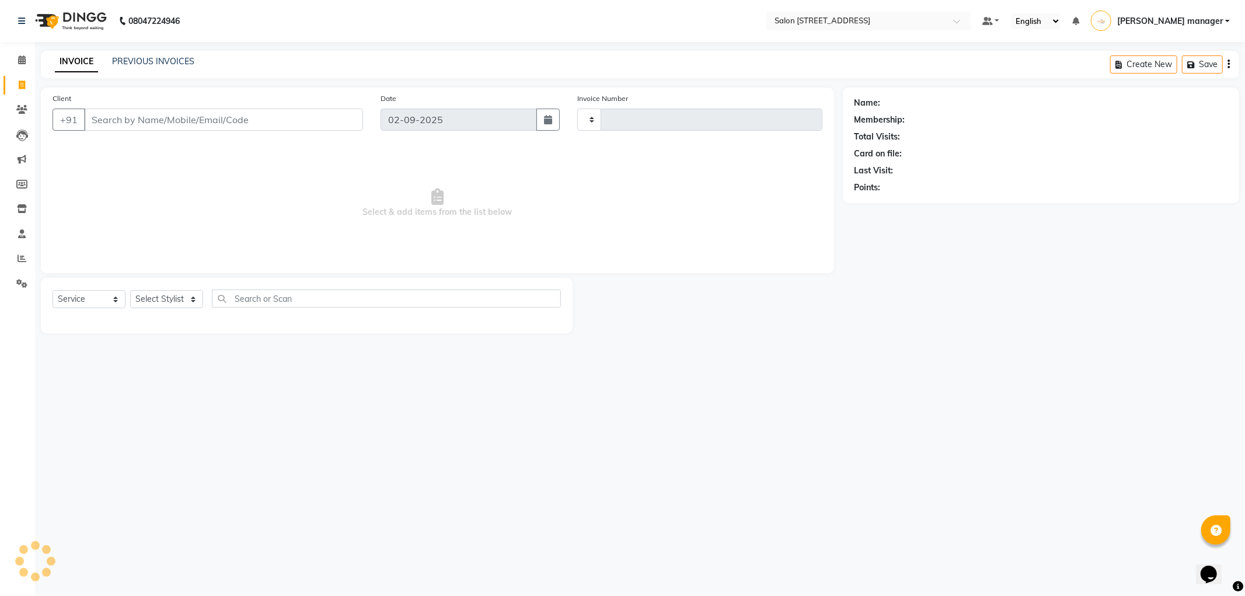
type input "2161"
select select "8704"
click at [159, 61] on link "PREVIOUS INVOICES" at bounding box center [153, 61] width 82 height 11
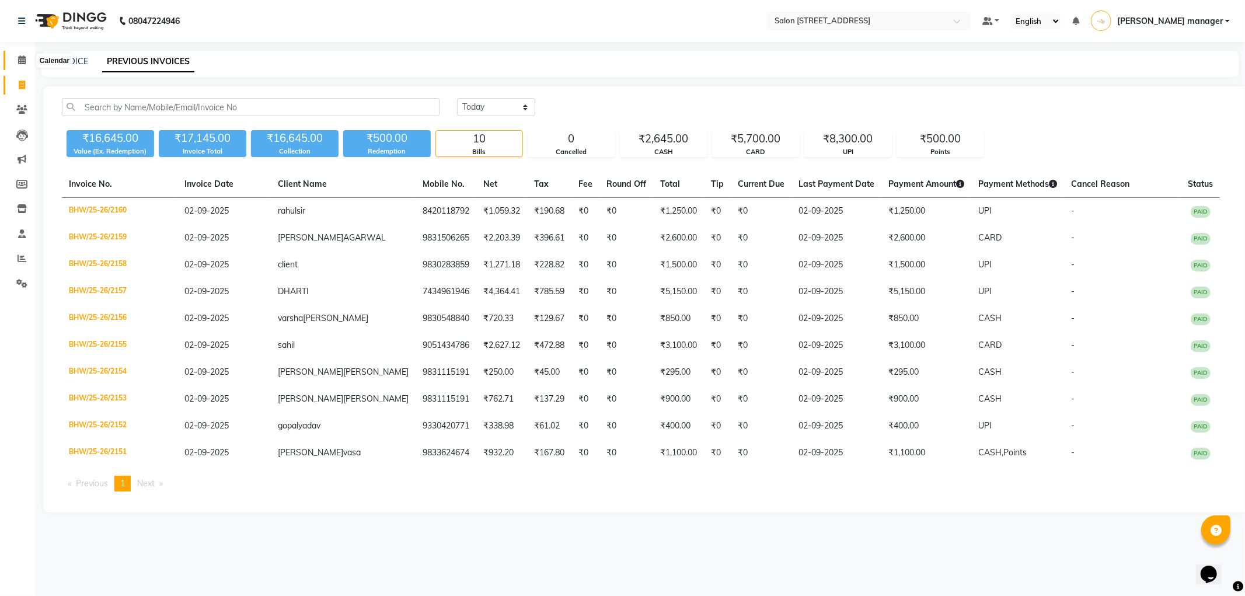
click at [21, 60] on icon at bounding box center [22, 59] width 8 height 9
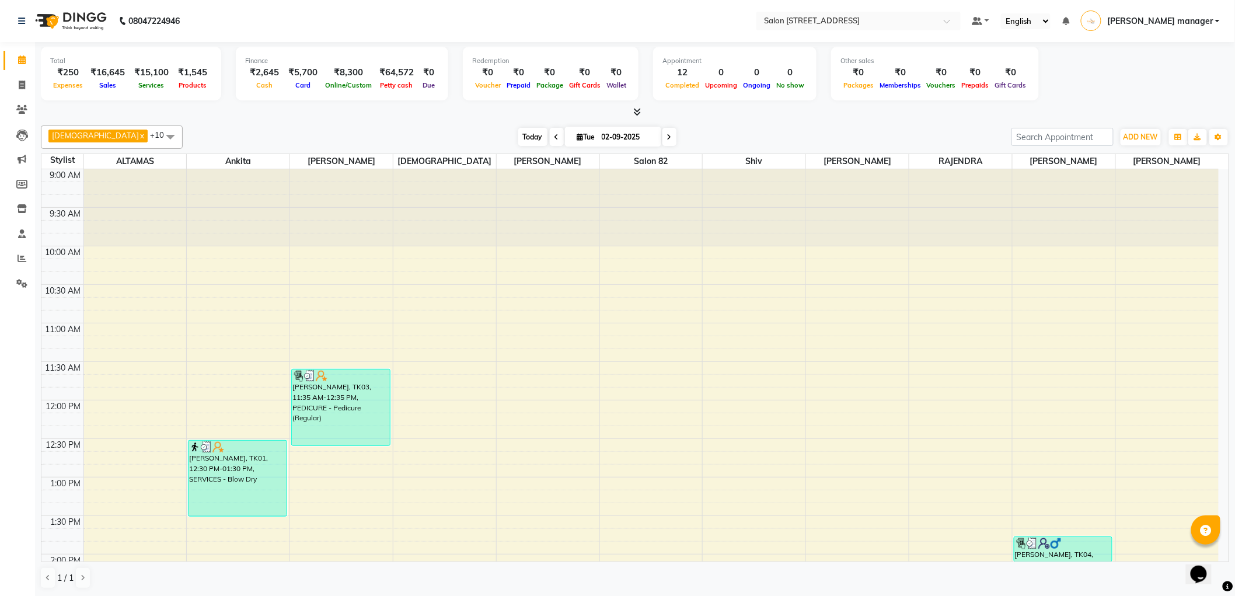
click at [518, 131] on span "Today" at bounding box center [532, 137] width 29 height 18
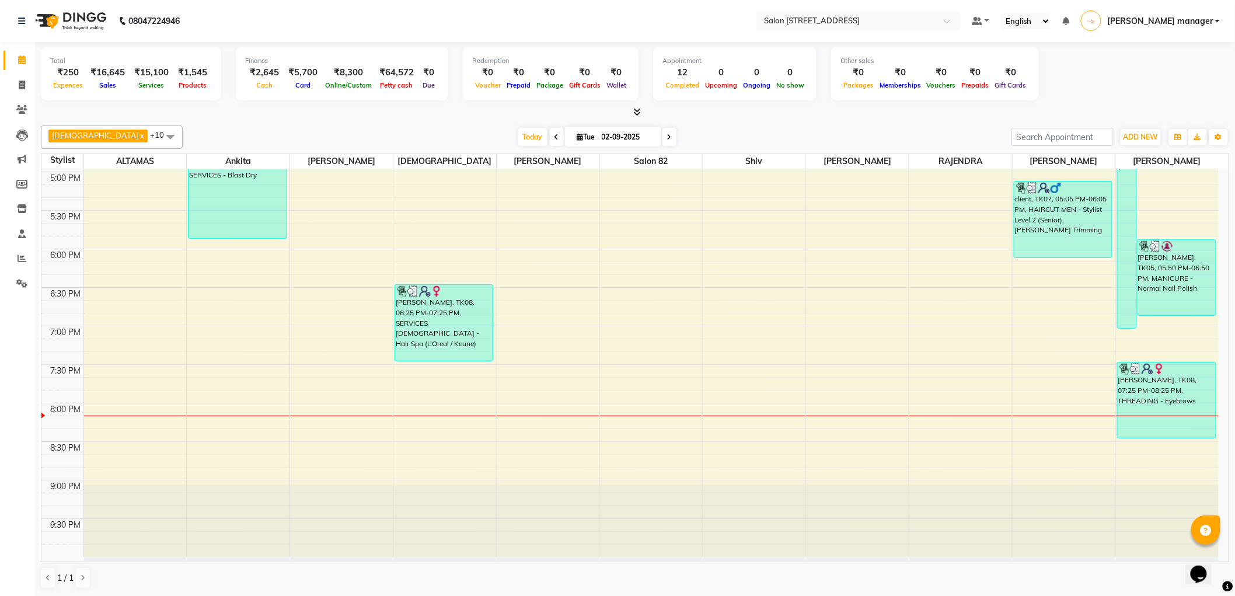
click at [413, 114] on div at bounding box center [635, 112] width 1189 height 12
click at [518, 132] on span "Today" at bounding box center [532, 137] width 29 height 18
click at [423, 127] on div "Krishna x RAJU PRAMANIK x Ankita x ALTAMAS x Salon 82 x BABLU x SUKLA x Naushad…" at bounding box center [635, 137] width 1189 height 23
click at [15, 257] on span at bounding box center [22, 258] width 20 height 13
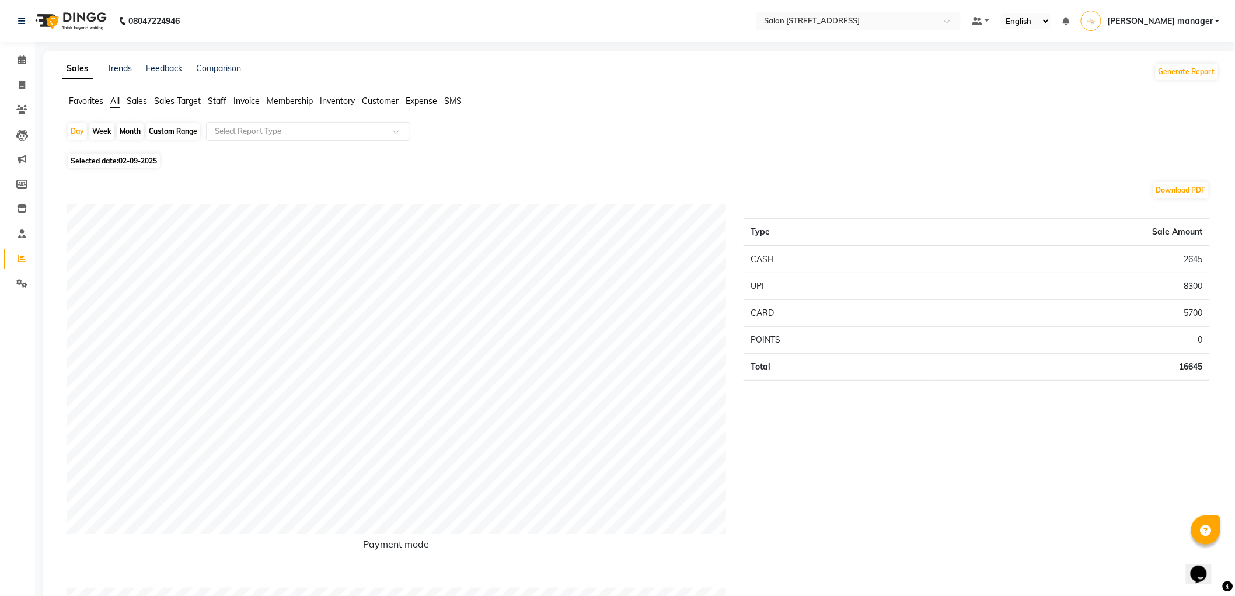
click at [413, 103] on span "Expense" at bounding box center [422, 101] width 32 height 11
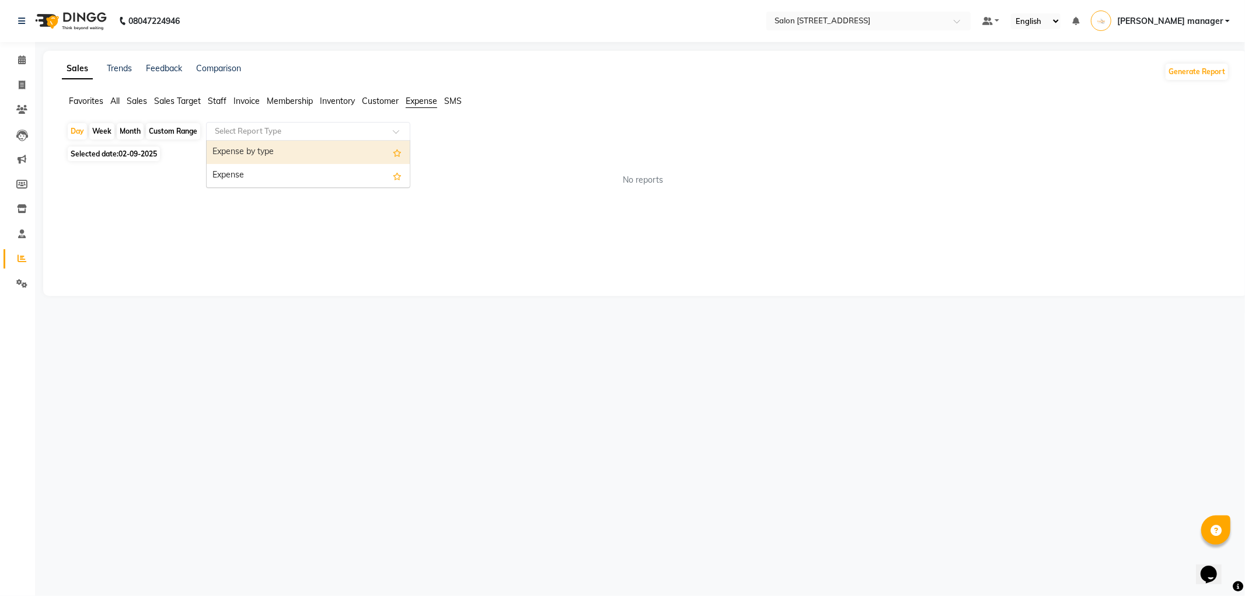
click at [306, 126] on input "text" at bounding box center [296, 132] width 168 height 12
click at [284, 165] on div "Expense" at bounding box center [308, 175] width 203 height 23
select select "full_report"
select select "csv"
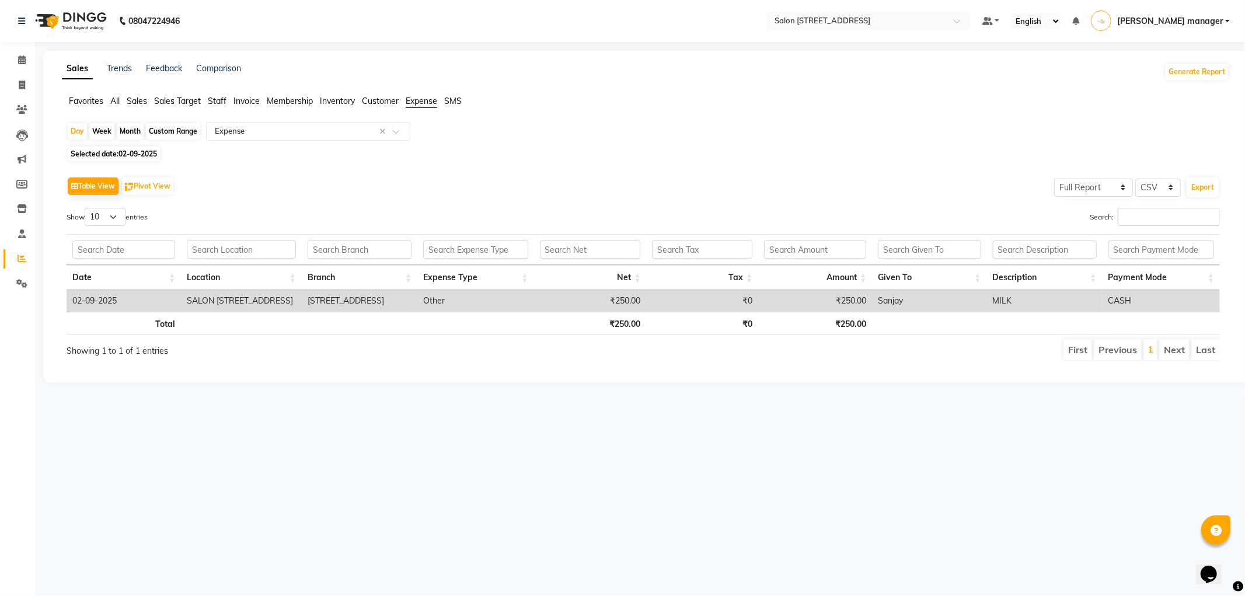
click at [461, 131] on div "Day Week Month Custom Range Select Report Type × Expense ×" at bounding box center [646, 132] width 1158 height 21
click at [18, 58] on icon at bounding box center [22, 59] width 8 height 9
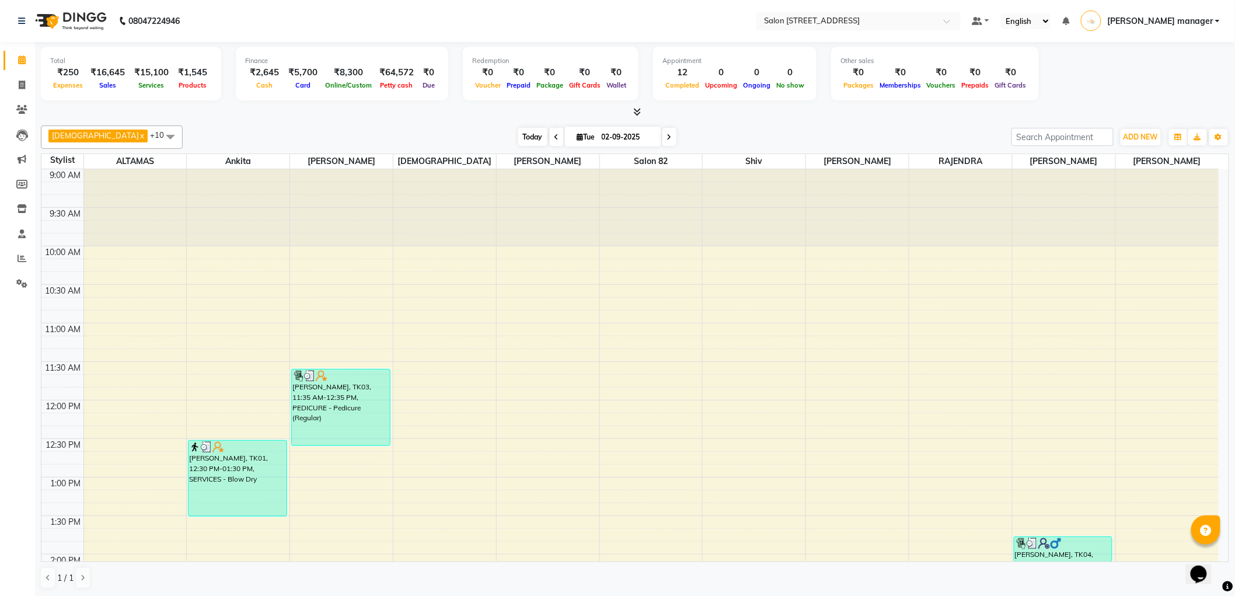
click at [518, 139] on span "Today" at bounding box center [532, 137] width 29 height 18
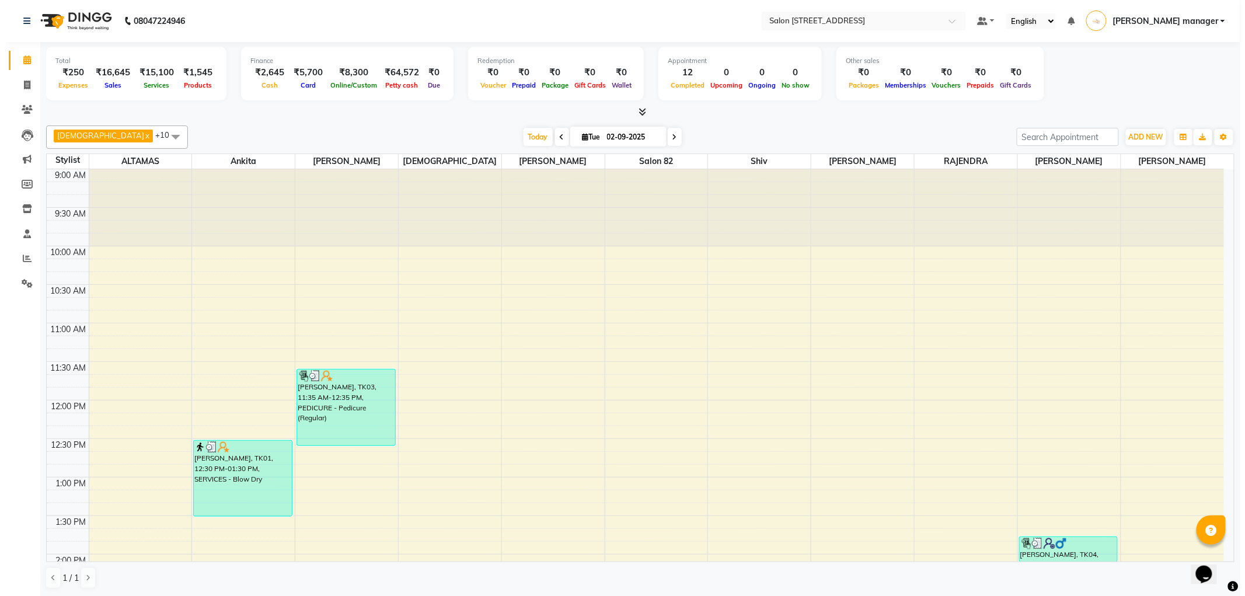
scroll to position [614, 0]
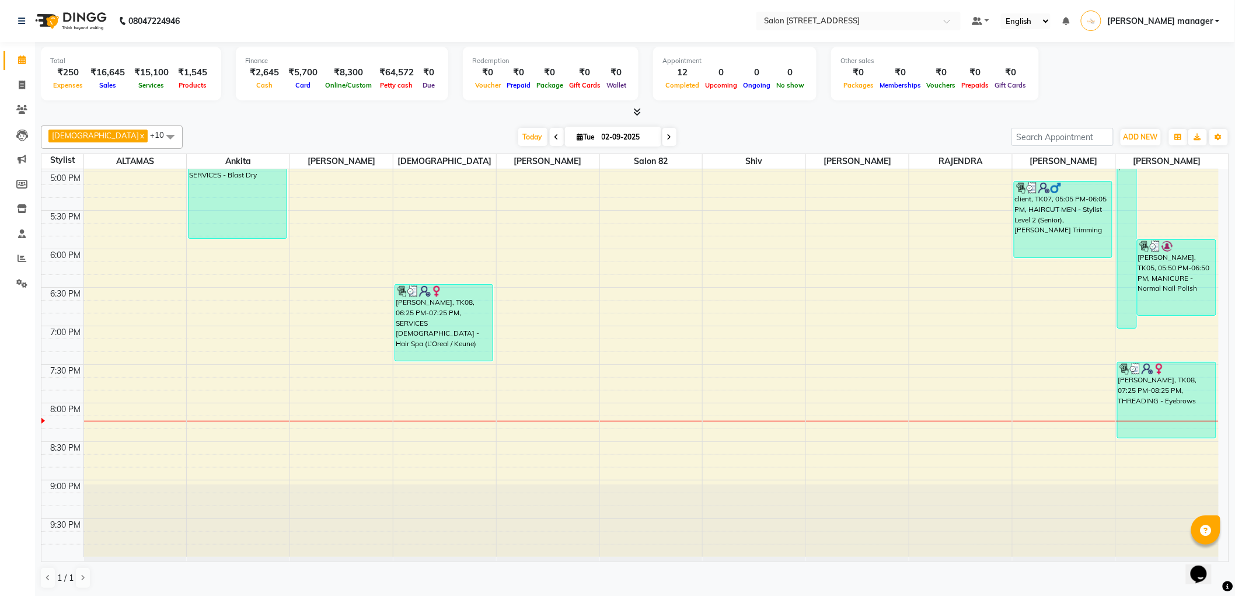
click at [362, 117] on div at bounding box center [635, 112] width 1189 height 12
click at [759, 152] on div "Krishna x RAJU PRAMANIK x Ankita x ALTAMAS x Salon 82 x BABLU x SUKLA x Naushad…" at bounding box center [635, 357] width 1189 height 473
click at [20, 82] on icon at bounding box center [22, 85] width 6 height 9
select select "service"
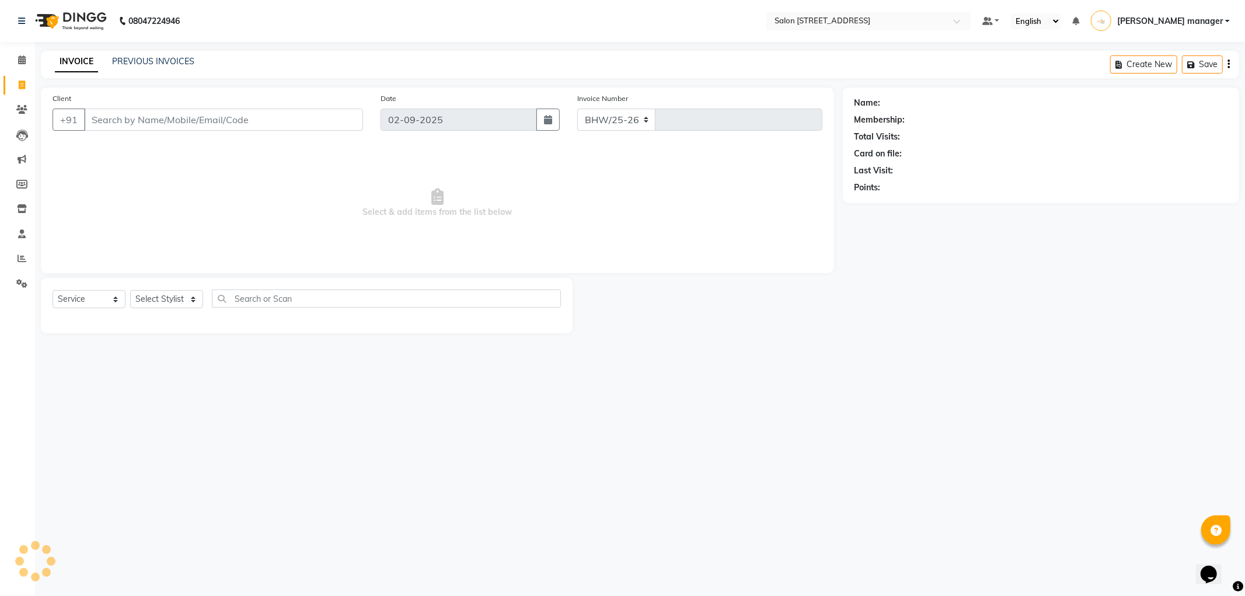
select select "8704"
type input "2161"
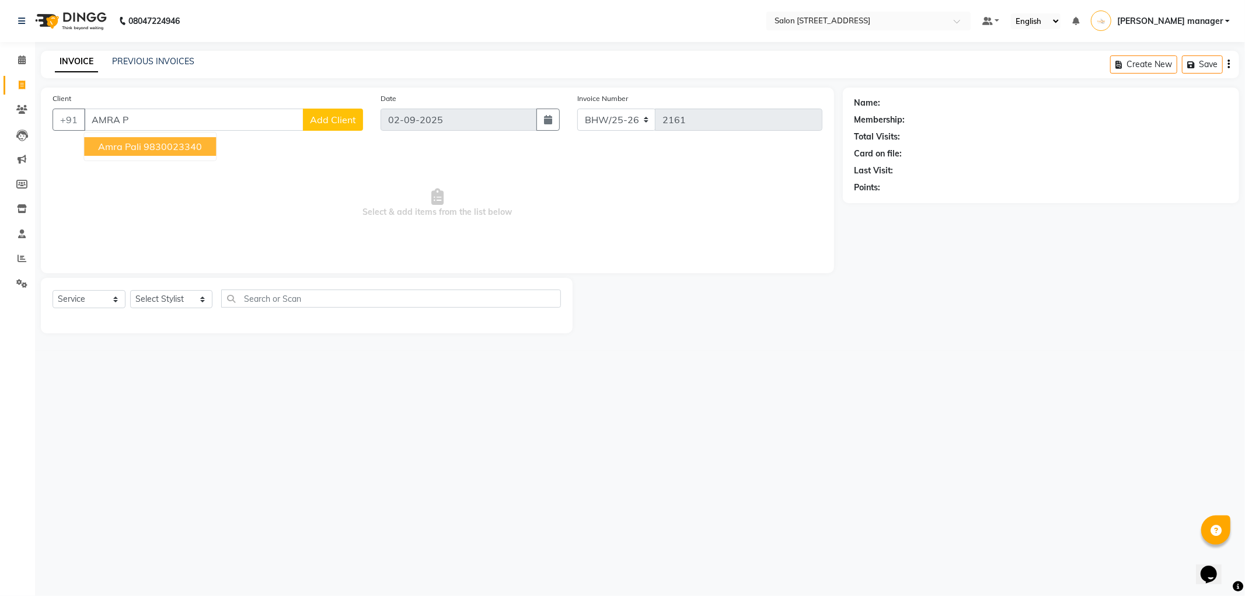
click at [141, 155] on button "amra pali 9830023340" at bounding box center [150, 146] width 132 height 19
type input "9830023340"
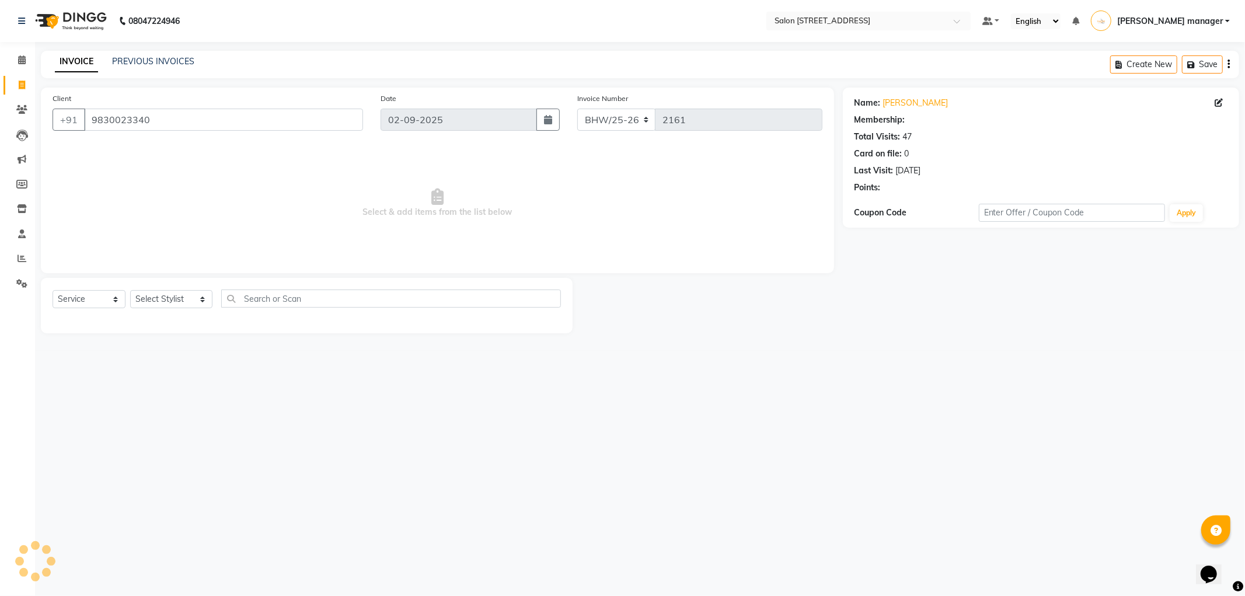
select select "1: Object"
click at [162, 300] on select "Select Stylist Akhtar ALTAMAS Ankita ARZOO BABLU BHARAT BHAWANIPUR BUNNY Doyel …" at bounding box center [171, 299] width 82 height 18
select select "33693"
click at [130, 291] on select "Select Stylist Akhtar ALTAMAS Ankita ARZOO BABLU BHARAT BHAWANIPUR BUNNY Doyel …" at bounding box center [171, 299] width 82 height 18
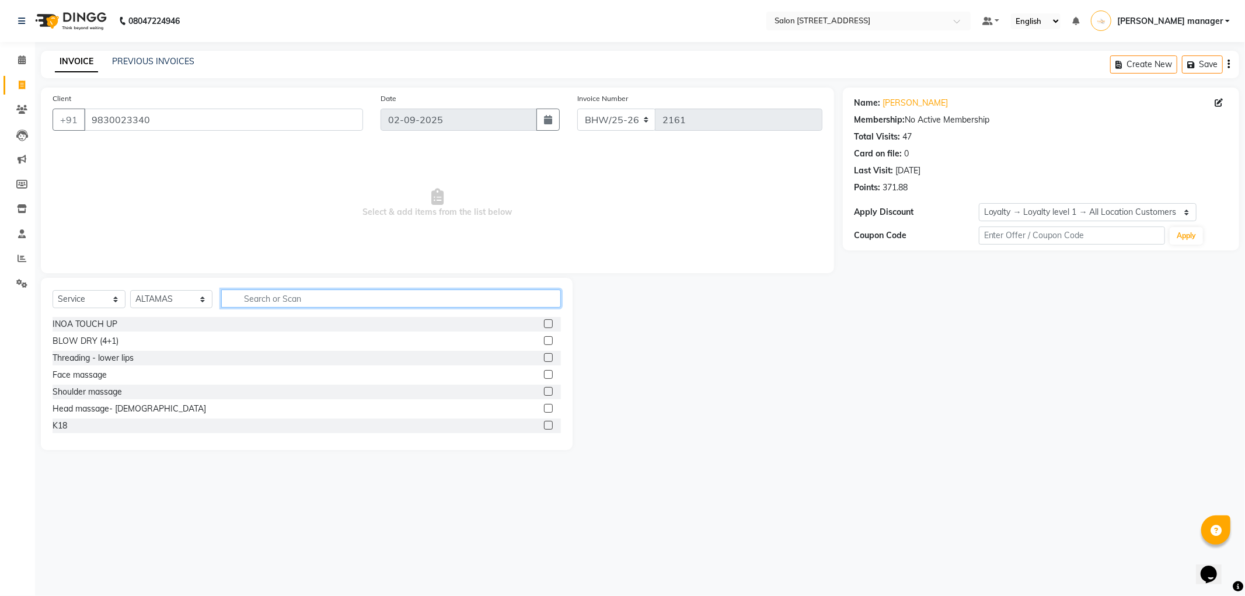
click at [277, 302] on input "text" at bounding box center [391, 299] width 340 height 18
type input "BLA"
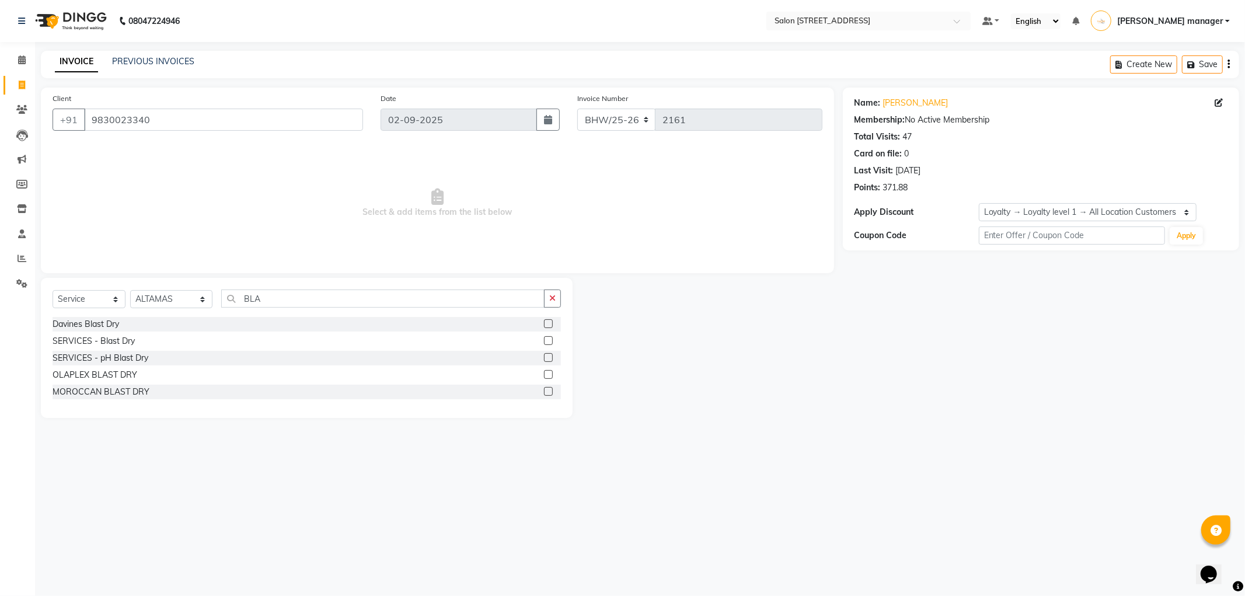
click at [549, 340] on label at bounding box center [548, 340] width 9 height 9
click at [549, 340] on input "checkbox" at bounding box center [548, 341] width 8 height 8
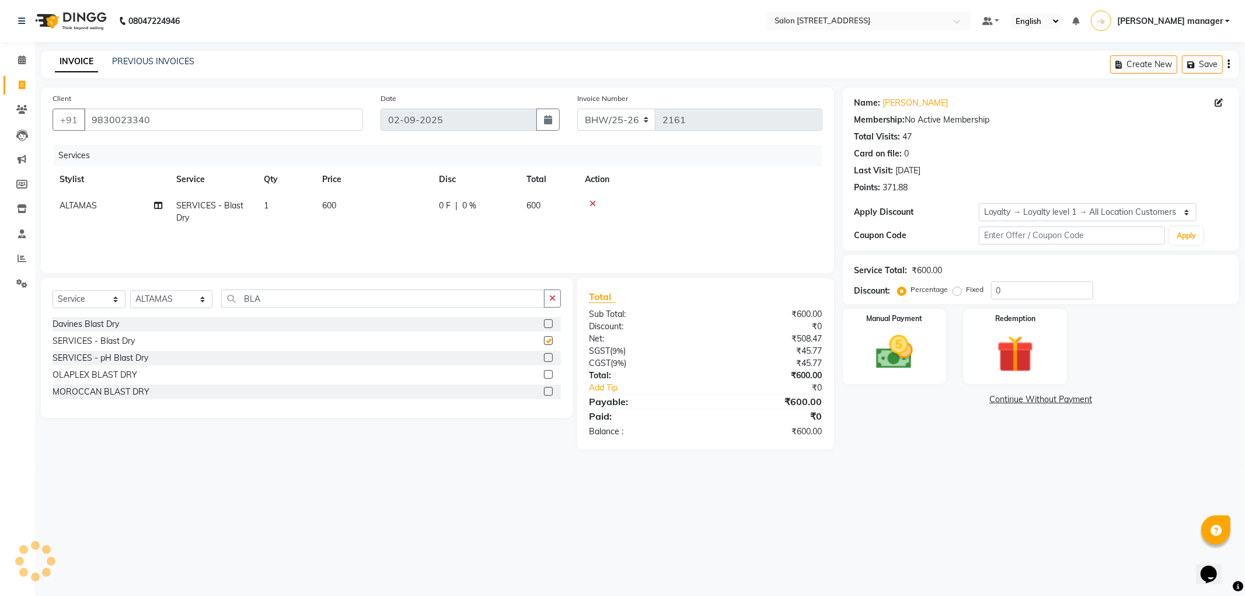
checkbox input "false"
click at [881, 365] on img at bounding box center [894, 352] width 62 height 44
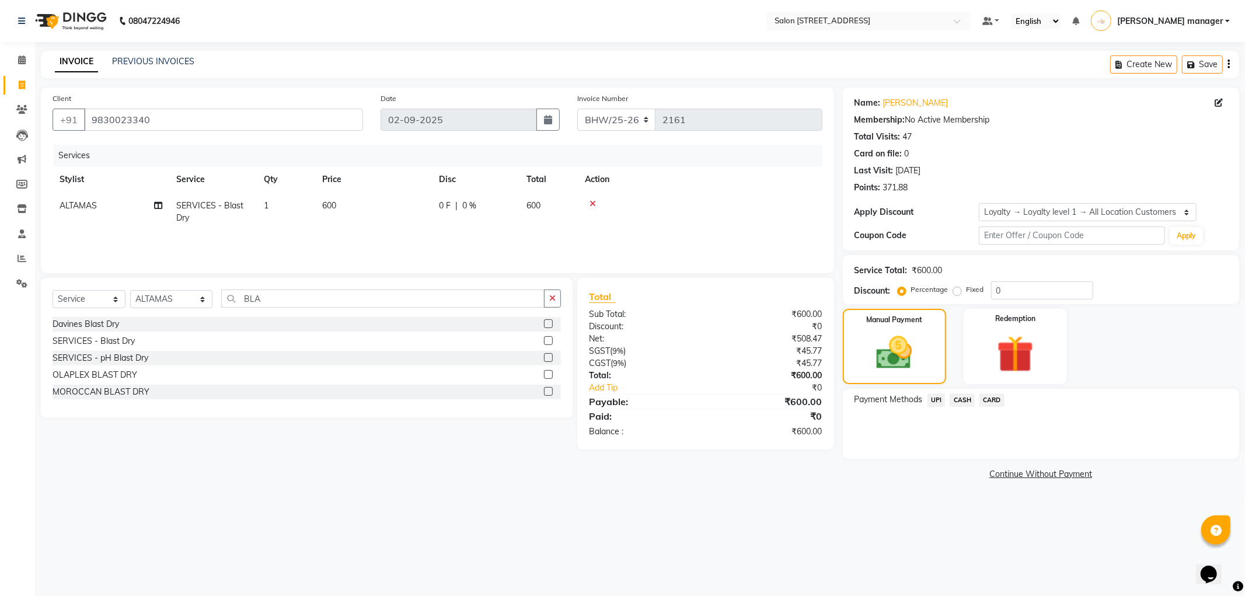
click at [961, 393] on span "CASH" at bounding box center [962, 399] width 25 height 13
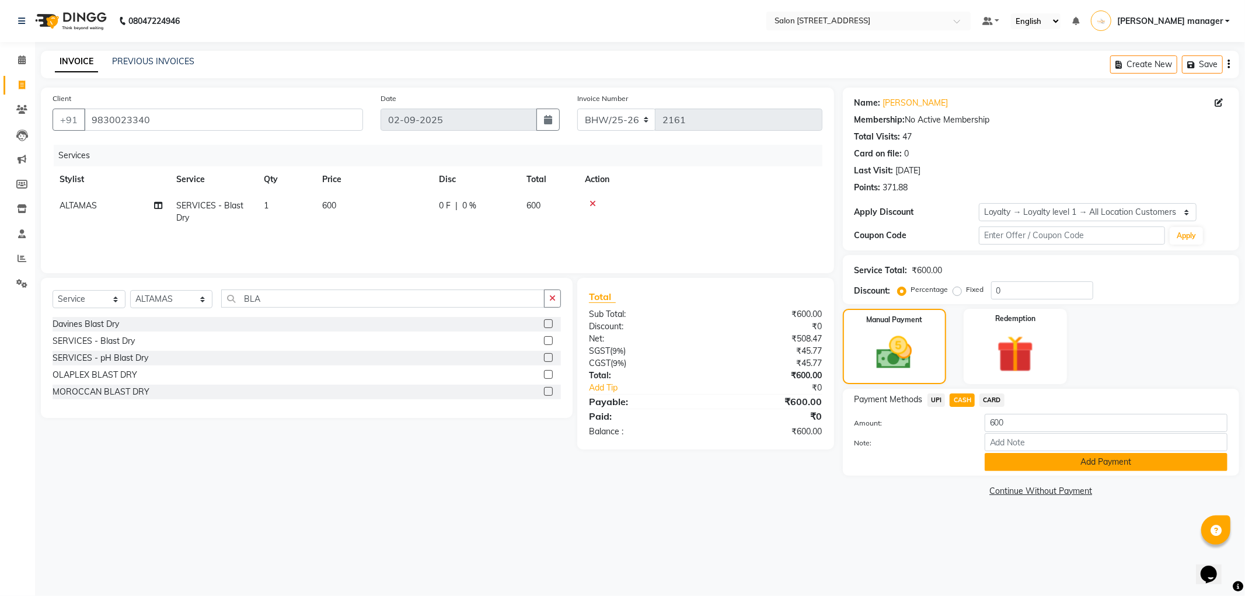
click at [1104, 459] on button "Add Payment" at bounding box center [1106, 462] width 243 height 18
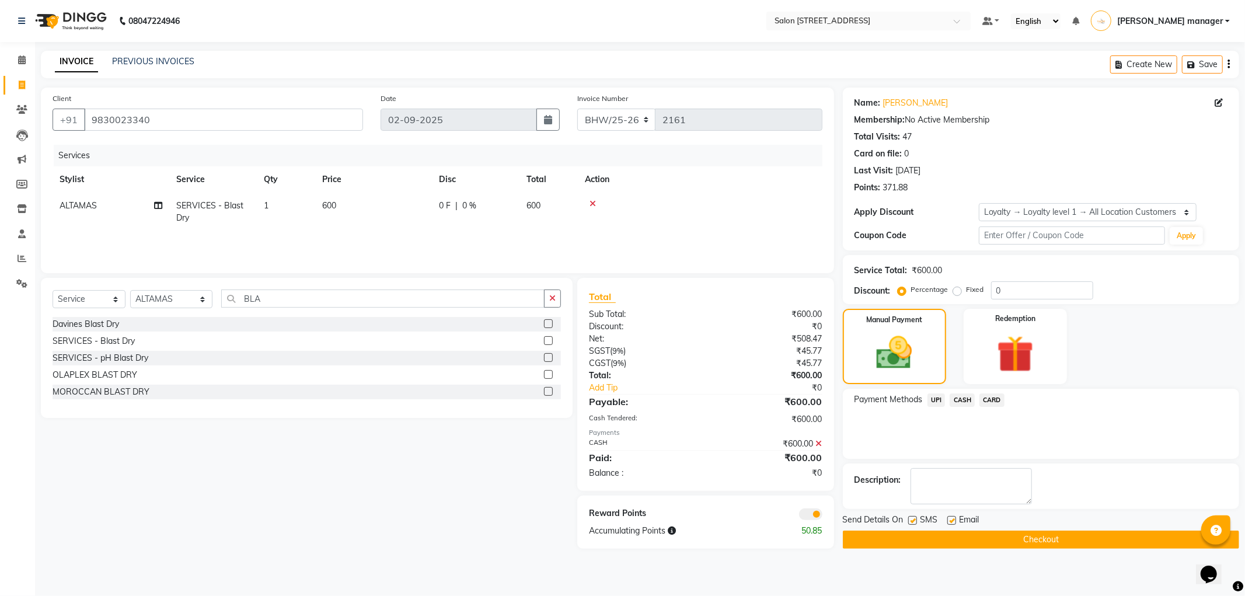
click at [955, 538] on button "Checkout" at bounding box center [1041, 540] width 396 height 18
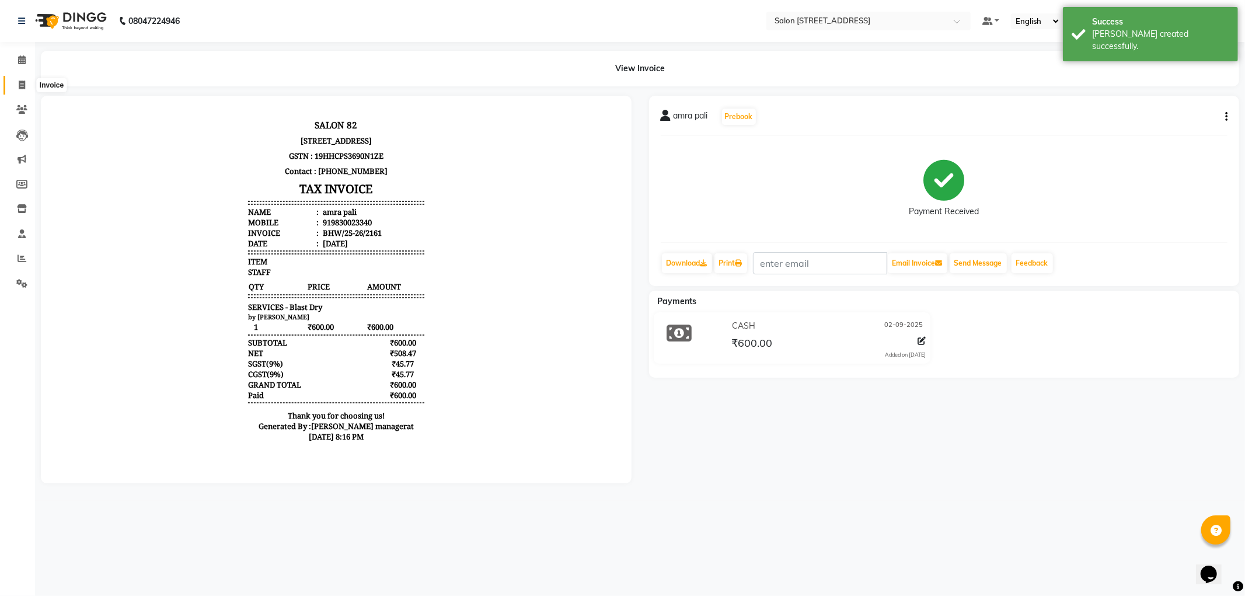
click at [14, 82] on span at bounding box center [22, 85] width 20 height 13
select select "service"
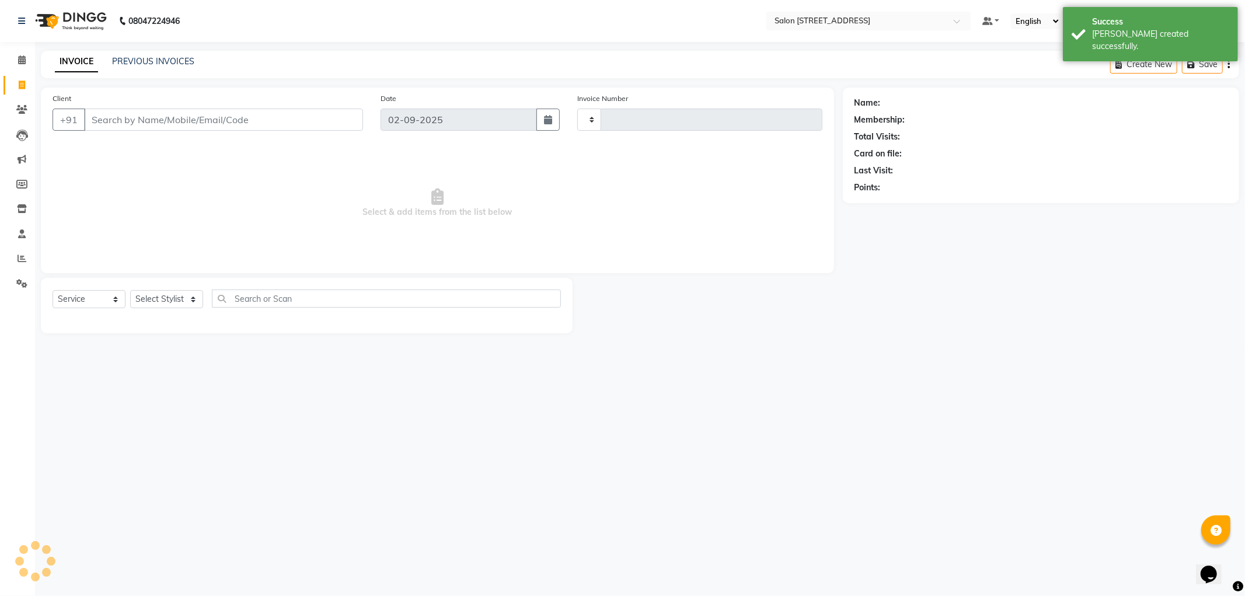
type input "2162"
select select "8704"
click at [174, 61] on link "PREVIOUS INVOICES" at bounding box center [153, 61] width 82 height 11
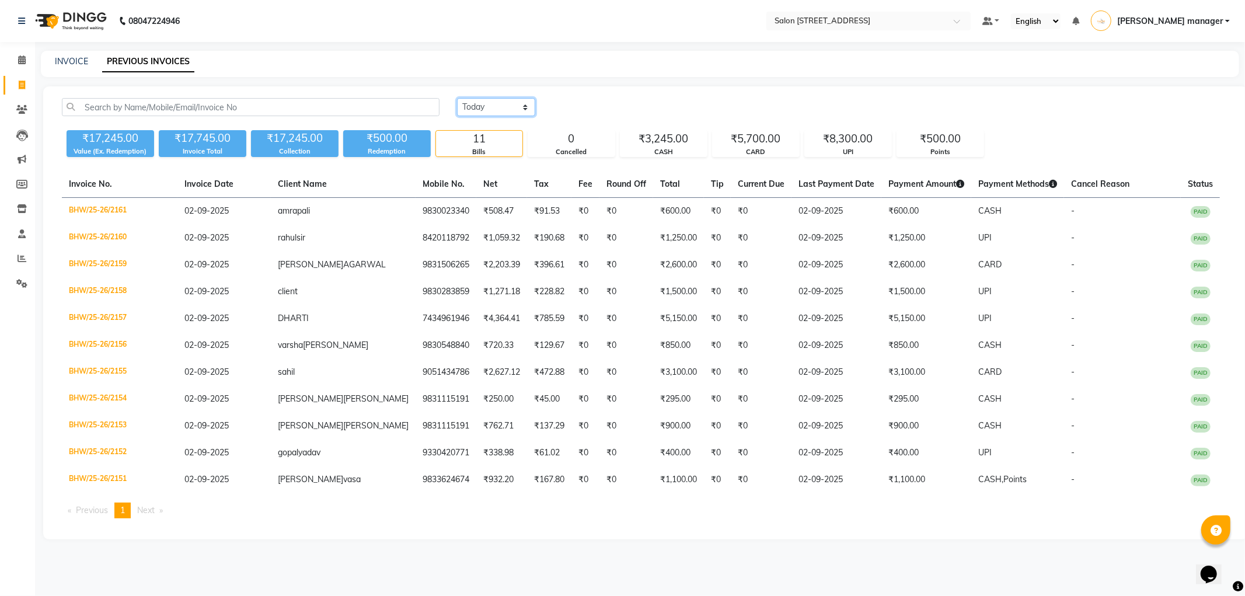
click at [488, 107] on select "Today Yesterday Custom Range" at bounding box center [496, 107] width 78 height 18
select select "range"
click at [457, 98] on select "Today Yesterday Custom Range" at bounding box center [496, 107] width 78 height 18
click at [612, 105] on input "02-09-2025" at bounding box center [591, 107] width 82 height 16
select select "9"
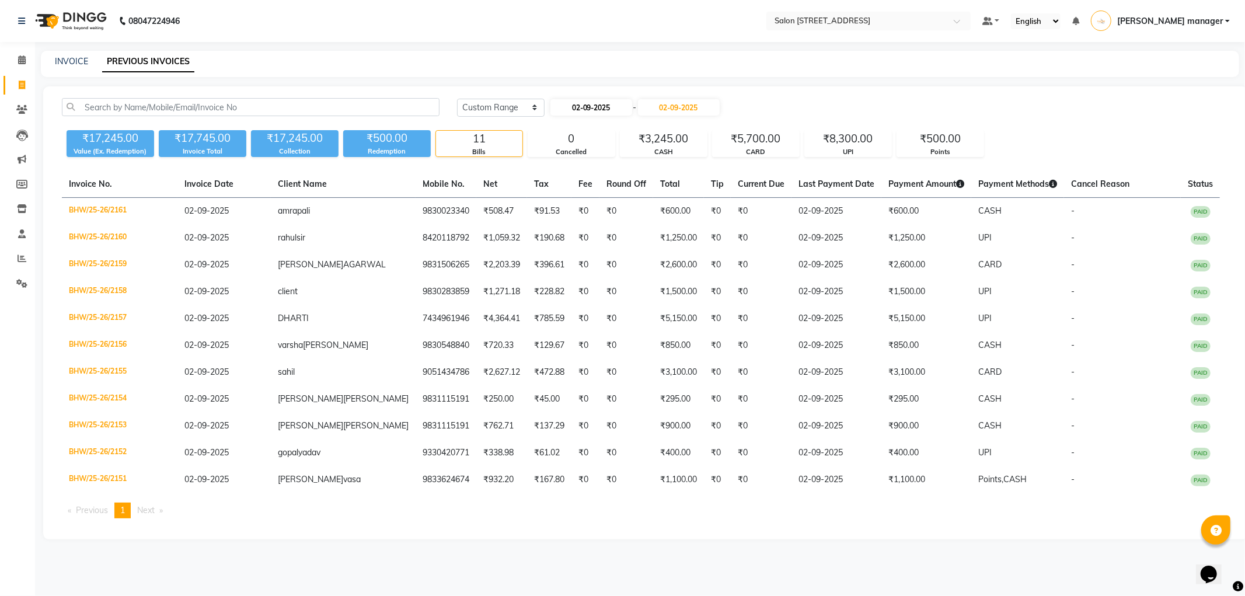
select select "2025"
click at [567, 163] on div "1" at bounding box center [562, 167] width 19 height 19
type input "01-09-2025"
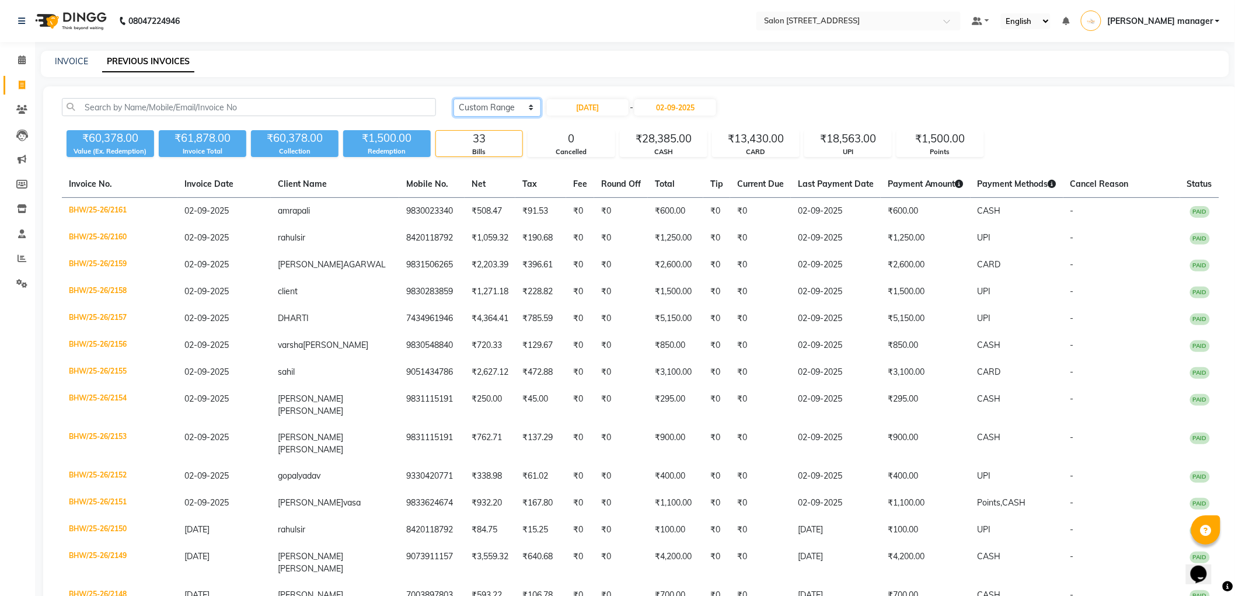
click at [508, 108] on select "Today Yesterday Custom Range" at bounding box center [498, 108] width 88 height 18
click at [454, 99] on select "Today Yesterday Custom Range" at bounding box center [498, 108] width 88 height 18
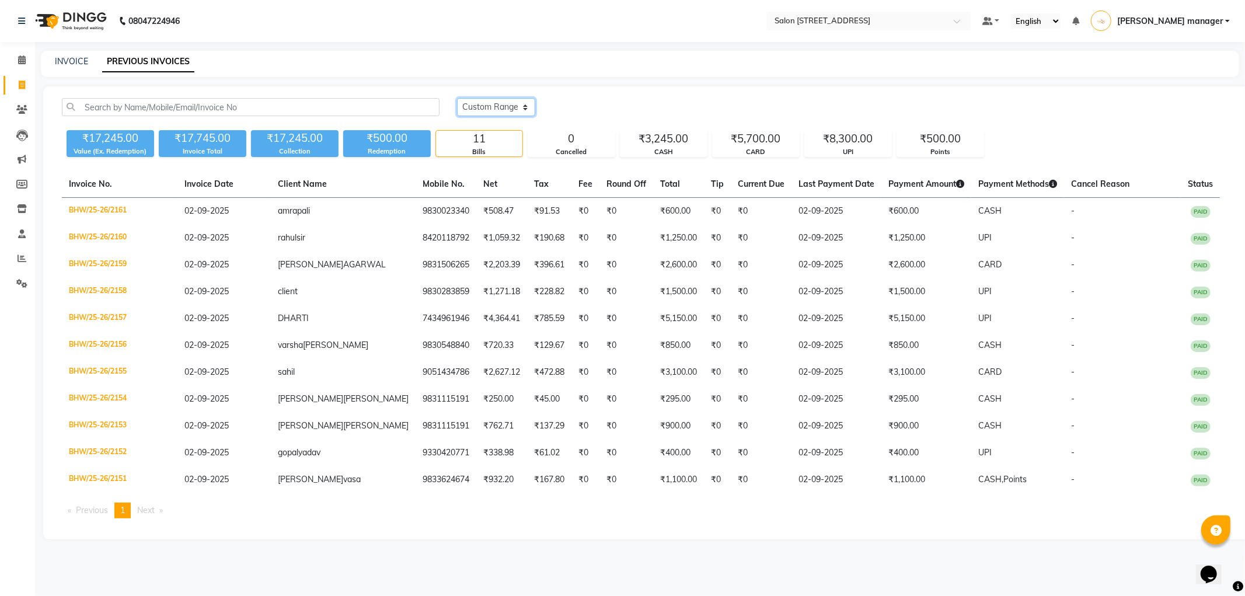
click at [496, 108] on select "Today Yesterday Custom Range" at bounding box center [496, 107] width 78 height 18
select select "range"
click at [457, 98] on select "Today Yesterday Custom Range" at bounding box center [496, 107] width 78 height 18
click at [582, 112] on input "02-09-2025" at bounding box center [591, 107] width 82 height 16
select select "9"
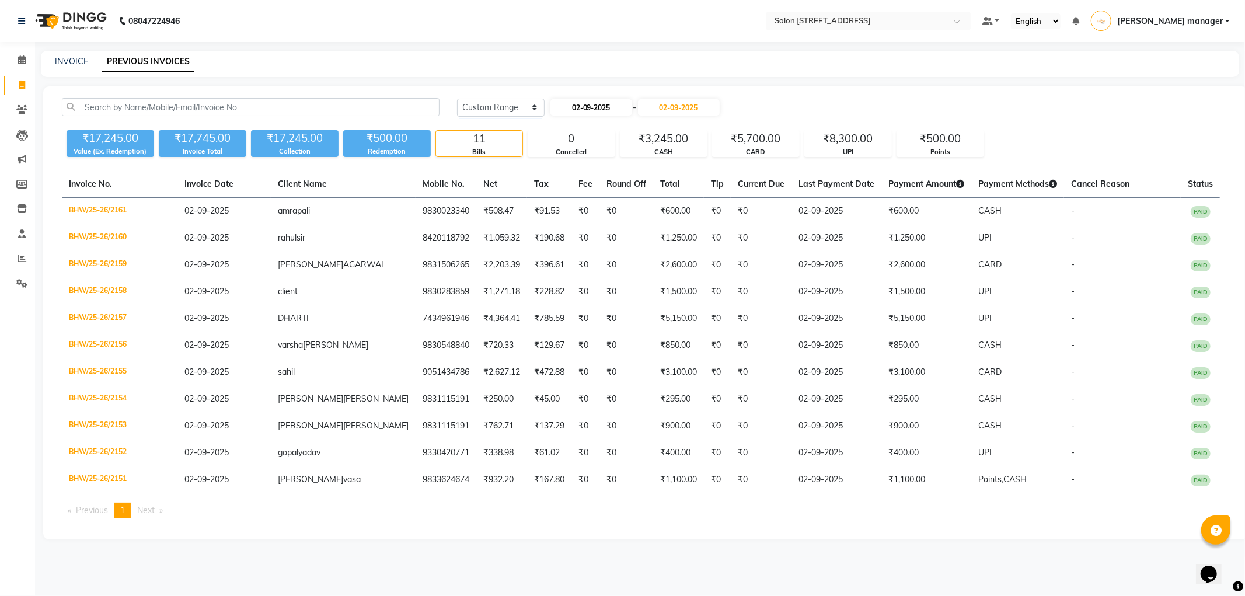
select select "2025"
click at [567, 165] on div "1" at bounding box center [562, 167] width 19 height 19
type input "01-09-2025"
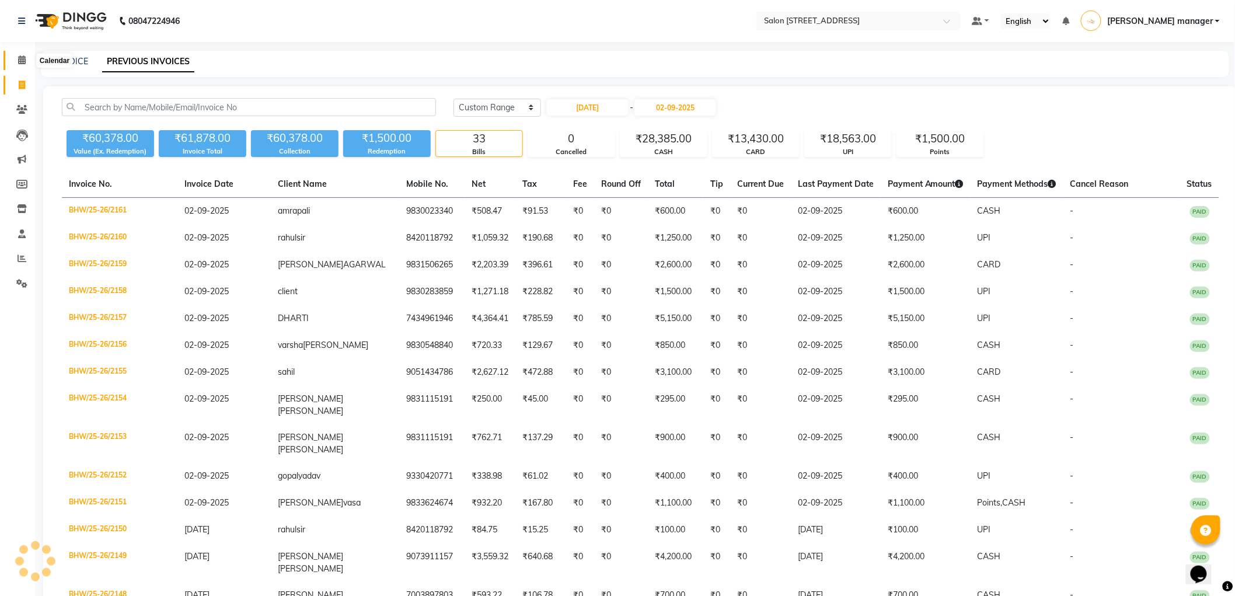
click at [18, 59] on icon at bounding box center [22, 59] width 8 height 9
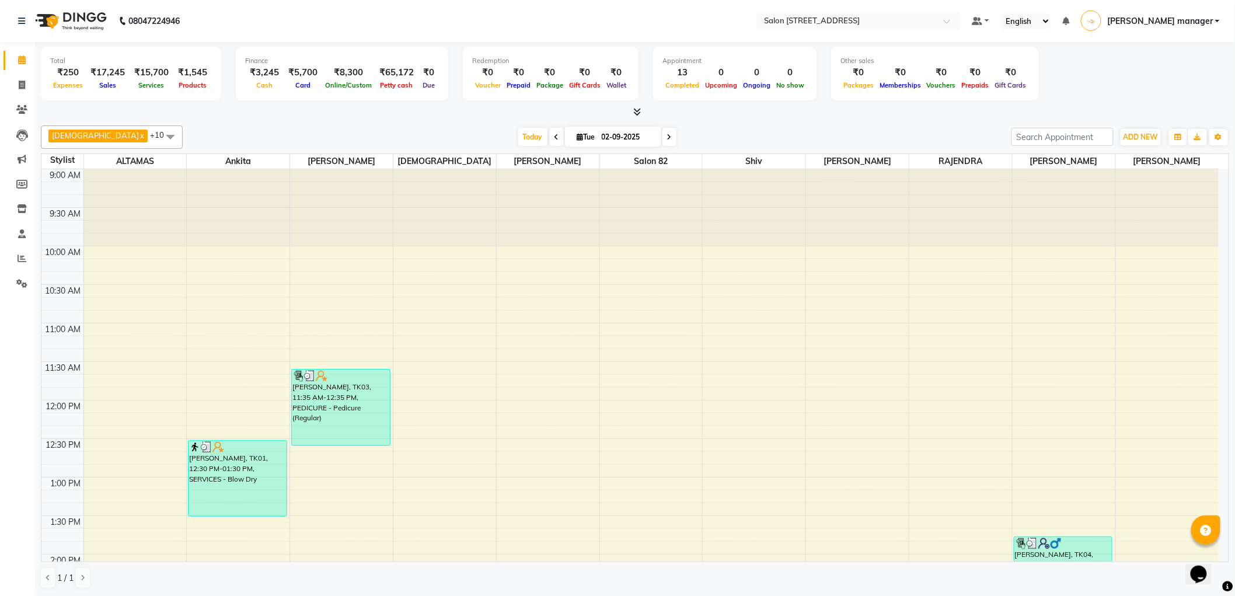
click at [1197, 20] on span "[PERSON_NAME] manager" at bounding box center [1160, 21] width 106 height 12
click at [1153, 79] on link "Sign out" at bounding box center [1160, 84] width 107 height 18
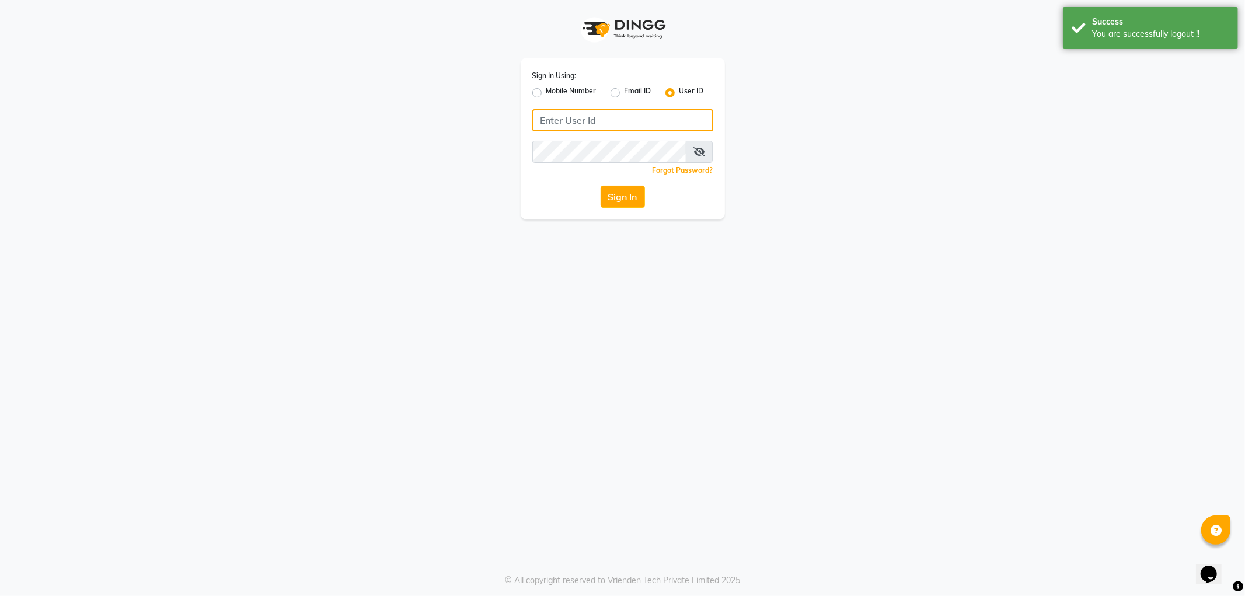
type input "8420118792"
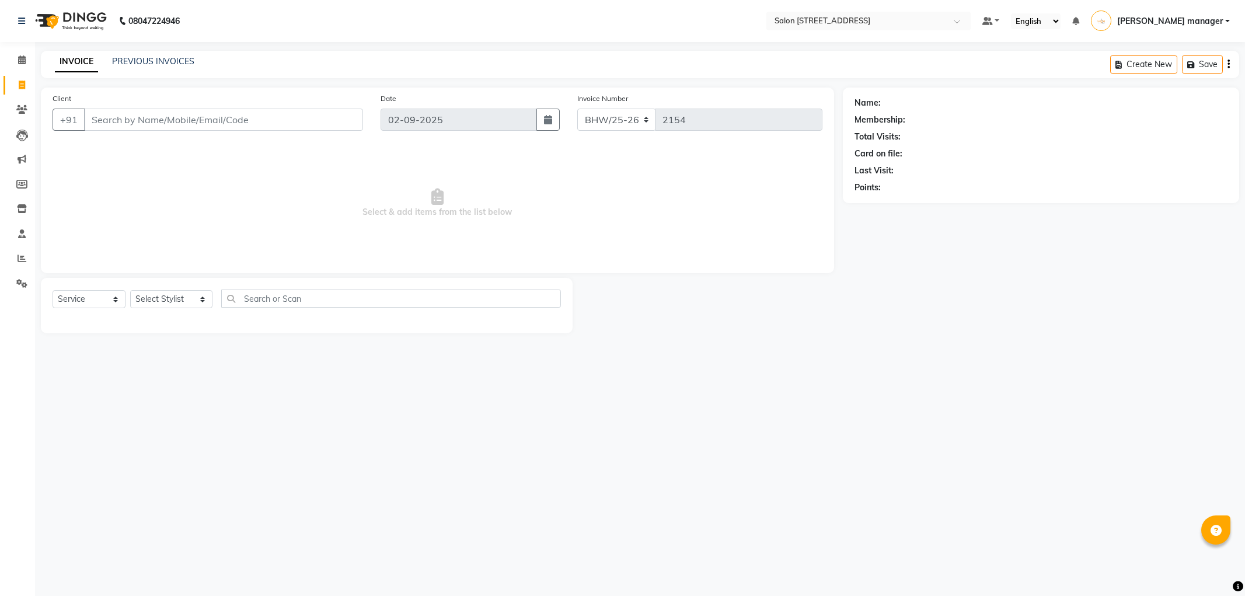
select select "service"
click at [172, 301] on select "Select Stylist Akhtar ALTAMAS Ankita ARZOO BABLU BHARAT BHAWANIPUR BUNNY Doyel …" at bounding box center [171, 299] width 82 height 18
select select "33707"
click at [130, 291] on select "Select Stylist Akhtar ALTAMAS Ankita ARZOO BABLU BHARAT BHAWANIPUR BUNNY Doyel …" at bounding box center [171, 299] width 82 height 18
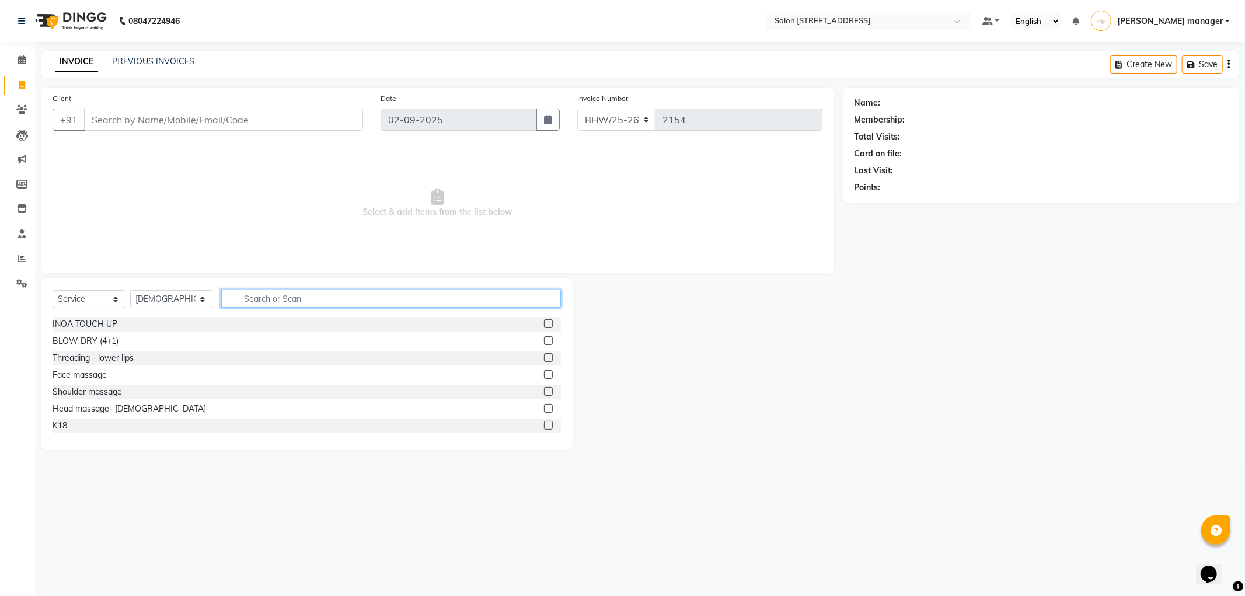
click at [281, 299] on input "text" at bounding box center [391, 299] width 340 height 18
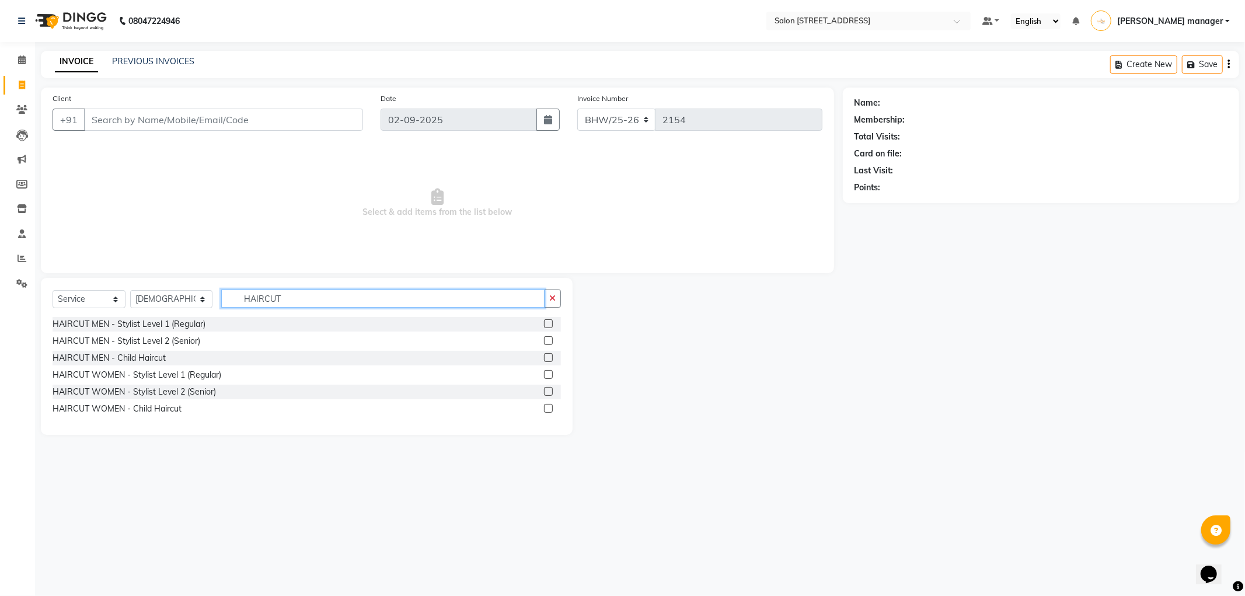
type input "HAIRCUT"
click at [550, 320] on label at bounding box center [548, 323] width 9 height 9
click at [550, 320] on input "checkbox" at bounding box center [548, 324] width 8 height 8
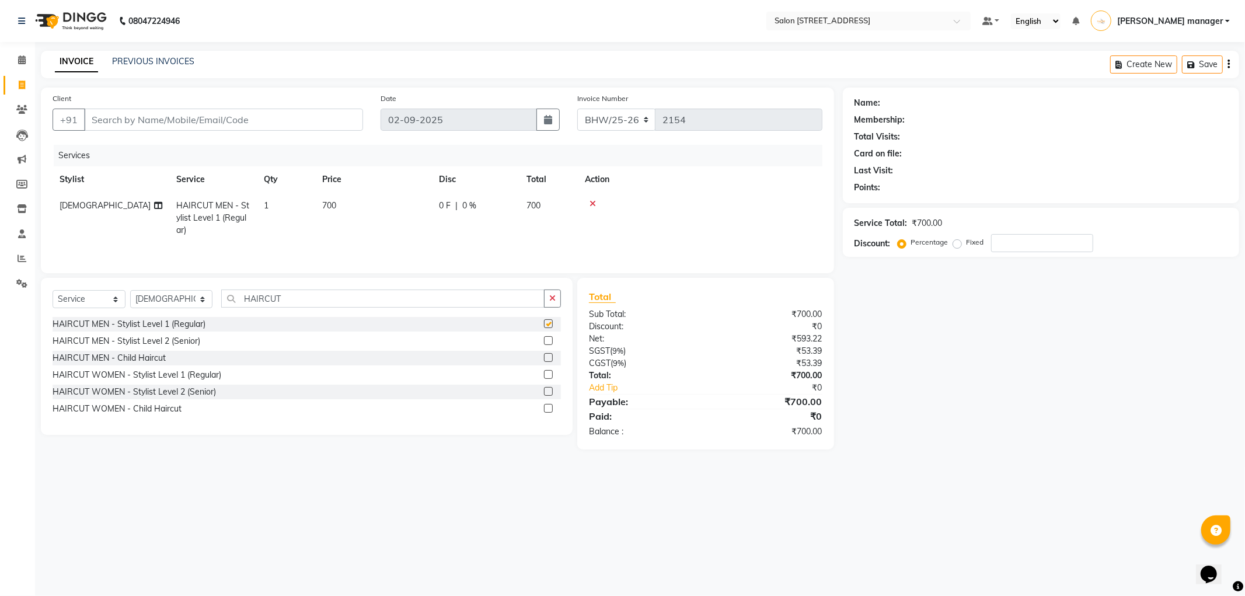
checkbox input "false"
click at [371, 297] on input "HAIRCUT" at bounding box center [382, 299] width 323 height 18
type input "H"
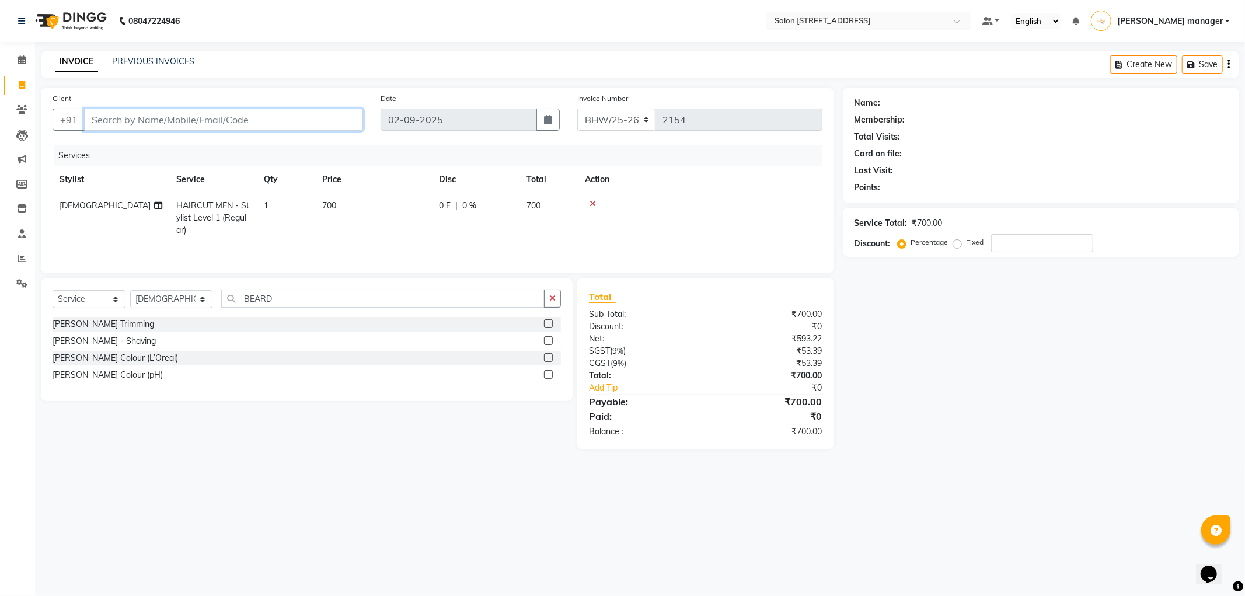
click at [219, 120] on input "Client" at bounding box center [223, 120] width 279 height 22
click at [296, 304] on input "BEARD" at bounding box center [382, 299] width 323 height 18
type input "B"
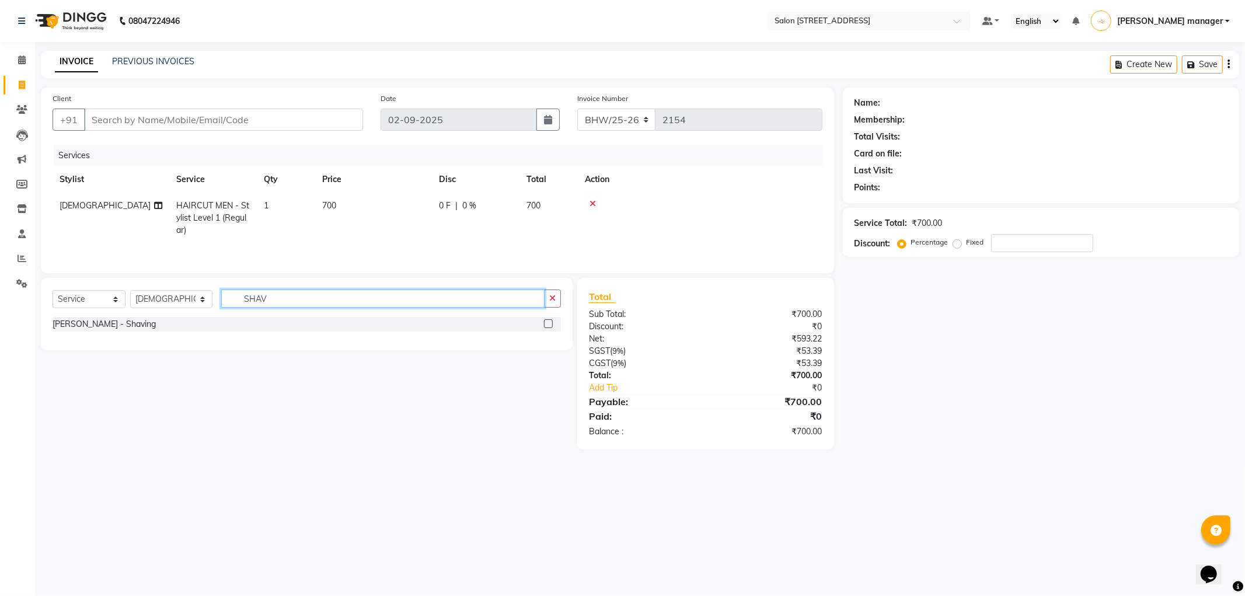
type input "SHAV"
click at [544, 325] on label at bounding box center [548, 323] width 9 height 9
click at [544, 325] on input "checkbox" at bounding box center [548, 324] width 8 height 8
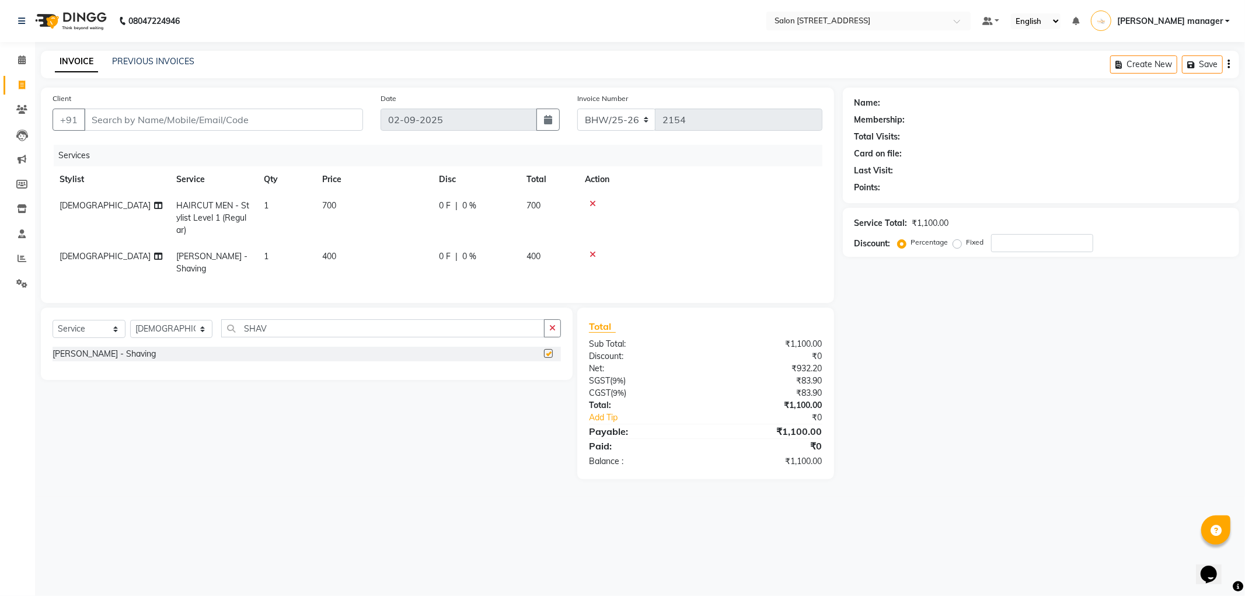
checkbox input "false"
click at [212, 123] on input "Client" at bounding box center [223, 120] width 279 height 22
click at [208, 114] on input "Client" at bounding box center [223, 120] width 279 height 22
click at [309, 325] on input "SHAV" at bounding box center [382, 328] width 323 height 18
type input "S"
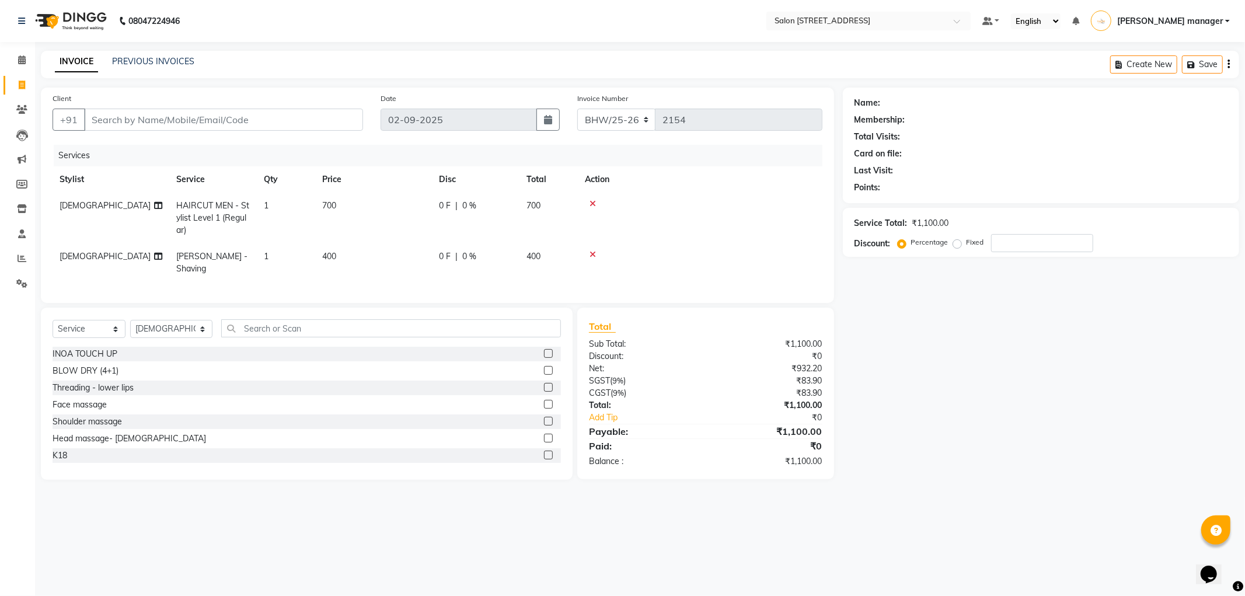
click at [164, 55] on div "PREVIOUS INVOICES" at bounding box center [153, 61] width 82 height 12
click at [279, 320] on input "text" at bounding box center [391, 328] width 340 height 18
click at [273, 115] on input "Client" at bounding box center [223, 120] width 279 height 22
type input "9"
type input "0"
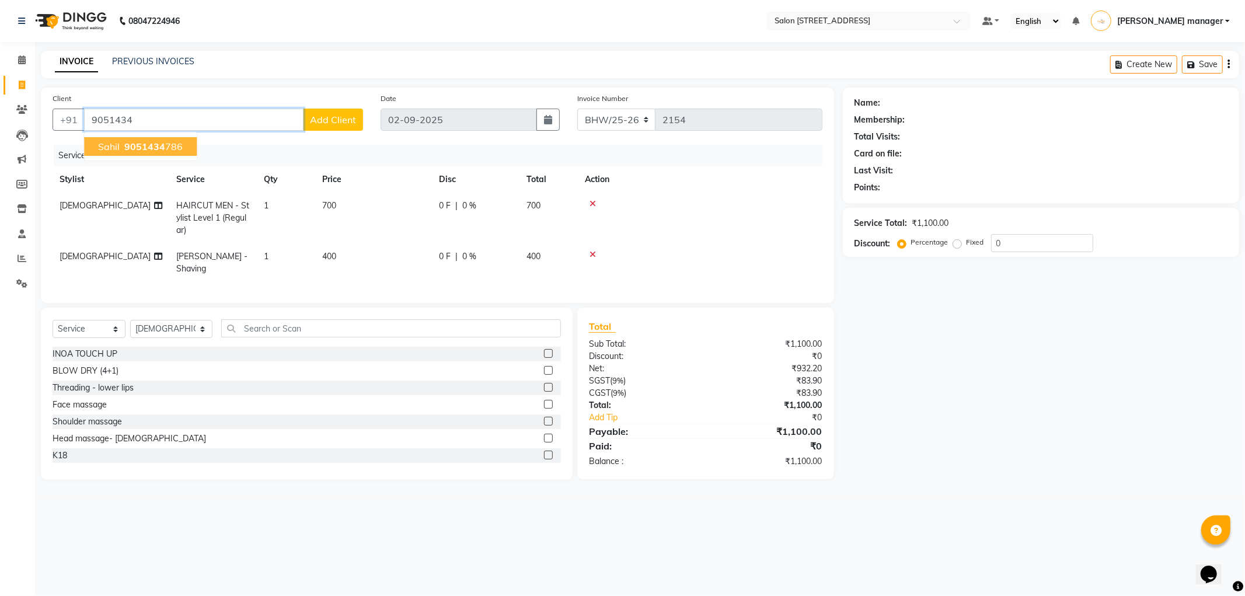
click at [172, 147] on ngb-highlight "9051434 786" at bounding box center [152, 147] width 61 height 12
type input "9051434786"
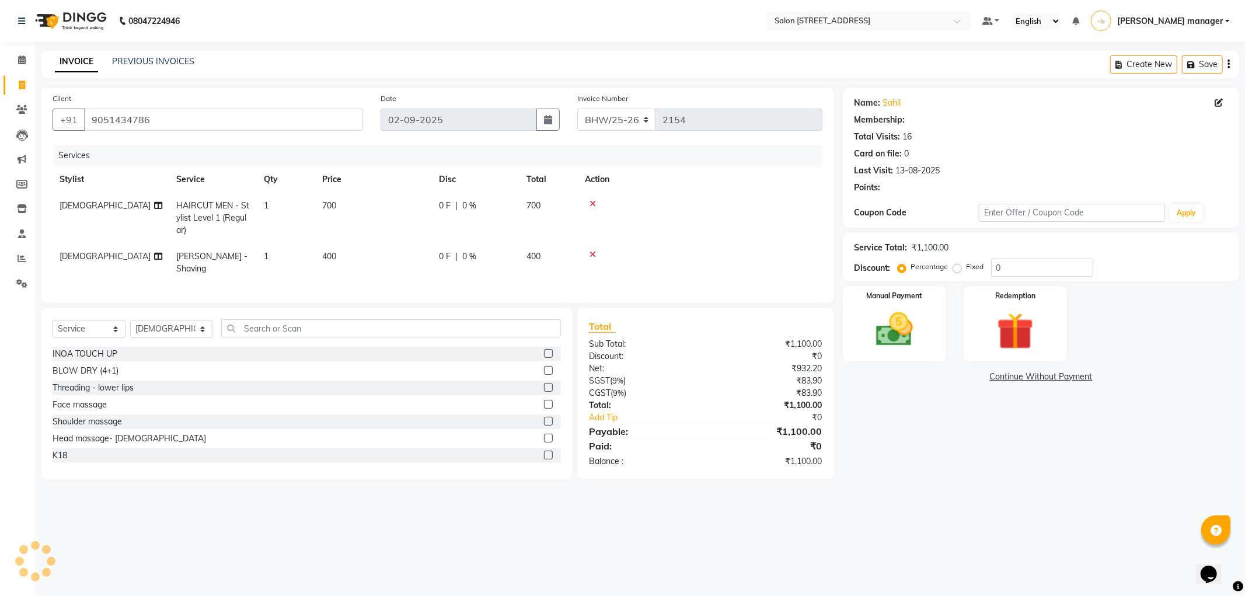
select select "1: Object"
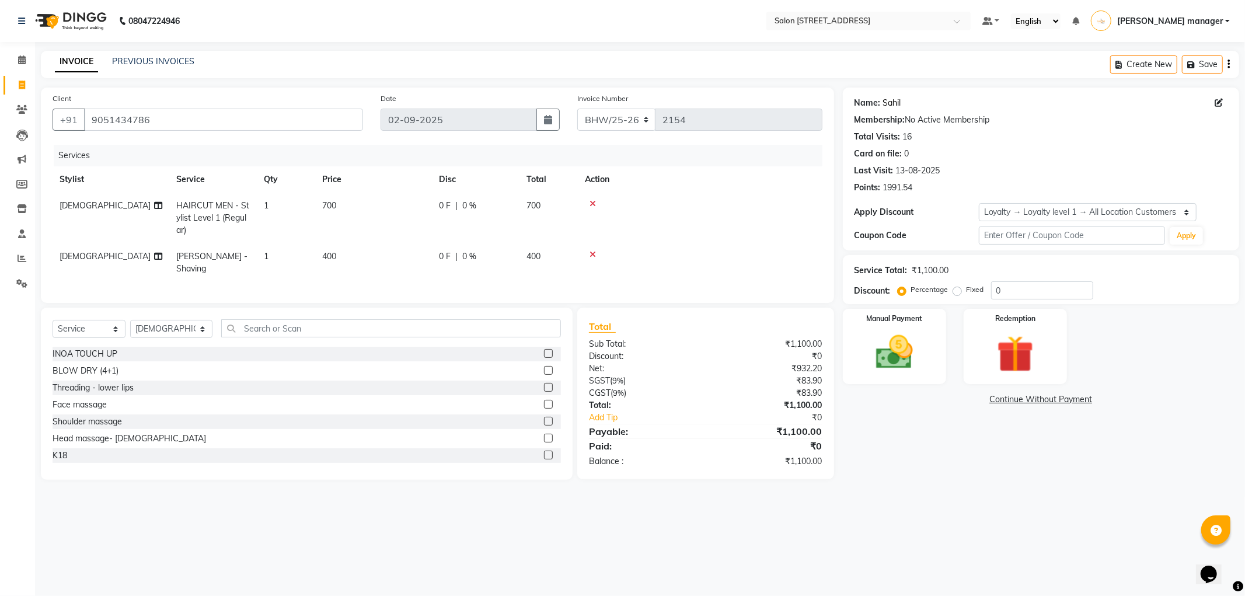
click at [885, 103] on link "Sahil" at bounding box center [892, 103] width 18 height 12
click at [247, 327] on input "text" at bounding box center [391, 328] width 340 height 18
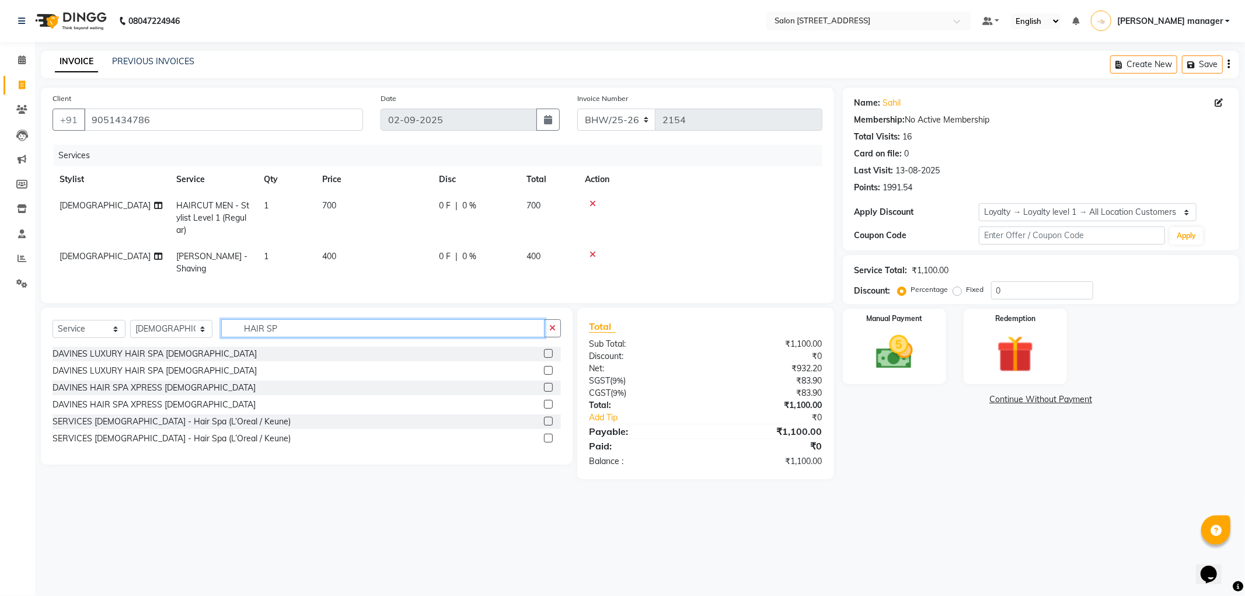
type input "HAIR SP"
click at [549, 417] on label at bounding box center [548, 421] width 9 height 9
click at [549, 418] on input "checkbox" at bounding box center [548, 422] width 8 height 8
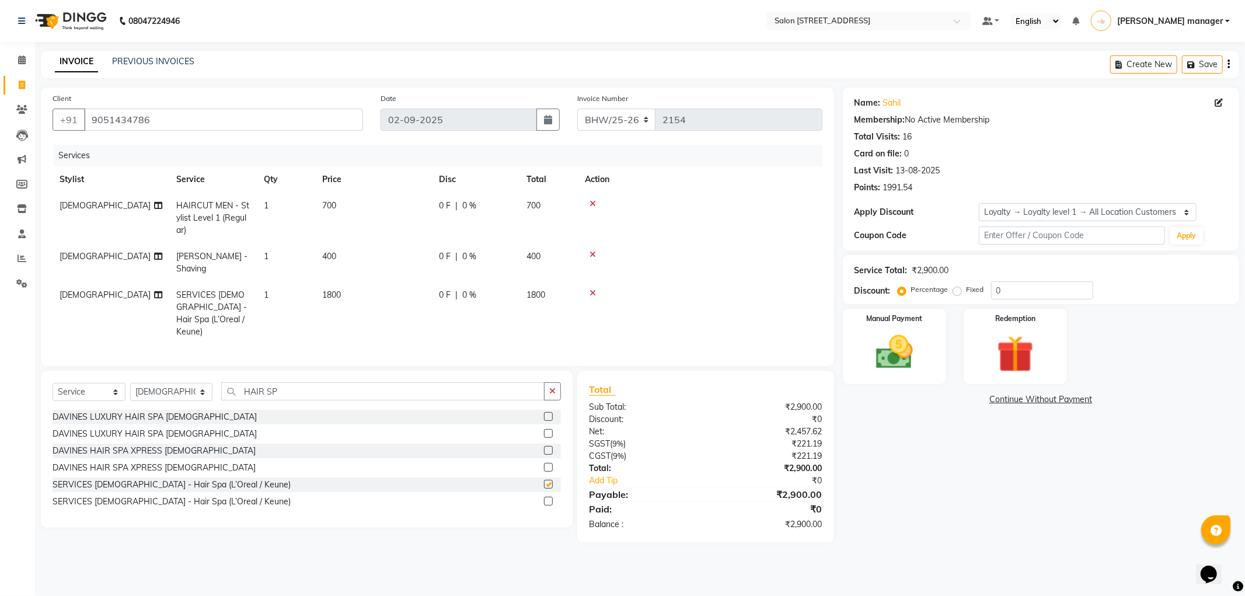
checkbox input "false"
click at [339, 290] on span "1800" at bounding box center [331, 295] width 19 height 11
select select "33707"
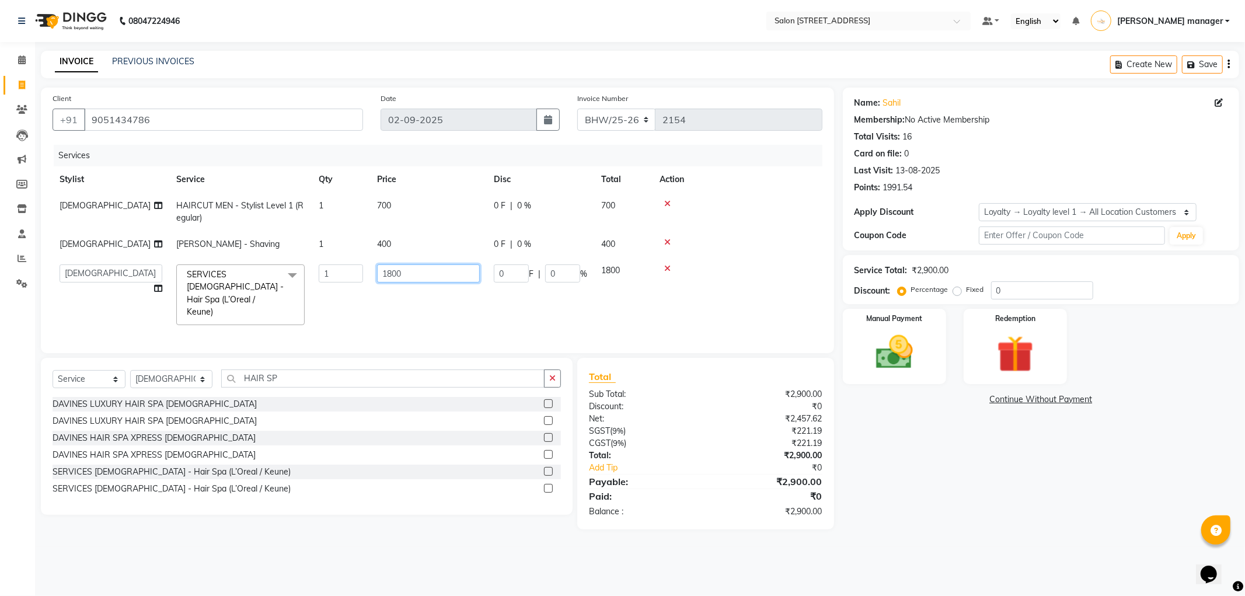
click at [406, 273] on input "1800" at bounding box center [428, 273] width 103 height 18
type input "1"
type input "2000"
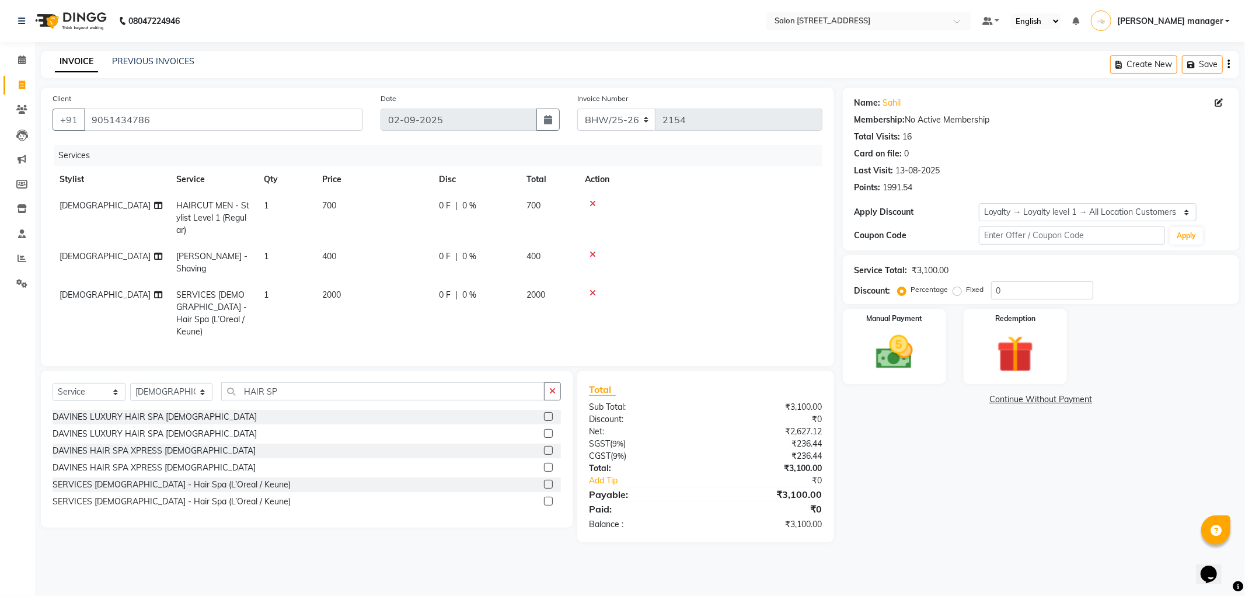
click at [731, 222] on td at bounding box center [700, 218] width 245 height 51
click at [916, 337] on img at bounding box center [894, 352] width 62 height 44
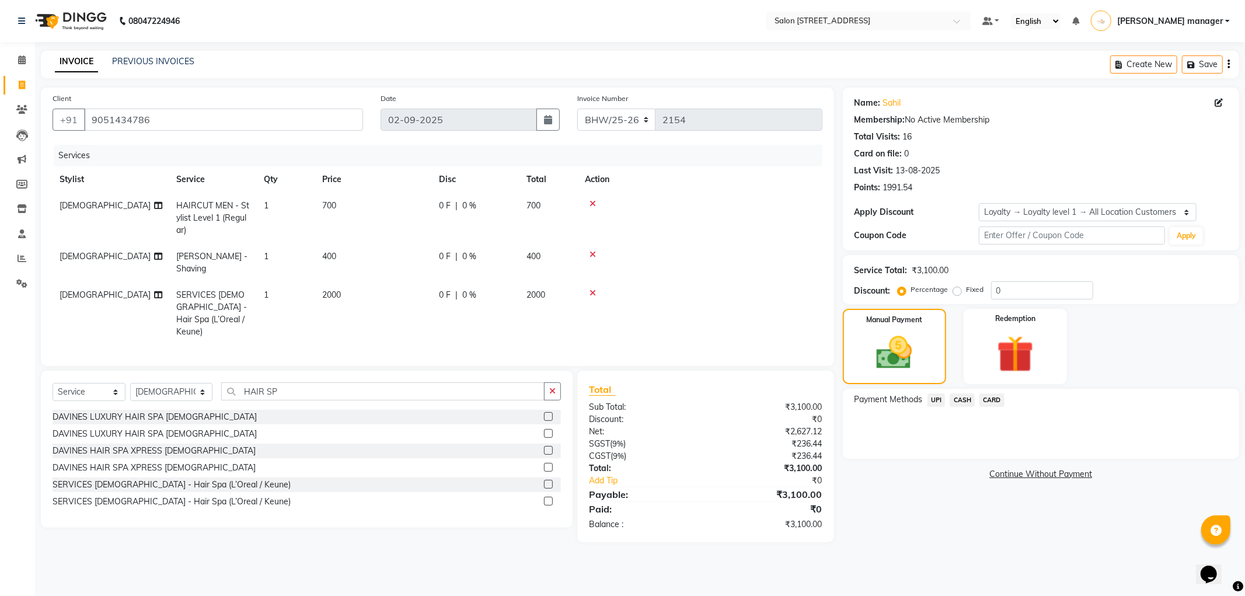
click at [998, 403] on span "CARD" at bounding box center [992, 399] width 25 height 13
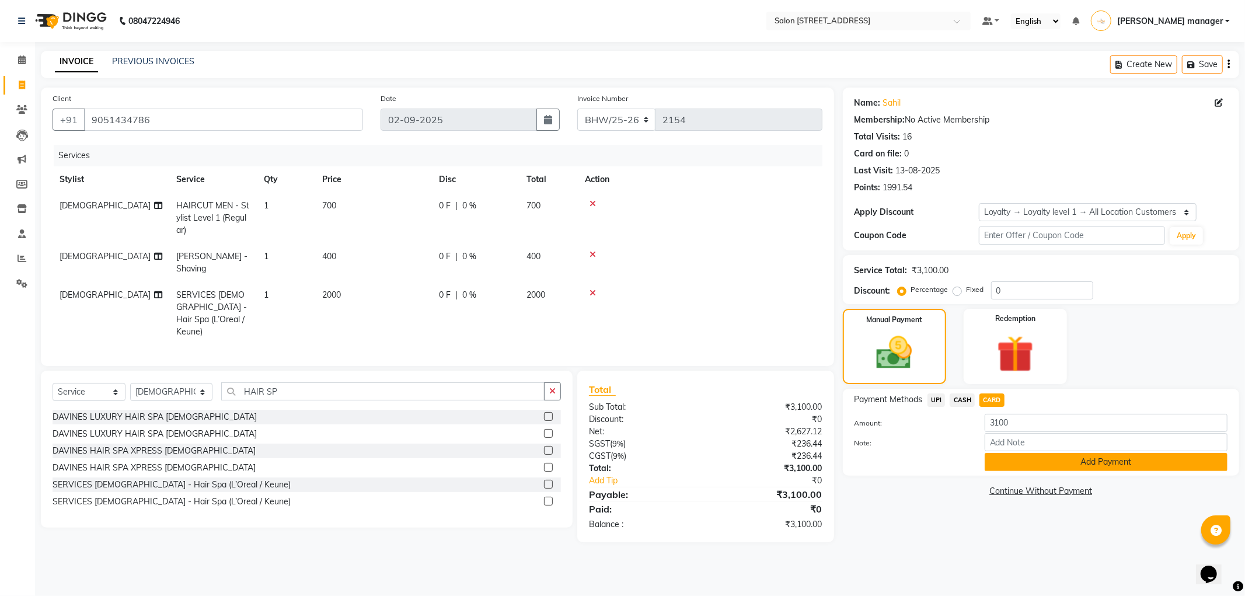
click at [1088, 457] on button "Add Payment" at bounding box center [1106, 462] width 243 height 18
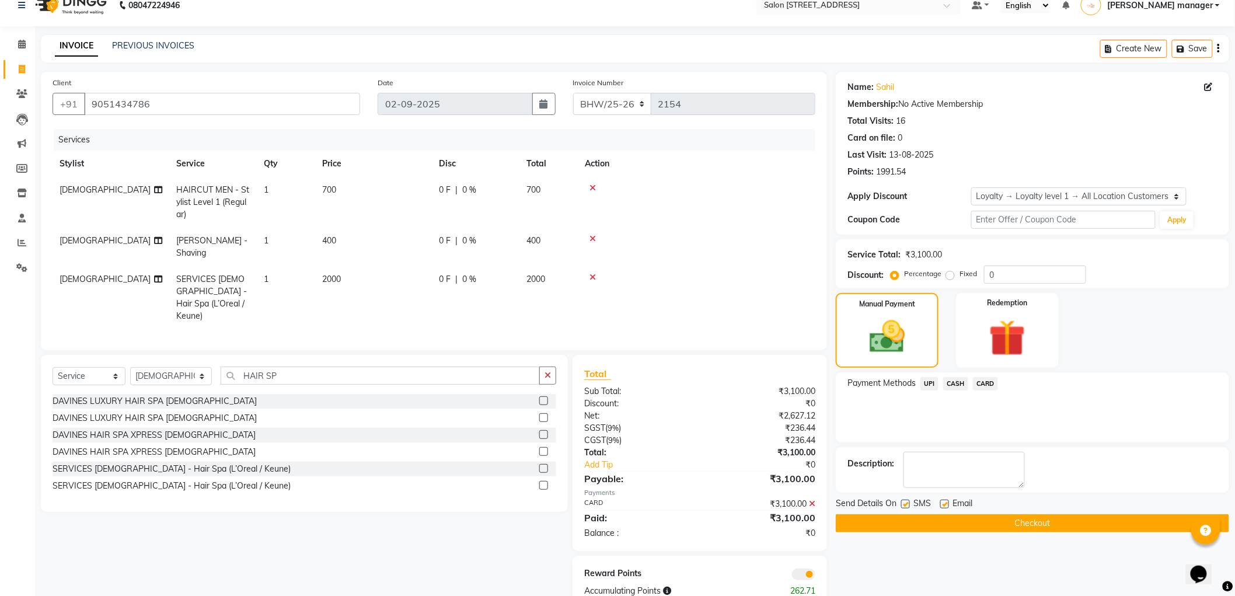
scroll to position [31, 0]
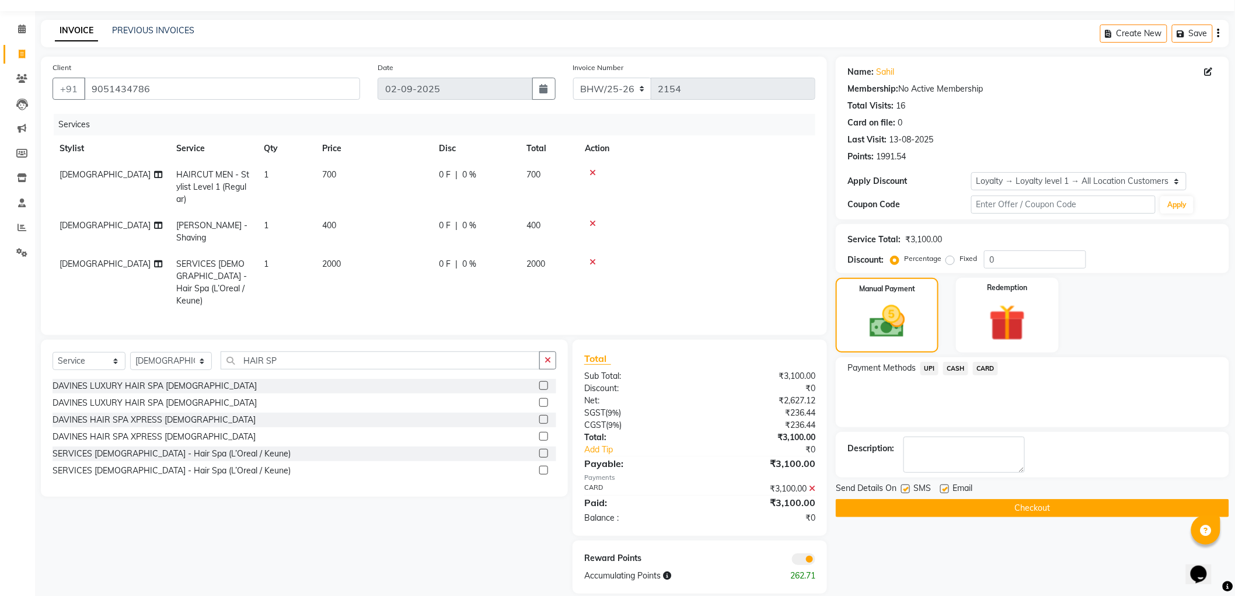
click at [1018, 504] on button "Checkout" at bounding box center [1032, 508] width 393 height 18
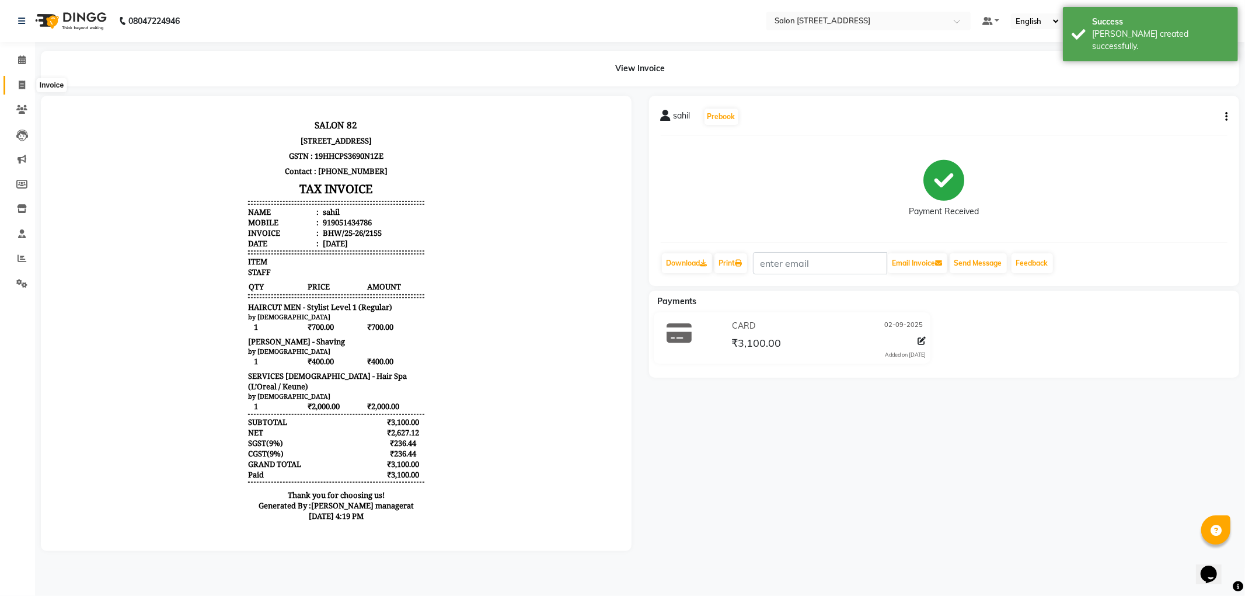
click at [25, 79] on span at bounding box center [22, 85] width 20 height 13
select select "service"
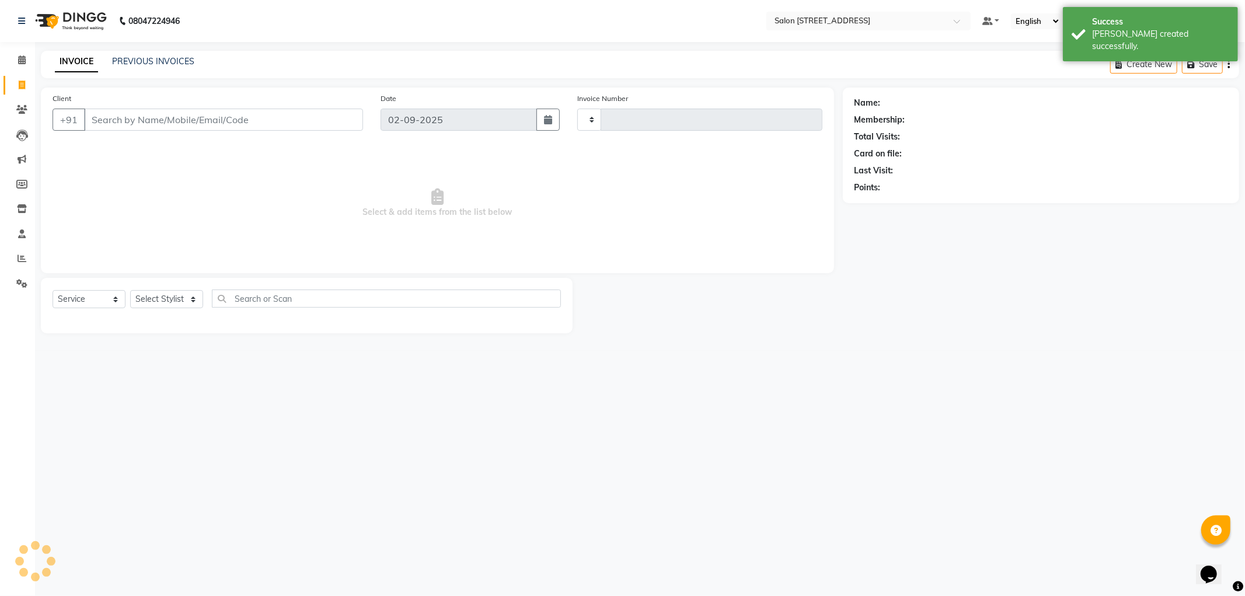
type input "2156"
select select "8704"
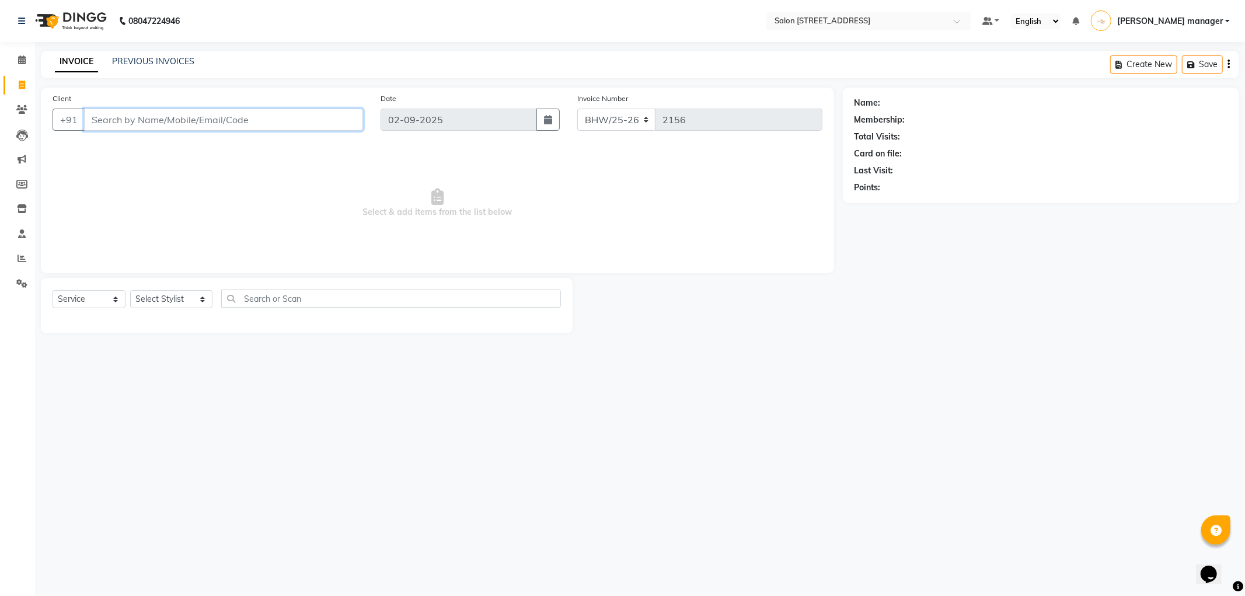
click at [264, 123] on input "Client" at bounding box center [223, 120] width 279 height 22
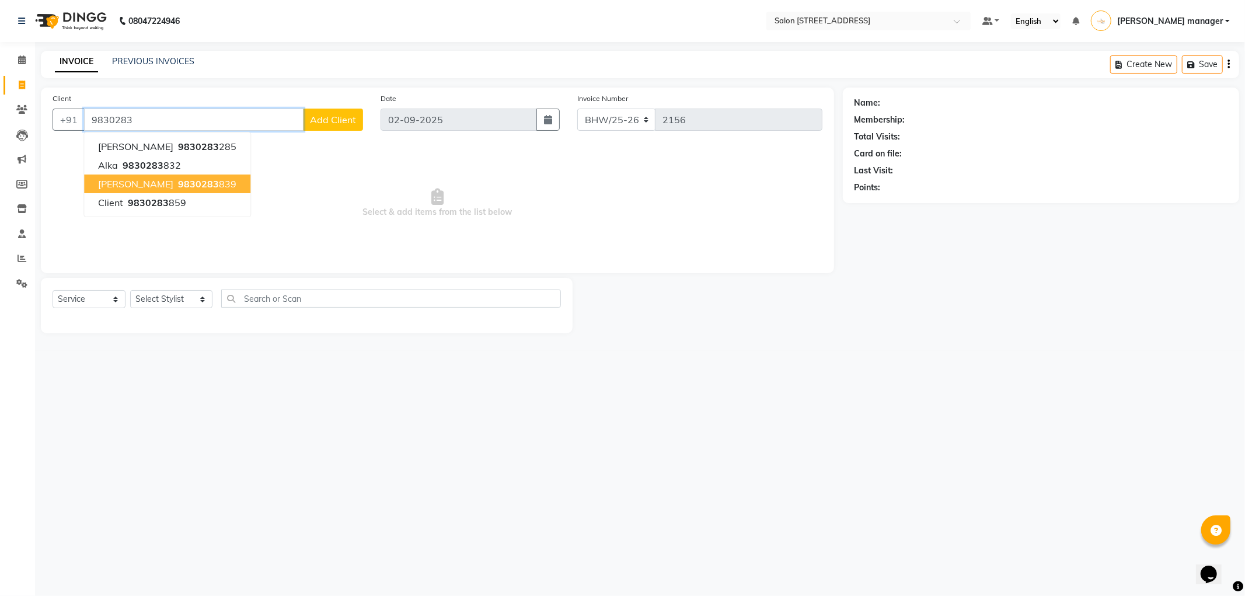
click at [196, 184] on ngb-highlight "9830283 839" at bounding box center [206, 184] width 61 height 12
type input "9830283839"
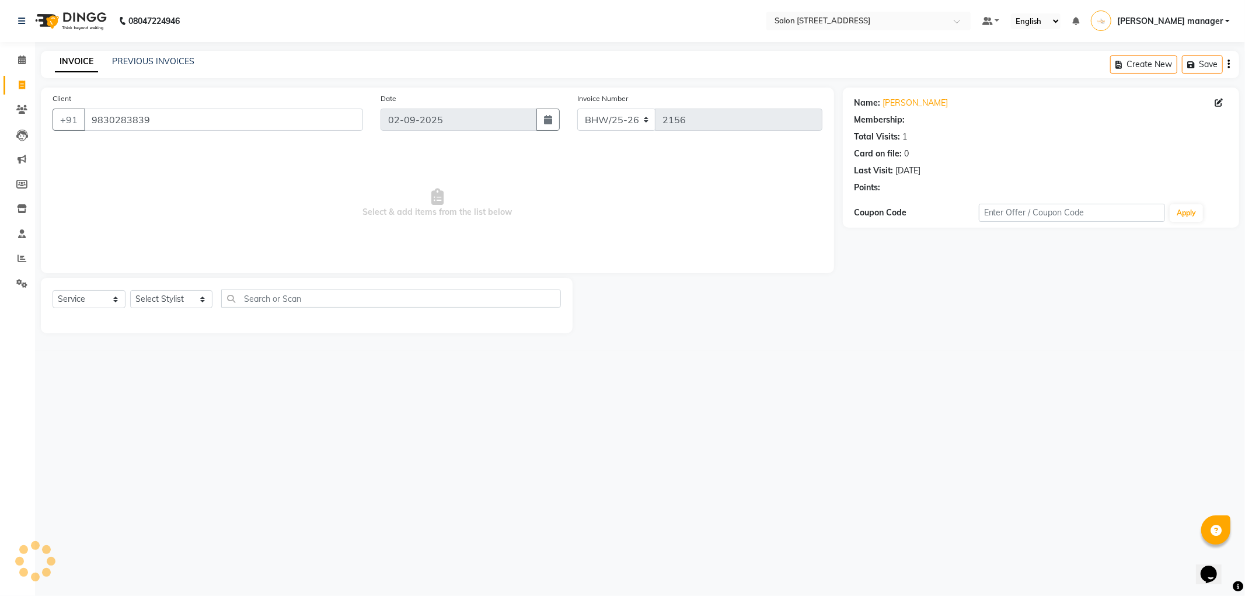
select select "1: Object"
click at [918, 99] on link "Subhadeep" at bounding box center [915, 103] width 65 height 12
click at [883, 103] on link "Subhadeep" at bounding box center [915, 103] width 65 height 12
click at [184, 125] on input "9830283839" at bounding box center [223, 120] width 279 height 22
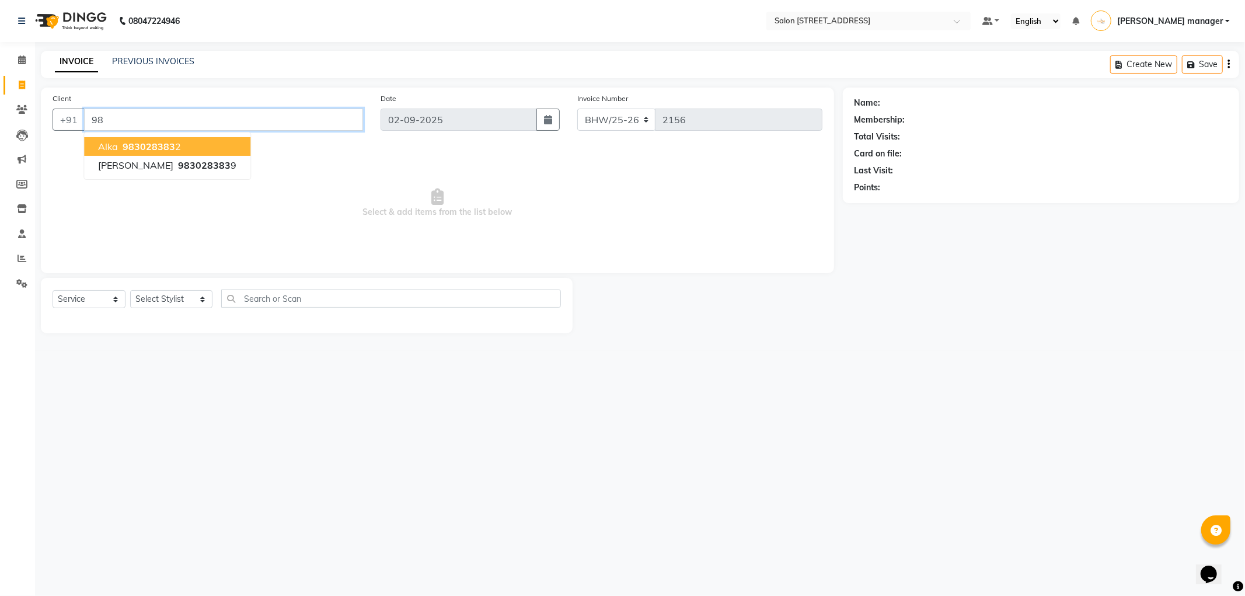
type input "9"
type input "7"
click at [273, 124] on input "Client" at bounding box center [223, 120] width 279 height 22
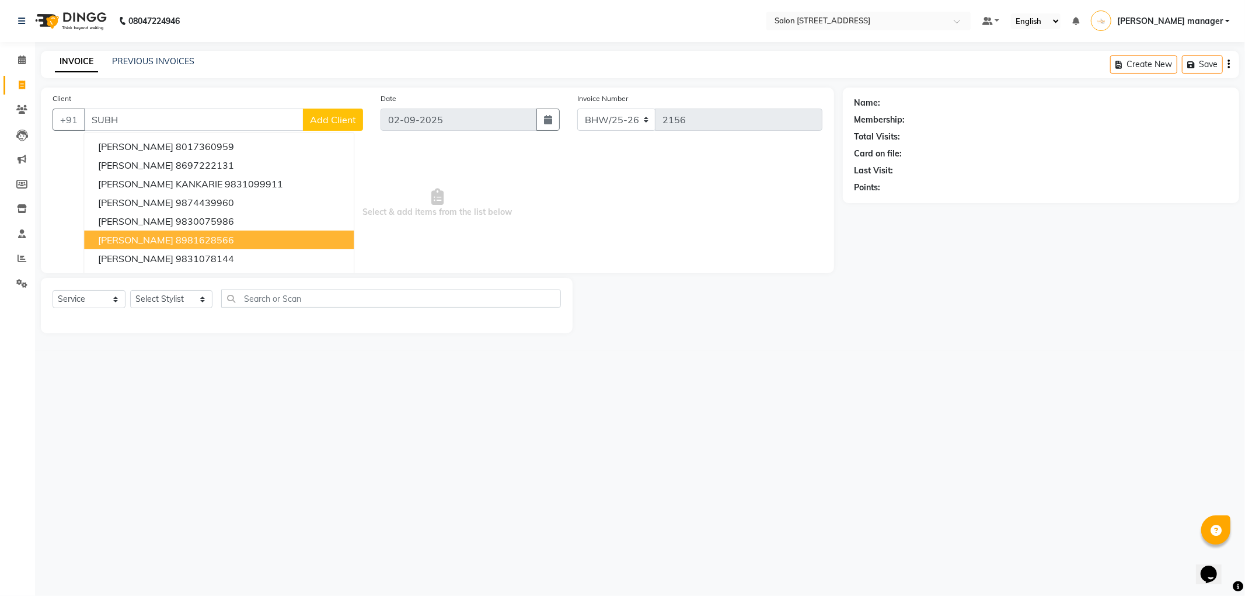
click at [494, 215] on span "Select & add items from the list below" at bounding box center [438, 203] width 770 height 117
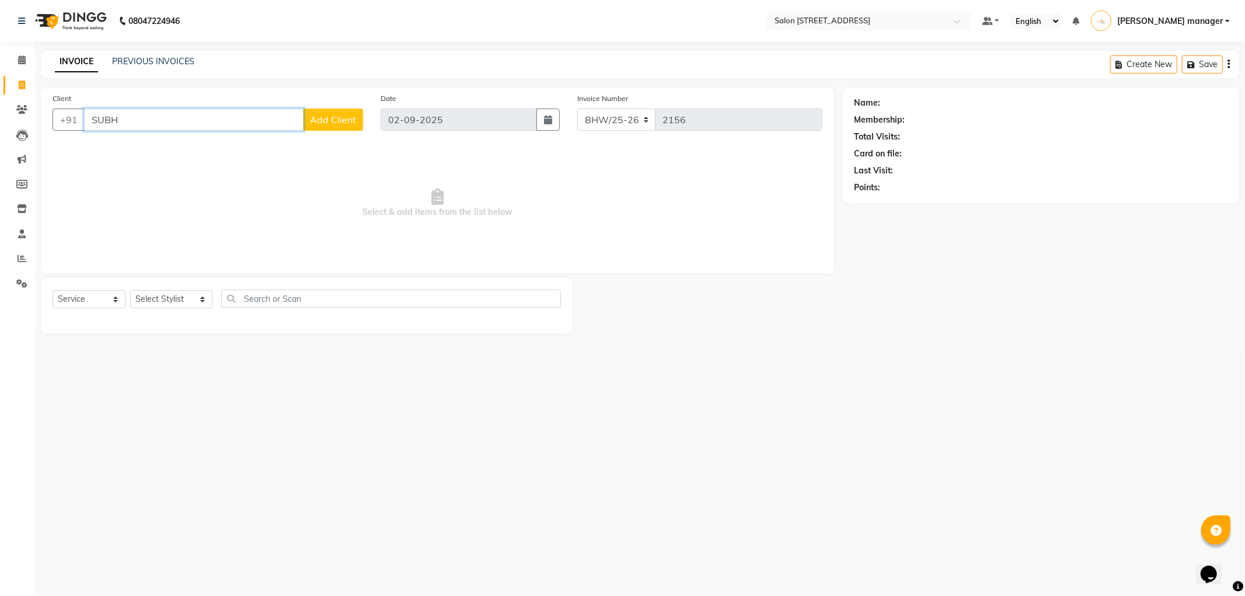
click at [210, 121] on input "SUBH" at bounding box center [193, 120] width 219 height 22
type input "S"
click at [24, 55] on span at bounding box center [22, 60] width 20 height 13
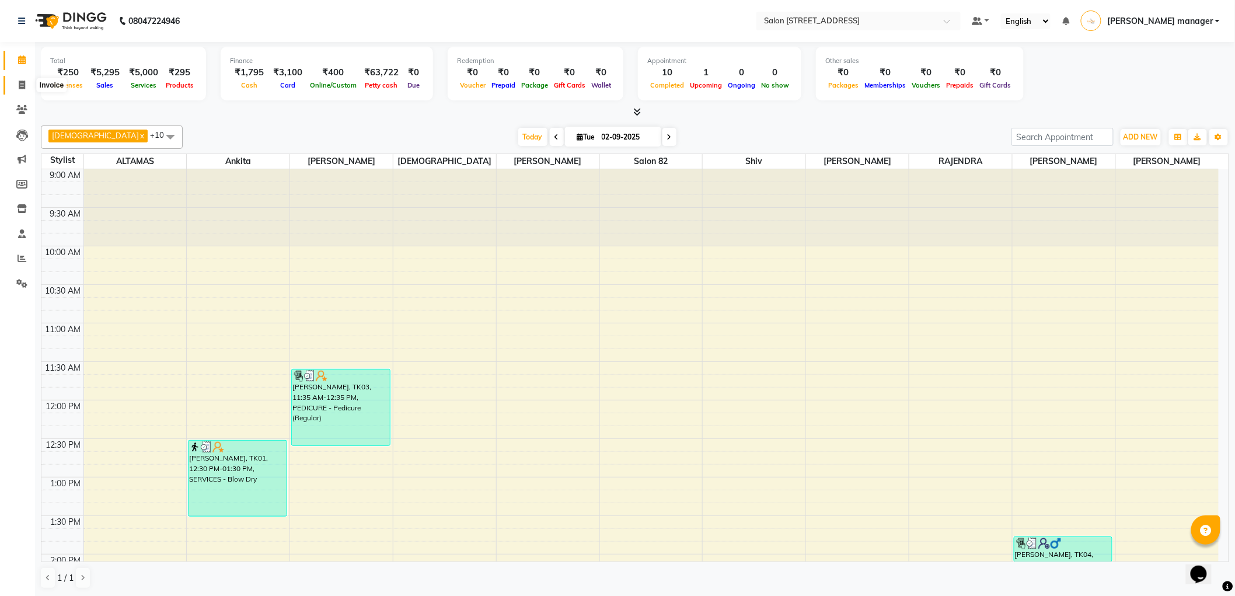
click at [22, 85] on icon at bounding box center [22, 85] width 6 height 9
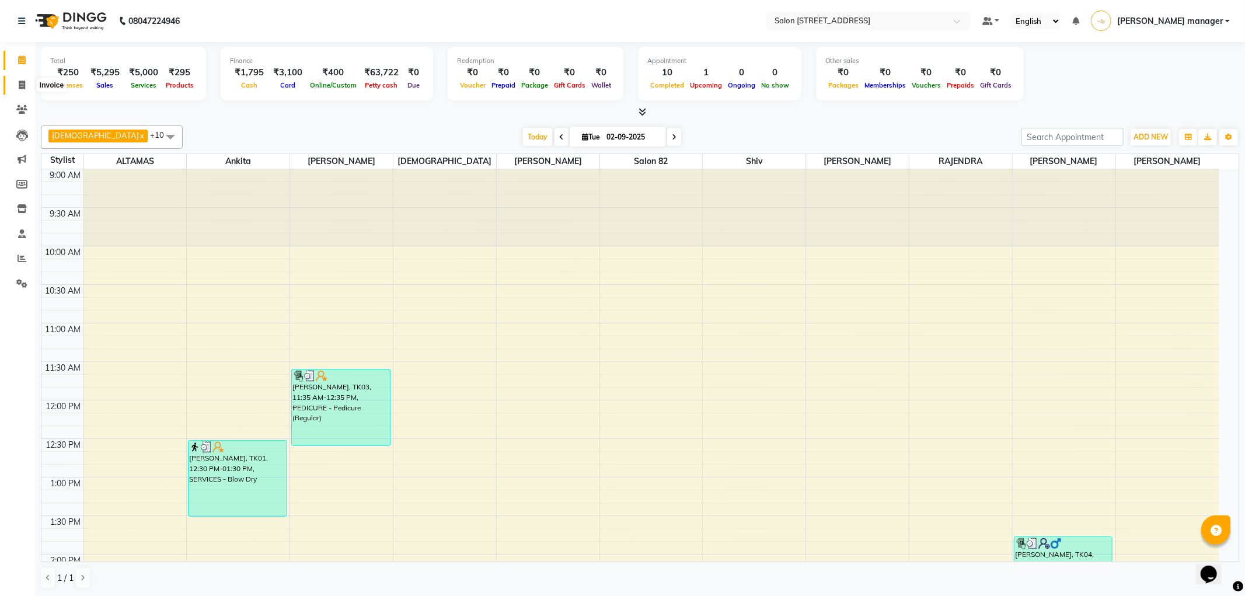
select select "service"
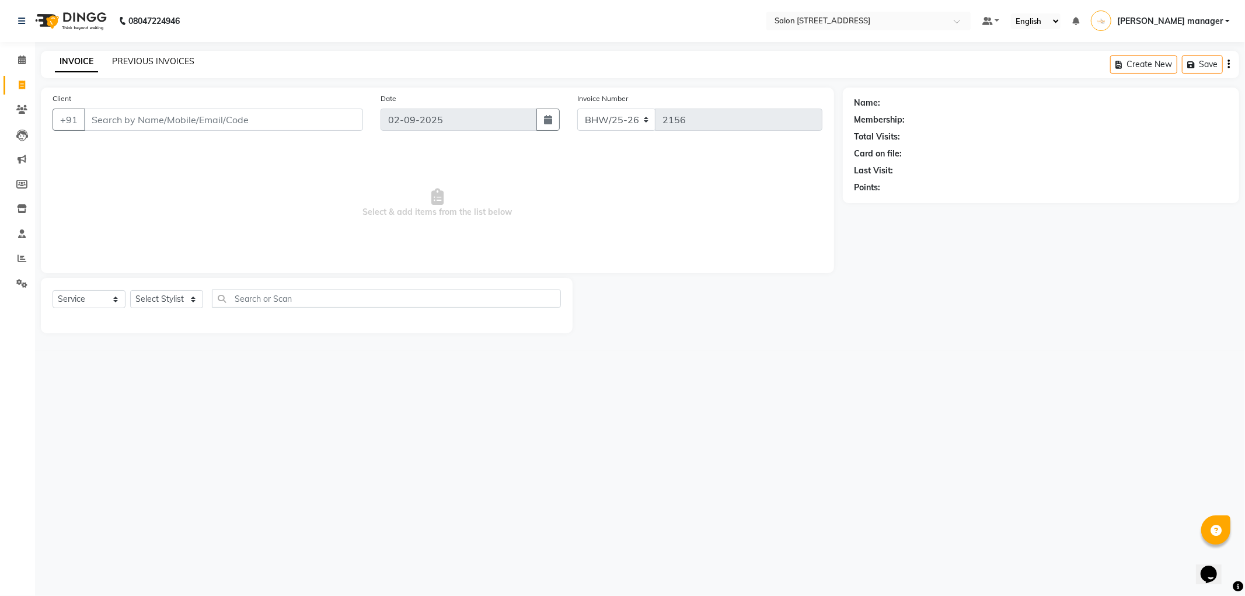
click at [172, 60] on link "PREVIOUS INVOICES" at bounding box center [153, 61] width 82 height 11
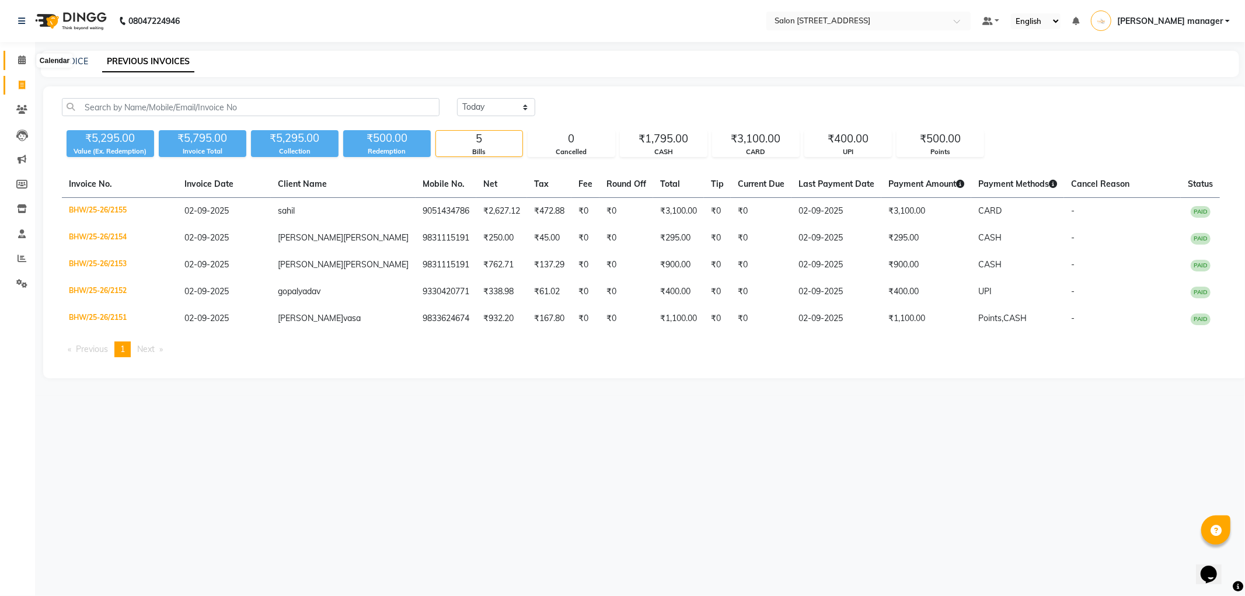
click at [18, 60] on icon at bounding box center [22, 59] width 8 height 9
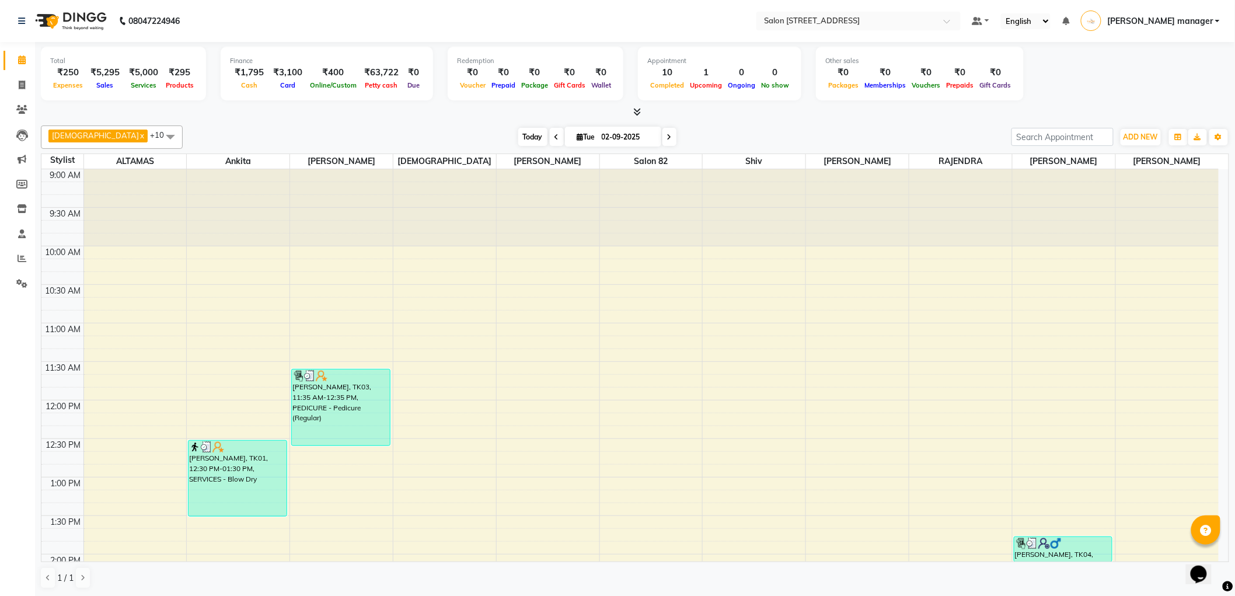
click at [518, 137] on span "Today" at bounding box center [532, 137] width 29 height 18
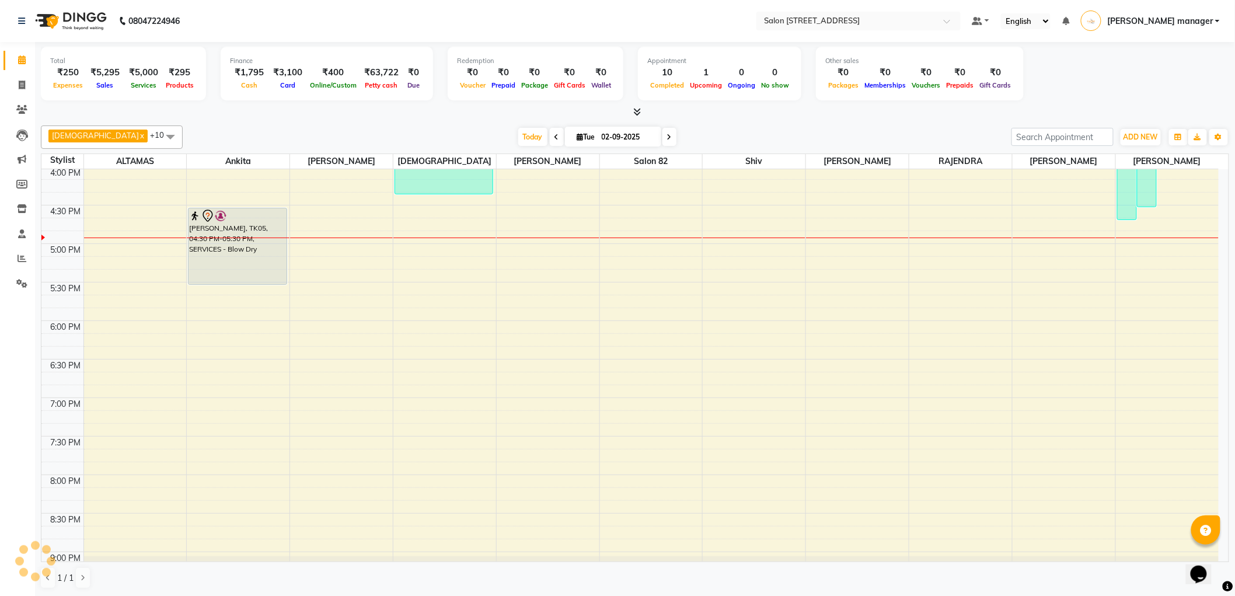
click at [414, 126] on div "Krishna x RAJU PRAMANIK x Ankita x ALTAMAS x Salon 82 x BABLU x SUKLA x Naushad…" at bounding box center [635, 137] width 1189 height 23
drag, startPoint x: 232, startPoint y: 283, endPoint x: 231, endPoint y: 305, distance: 22.2
click at [231, 305] on div "pramita malick, TK01, 12:30 PM-01:30 PM, SERVICES - Blow Dry varsha dugar, TK05…" at bounding box center [238, 128] width 103 height 1001
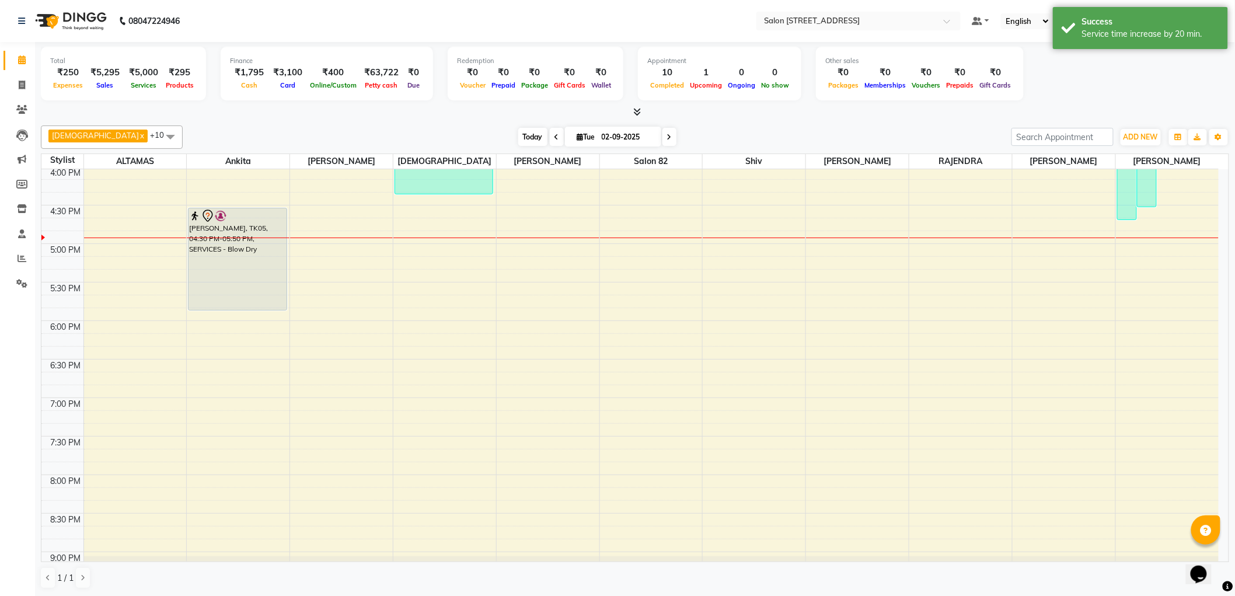
click at [518, 138] on span "Today" at bounding box center [532, 137] width 29 height 18
click at [430, 137] on div "Today Tue 02-09-2025" at bounding box center [597, 137] width 817 height 18
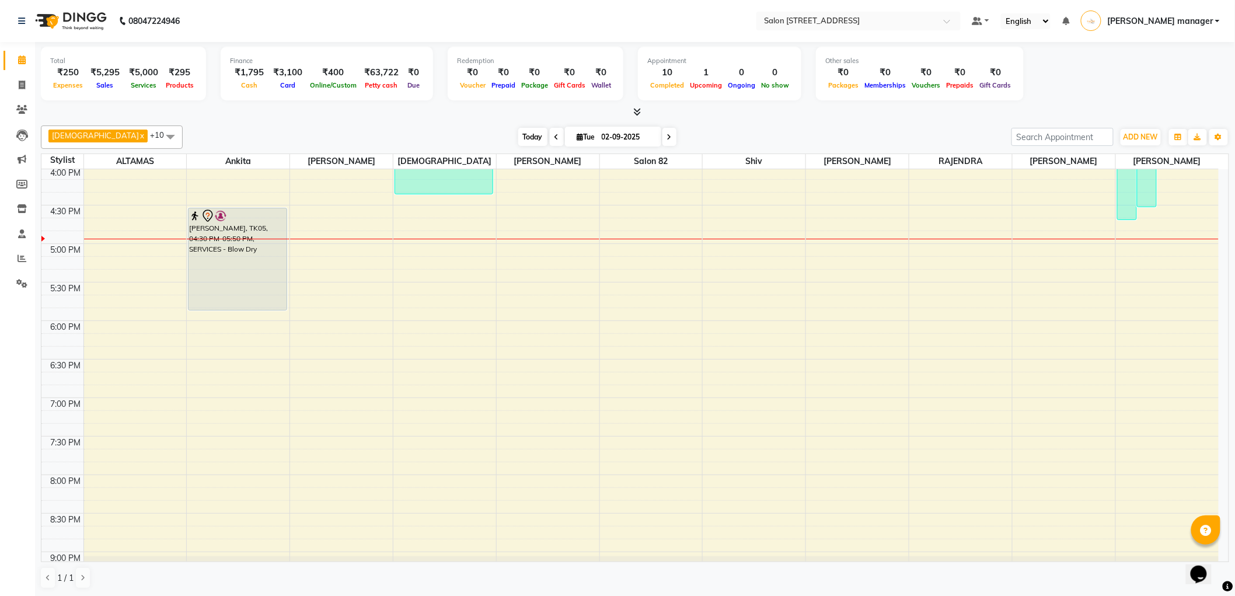
click at [518, 136] on span "Today" at bounding box center [532, 137] width 29 height 18
click at [438, 133] on div "Today Tue 02-09-2025" at bounding box center [597, 137] width 817 height 18
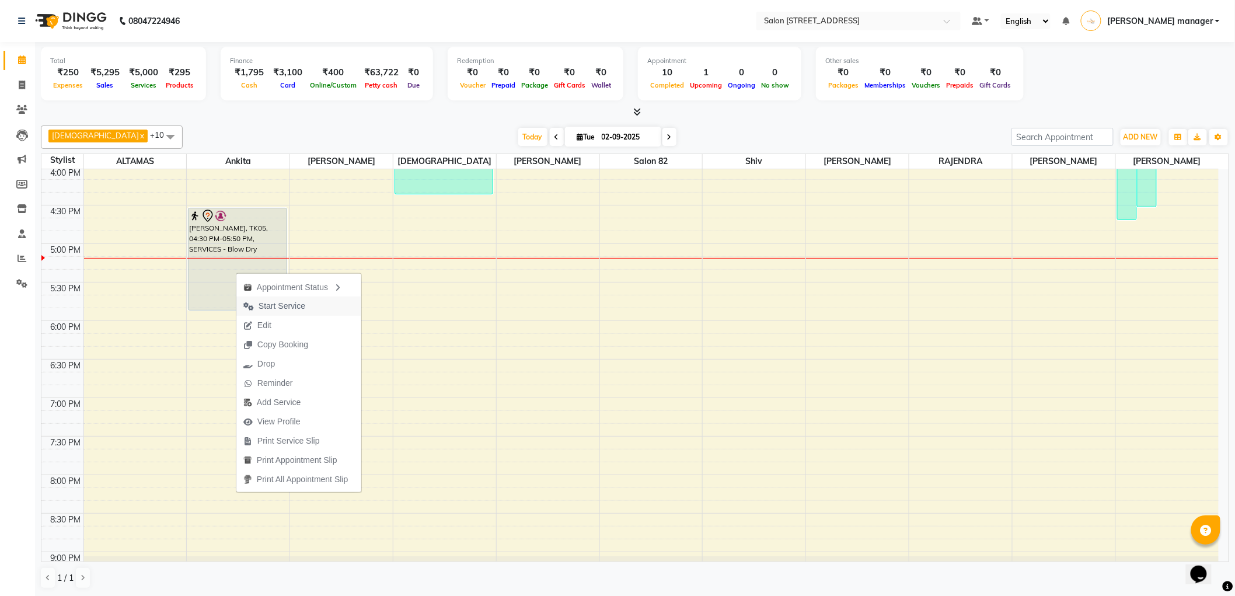
click at [311, 304] on span "Start Service" at bounding box center [274, 306] width 76 height 19
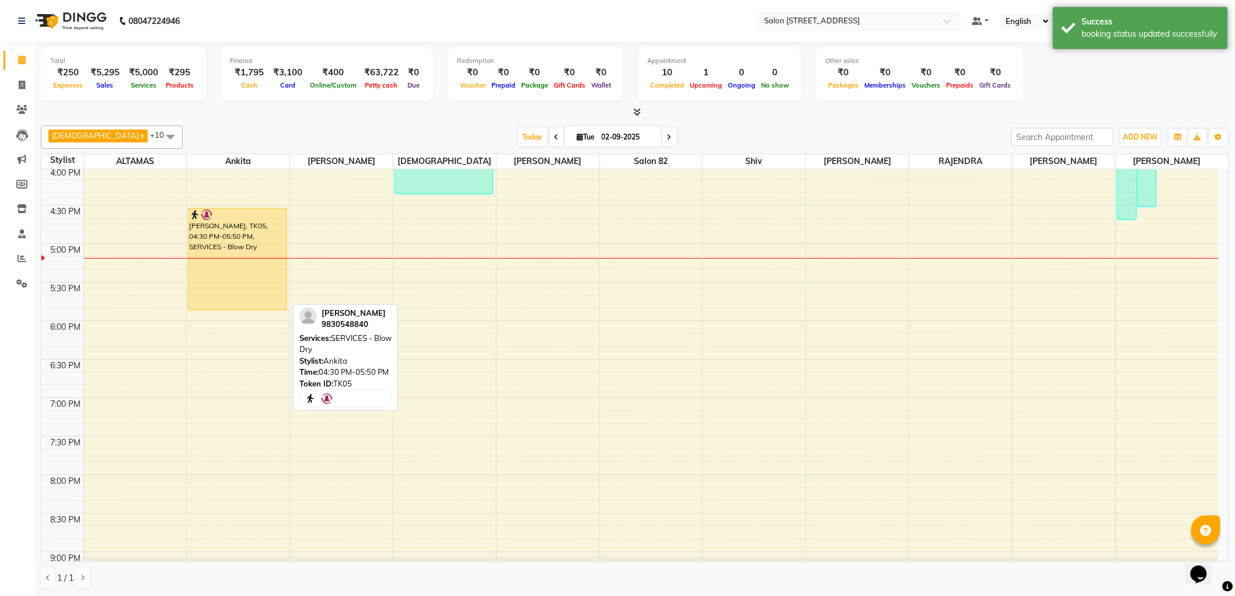
click at [229, 270] on div "varsha dugar, TK05, 04:30 PM-05:50 PM, SERVICES - Blow Dry" at bounding box center [237, 259] width 97 height 102
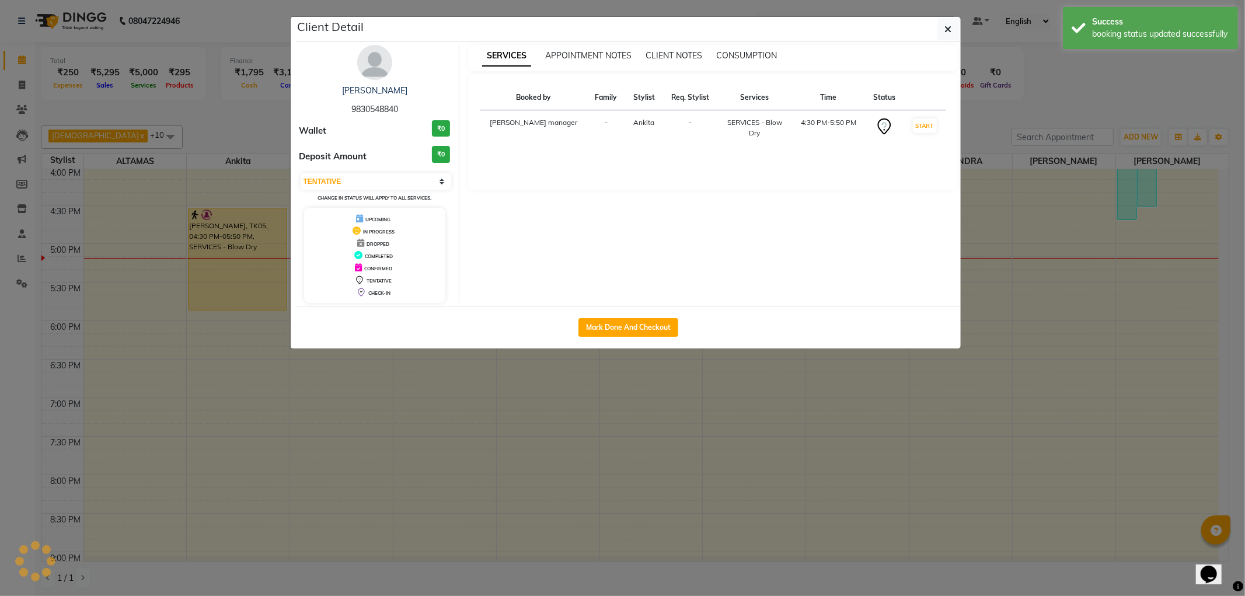
select select "1"
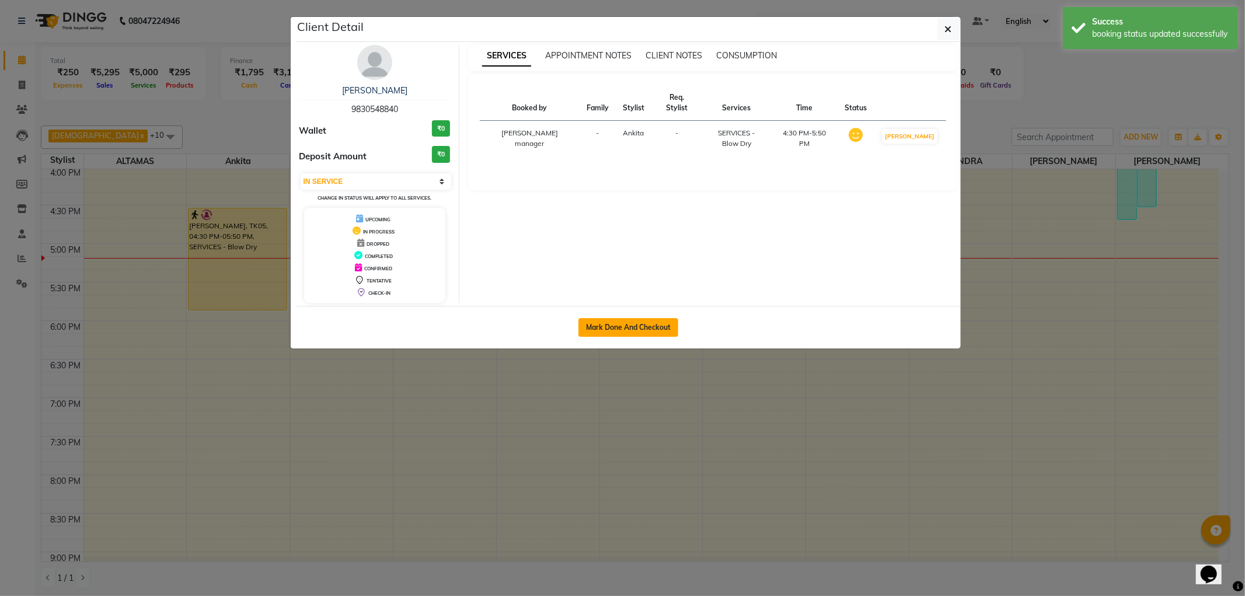
click at [622, 327] on button "Mark Done And Checkout" at bounding box center [628, 327] width 100 height 19
select select "service"
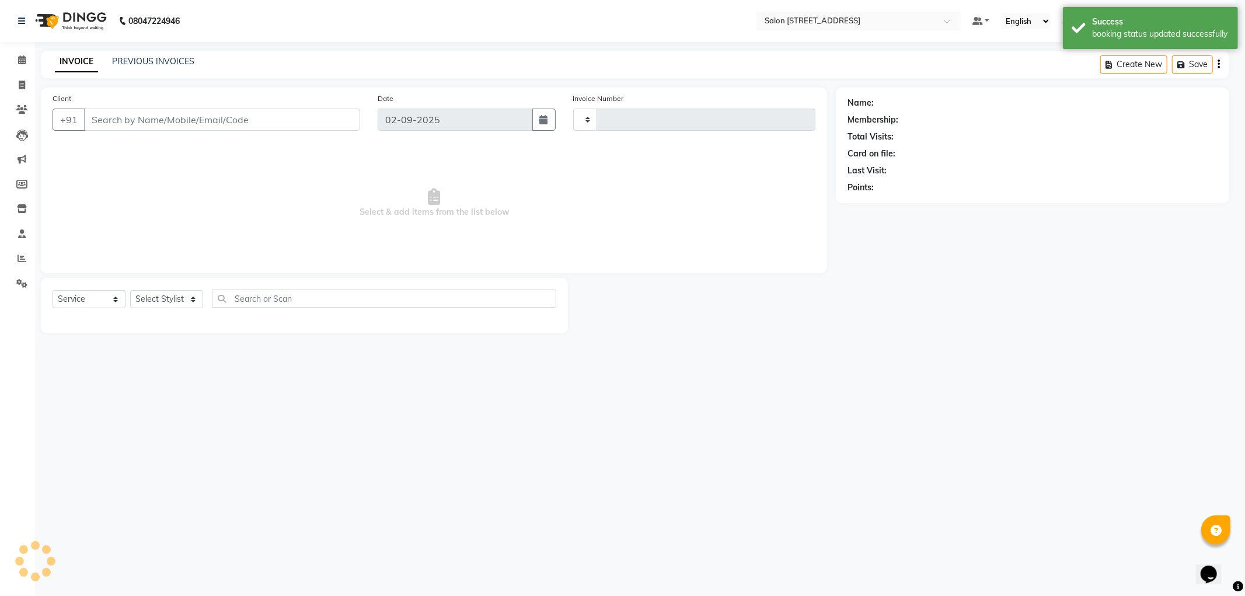
type input "2156"
select select "8704"
type input "9830548840"
select select "33695"
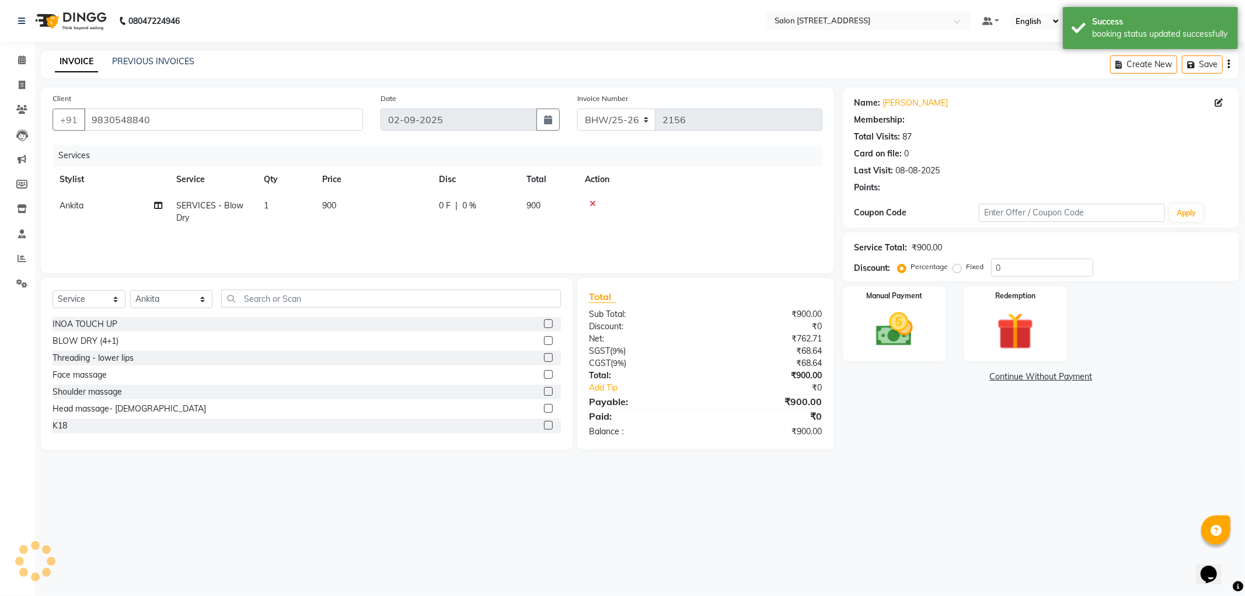
select select "1: Object"
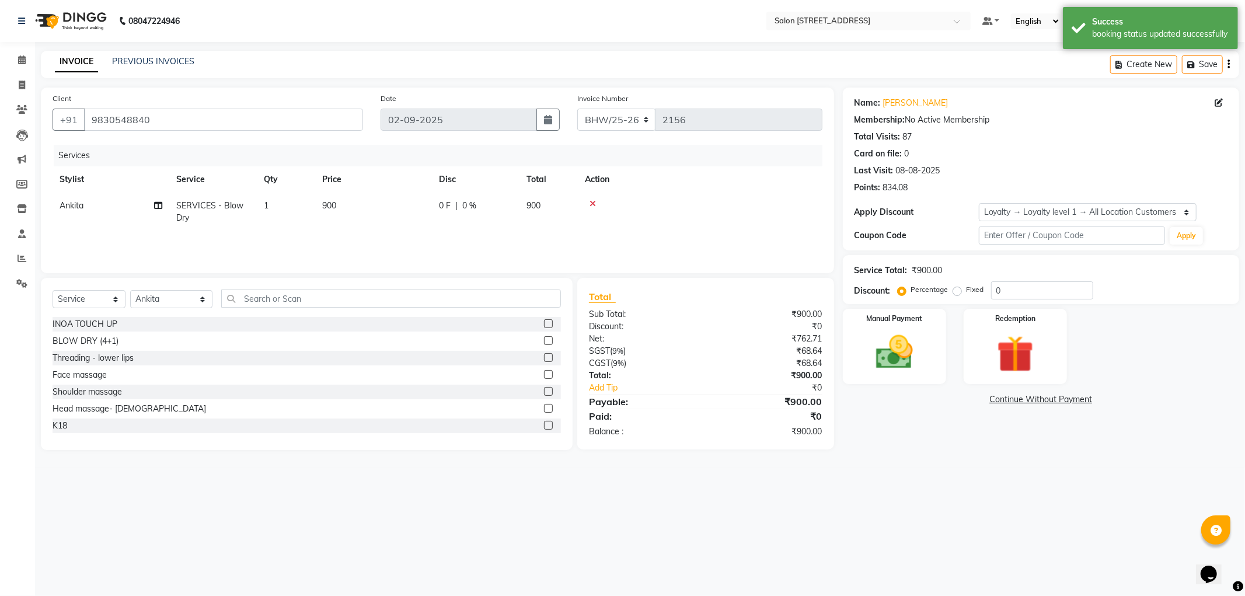
click at [229, 205] on span "SERVICES - Blow Dry" at bounding box center [209, 211] width 67 height 23
select select "33695"
click at [281, 207] on span at bounding box center [292, 211] width 23 height 22
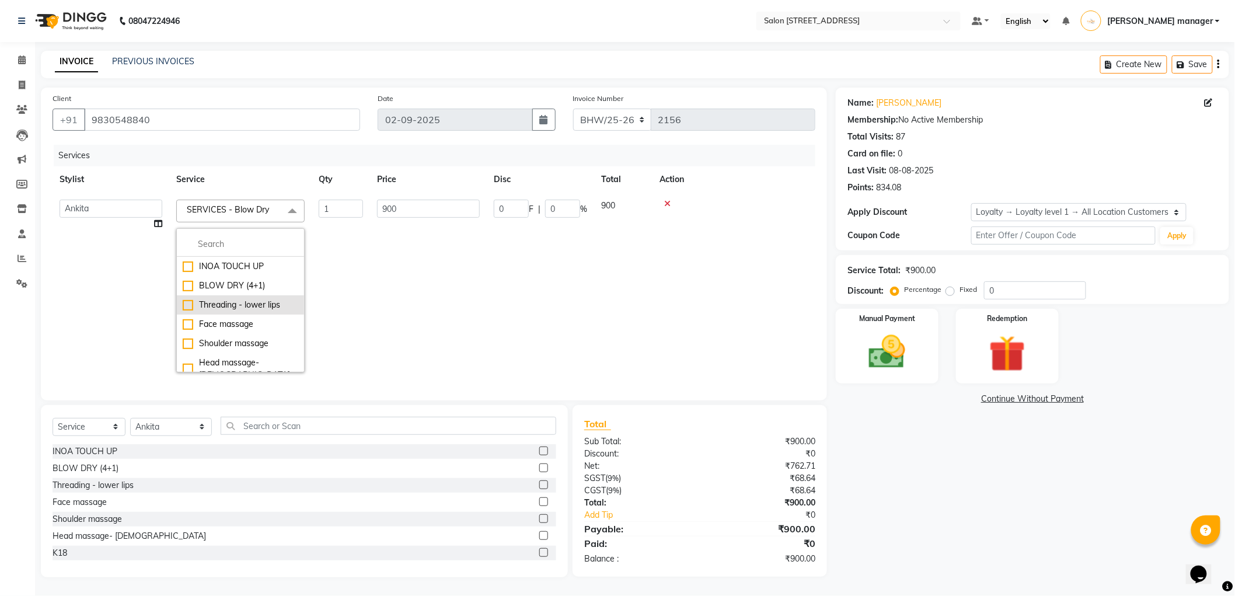
scroll to position [65, 0]
click at [259, 243] on input "multiselect-search" at bounding box center [241, 244] width 116 height 12
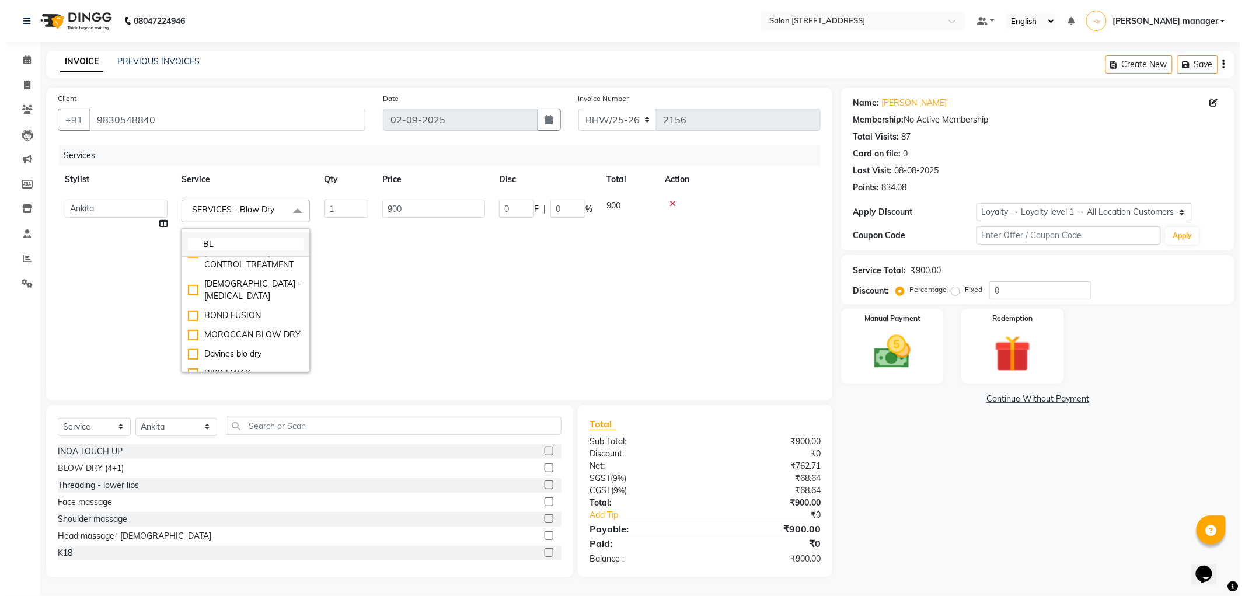
scroll to position [0, 0]
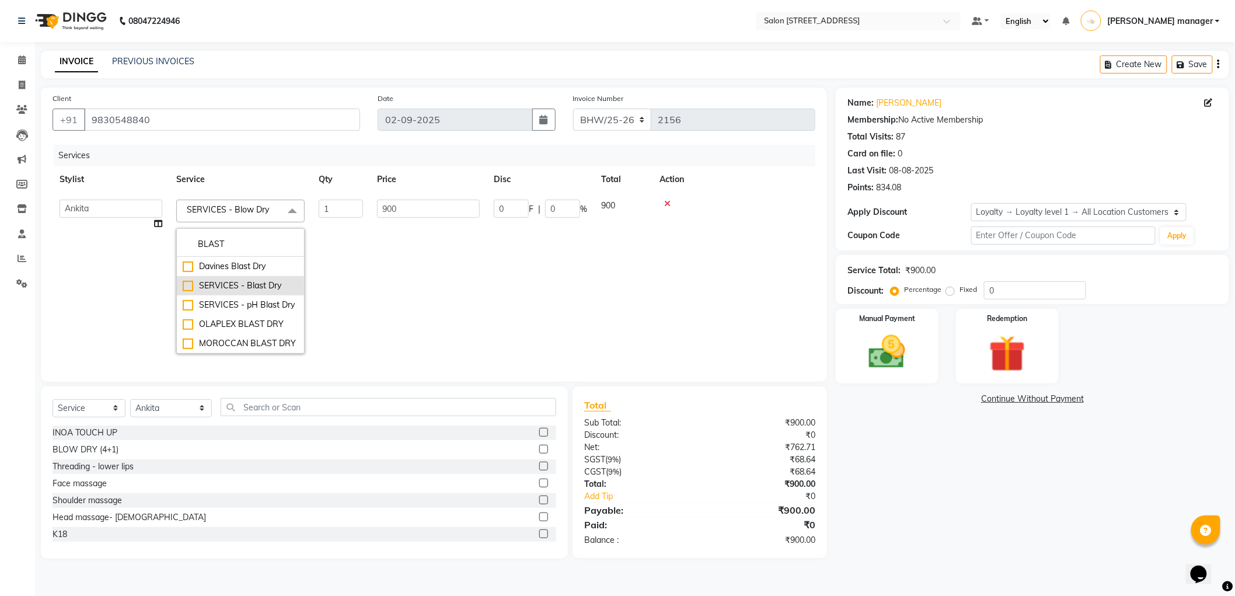
type input "BLAST"
click at [187, 286] on div "SERVICES - Blast Dry" at bounding box center [241, 286] width 116 height 12
checkbox input "true"
type input "600"
click at [410, 292] on td "600" at bounding box center [428, 277] width 117 height 168
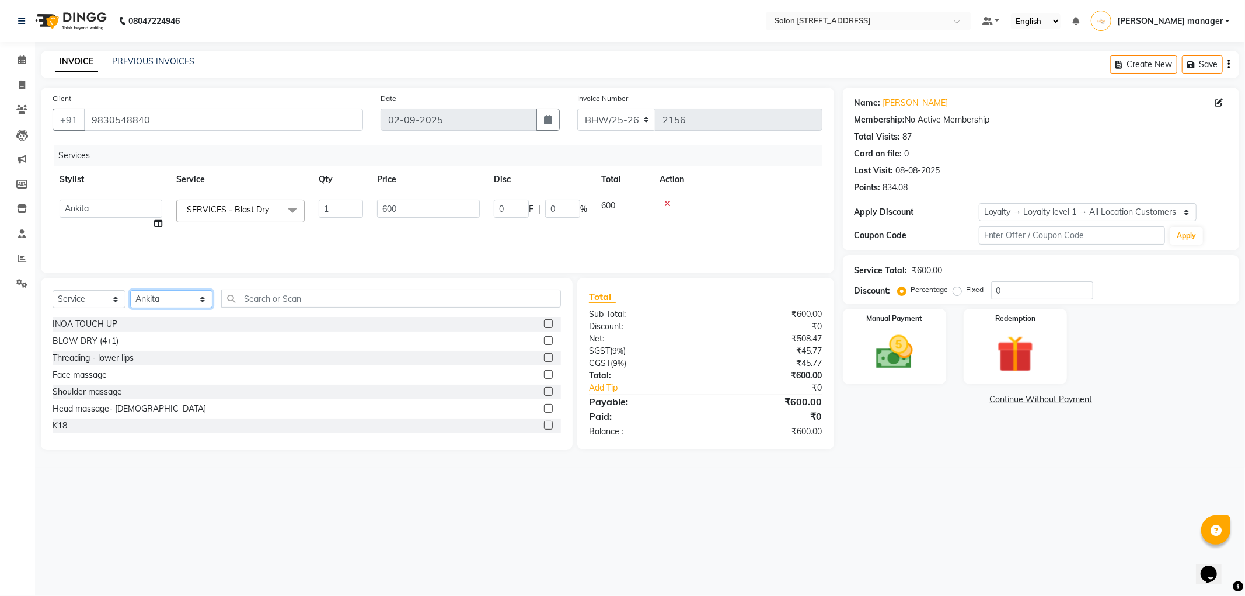
click at [154, 294] on select "Select Stylist Akhtar ALTAMAS Ankita ARZOO BABLU BHARAT BHAWANIPUR BUNNY Doyel …" at bounding box center [171, 299] width 82 height 18
select select "85232"
click at [130, 291] on select "Select Stylist Akhtar ALTAMAS Ankita ARZOO BABLU BHARAT BHAWANIPUR BUNNY Doyel …" at bounding box center [171, 299] width 82 height 18
click at [302, 297] on input "text" at bounding box center [391, 299] width 340 height 18
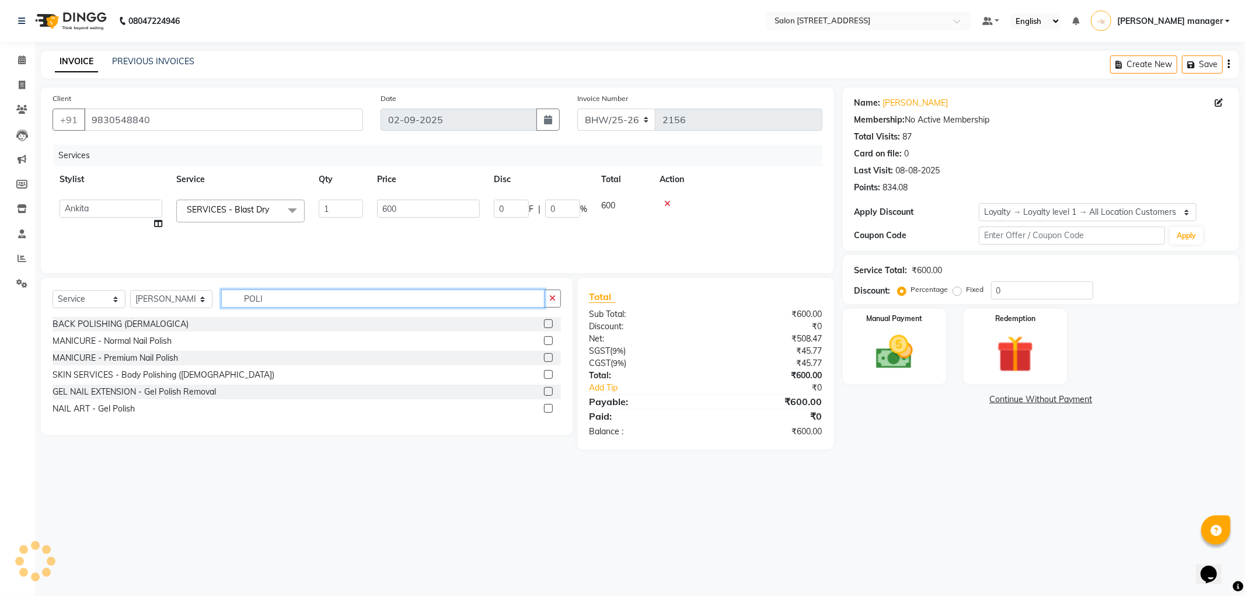
type input "POLI"
click at [549, 341] on label at bounding box center [548, 340] width 9 height 9
click at [549, 341] on input "checkbox" at bounding box center [548, 341] width 8 height 8
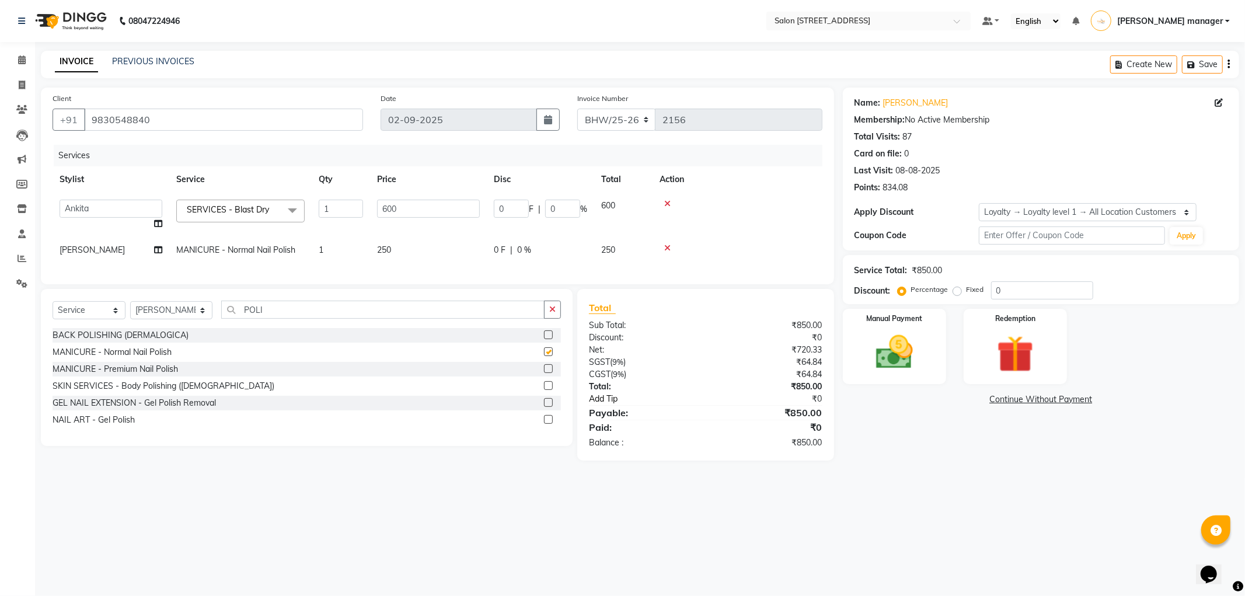
checkbox input "false"
click at [921, 354] on img at bounding box center [894, 352] width 62 height 44
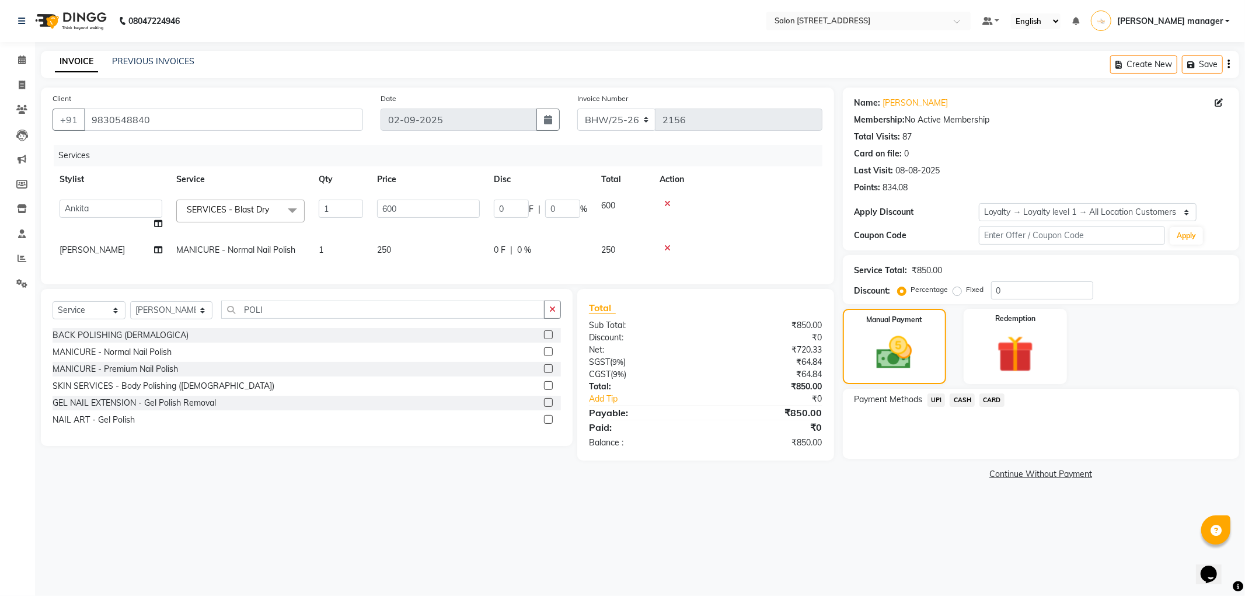
click at [962, 404] on span "CASH" at bounding box center [962, 399] width 25 height 13
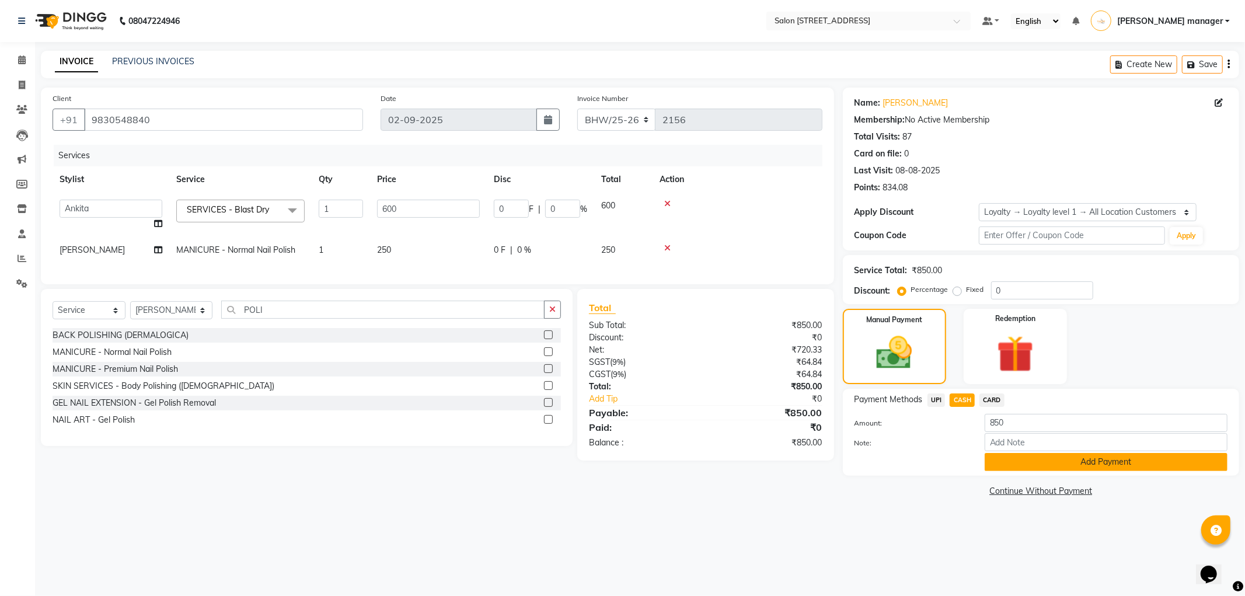
click at [1058, 463] on button "Add Payment" at bounding box center [1106, 462] width 243 height 18
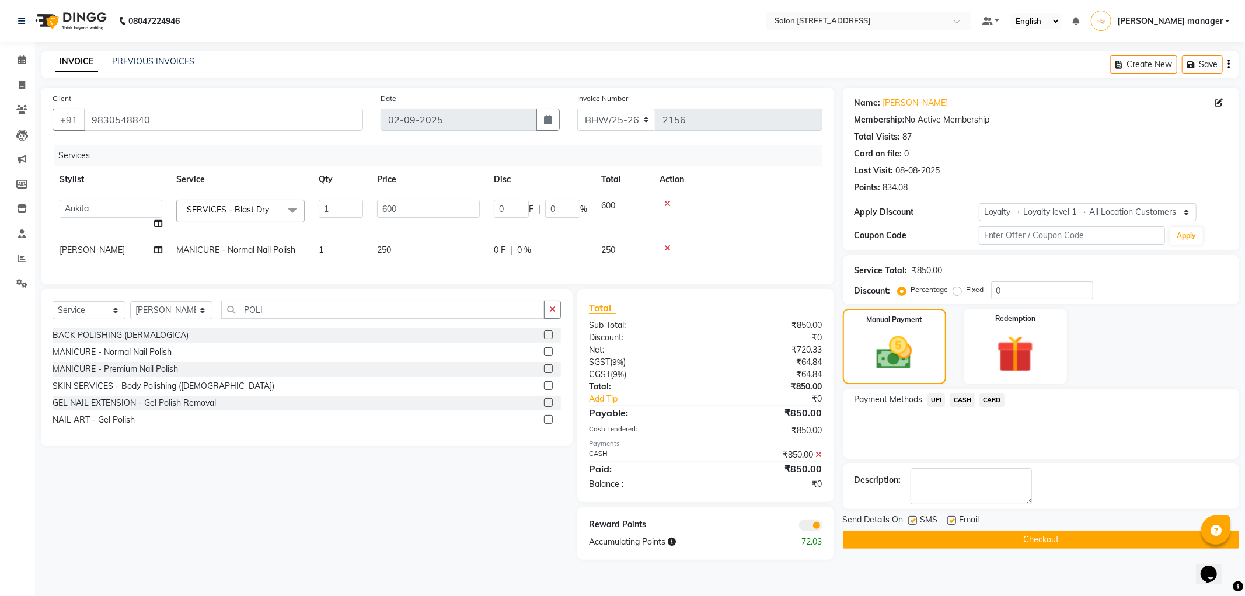
click at [1046, 536] on button "Checkout" at bounding box center [1041, 540] width 396 height 18
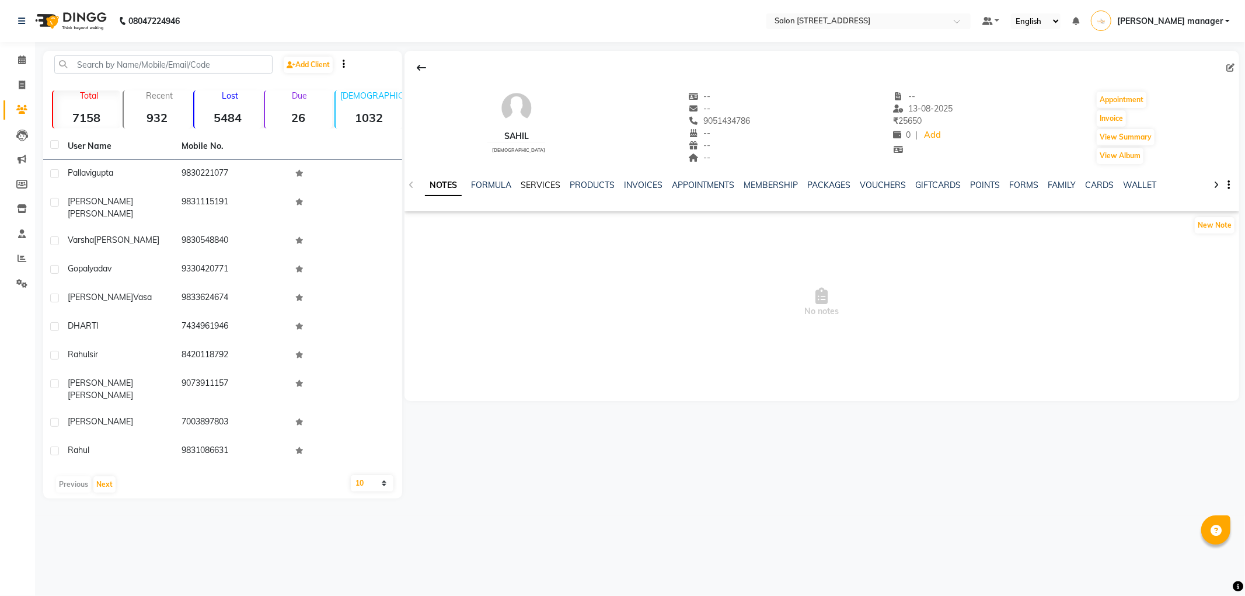
click at [530, 184] on link "SERVICES" at bounding box center [541, 185] width 40 height 11
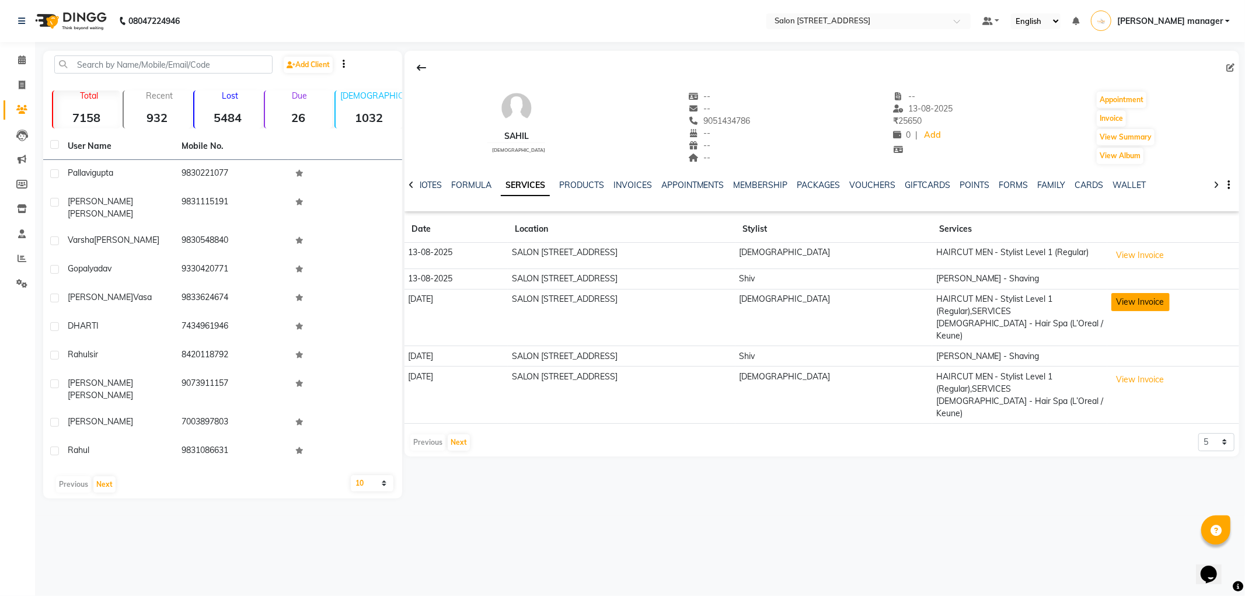
click at [1111, 299] on button "View Invoice" at bounding box center [1140, 302] width 58 height 18
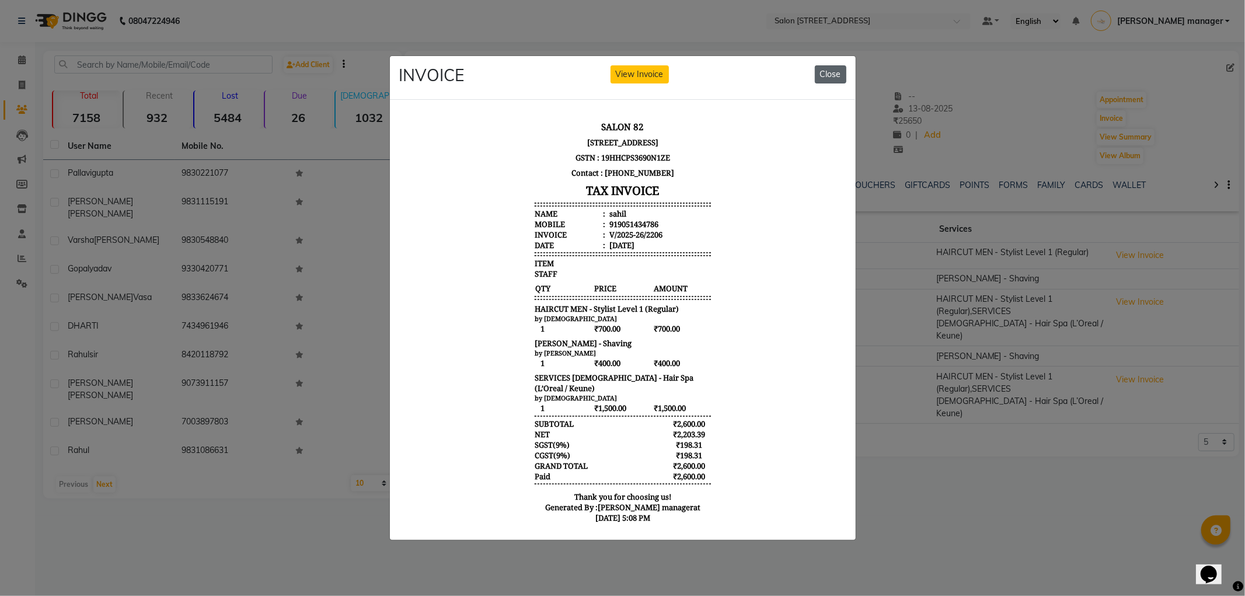
click at [831, 72] on button "Close" at bounding box center [831, 74] width 32 height 18
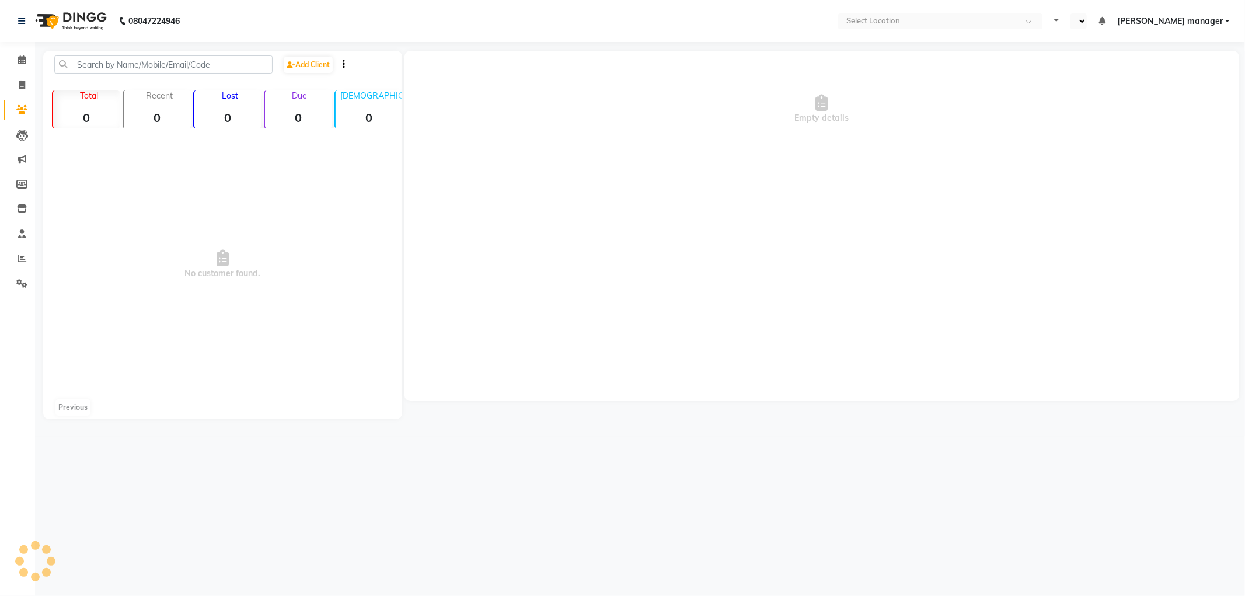
select select "en"
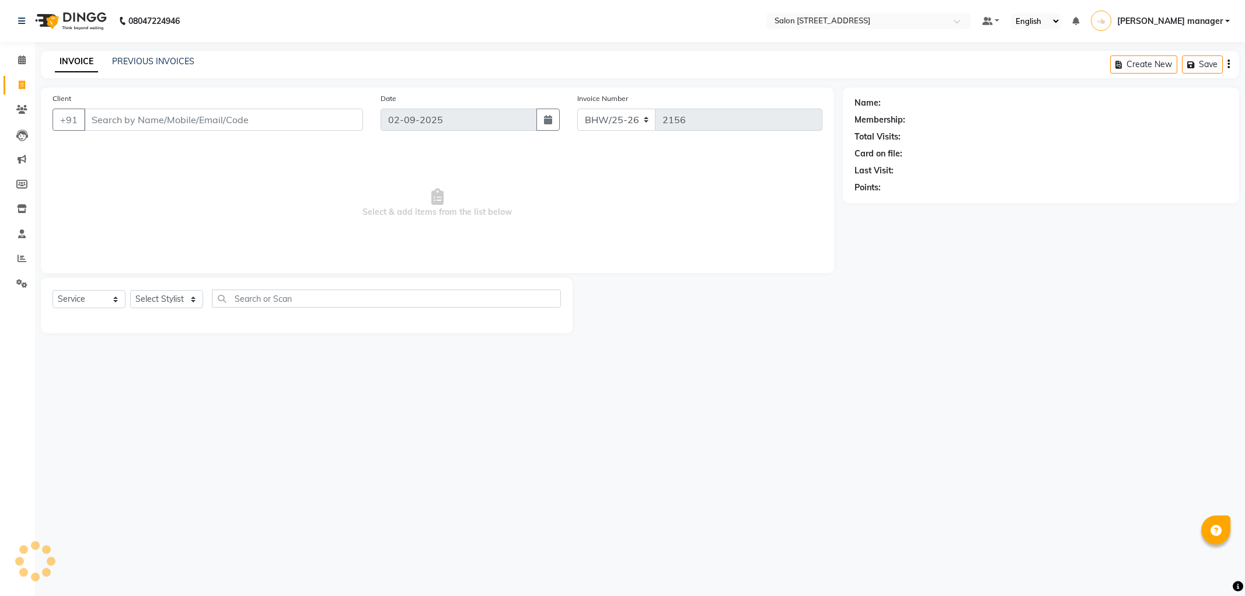
select select "service"
click at [90, 302] on select "Select Service Product Membership Package Voucher Prepaid Gift Card" at bounding box center [89, 299] width 73 height 18
click at [194, 298] on select "Select Stylist [PERSON_NAME] [PERSON_NAME] [PERSON_NAME] BHAWANIPUR BUNNY [PERS…" at bounding box center [171, 299] width 82 height 18
select select "33695"
click at [130, 291] on select "Select Stylist [PERSON_NAME] [PERSON_NAME] [PERSON_NAME] BHAWANIPUR BUNNY [PERS…" at bounding box center [171, 299] width 82 height 18
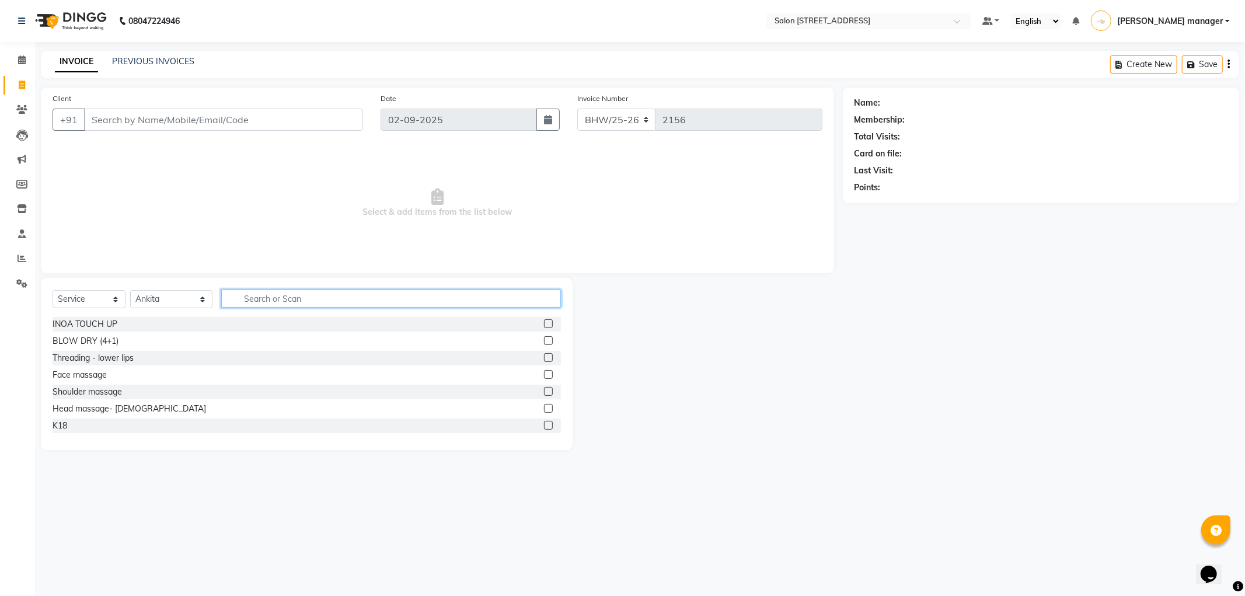
click at [278, 298] on input "text" at bounding box center [391, 299] width 340 height 18
type input "BLAST"
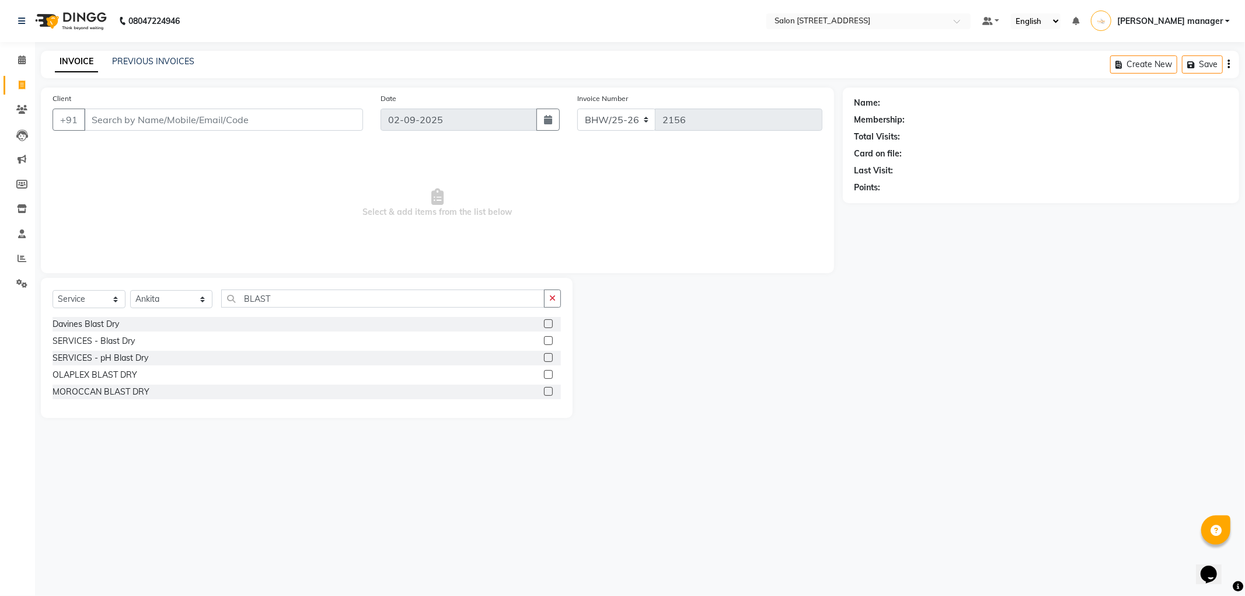
click at [548, 339] on label at bounding box center [548, 340] width 9 height 9
click at [548, 339] on input "checkbox" at bounding box center [548, 341] width 8 height 8
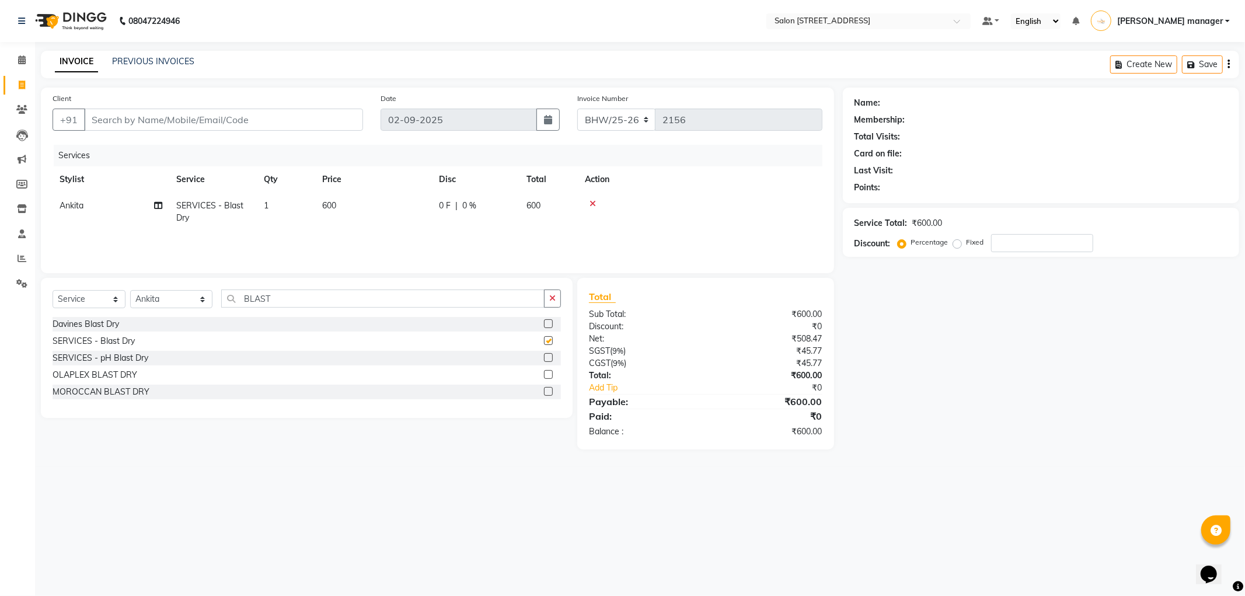
checkbox input "false"
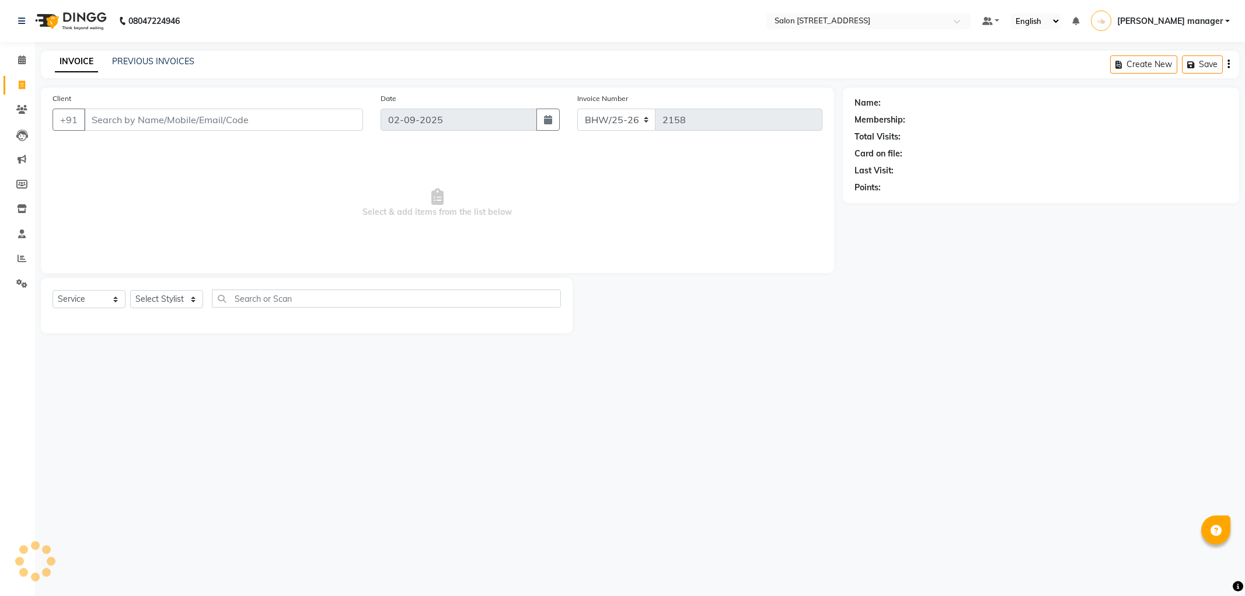
select select "service"
click at [159, 296] on select "Select Stylist [PERSON_NAME] [PERSON_NAME] [PERSON_NAME] BHAWANIPUR BUNNY [PERS…" at bounding box center [171, 299] width 82 height 18
select select "83810"
click at [130, 291] on select "Select Stylist [PERSON_NAME] [PERSON_NAME] [PERSON_NAME] BHAWANIPUR BUNNY [PERS…" at bounding box center [171, 299] width 82 height 18
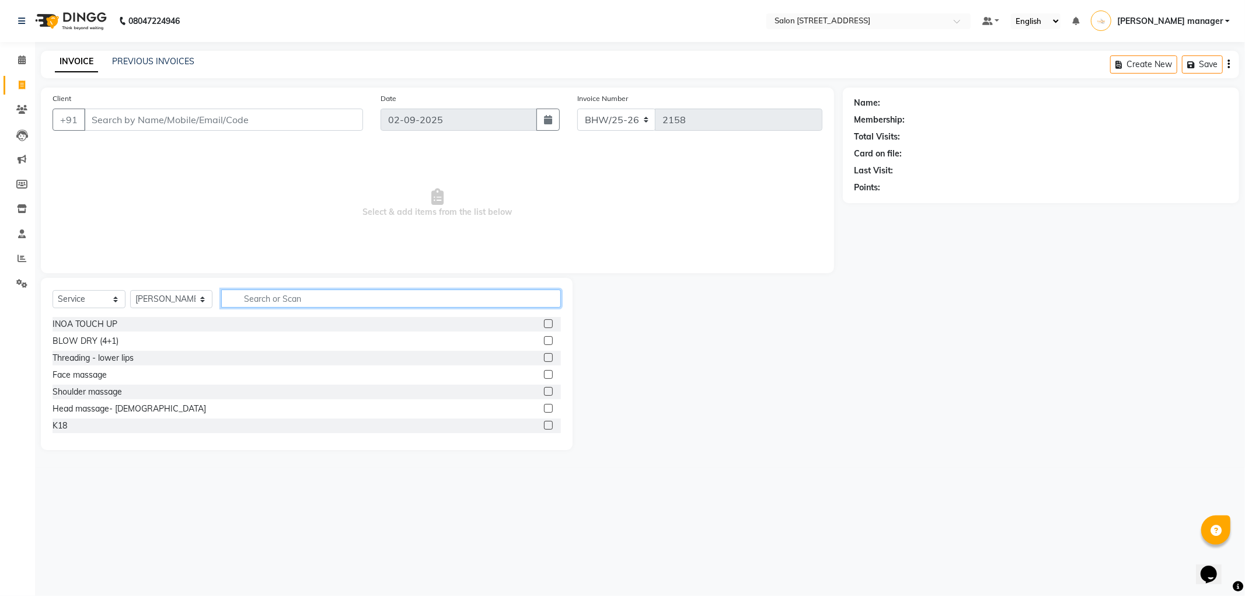
click at [288, 299] on input "text" at bounding box center [391, 299] width 340 height 18
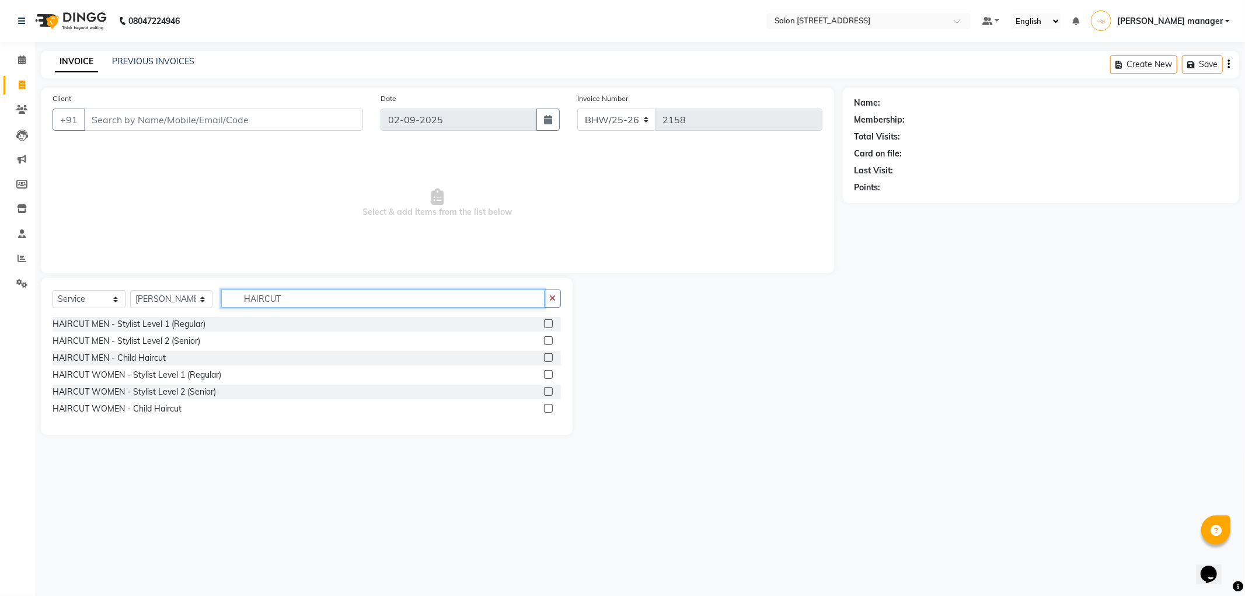
type input "HAIRCUT"
click at [546, 341] on label at bounding box center [548, 340] width 9 height 9
click at [546, 341] on input "checkbox" at bounding box center [548, 341] width 8 height 8
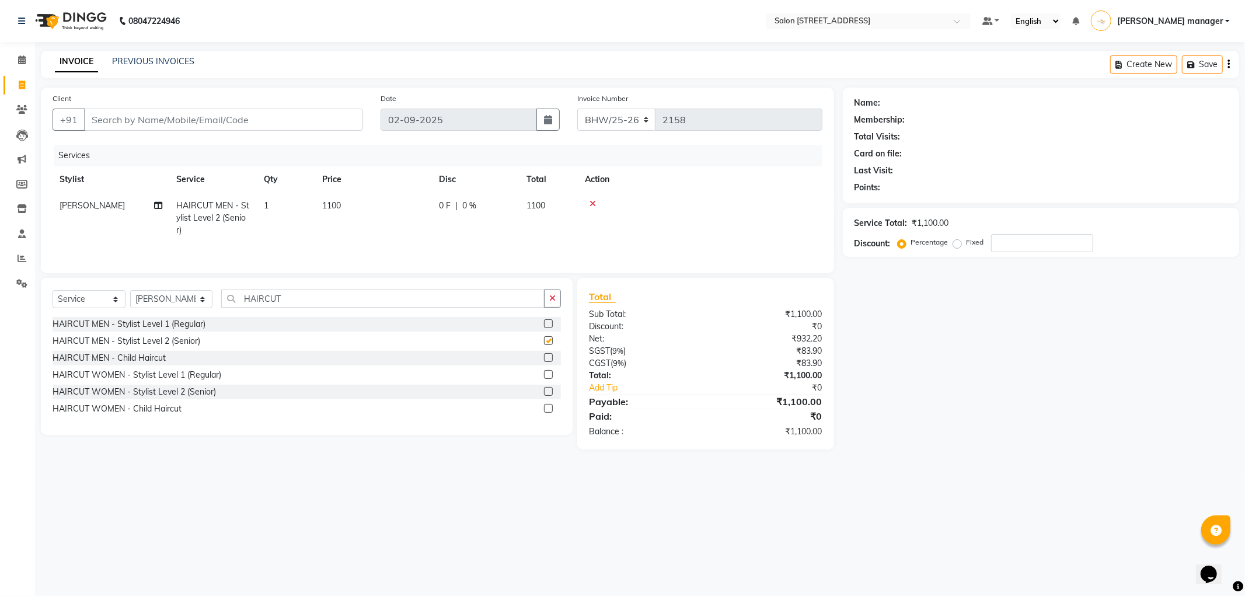
checkbox input "false"
click at [281, 301] on input "HAIRCUT" at bounding box center [382, 299] width 323 height 18
type input "H"
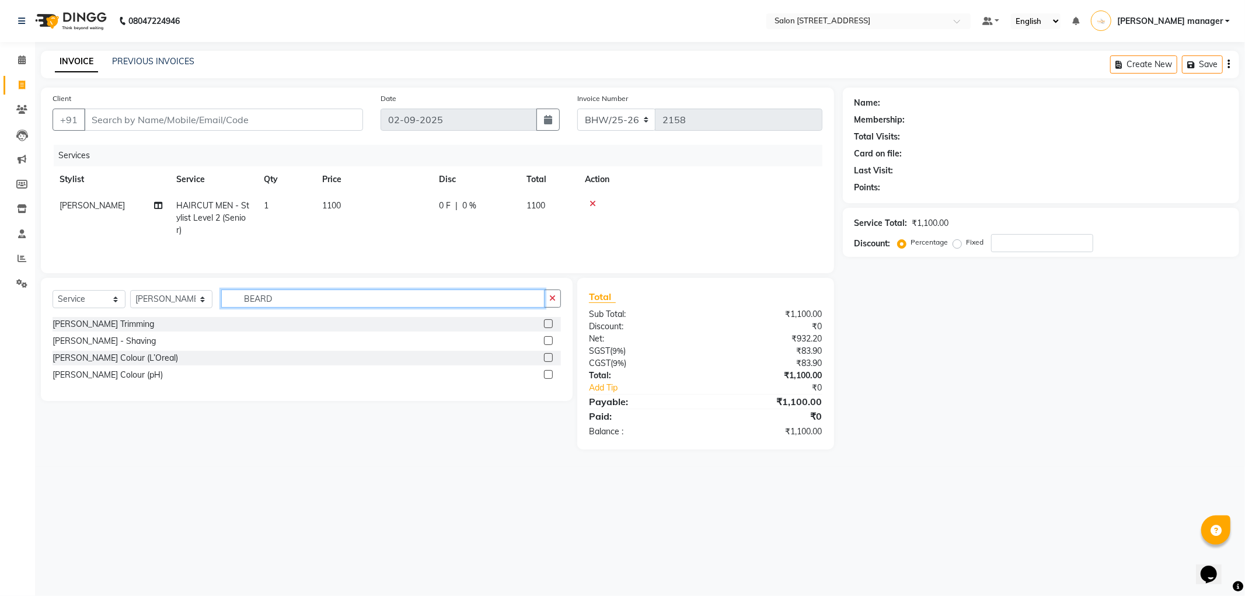
type input "BEARD"
click at [546, 324] on label at bounding box center [548, 323] width 9 height 9
click at [546, 324] on input "checkbox" at bounding box center [548, 324] width 8 height 8
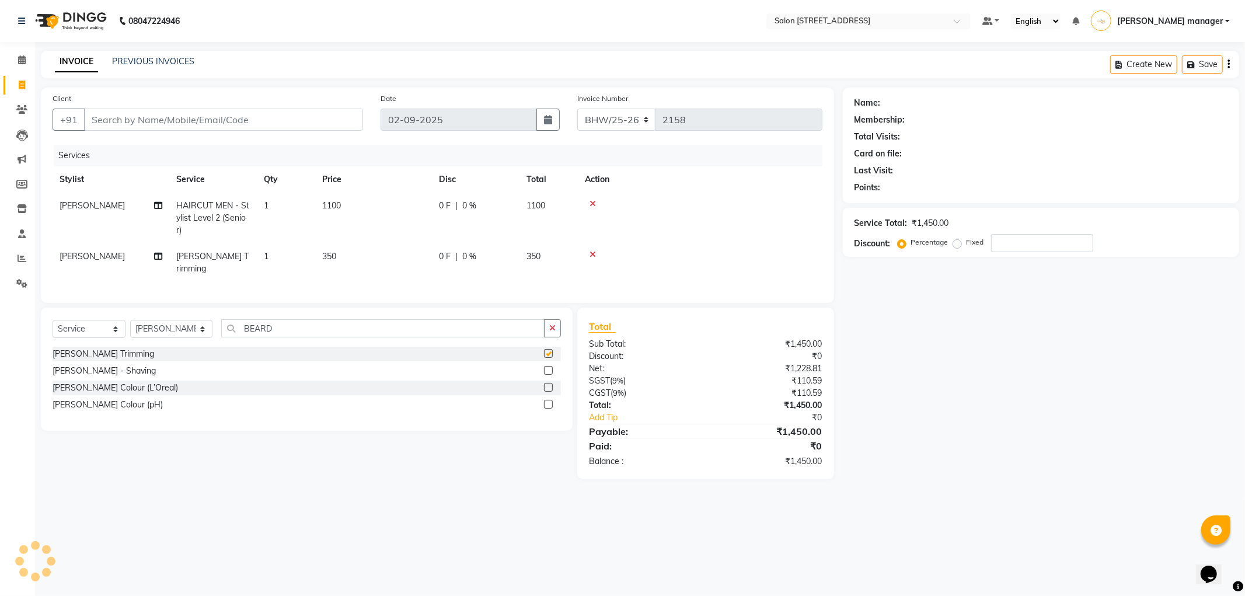
checkbox input "false"
click at [351, 257] on td "350" at bounding box center [373, 262] width 117 height 39
select select "83810"
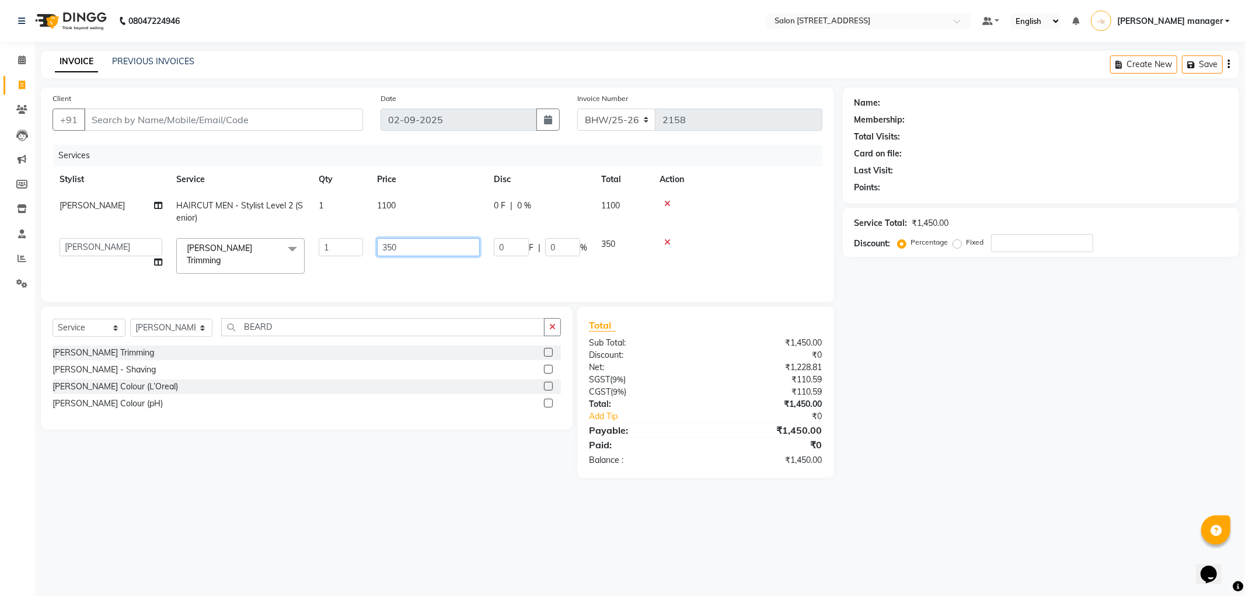
click at [419, 249] on input "350" at bounding box center [428, 247] width 103 height 18
type input "3"
type input "400"
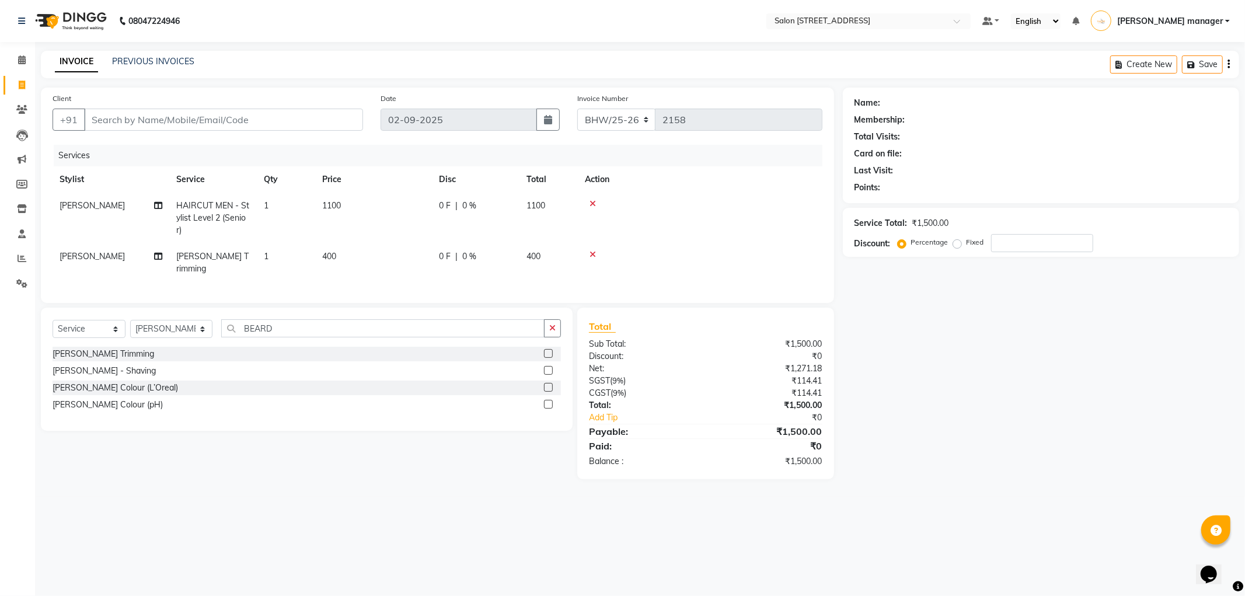
click at [354, 447] on div "Select Service Product Membership Package Voucher Prepaid Gift Card Select Styl…" at bounding box center [302, 394] width 541 height 172
click at [224, 114] on input "Client" at bounding box center [223, 120] width 279 height 22
click at [112, 111] on input "Client" at bounding box center [223, 120] width 279 height 22
type input "9"
type input "0"
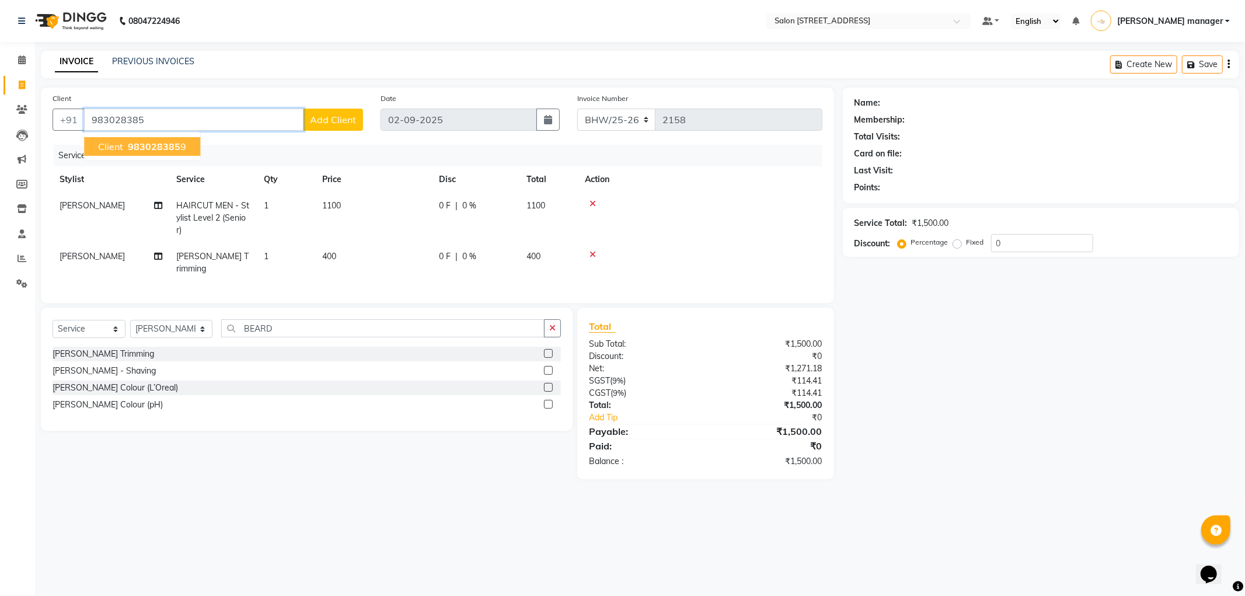
click at [135, 142] on span "983028385" at bounding box center [154, 147] width 53 height 12
type input "9830283859"
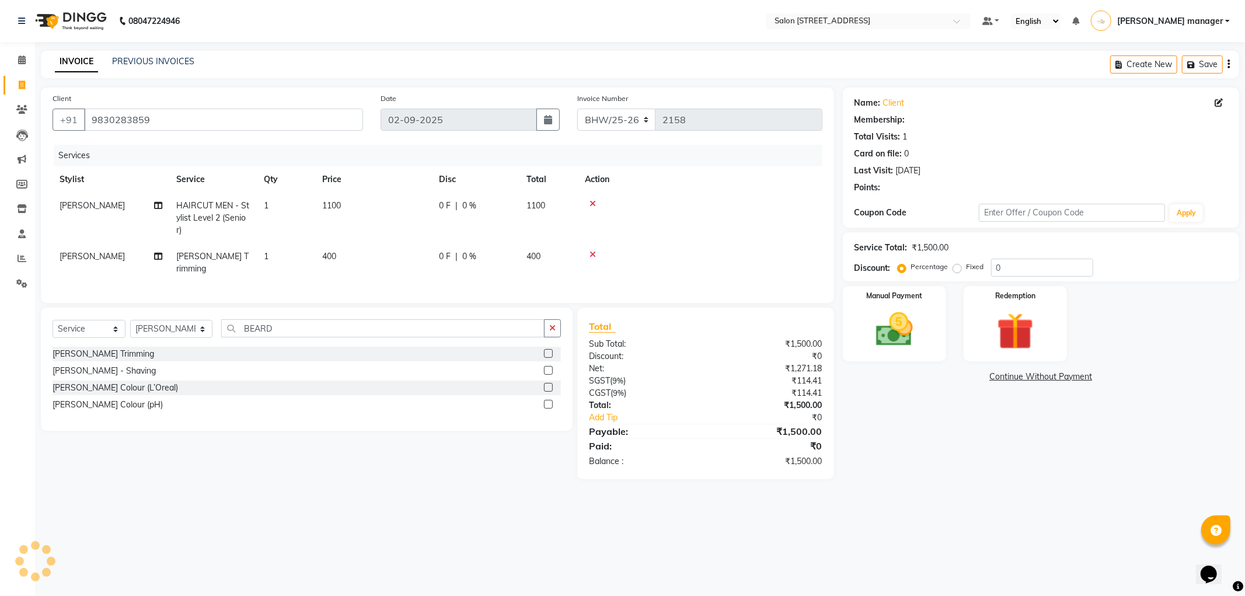
select select "1: Object"
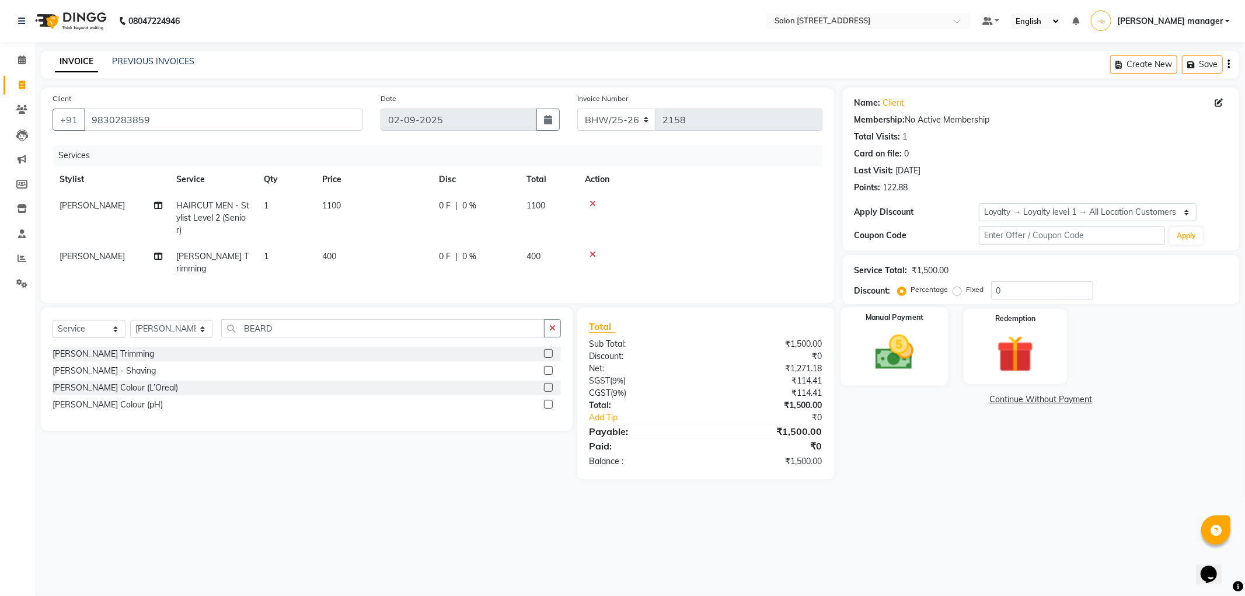
click at [890, 359] on img at bounding box center [894, 352] width 62 height 44
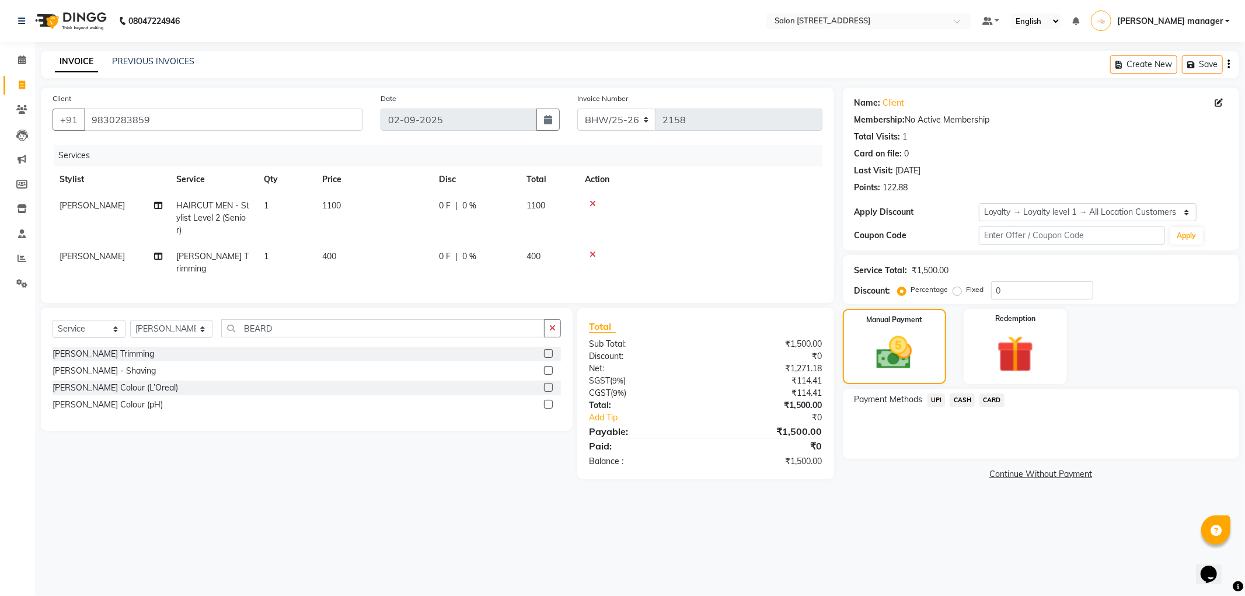
click at [932, 396] on span "UPI" at bounding box center [937, 399] width 18 height 13
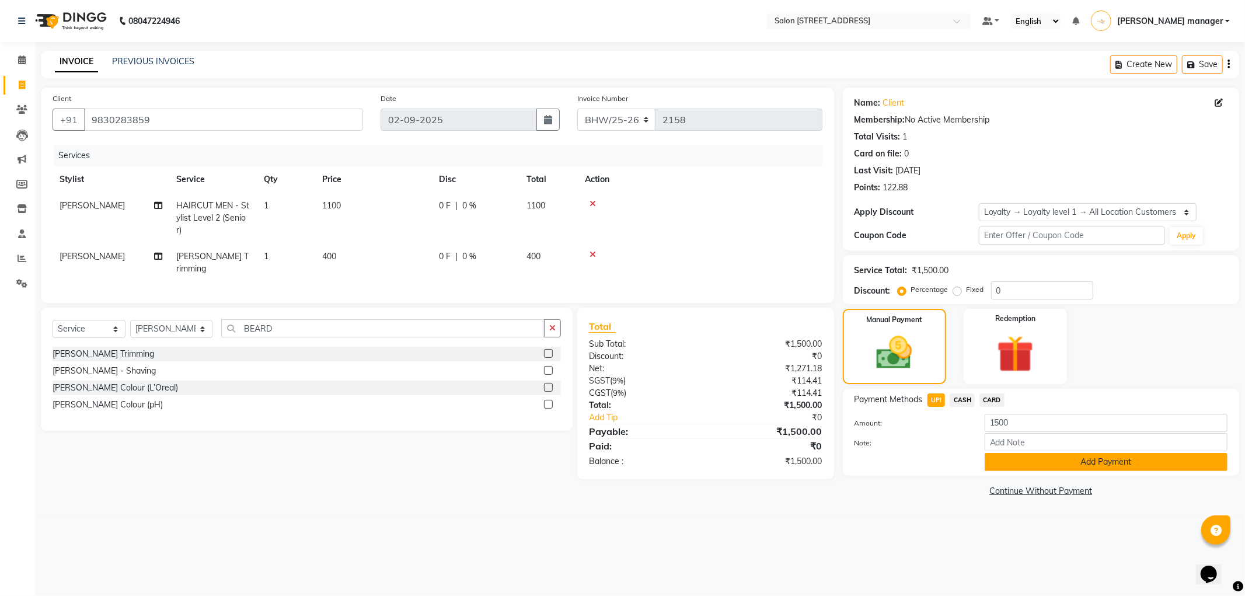
click at [1009, 458] on button "Add Payment" at bounding box center [1106, 462] width 243 height 18
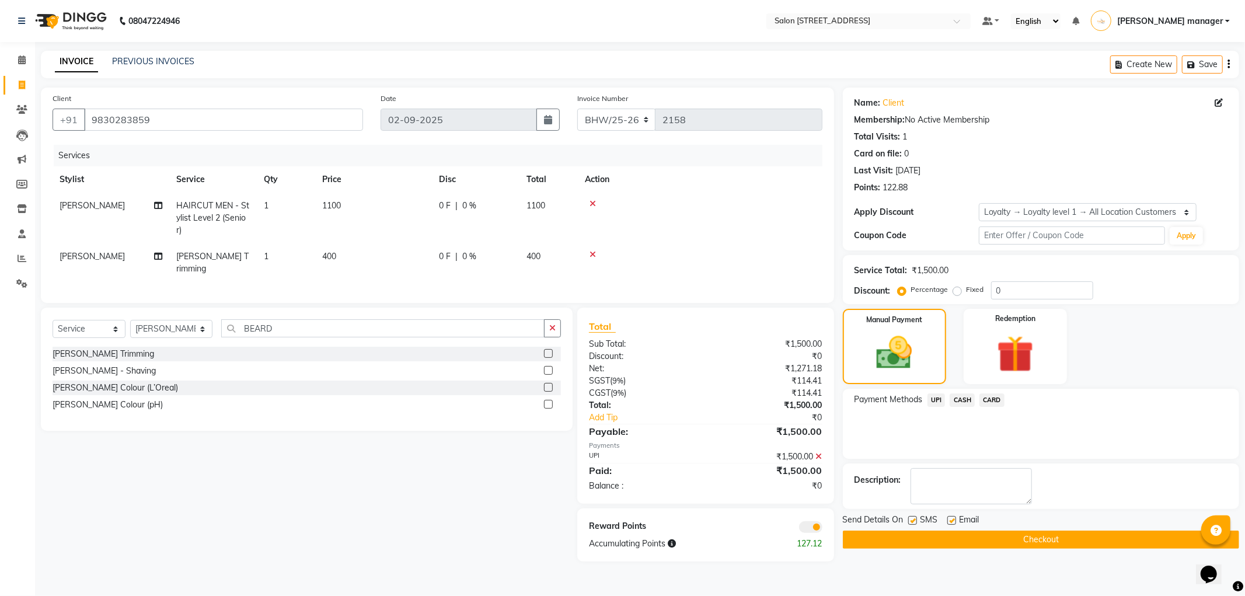
click at [1002, 540] on button "Checkout" at bounding box center [1041, 540] width 396 height 18
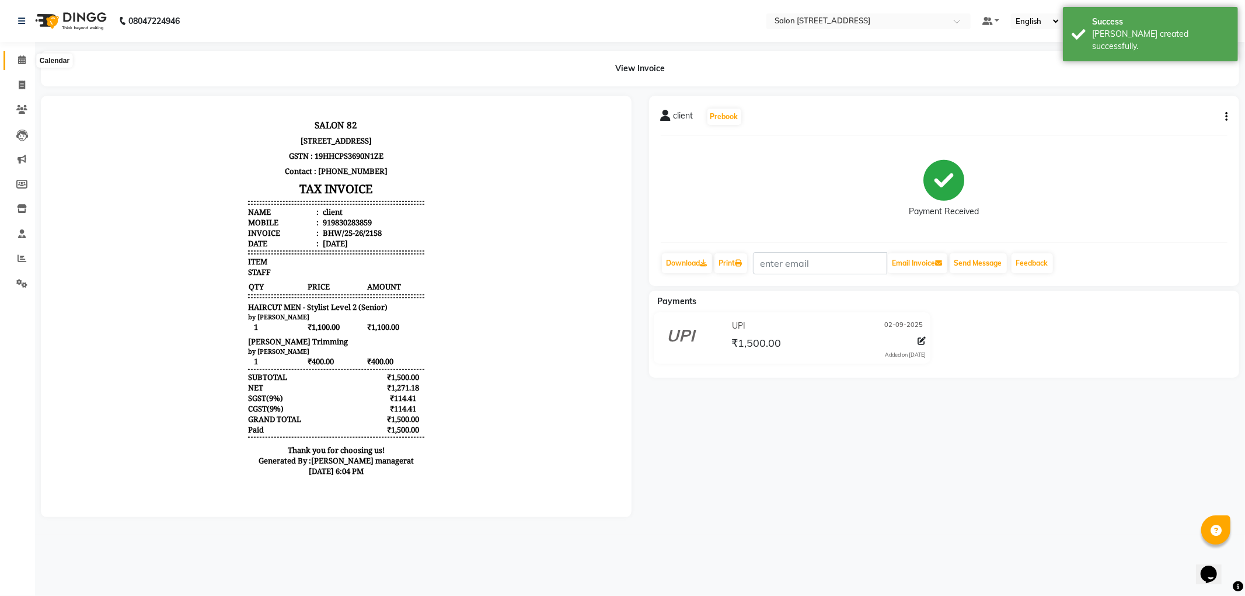
click at [16, 60] on span at bounding box center [22, 60] width 20 height 13
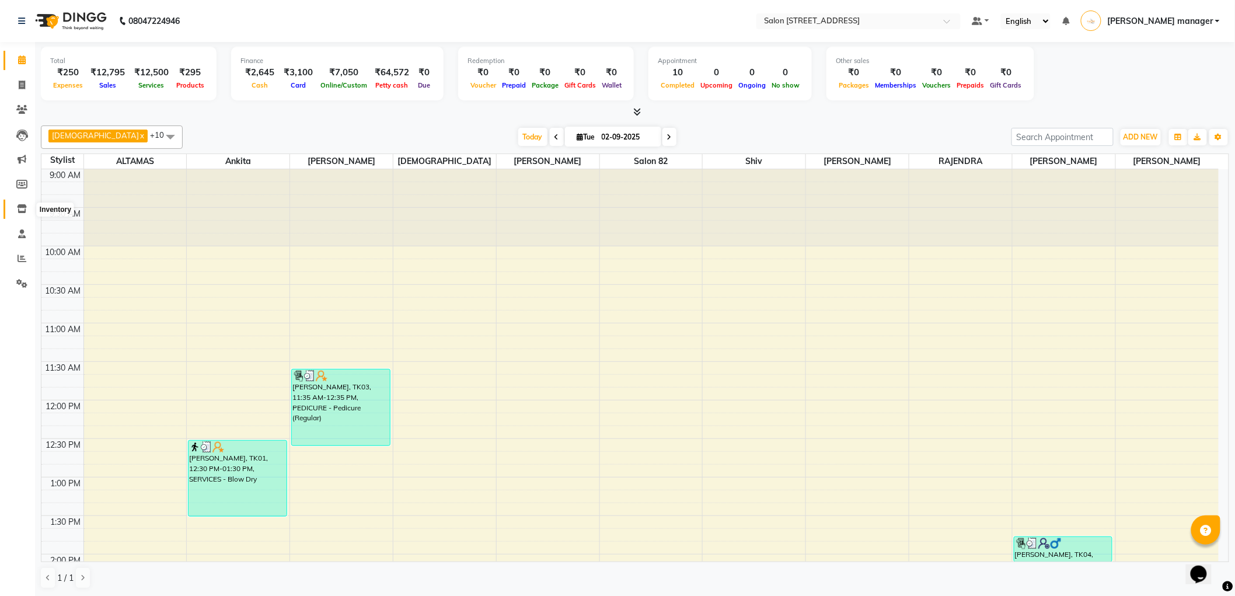
click at [24, 206] on icon at bounding box center [22, 208] width 10 height 9
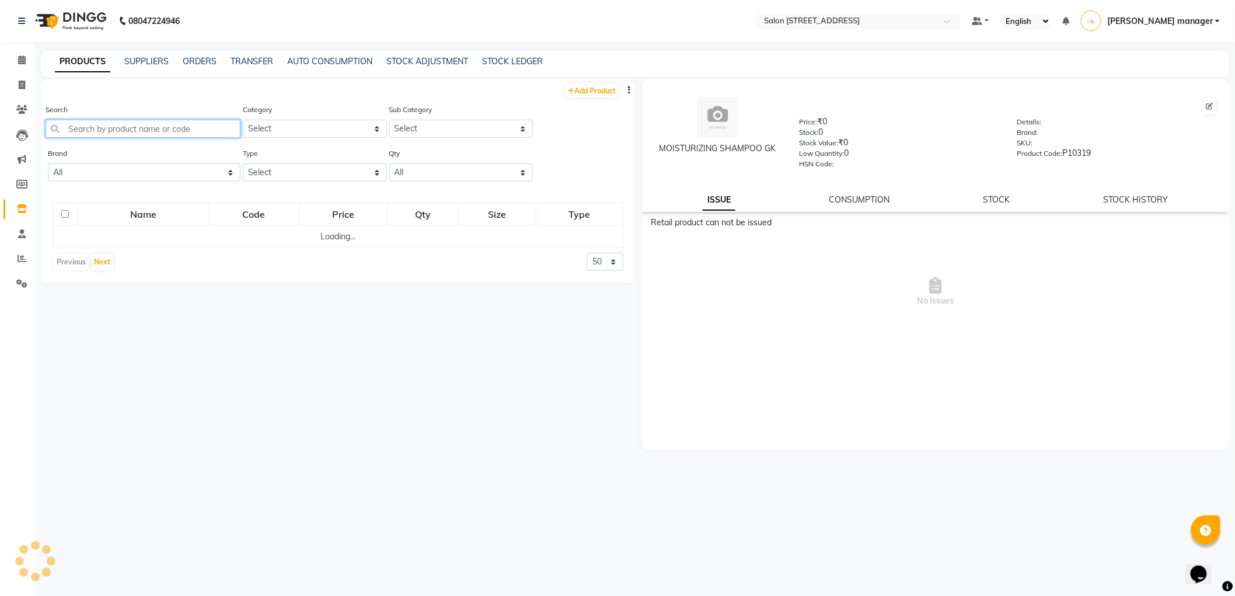
click at [197, 125] on input "text" at bounding box center [143, 129] width 195 height 18
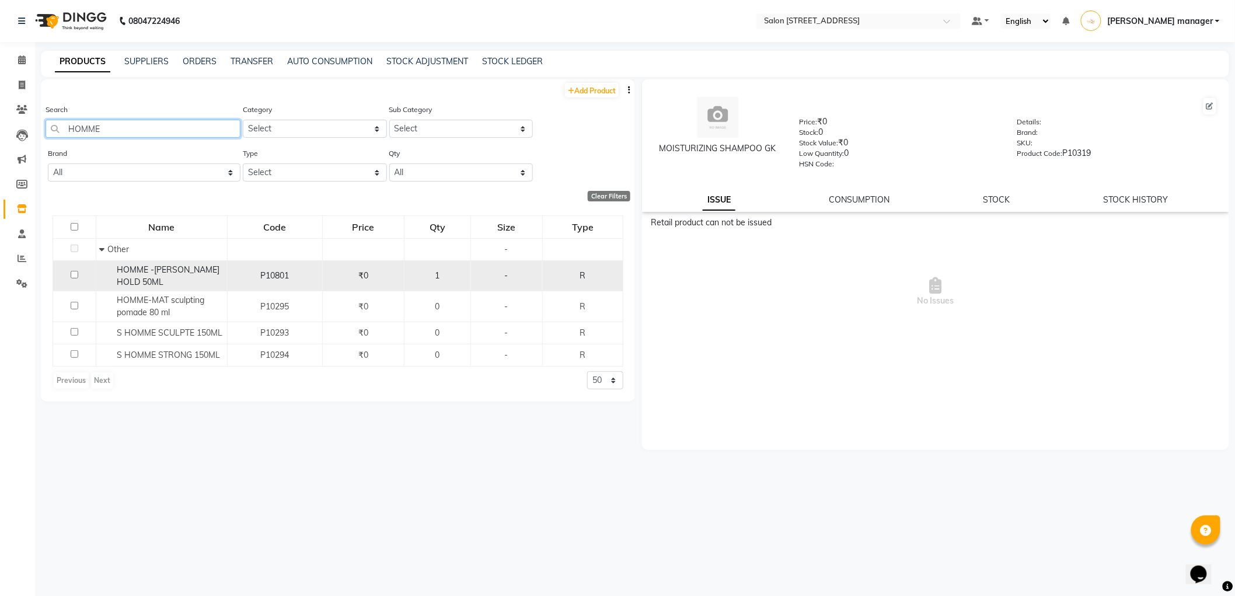
type input "HOMME"
click at [209, 277] on div "HOMME -[PERSON_NAME] HOLD 50ML" at bounding box center [161, 276] width 125 height 25
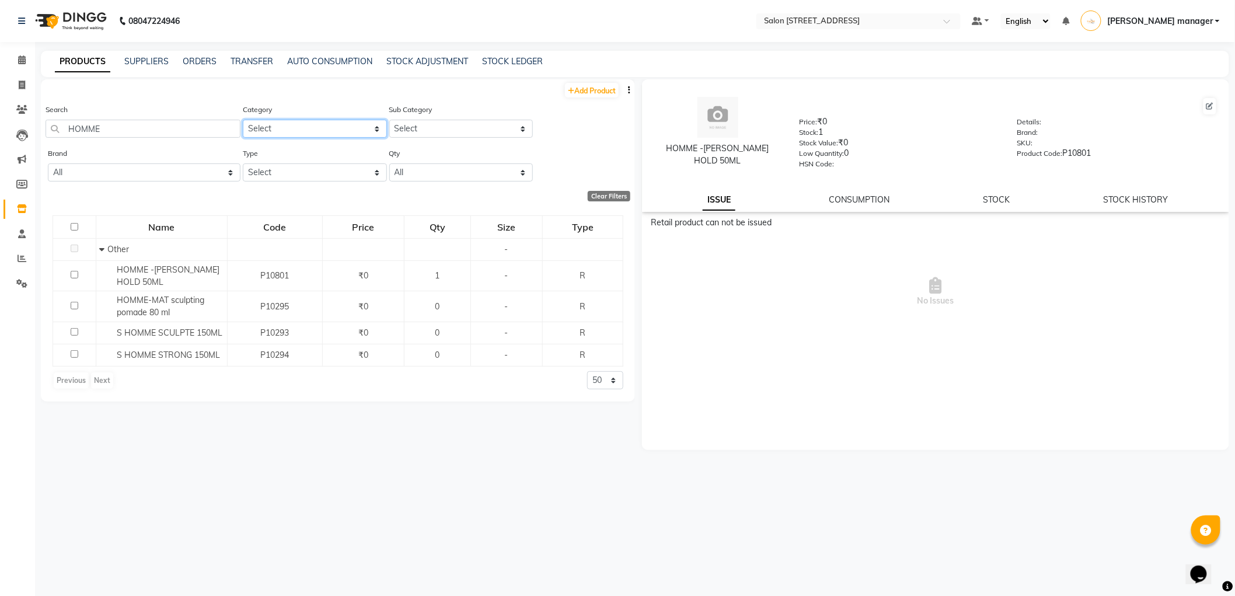
click at [333, 127] on select "Select Hair Skin Makeup Personal Care Appliances Beard Waxing Disposable Thread…" at bounding box center [315, 129] width 144 height 18
select select "761801100"
click at [243, 120] on select "Select Hair Skin Makeup Personal Care Appliances Beard Waxing Disposable Thread…" at bounding box center [315, 129] width 144 height 18
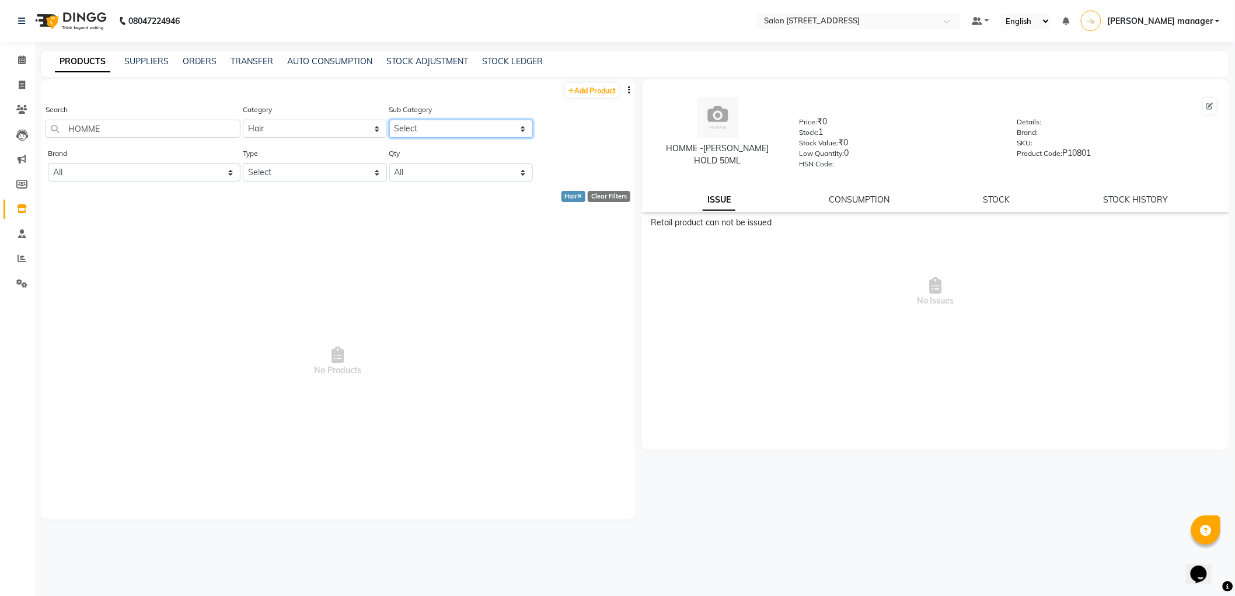
click at [438, 130] on select "Select Conditioner Cream Oil Serum Color Appliances Treatment Styling Kit & Com…" at bounding box center [461, 129] width 144 height 18
select select "761801112"
click at [389, 120] on select "Select Conditioner Cream Oil Serum Color Appliances Treatment Styling Kit & Com…" at bounding box center [461, 129] width 144 height 18
click at [102, 166] on select "All Davines K18 Biomimetic Hairscience Marc Null" at bounding box center [144, 172] width 193 height 18
click at [283, 265] on span "No Products" at bounding box center [338, 362] width 571 height 292
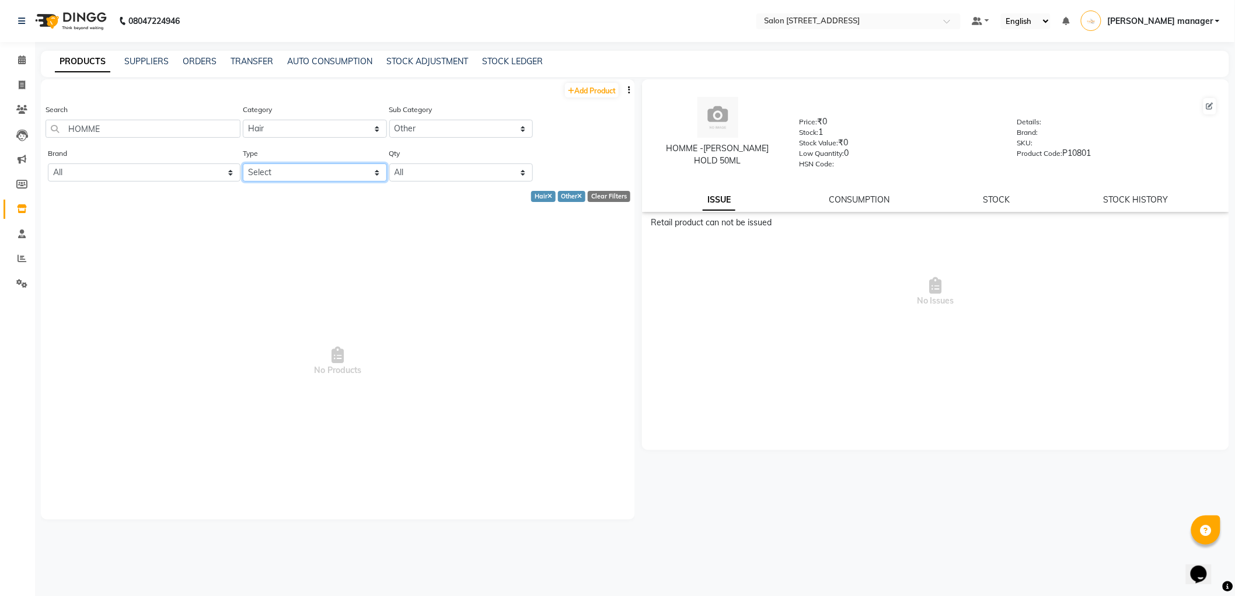
click at [311, 176] on select "Select Both Retail Consumable" at bounding box center [315, 172] width 144 height 18
select select "B"
click at [243, 163] on select "Select Both Retail Consumable" at bounding box center [315, 172] width 144 height 18
click at [444, 173] on select "All Low Out Of Stock" at bounding box center [461, 172] width 144 height 18
click at [506, 279] on span "No Products" at bounding box center [338, 362] width 571 height 292
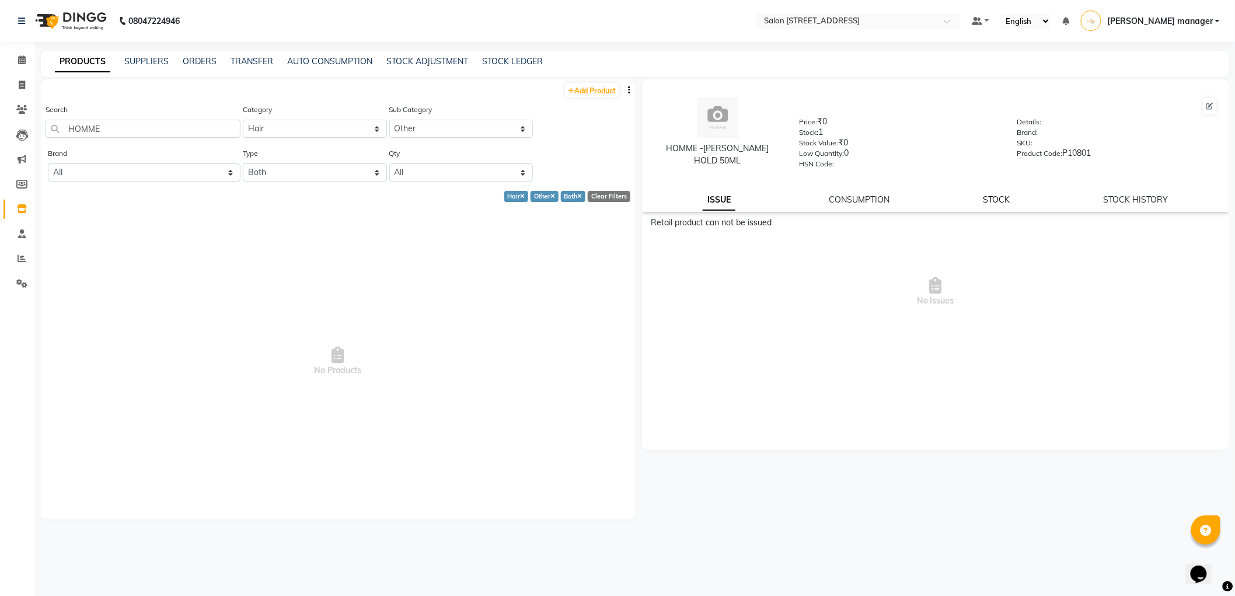
click at [1005, 202] on link "STOCK" at bounding box center [997, 199] width 27 height 11
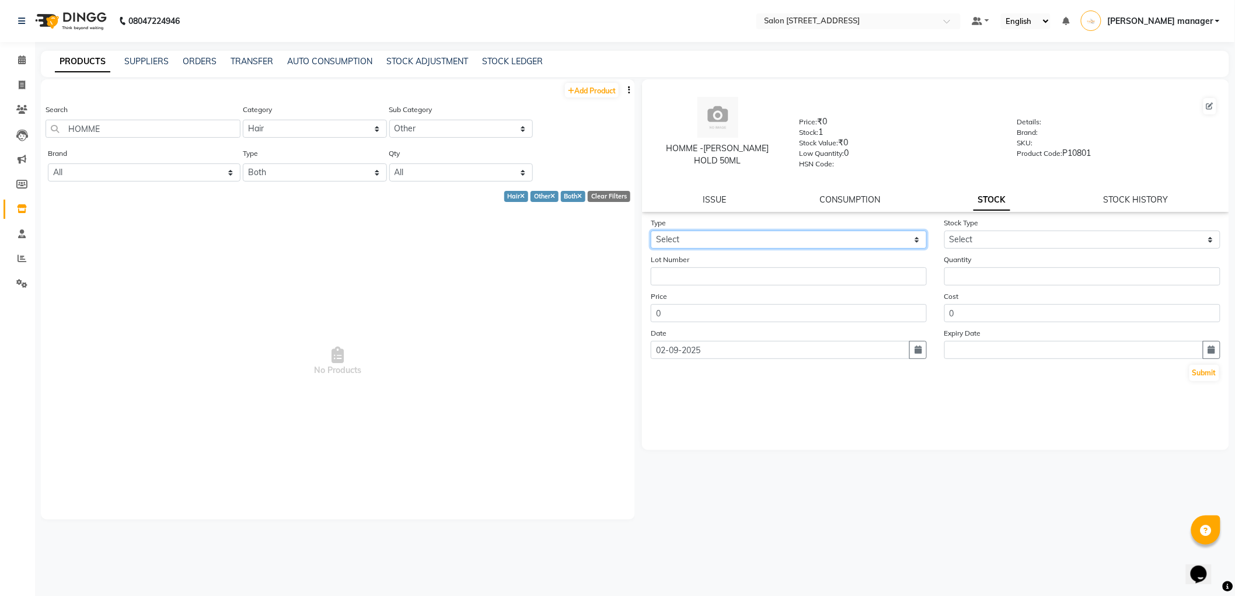
click at [720, 235] on select "Select In" at bounding box center [789, 240] width 276 height 18
select select "in"
click at [651, 231] on select "Select In" at bounding box center [789, 240] width 276 height 18
click at [1006, 235] on select "Select New Stock Adjustment Return Other" at bounding box center [1083, 240] width 276 height 18
select select "new stock"
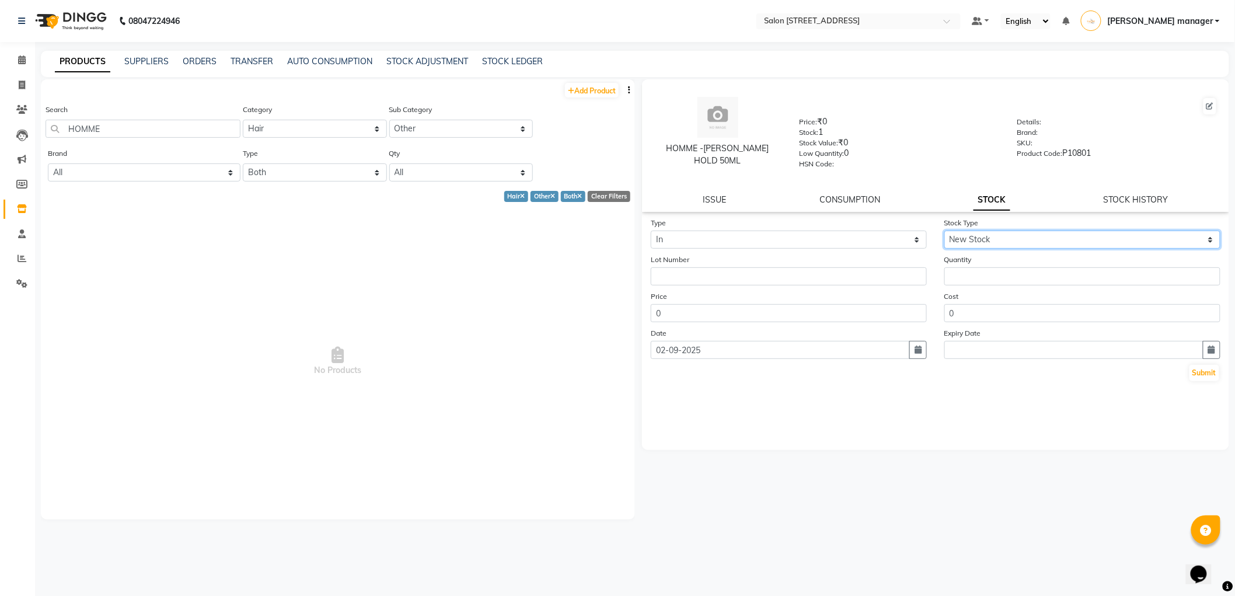
click at [945, 231] on select "Select New Stock Adjustment Return Other" at bounding box center [1083, 240] width 276 height 18
click at [971, 284] on input "number" at bounding box center [1083, 276] width 276 height 18
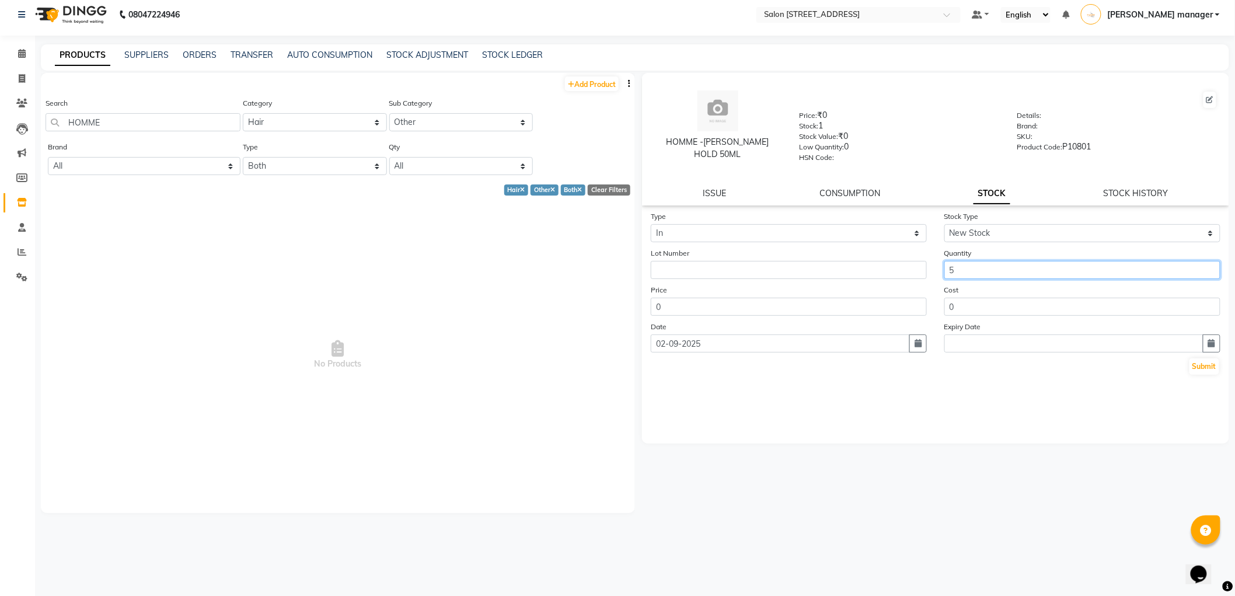
scroll to position [8, 0]
type input "5"
click at [1214, 344] on icon "button" at bounding box center [1211, 342] width 7 height 8
select select "9"
select select "2025"
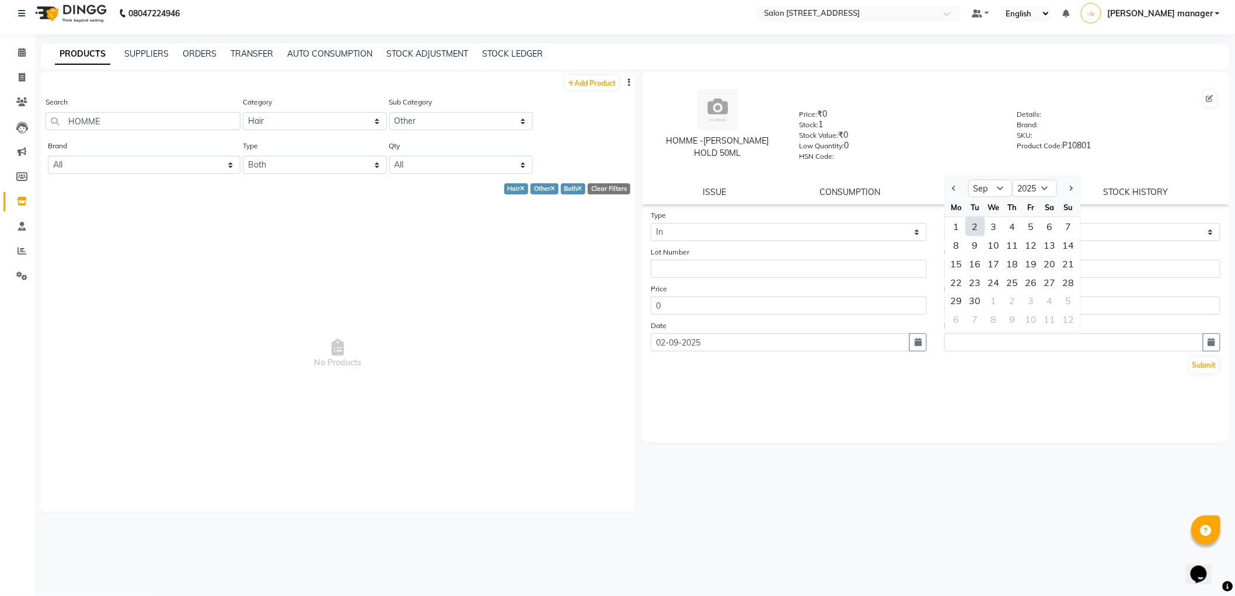
click at [979, 225] on div "2" at bounding box center [975, 226] width 19 height 19
type input "02-09-2025"
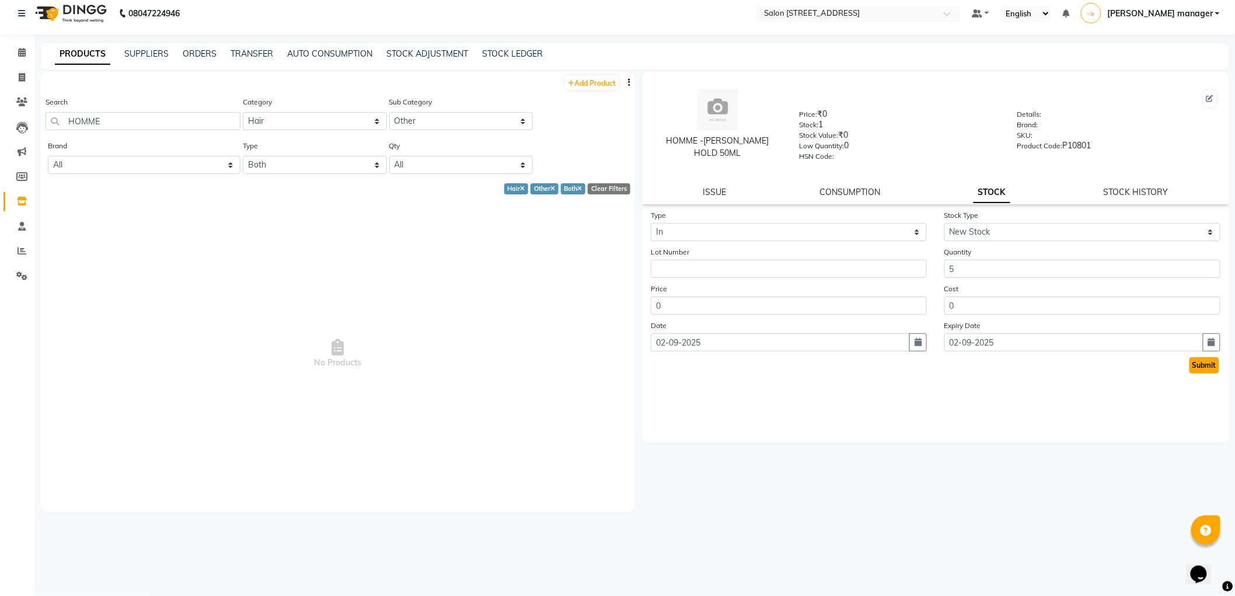
click at [1206, 364] on button "Submit" at bounding box center [1205, 365] width 30 height 16
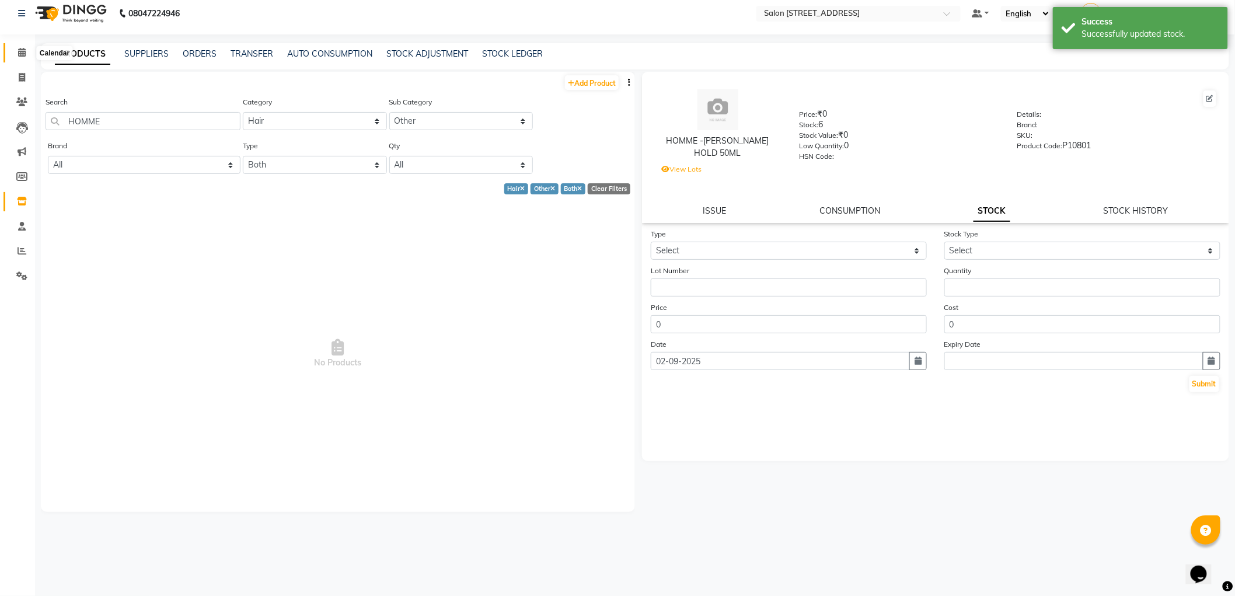
click at [20, 53] on icon at bounding box center [22, 52] width 8 height 9
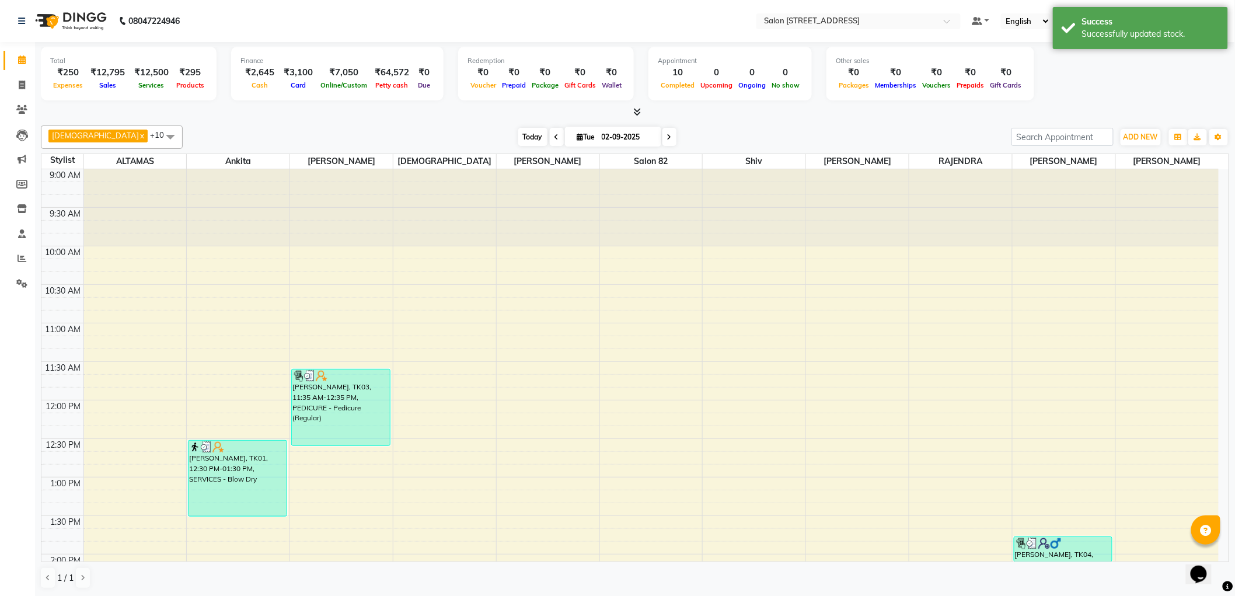
click at [518, 137] on span "Today" at bounding box center [532, 137] width 29 height 18
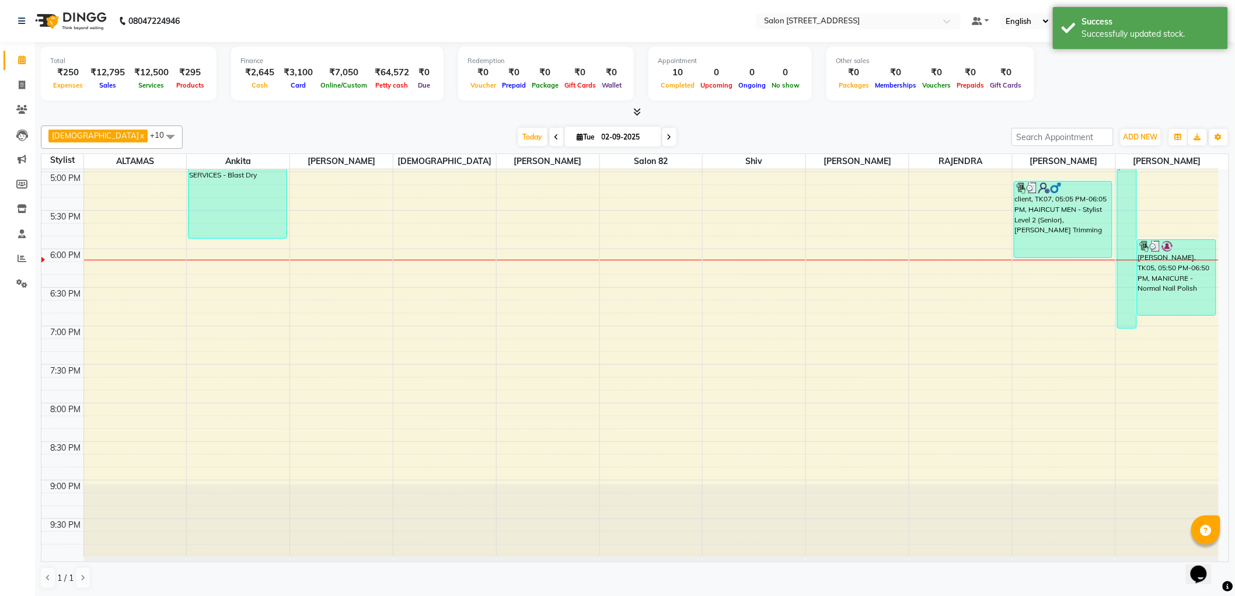
click at [405, 132] on div "[DATE] [DATE]" at bounding box center [597, 137] width 817 height 18
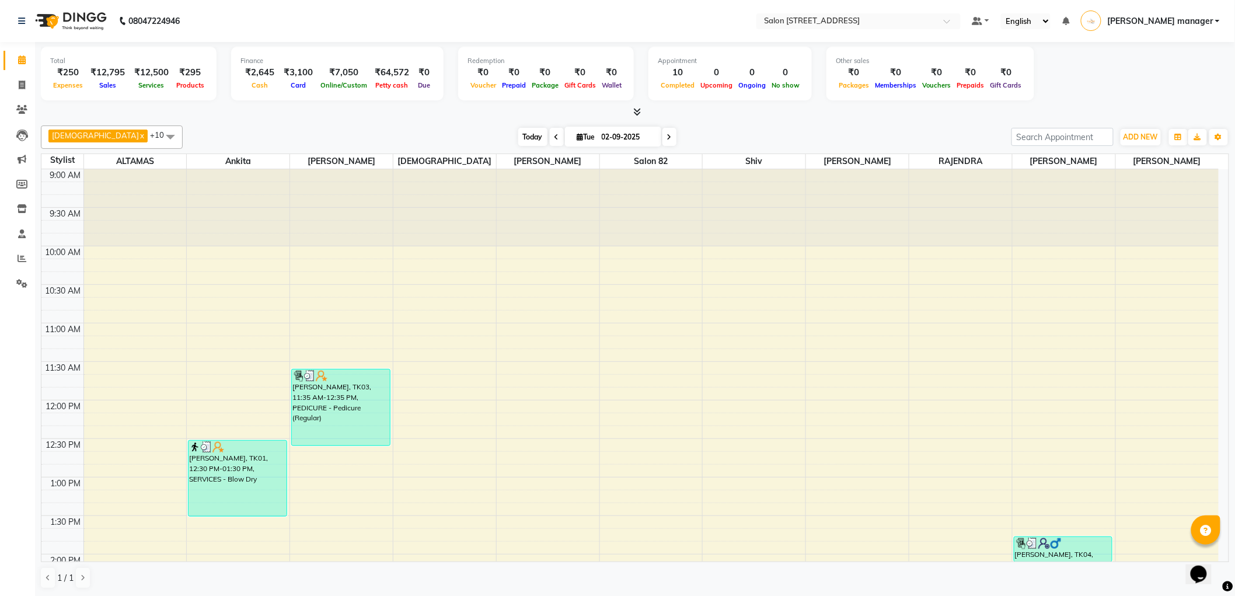
click at [518, 140] on span "Today" at bounding box center [532, 137] width 29 height 18
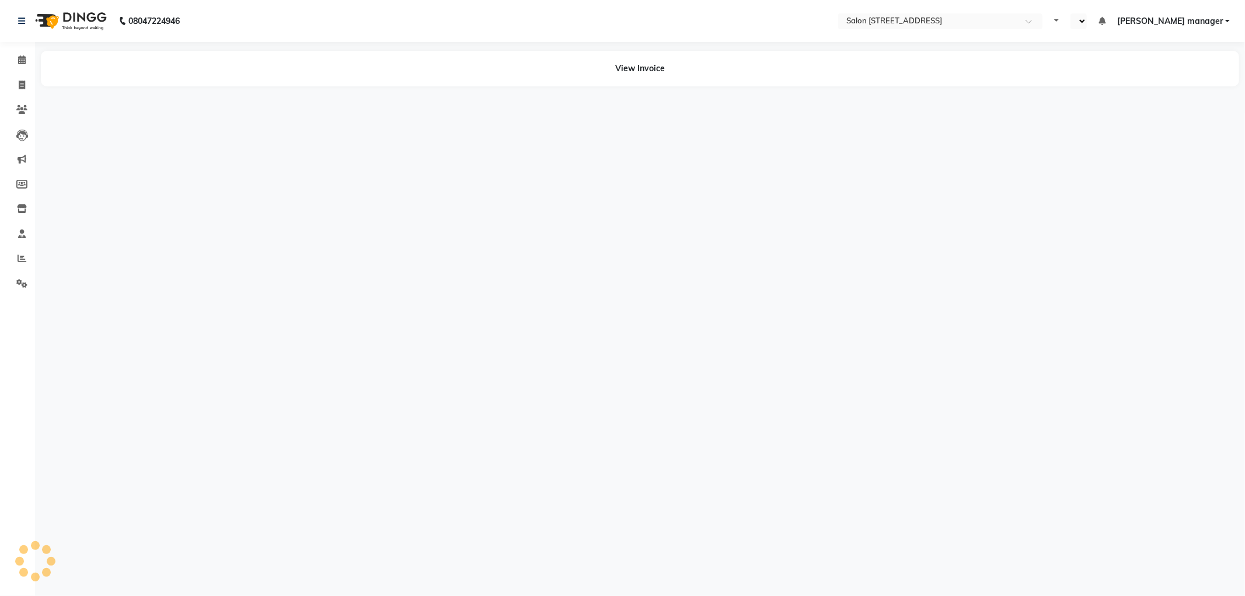
select select "en"
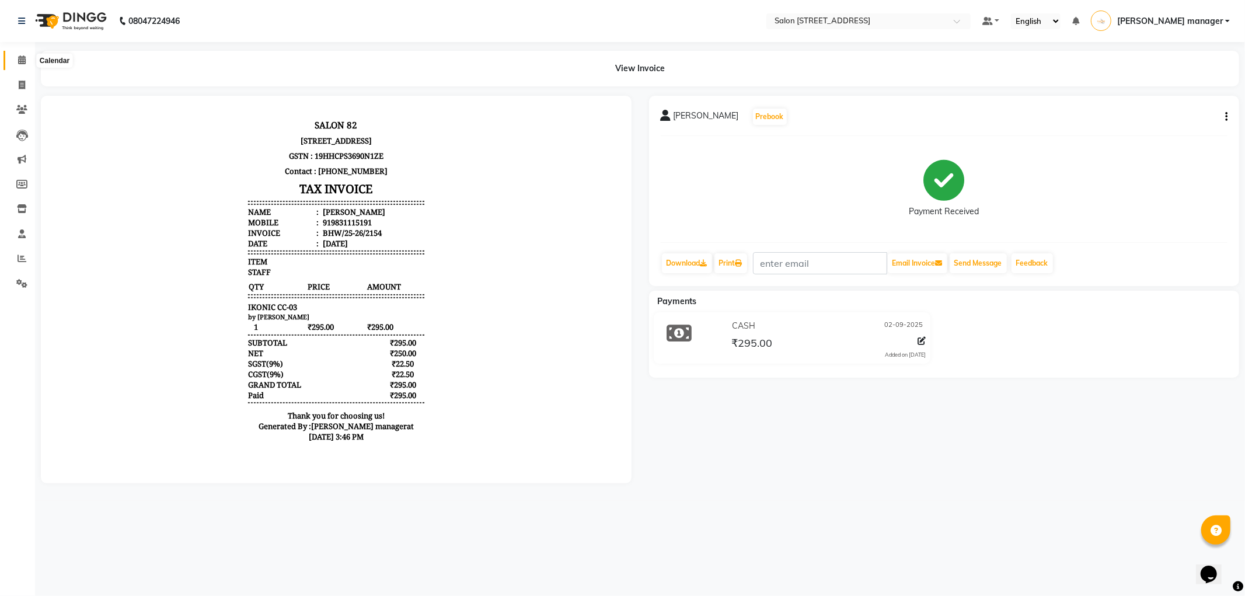
click at [18, 54] on span at bounding box center [22, 60] width 20 height 13
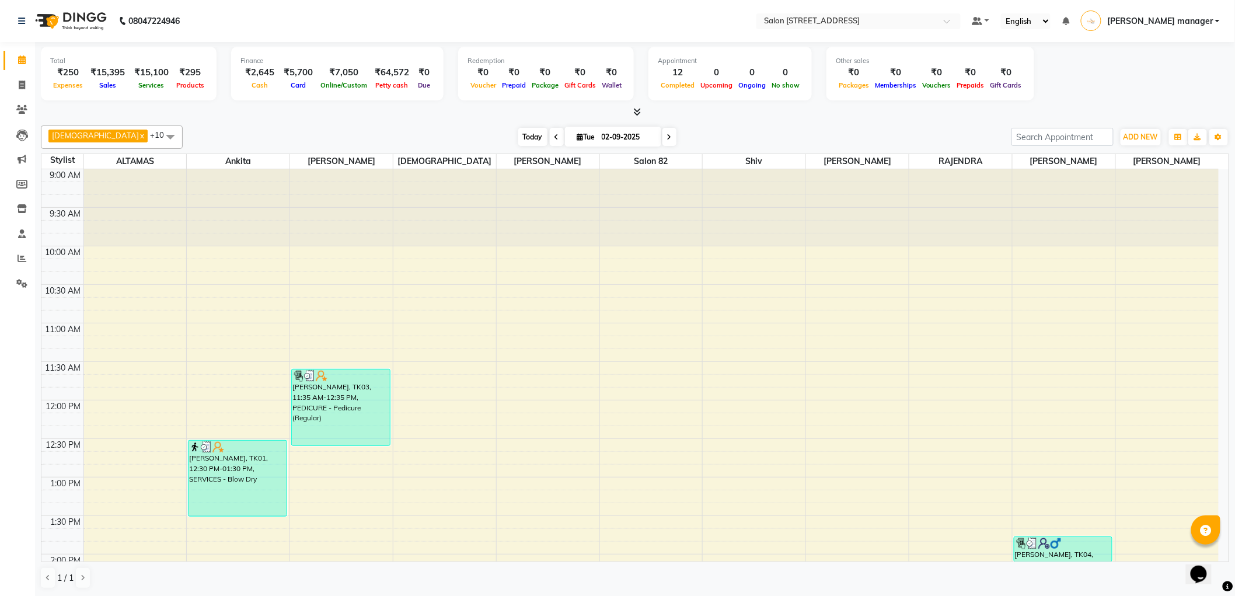
click at [518, 138] on span "Today" at bounding box center [532, 137] width 29 height 18
click at [364, 129] on div "[DATE] [DATE]" at bounding box center [597, 137] width 817 height 18
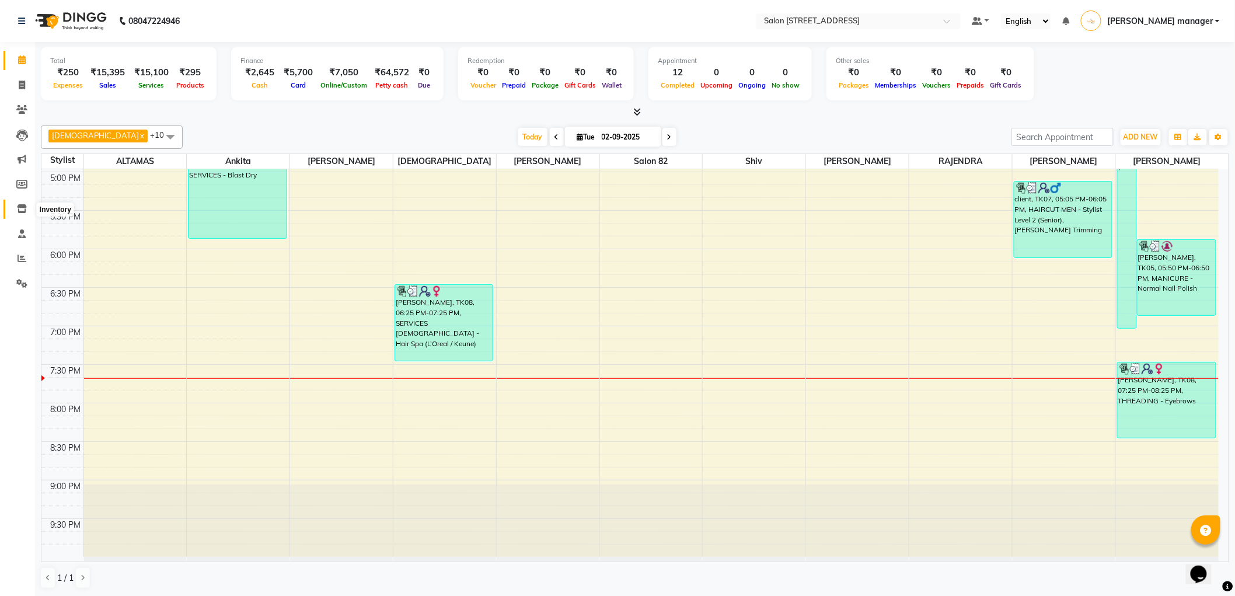
click at [27, 207] on span at bounding box center [22, 209] width 20 height 13
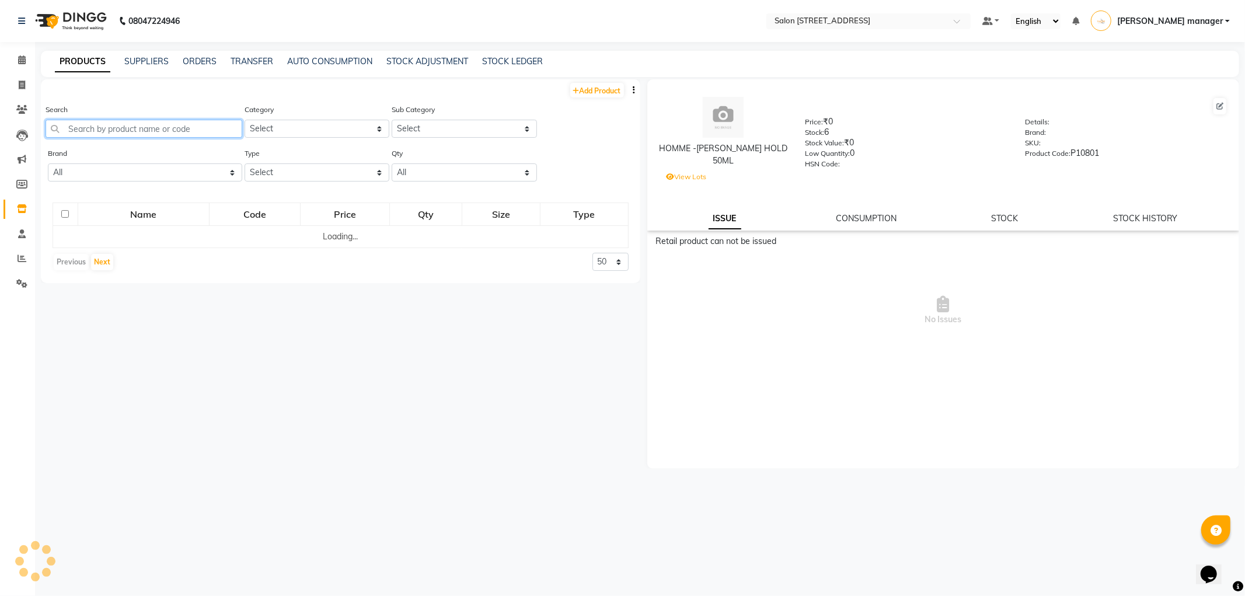
click at [177, 129] on input "text" at bounding box center [144, 129] width 197 height 18
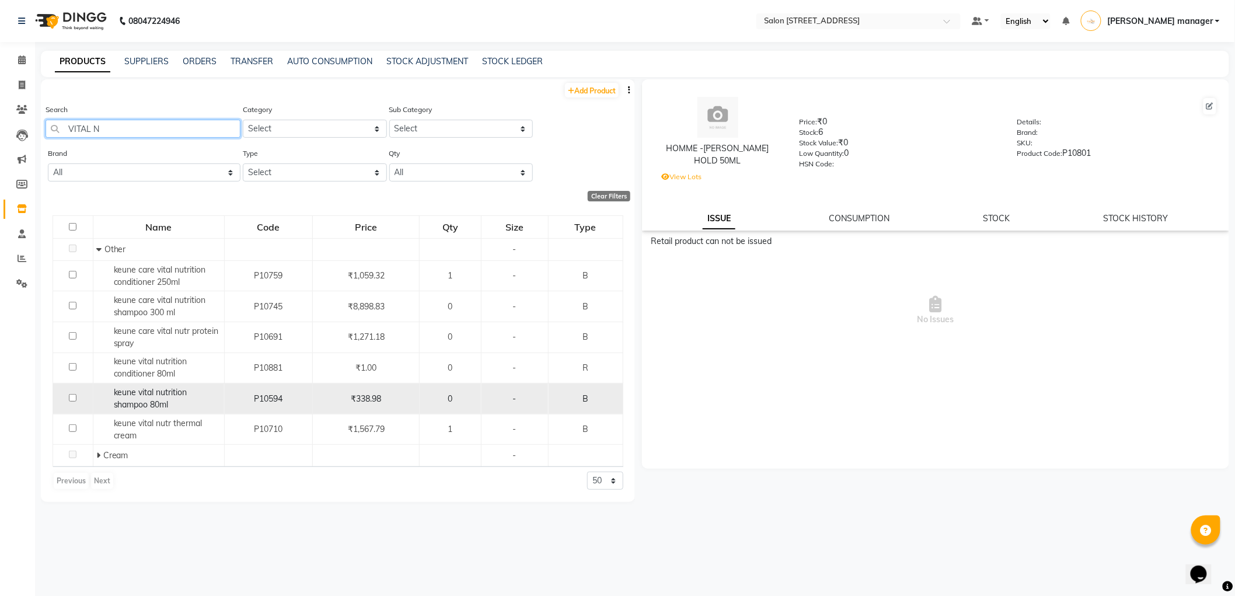
type input "VITAL N"
click at [72, 399] on input "checkbox" at bounding box center [73, 398] width 8 height 8
checkbox input "true"
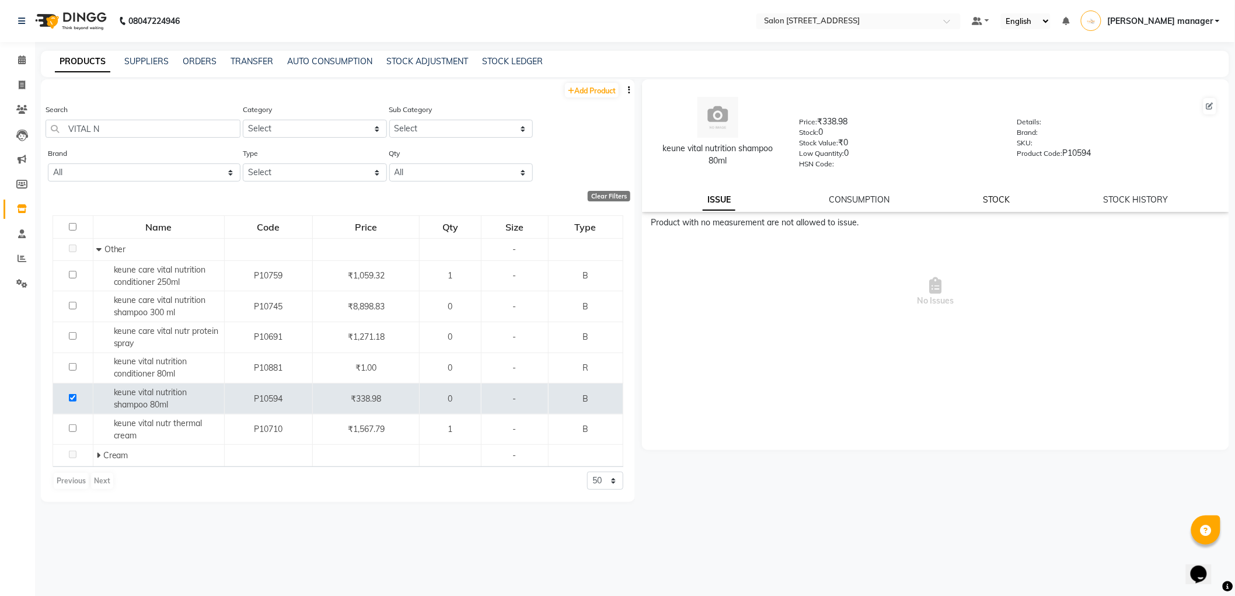
click at [996, 198] on link "STOCK" at bounding box center [997, 199] width 27 height 11
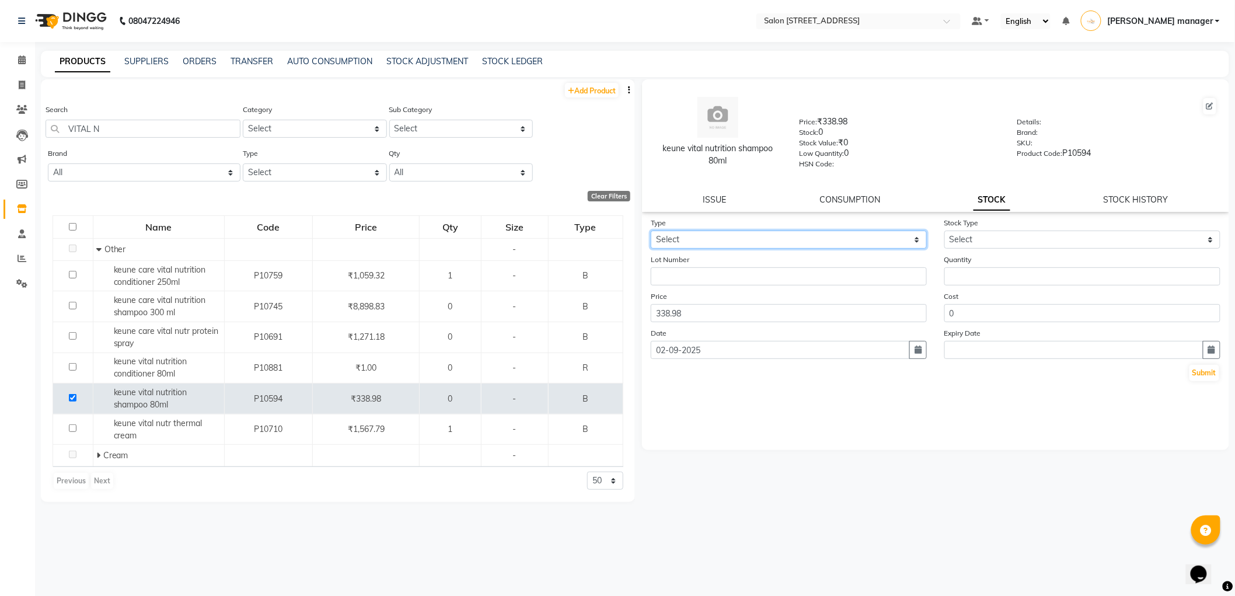
click at [709, 238] on select "Select In" at bounding box center [789, 240] width 276 height 18
select select "in"
click at [651, 231] on select "Select In" at bounding box center [789, 240] width 276 height 18
drag, startPoint x: 1022, startPoint y: 232, endPoint x: 1004, endPoint y: 241, distance: 20.4
click at [1022, 232] on select "Select New Stock Adjustment Return Other" at bounding box center [1083, 240] width 276 height 18
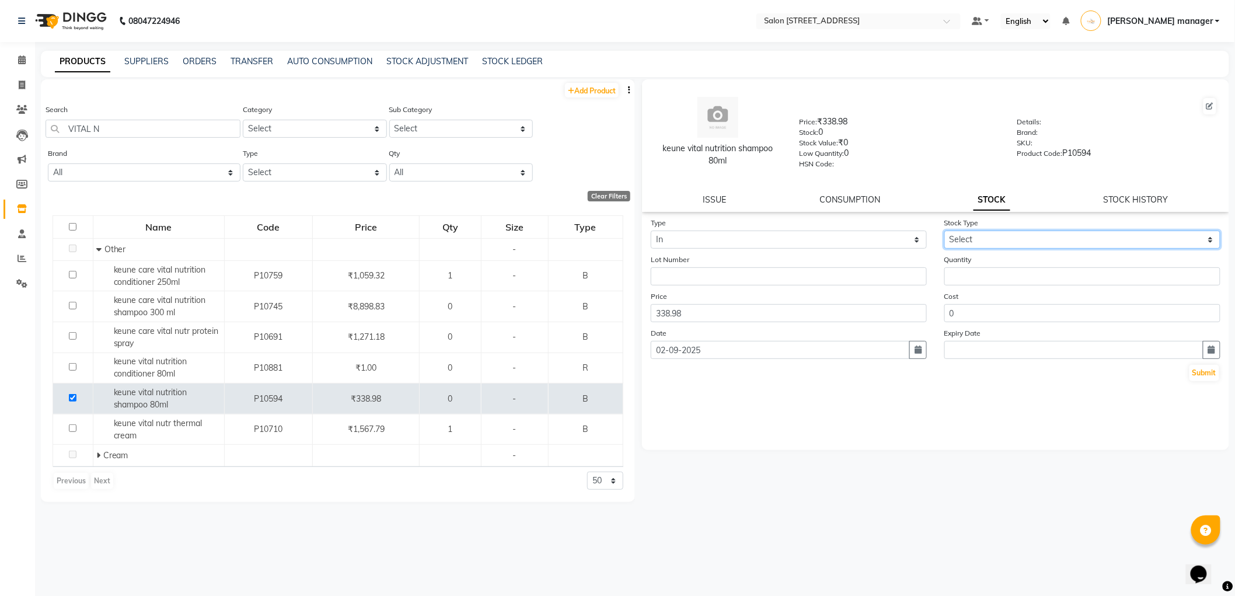
select select "new stock"
click at [945, 231] on select "Select New Stock Adjustment Return Other" at bounding box center [1083, 240] width 276 height 18
click at [954, 279] on input "number" at bounding box center [1083, 276] width 276 height 18
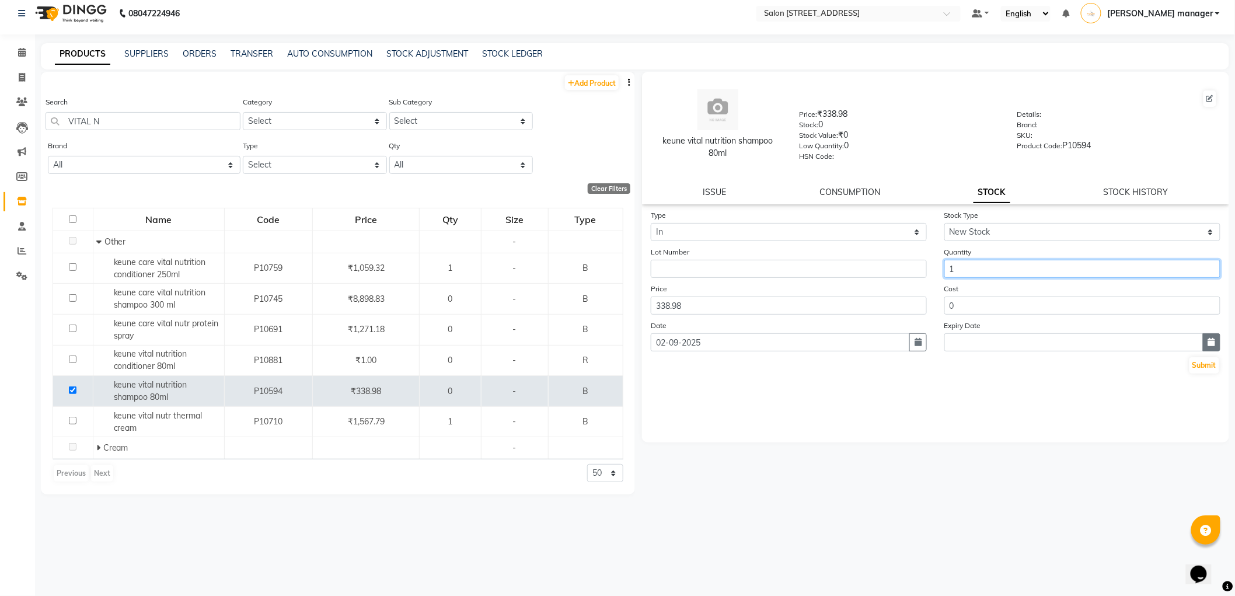
type input "1"
click at [1215, 344] on icon "button" at bounding box center [1211, 342] width 7 height 8
select select "9"
select select "2025"
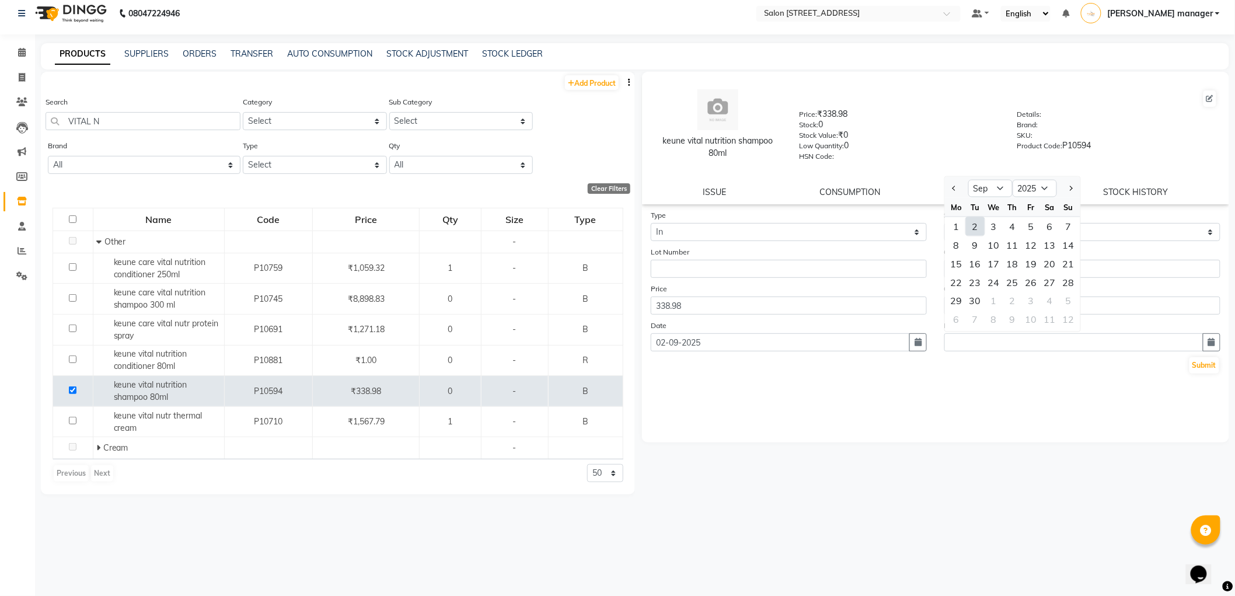
click at [975, 230] on div "2" at bounding box center [975, 226] width 19 height 19
type input "02-09-2025"
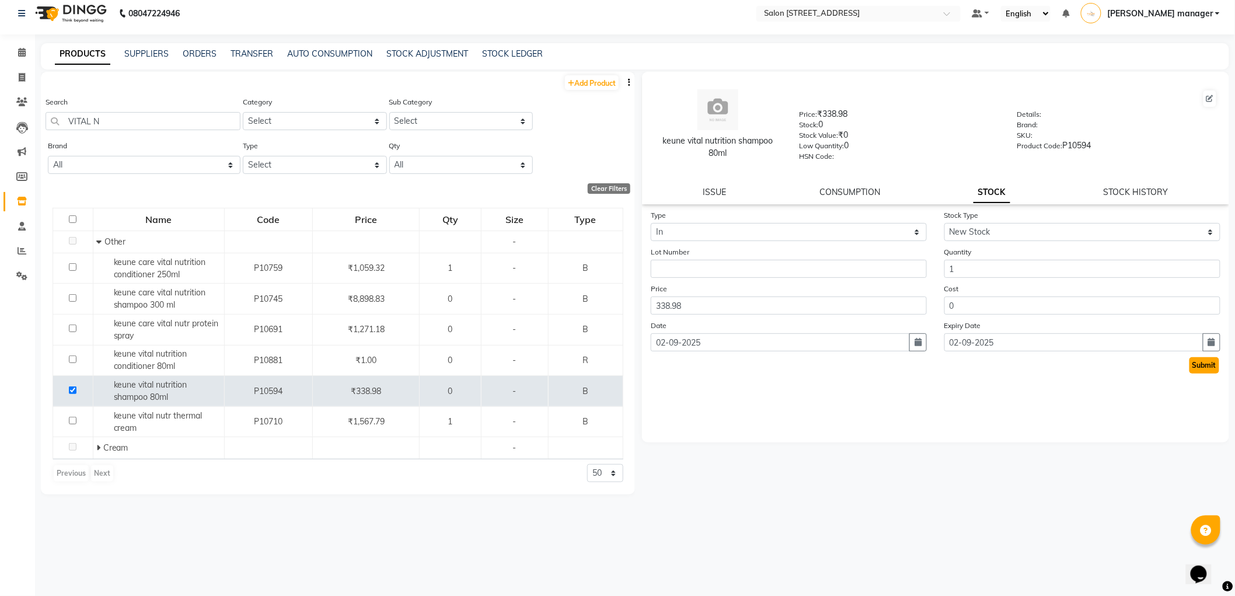
click at [1209, 370] on button "Submit" at bounding box center [1205, 365] width 30 height 16
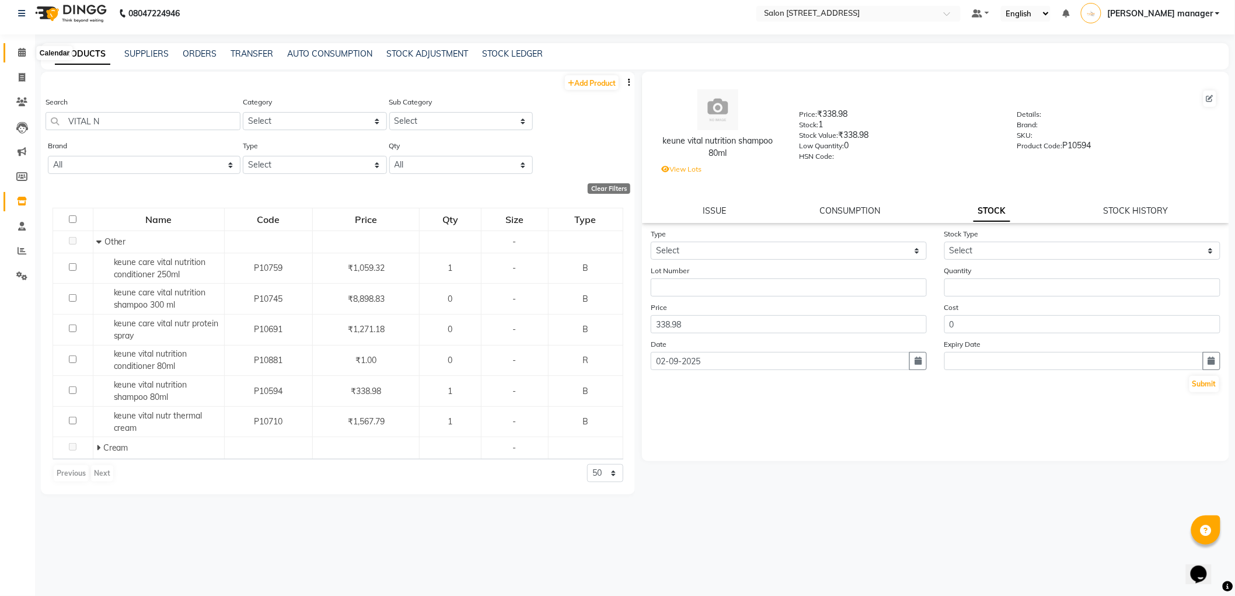
click at [22, 51] on icon at bounding box center [22, 52] width 8 height 9
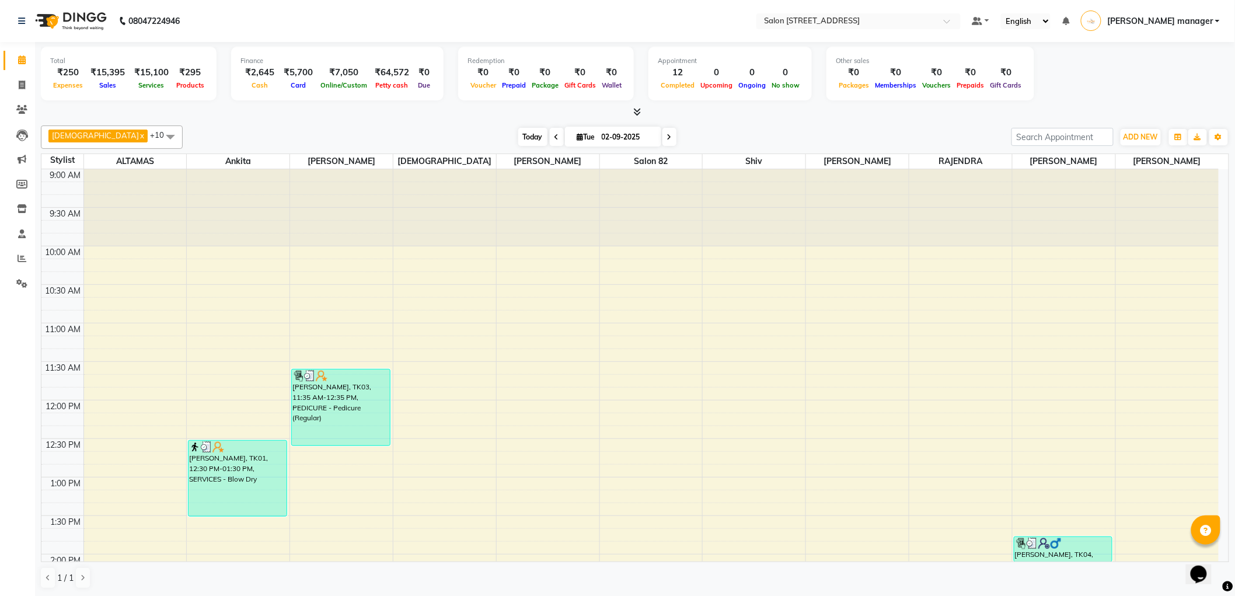
click at [518, 138] on span "Today" at bounding box center [532, 137] width 29 height 18
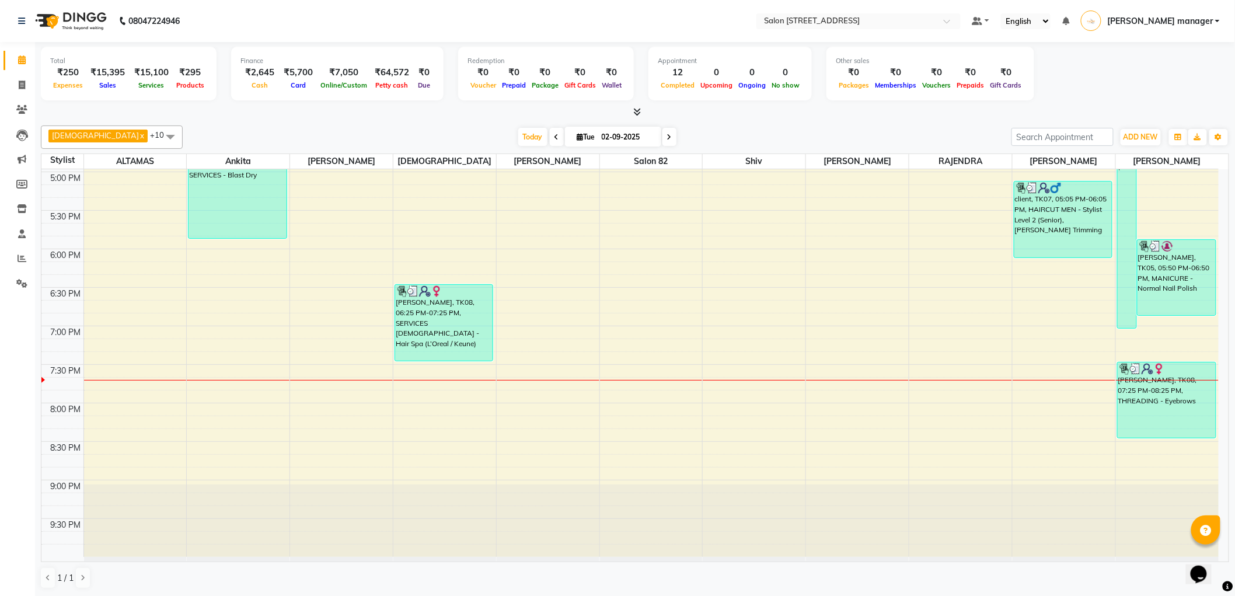
click at [428, 134] on div "Today Tue 02-09-2025" at bounding box center [597, 137] width 817 height 18
click at [518, 133] on span "Today" at bounding box center [532, 137] width 29 height 18
click at [737, 128] on div "Today Tue 02-09-2025" at bounding box center [597, 137] width 817 height 18
click at [20, 85] on icon at bounding box center [22, 85] width 6 height 9
select select "service"
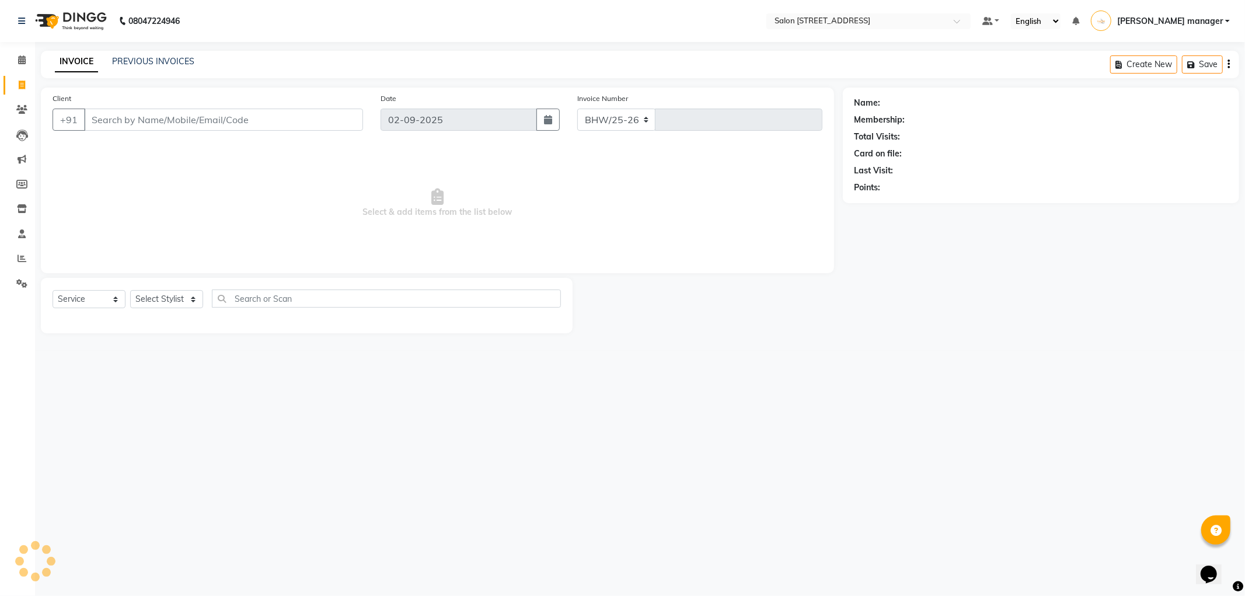
select select "8704"
type input "2160"
click at [153, 58] on link "PREVIOUS INVOICES" at bounding box center [153, 61] width 82 height 11
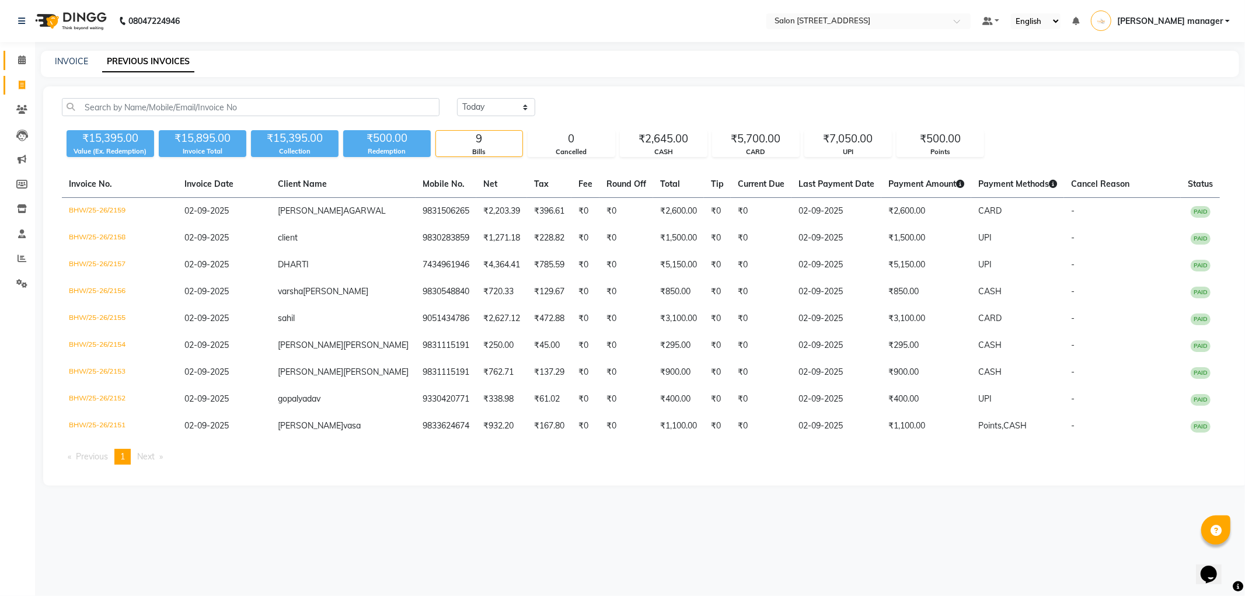
click at [8, 57] on link "Calendar" at bounding box center [18, 60] width 28 height 19
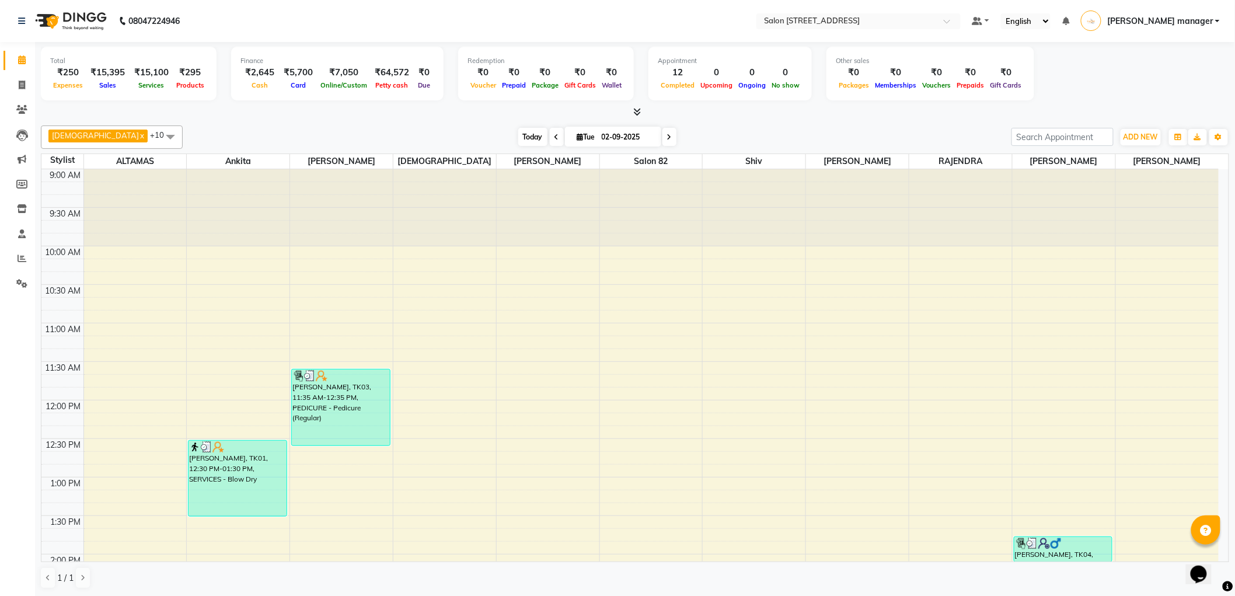
click at [518, 136] on span "Today" at bounding box center [532, 137] width 29 height 18
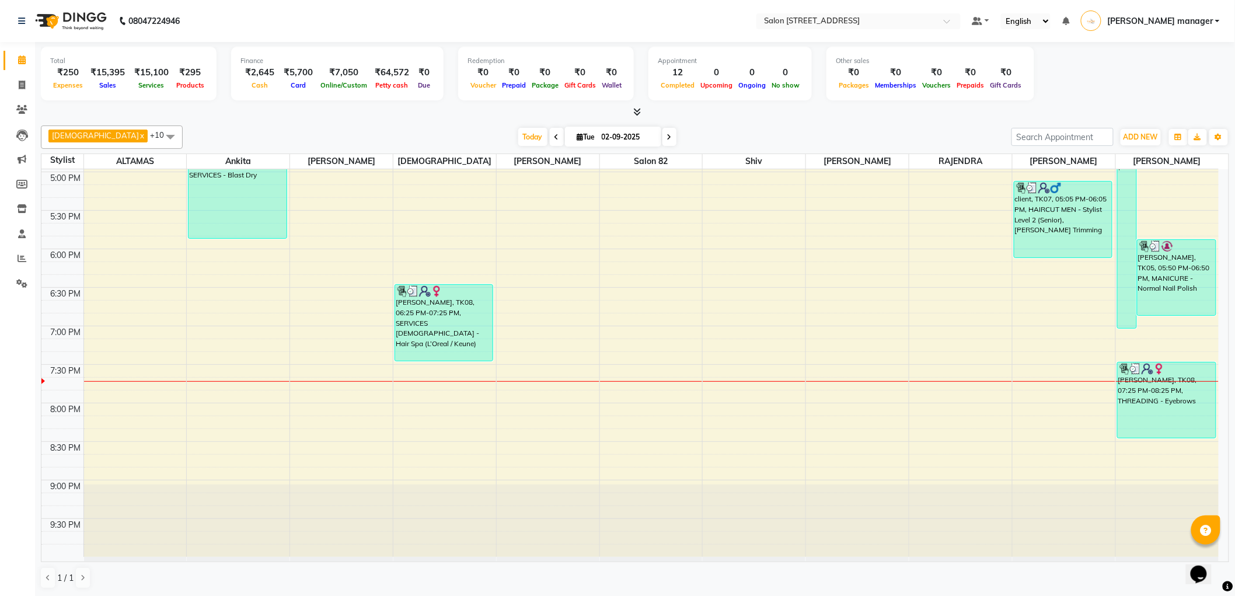
click at [430, 126] on div "Krishna x RAJU PRAMANIK x Ankita x ALTAMAS x Salon 82 x BABLU x SUKLA x Naushad…" at bounding box center [635, 137] width 1189 height 23
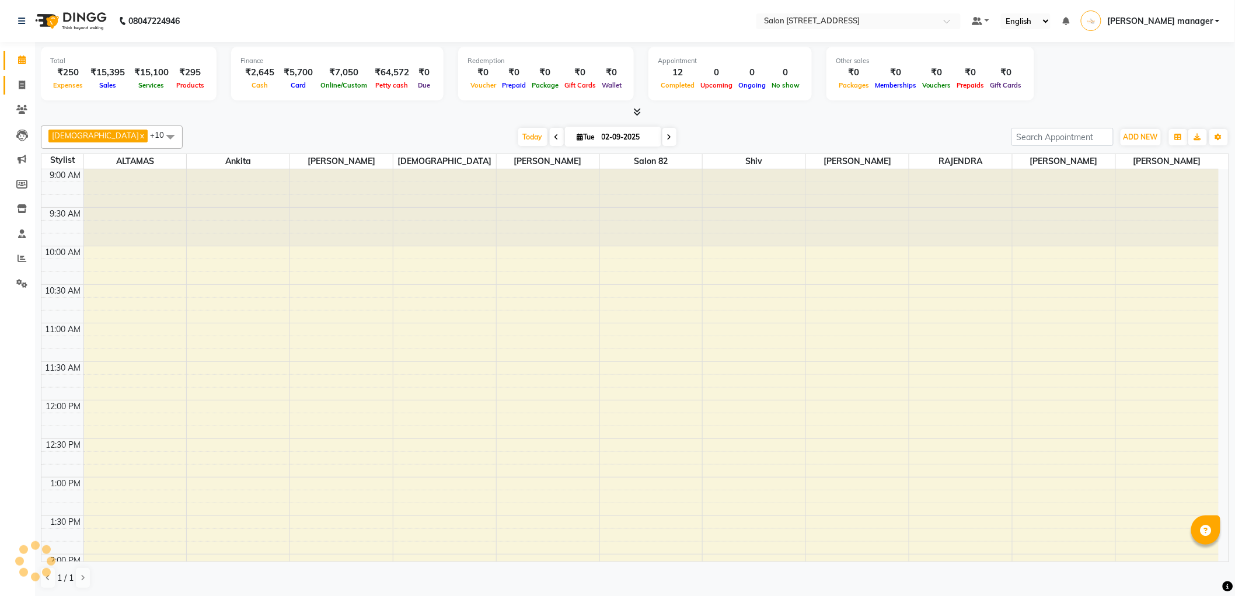
click at [15, 86] on span at bounding box center [22, 85] width 20 height 13
select select "service"
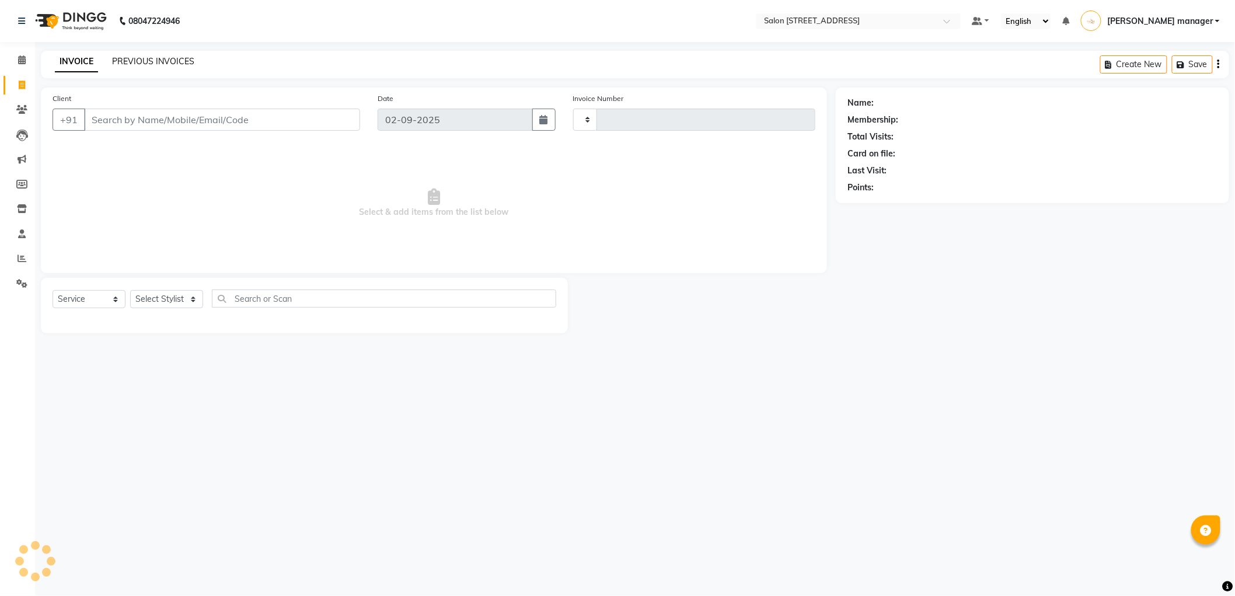
type input "2160"
select select "8704"
click at [124, 54] on div "INVOICE PREVIOUS INVOICES Create New Save" at bounding box center [640, 64] width 1198 height 27
click at [153, 61] on link "PREVIOUS INVOICES" at bounding box center [153, 61] width 82 height 11
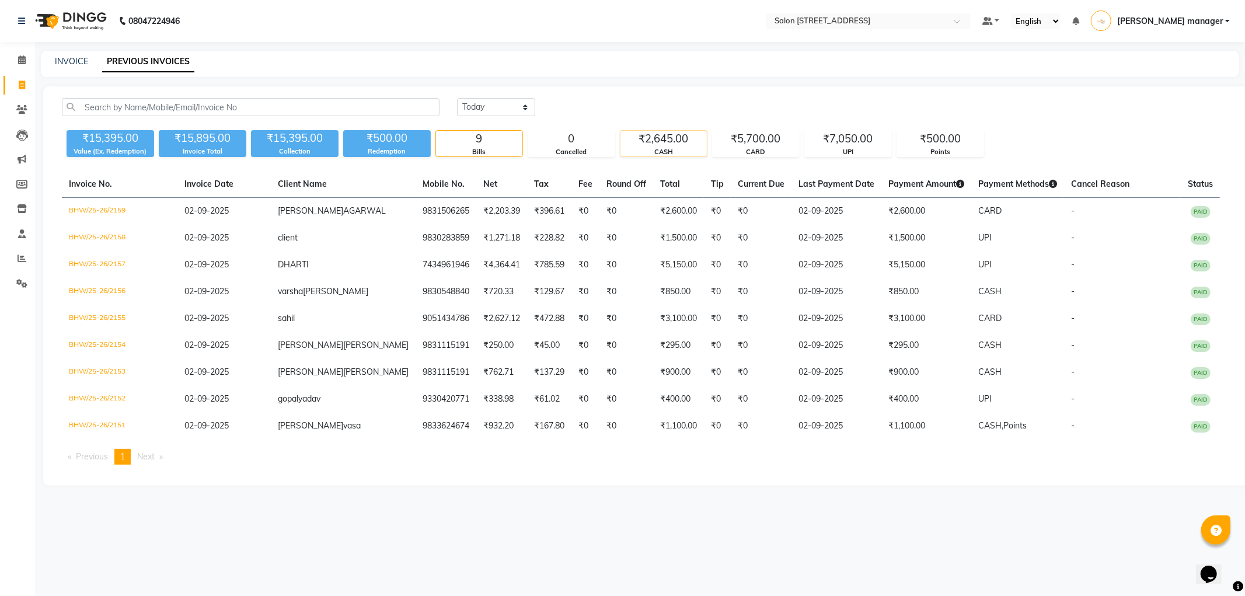
click at [648, 143] on div "₹2,645.00" at bounding box center [664, 139] width 86 height 16
